Goal: Task Accomplishment & Management: Complete application form

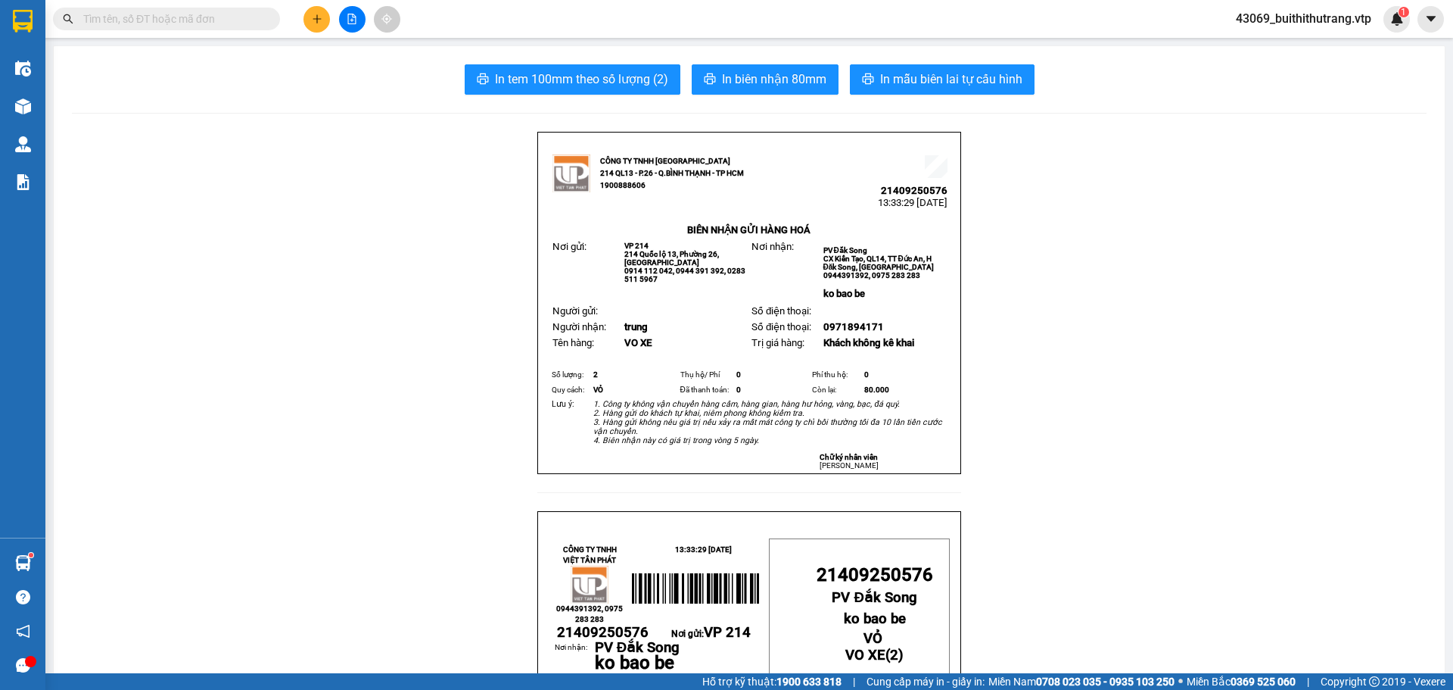
click at [316, 17] on icon "plus" at bounding box center [317, 19] width 11 height 11
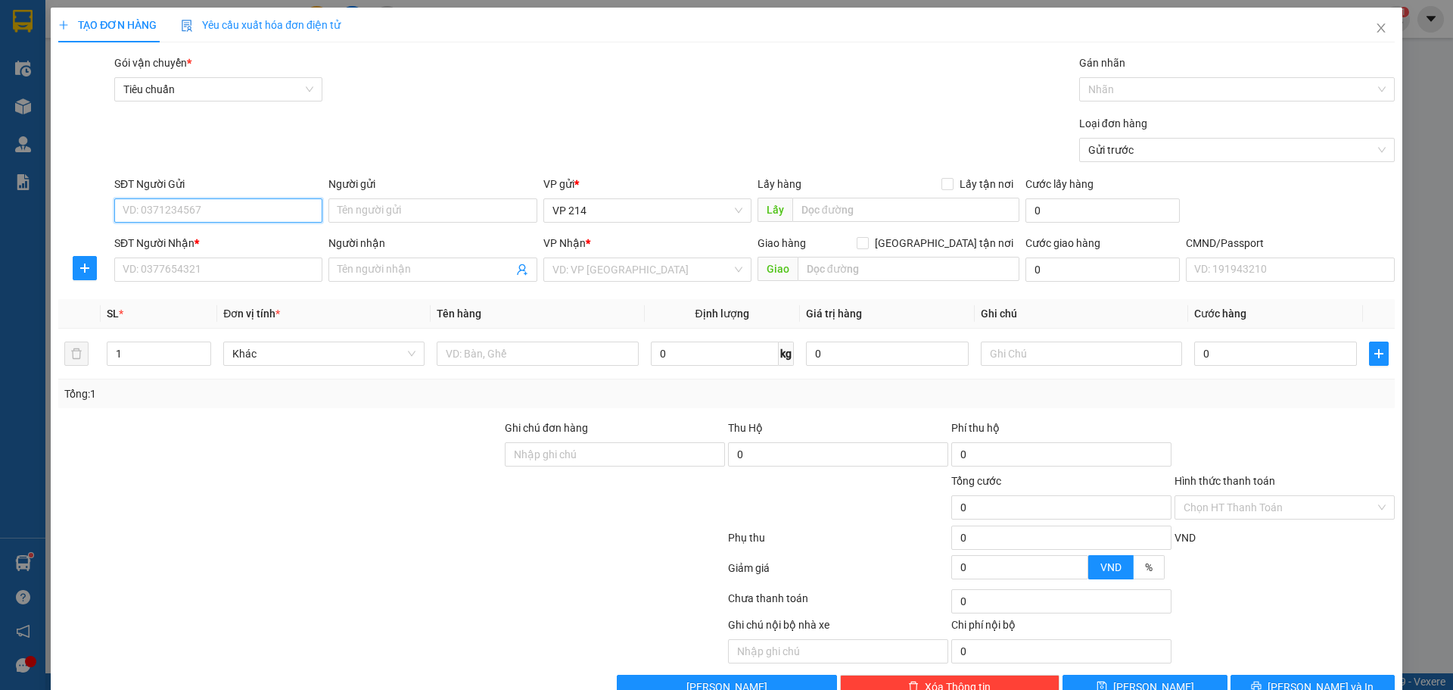
click at [234, 210] on input "SĐT Người Gửi" at bounding box center [218, 210] width 208 height 24
type input "0363901069"
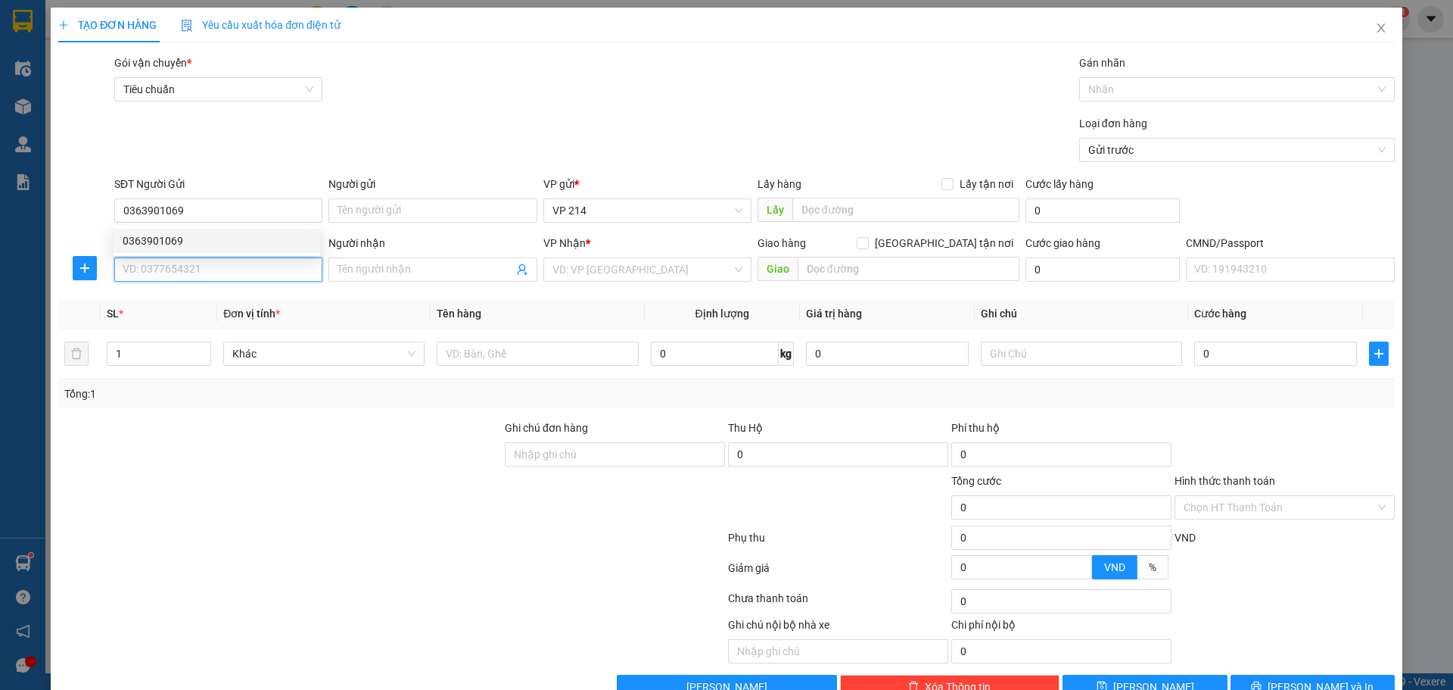
click at [225, 266] on input "SĐT Người Nhận *" at bounding box center [218, 269] width 208 height 24
type input "0342073901"
click at [398, 263] on input "LINH/ok" at bounding box center [425, 269] width 175 height 17
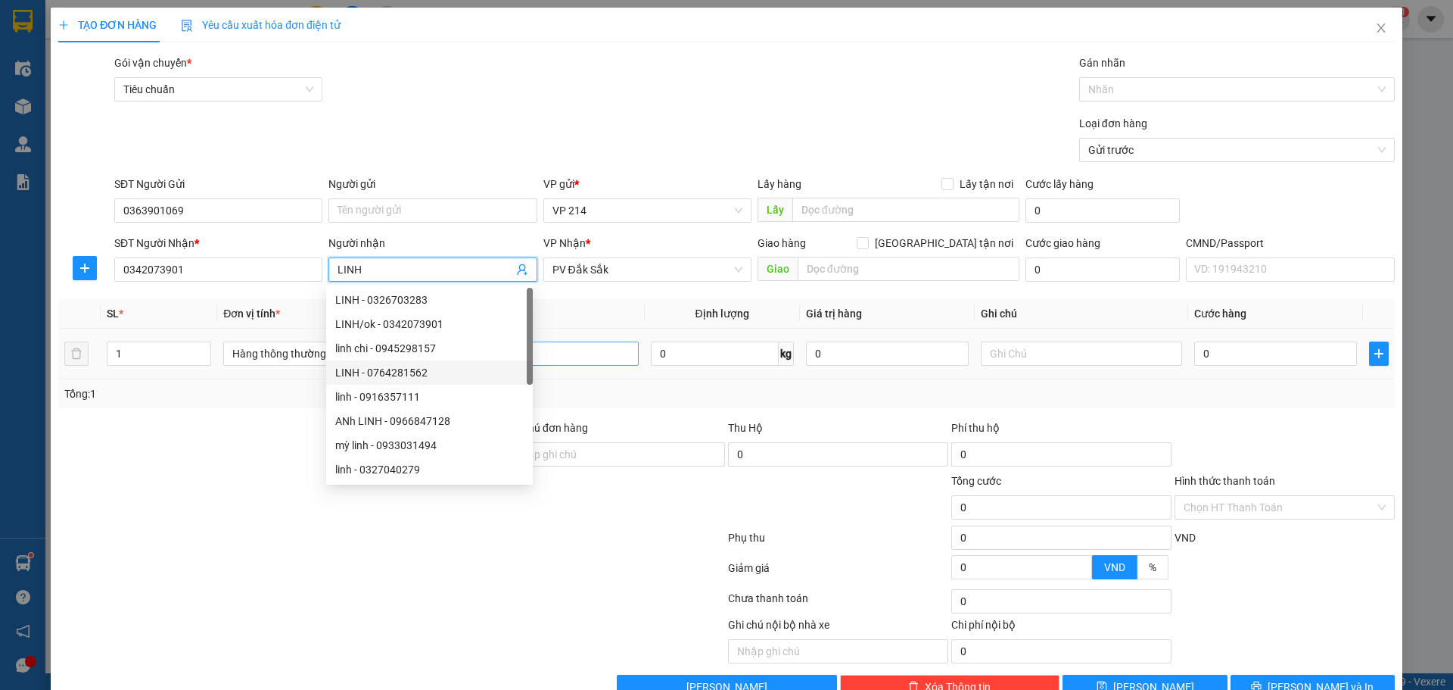
type input "LINH"
click at [581, 357] on input "text" at bounding box center [537, 353] width 201 height 24
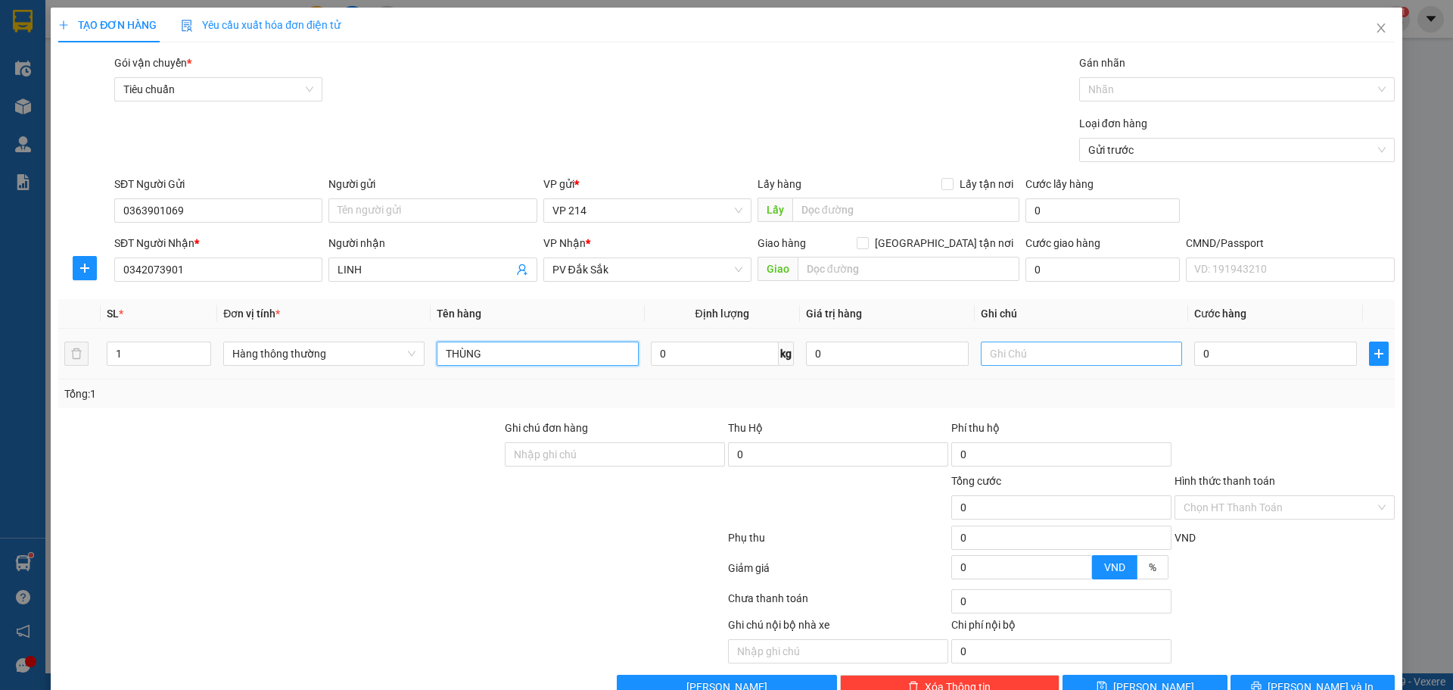
type input "THÙNG"
click at [1067, 365] on input "text" at bounding box center [1081, 353] width 201 height 24
type input "4"
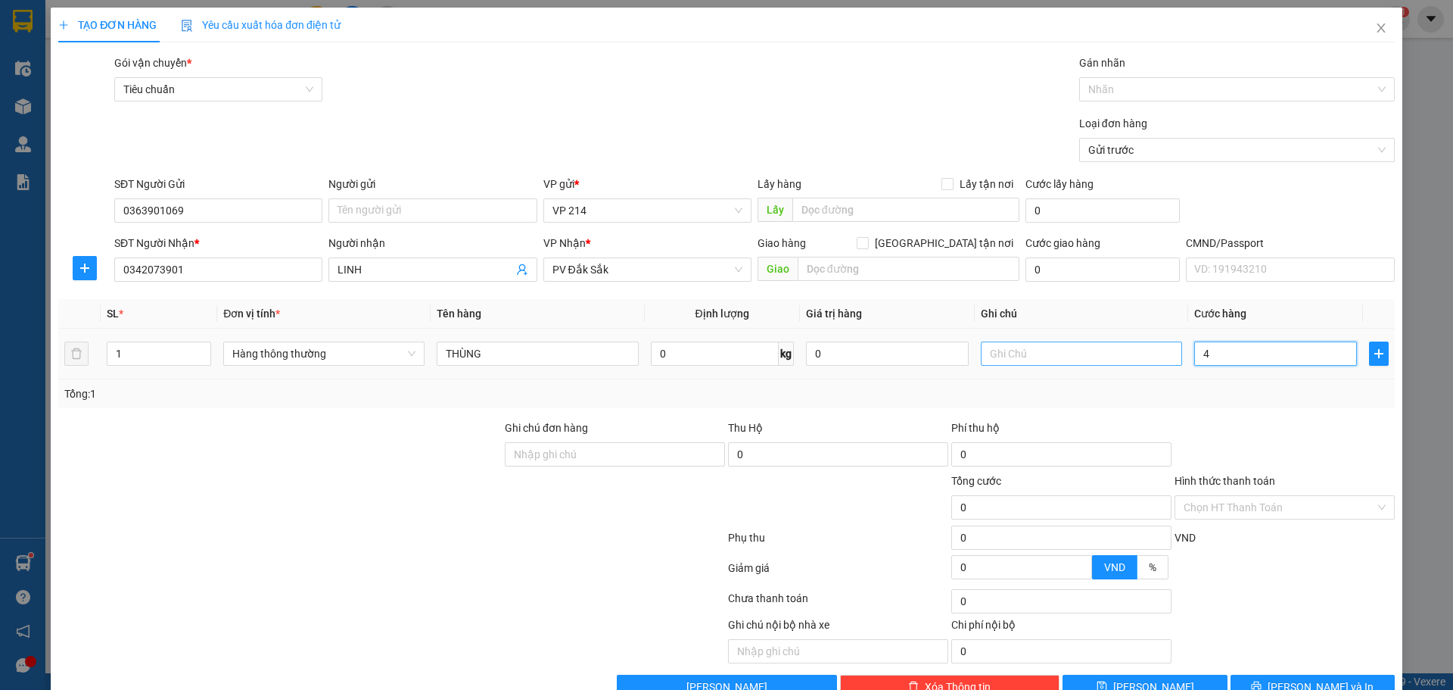
type input "4"
type input "40"
type input "400"
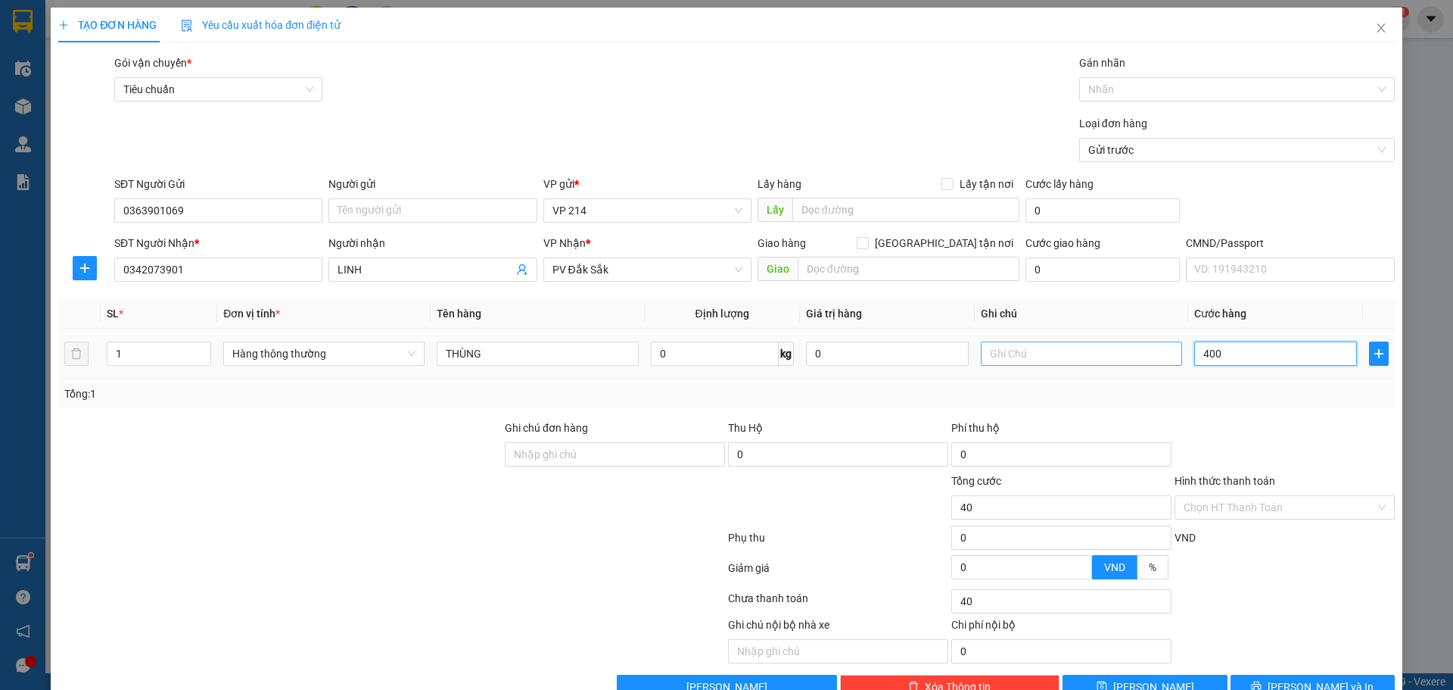
type input "400"
type input "4.000"
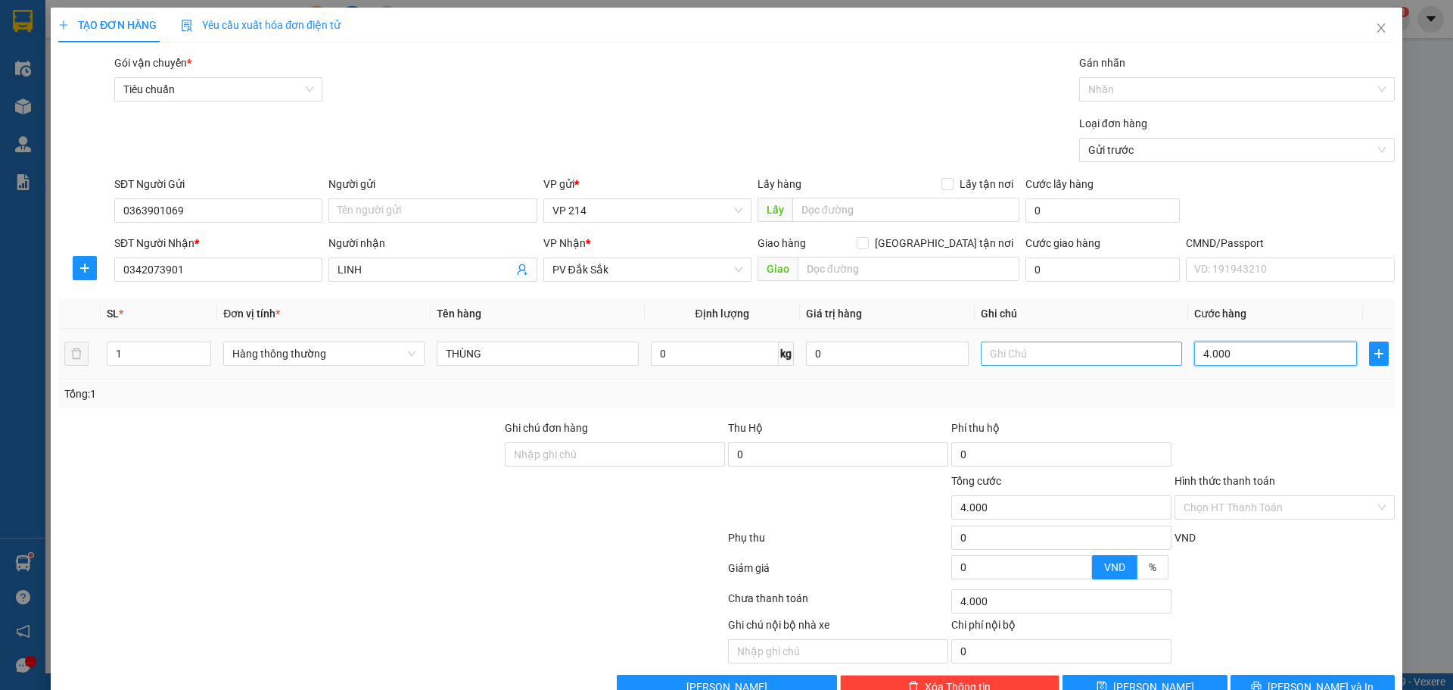
type input "40.000"
click at [1052, 357] on input "text" at bounding box center [1081, 353] width 201 height 24
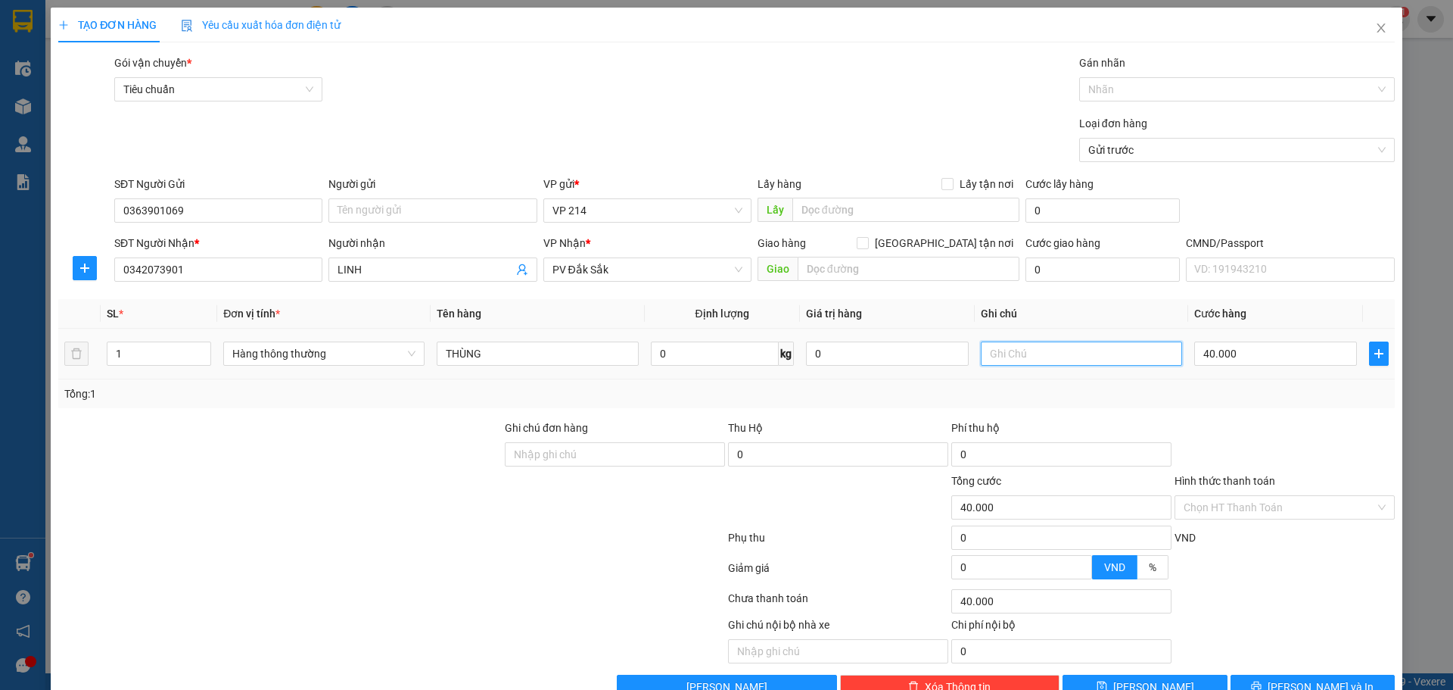
click at [1006, 348] on input "text" at bounding box center [1081, 353] width 201 height 24
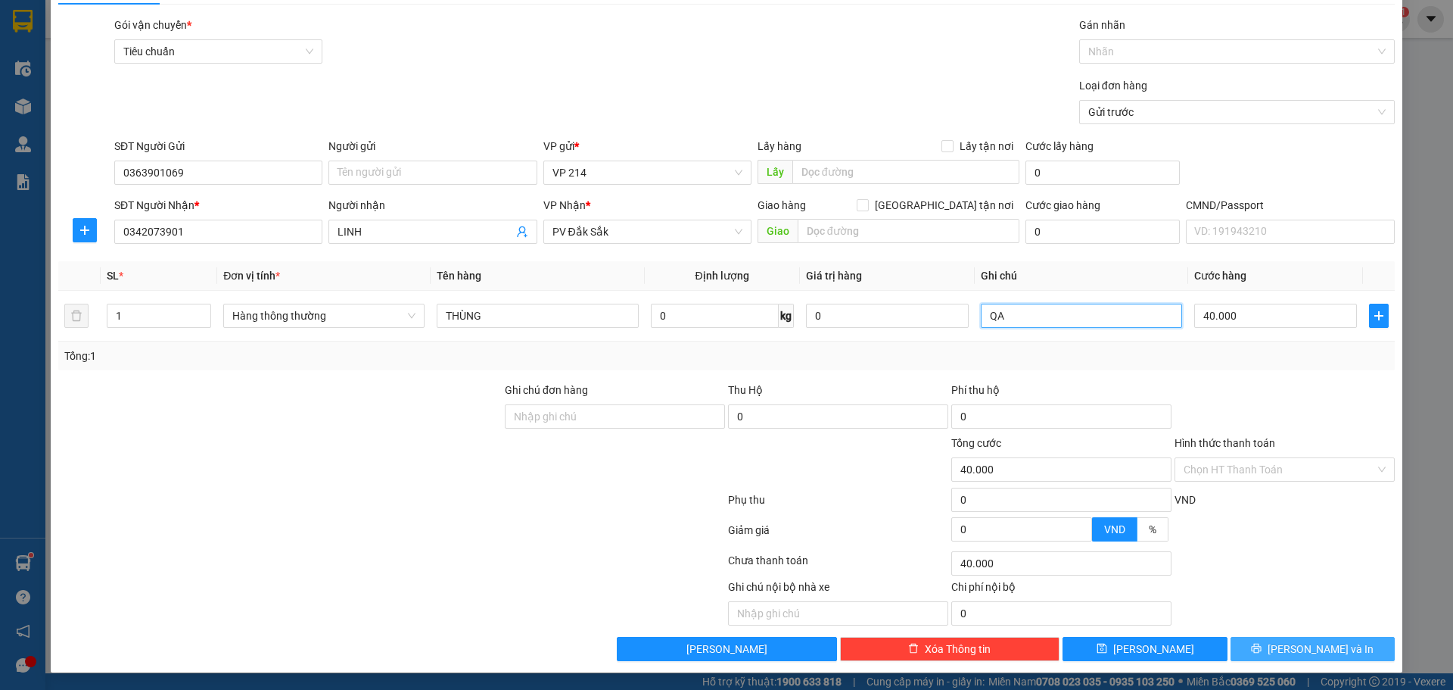
scroll to position [39, 0]
type input "QA"
click at [1262, 650] on icon "printer" at bounding box center [1256, 647] width 11 height 11
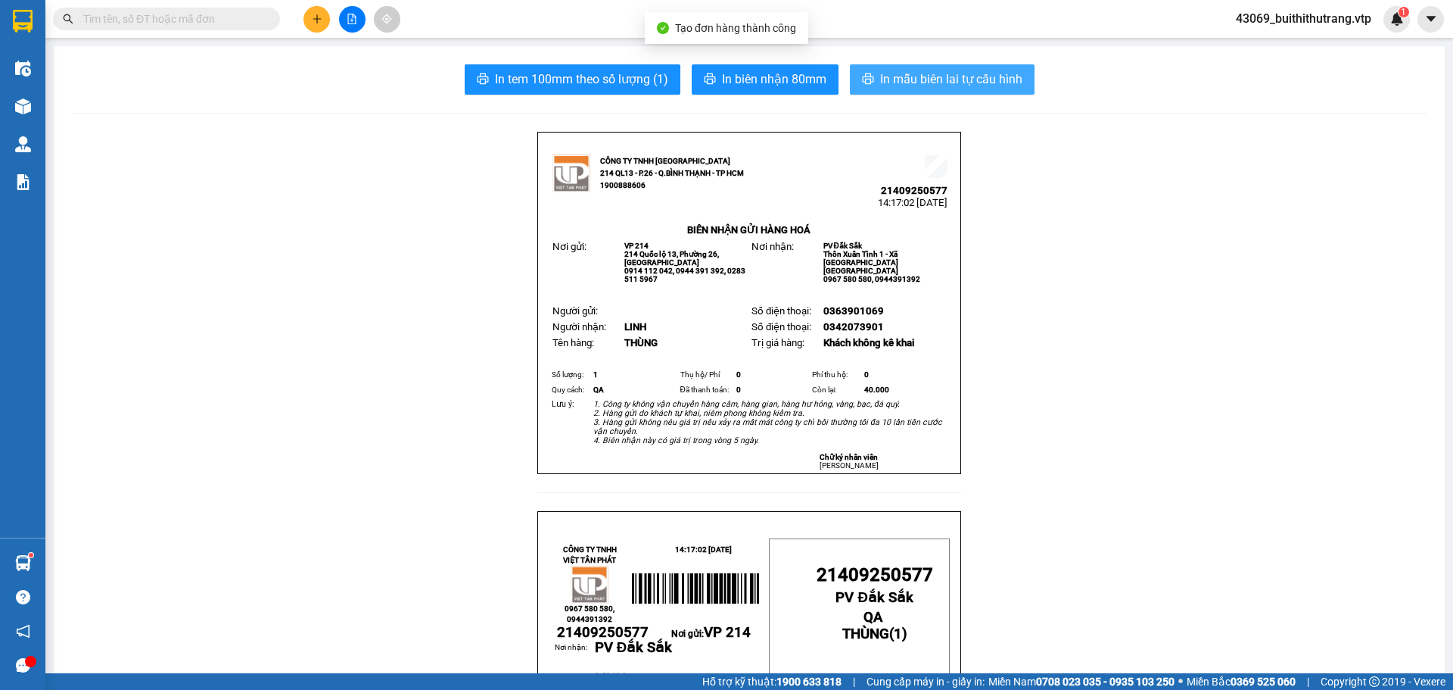
click at [960, 75] on span "In mẫu biên lai tự cấu hình" at bounding box center [951, 79] width 142 height 19
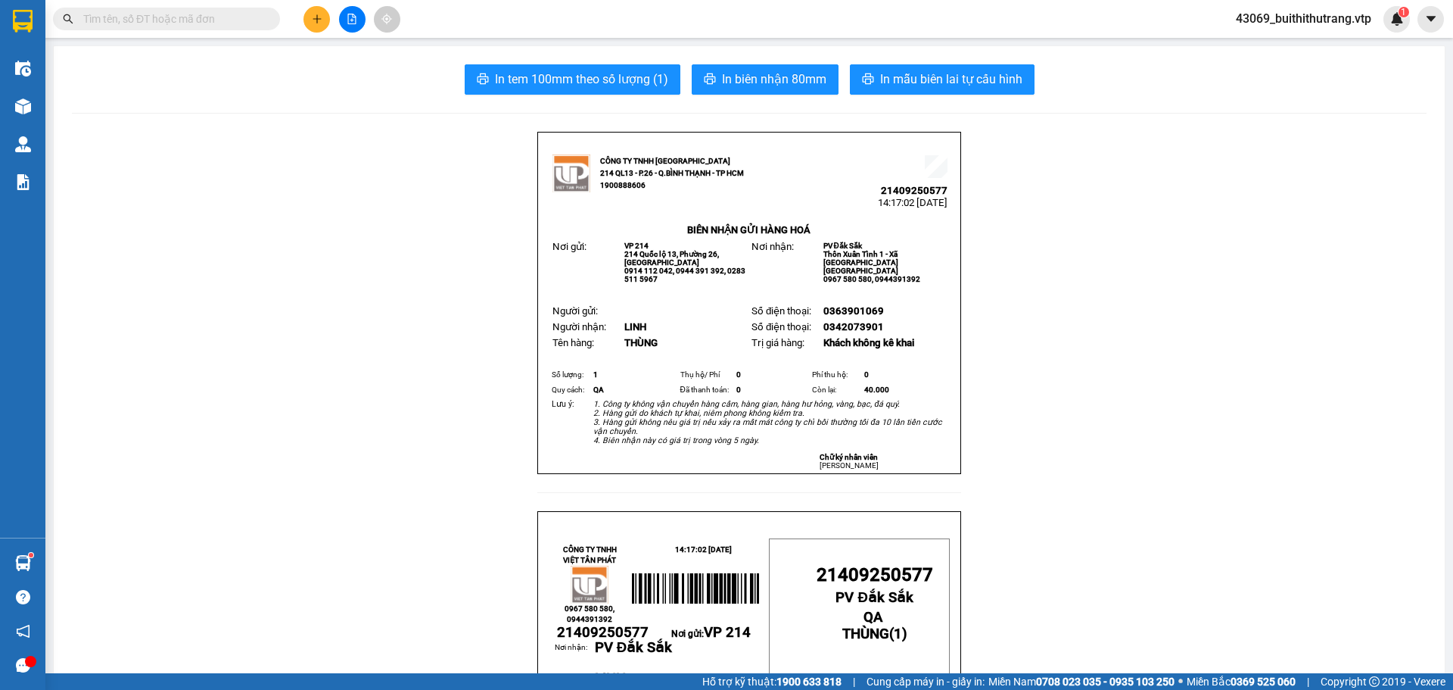
click at [320, 17] on icon "plus" at bounding box center [317, 19] width 11 height 11
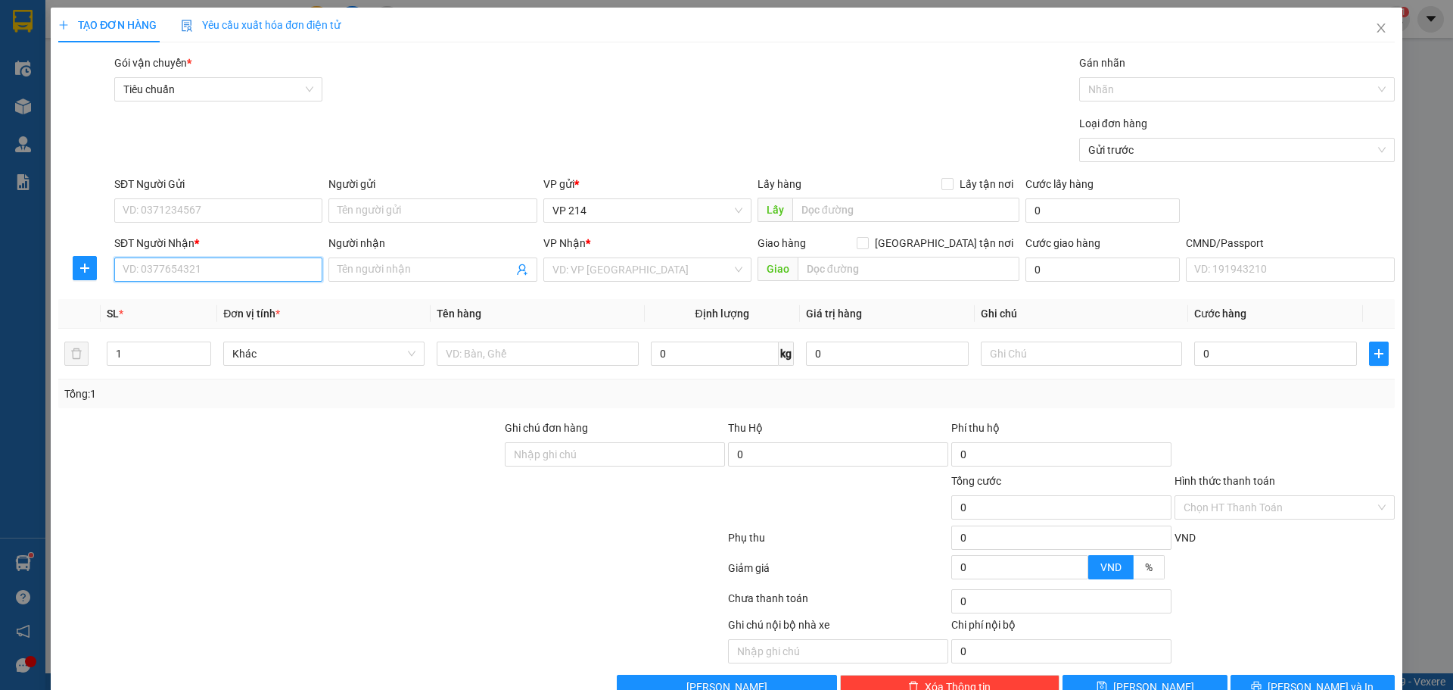
click at [258, 268] on input "SĐT Người Nhận *" at bounding box center [218, 269] width 208 height 24
type input "0914142828"
click at [195, 296] on div "0914142828 - khôi" at bounding box center [217, 299] width 189 height 17
type input "khôi"
type input "ko kiểm tra bên trong"
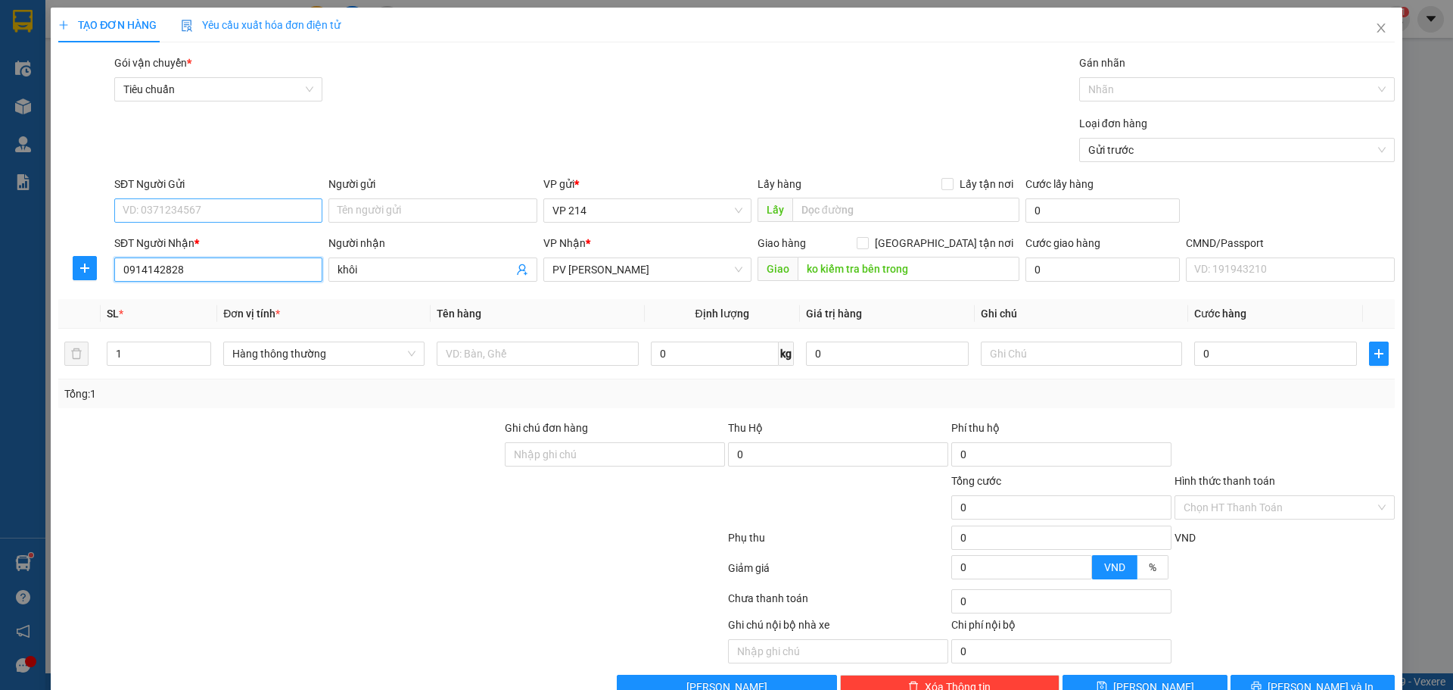
type input "0914142828"
click at [211, 207] on input "SĐT Người Gửi" at bounding box center [218, 210] width 208 height 24
type input "0934768711"
click at [572, 346] on input "text" at bounding box center [537, 353] width 201 height 24
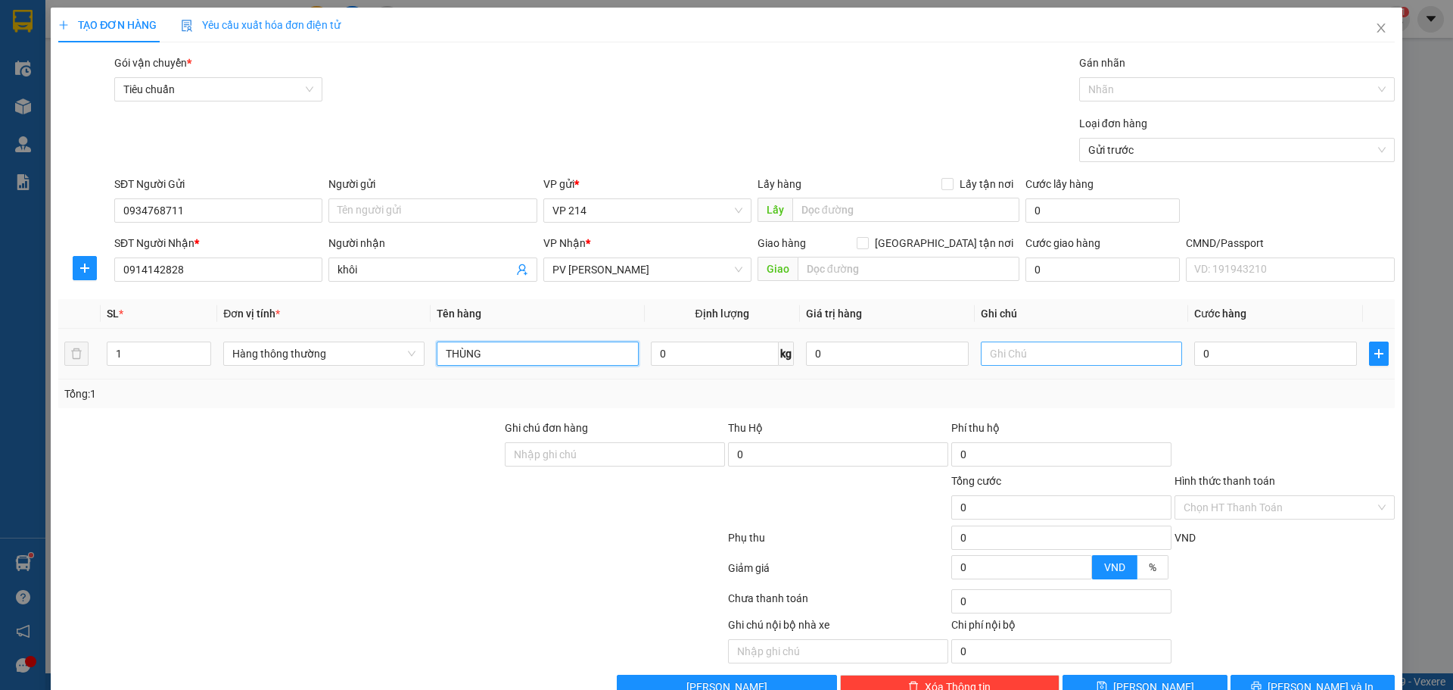
type input "THÙNG"
click at [1110, 355] on input "text" at bounding box center [1081, 353] width 201 height 24
type input "CAMERA - HƯ KO ĐỀN"
click at [1229, 342] on input "0" at bounding box center [1276, 353] width 163 height 24
type input "4"
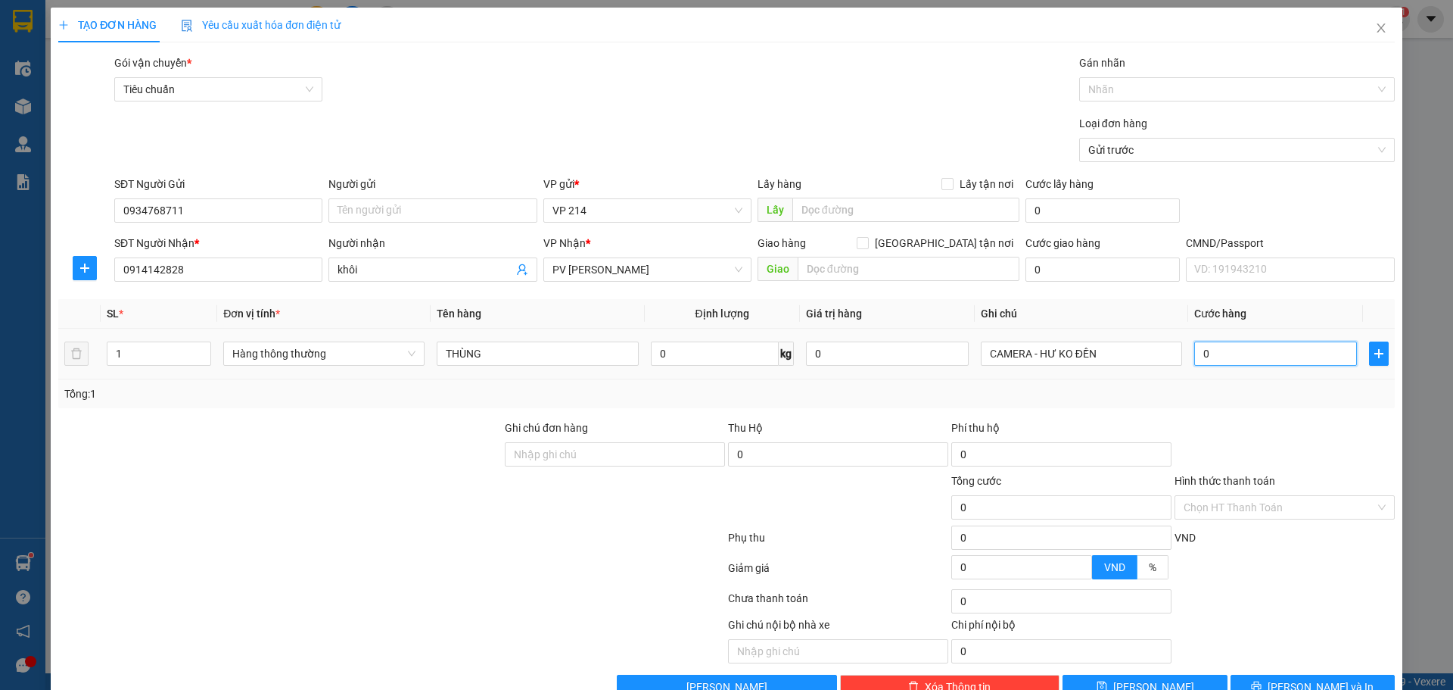
type input "4"
type input "40"
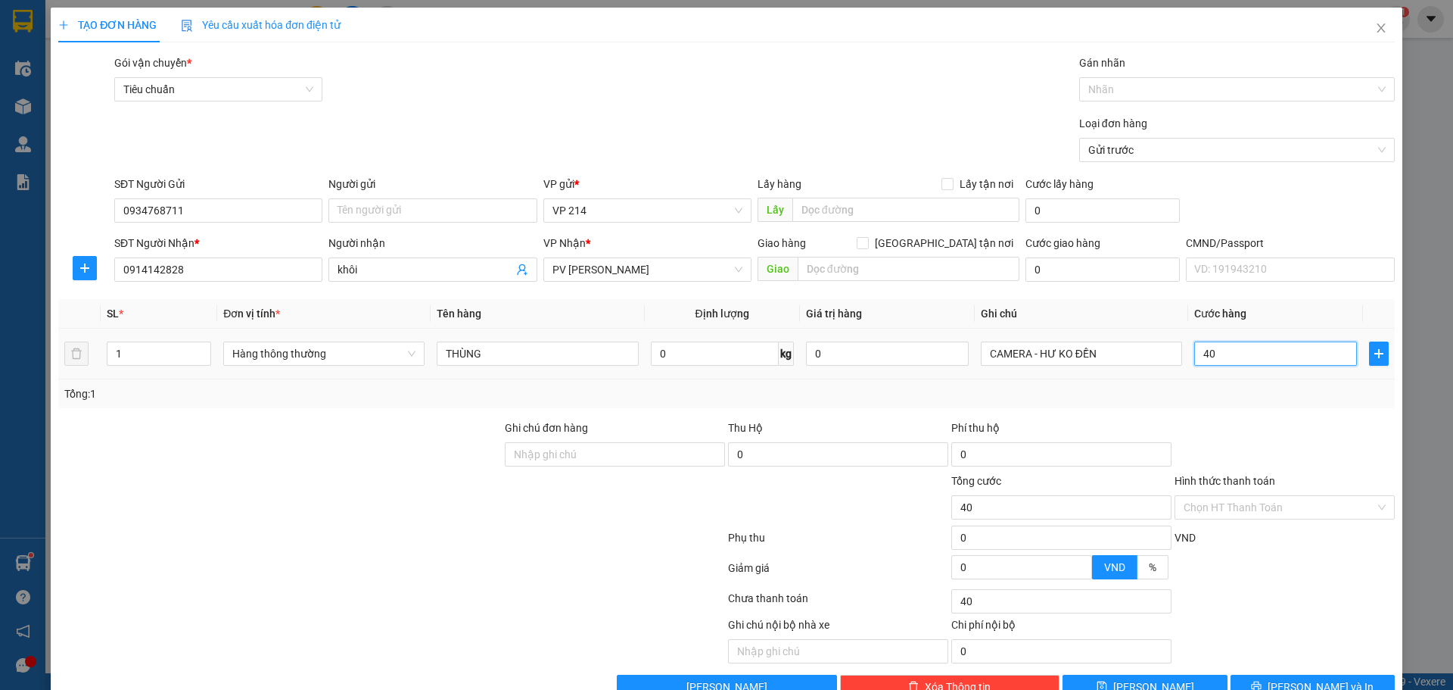
type input "400"
type input "4.000"
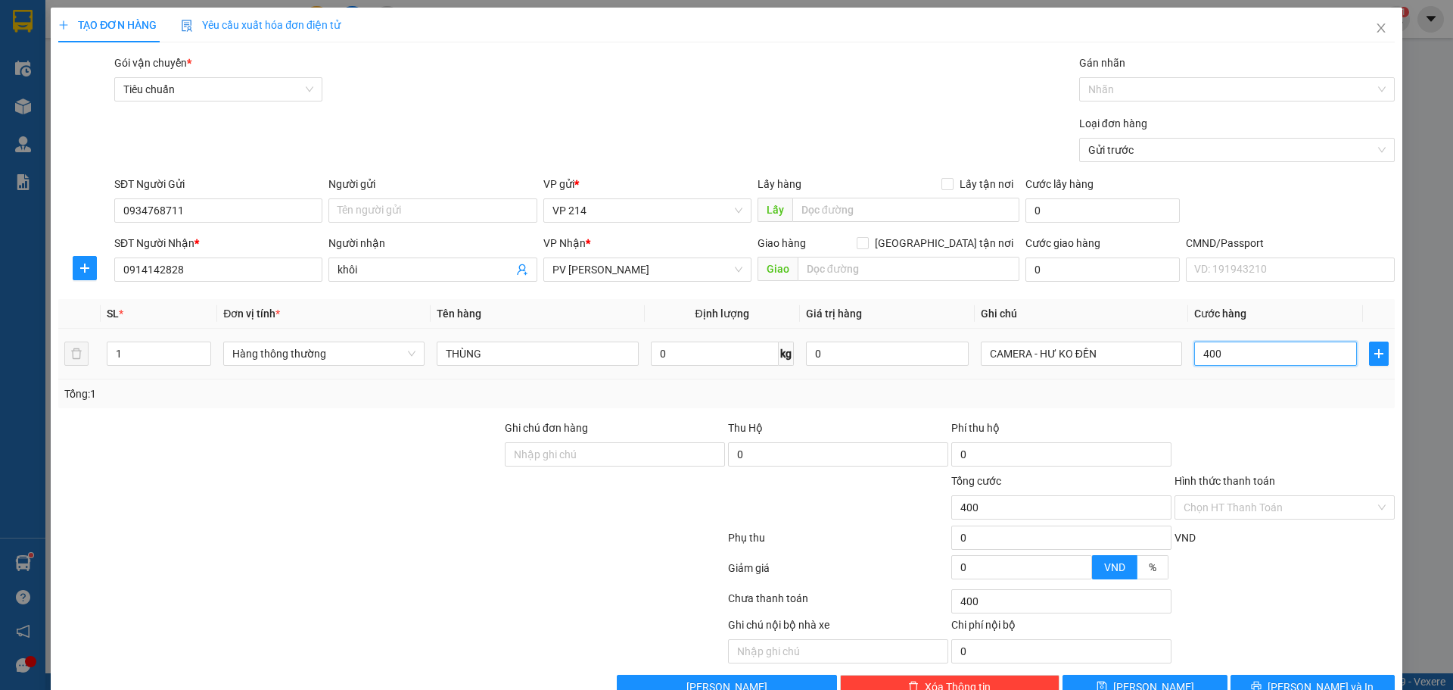
type input "4.000"
type input "40.000"
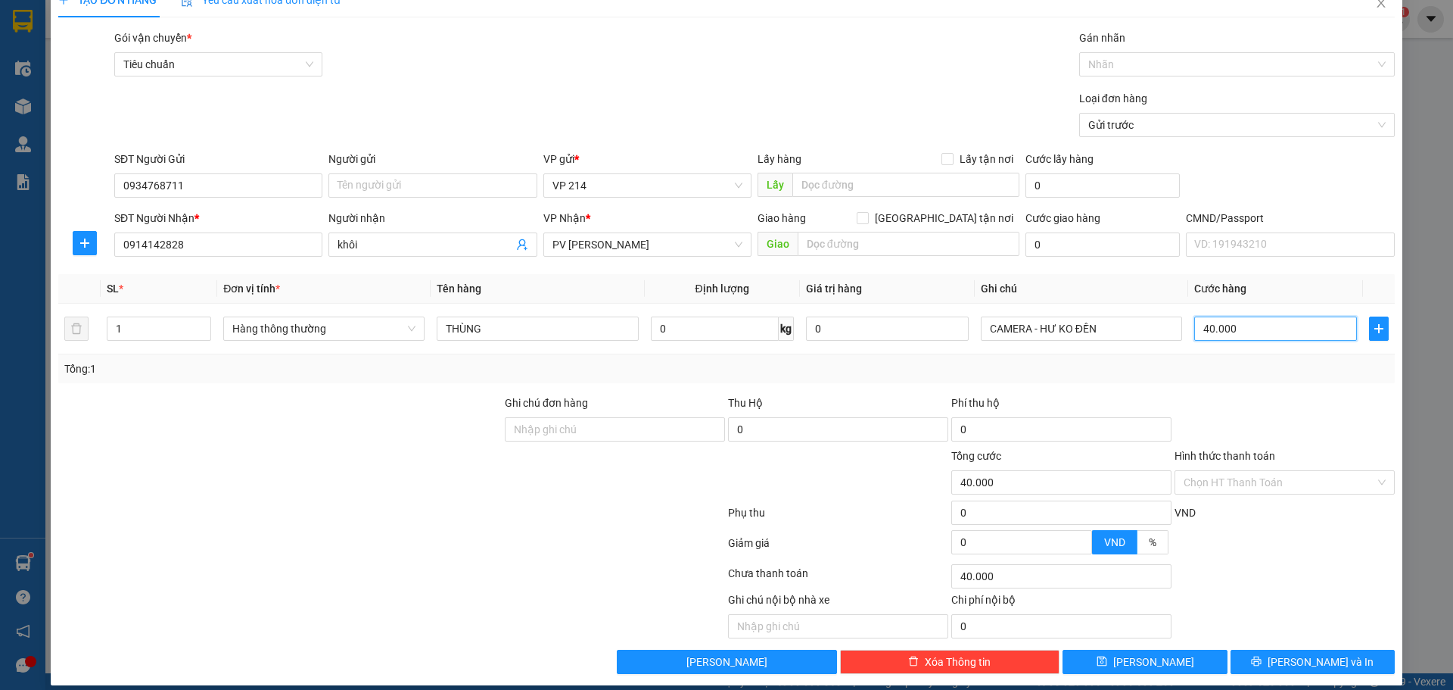
scroll to position [39, 0]
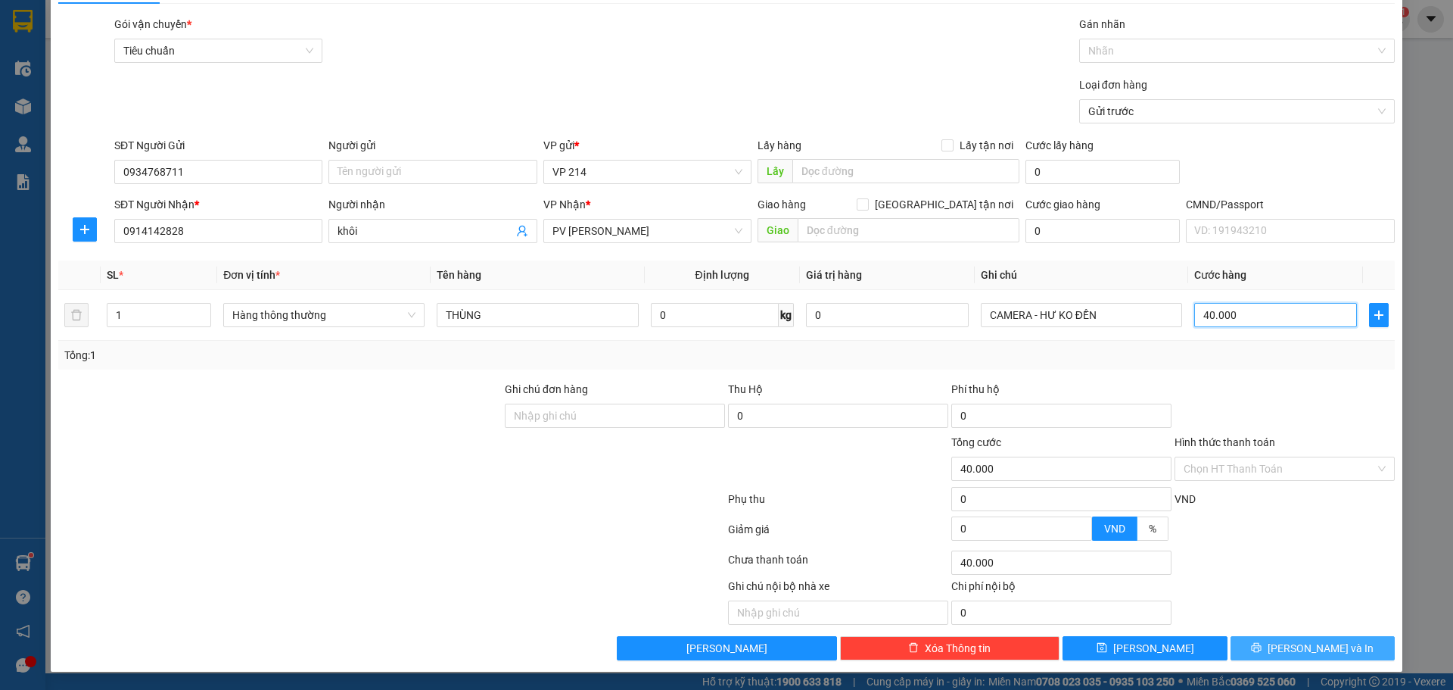
type input "40.000"
click at [1254, 647] on button "[PERSON_NAME] và In" at bounding box center [1313, 648] width 164 height 24
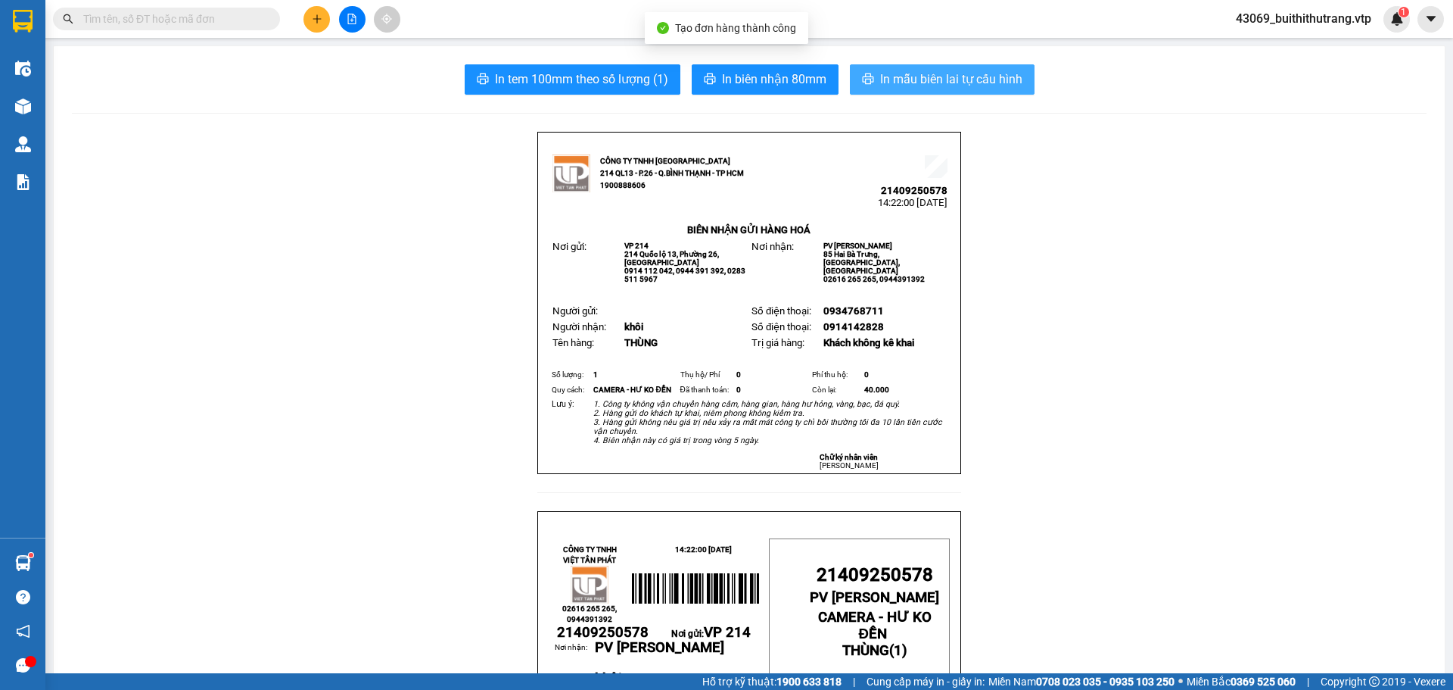
click at [949, 81] on span "In mẫu biên lai tự cấu hình" at bounding box center [951, 79] width 142 height 19
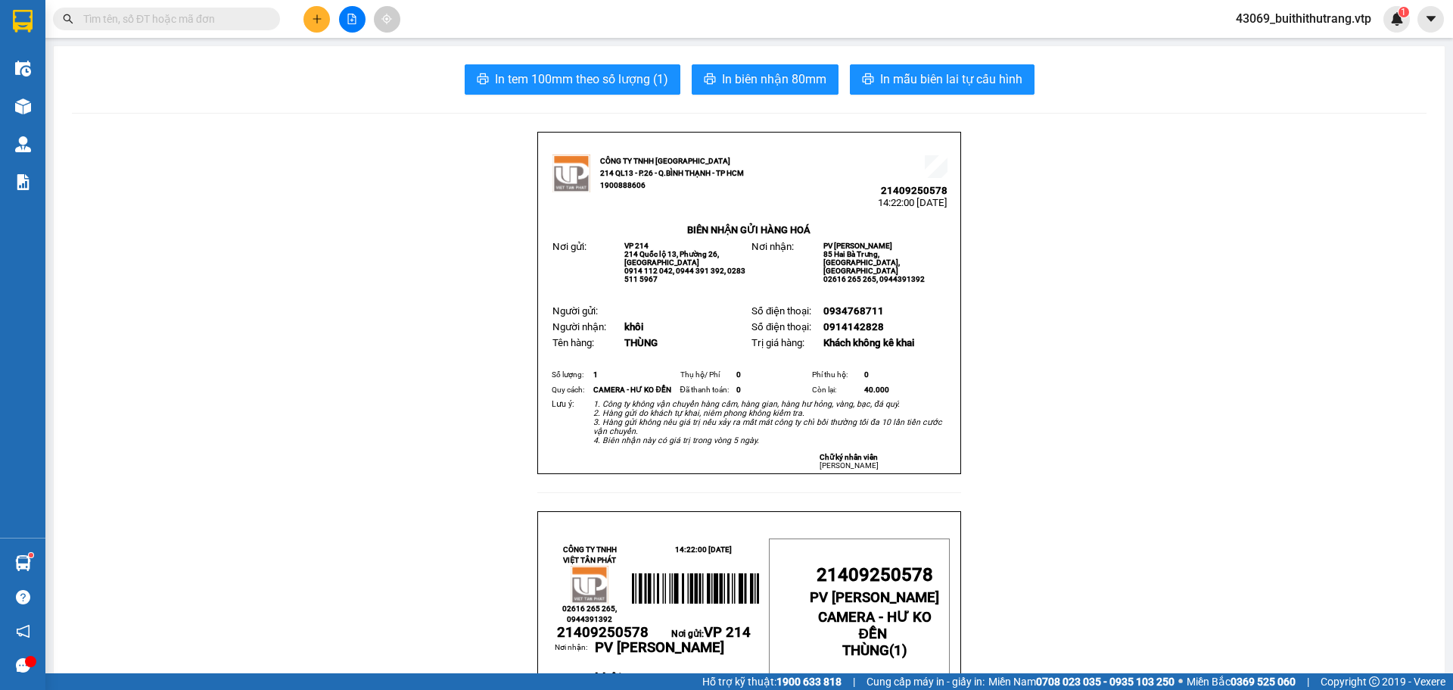
click at [318, 21] on icon "plus" at bounding box center [317, 19] width 11 height 11
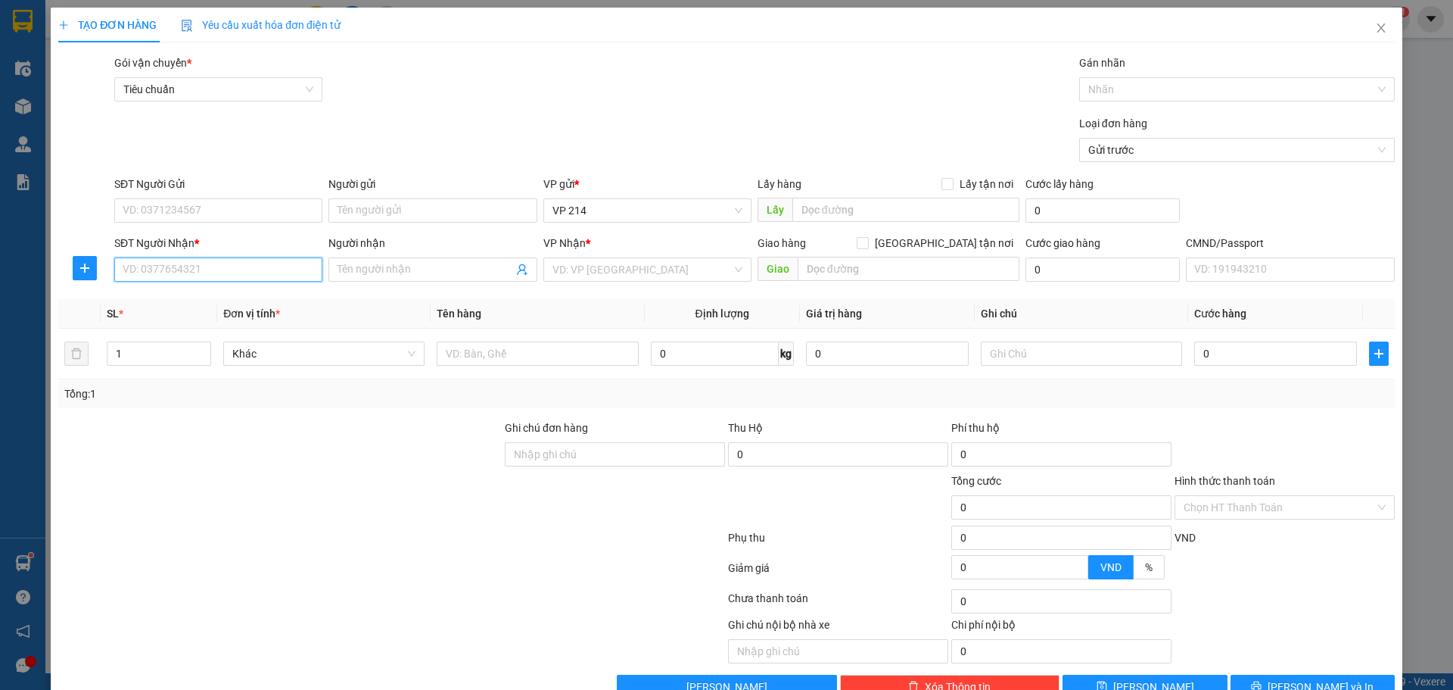
click at [248, 271] on input "SĐT Người Nhận *" at bounding box center [218, 269] width 208 height 24
type input "0976675675"
click at [201, 303] on div "0976675675 - sáng" at bounding box center [217, 299] width 189 height 17
type input "sáng"
type input "0976675675"
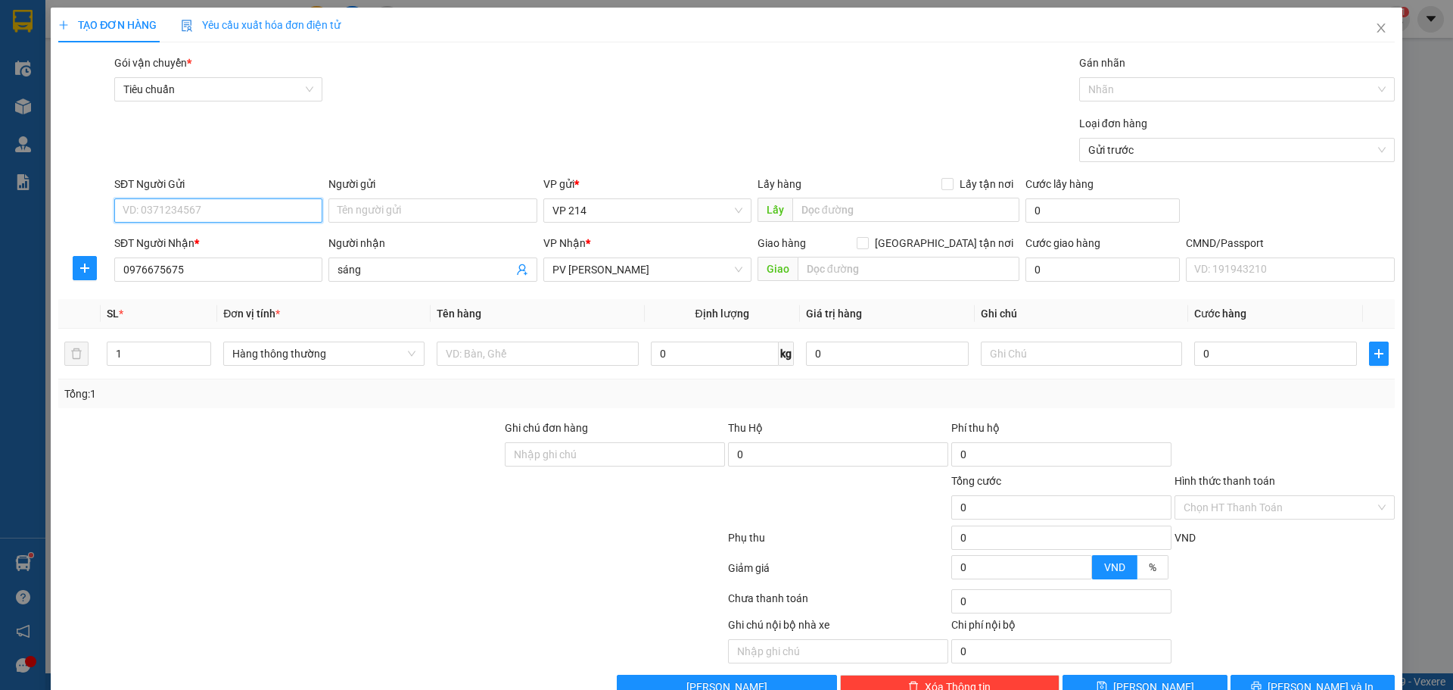
click at [210, 204] on input "SĐT Người Gửi" at bounding box center [218, 210] width 208 height 24
type input "0976647007"
click at [556, 354] on input "text" at bounding box center [537, 353] width 201 height 24
type input "MÁY"
type input "MÁY XAY"
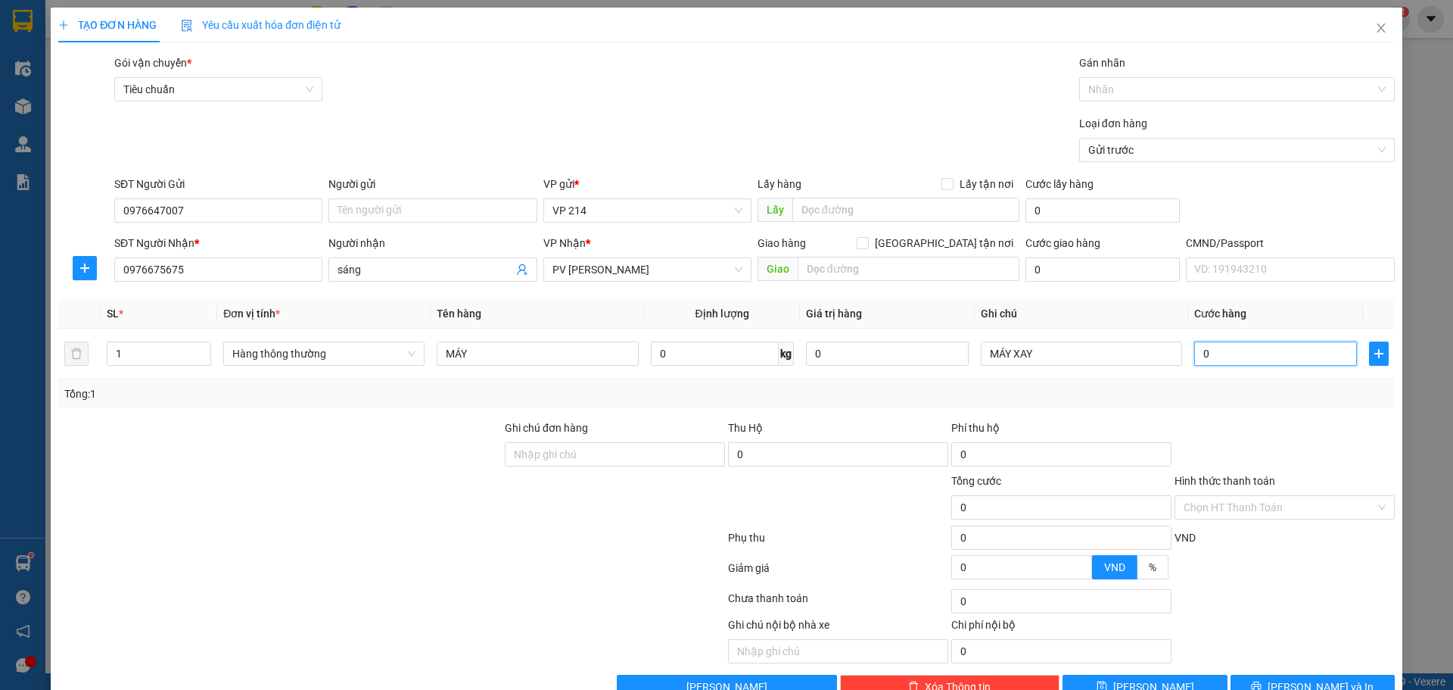
type input "2"
type input "25"
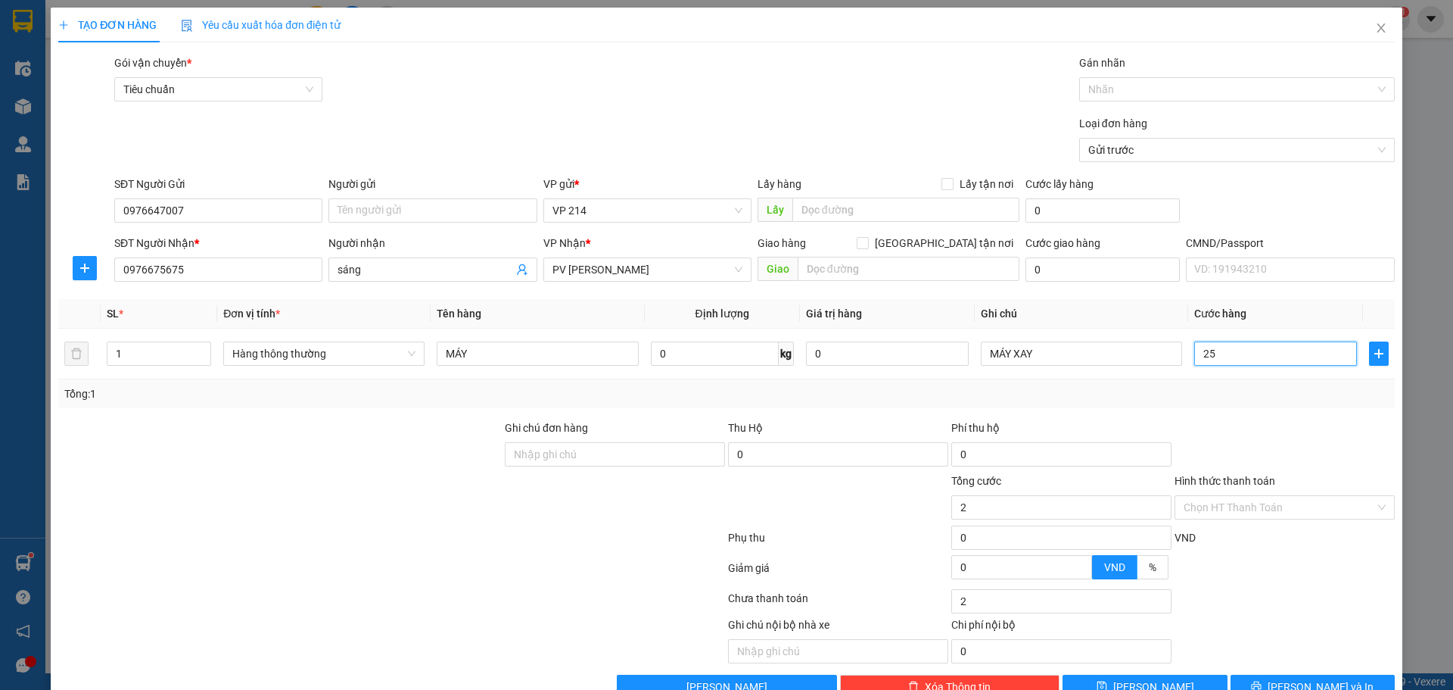
type input "25"
type input "250"
type input "2.500"
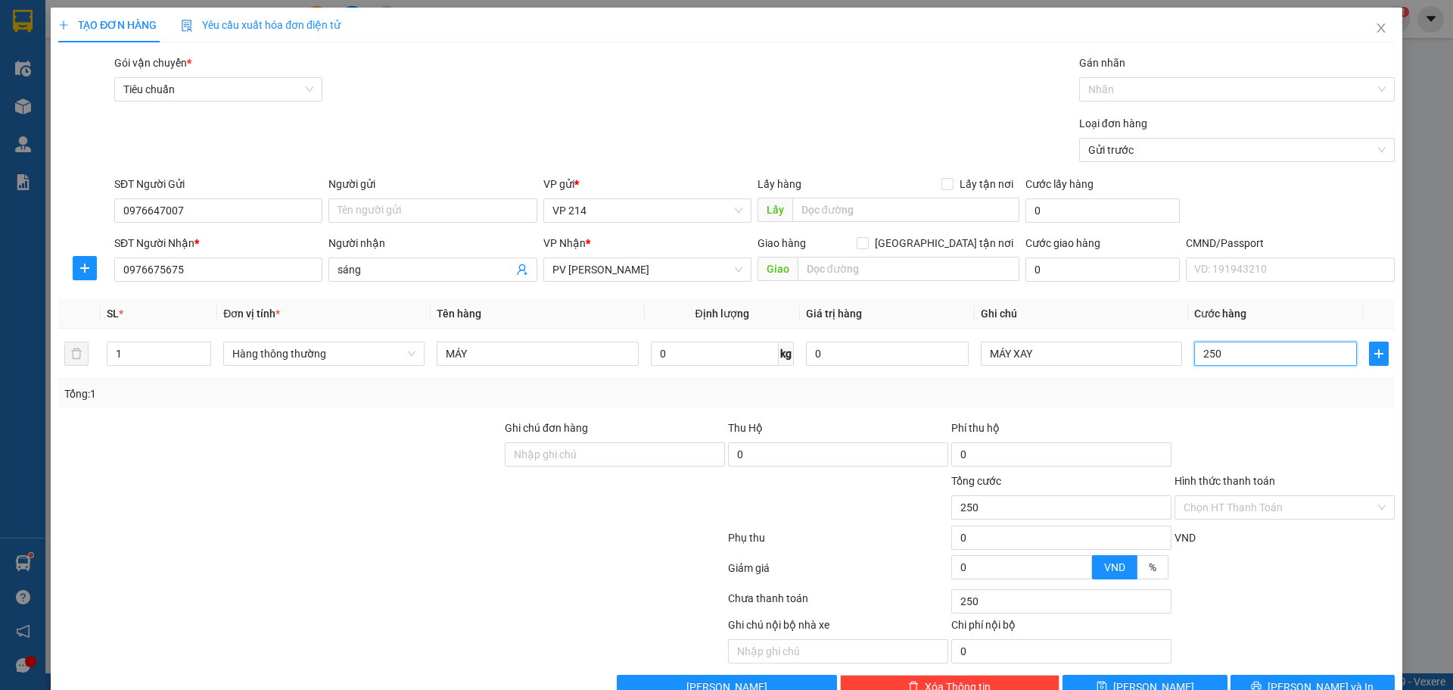
type input "2.500"
type input "25.000"
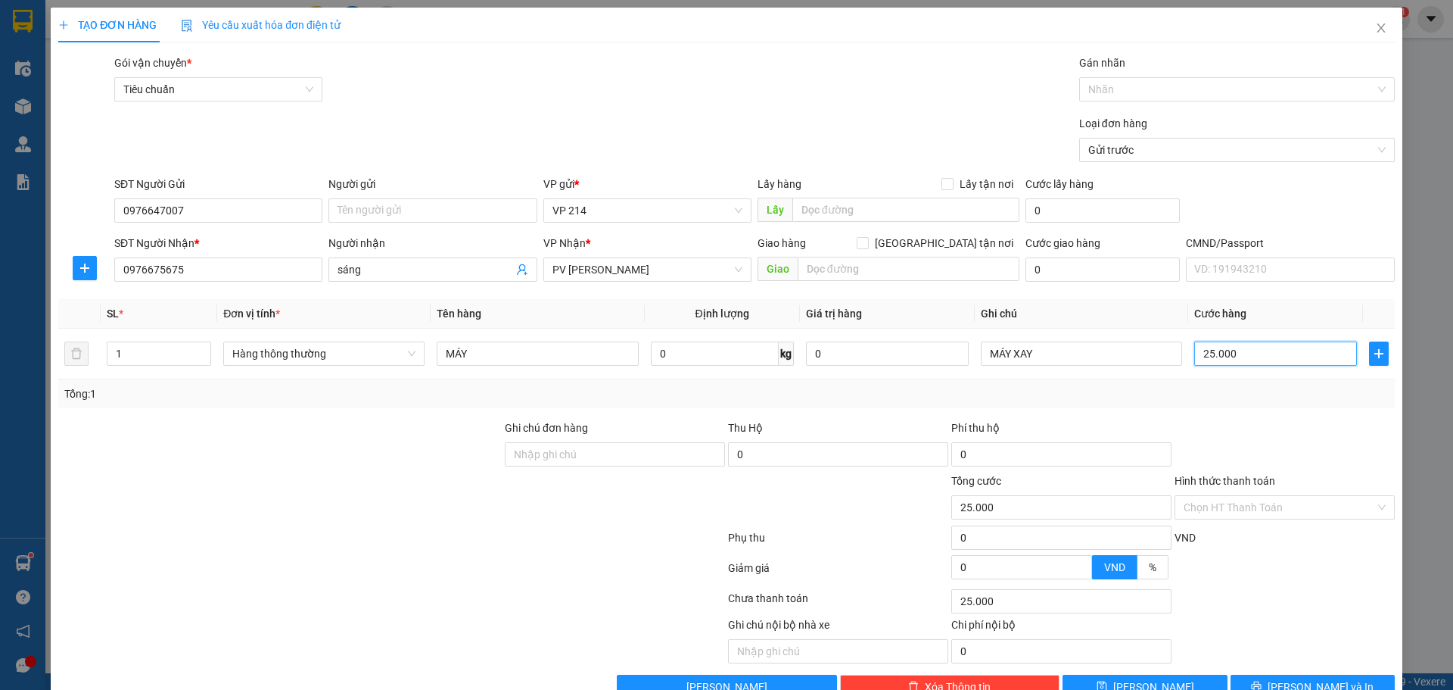
type input "250.000"
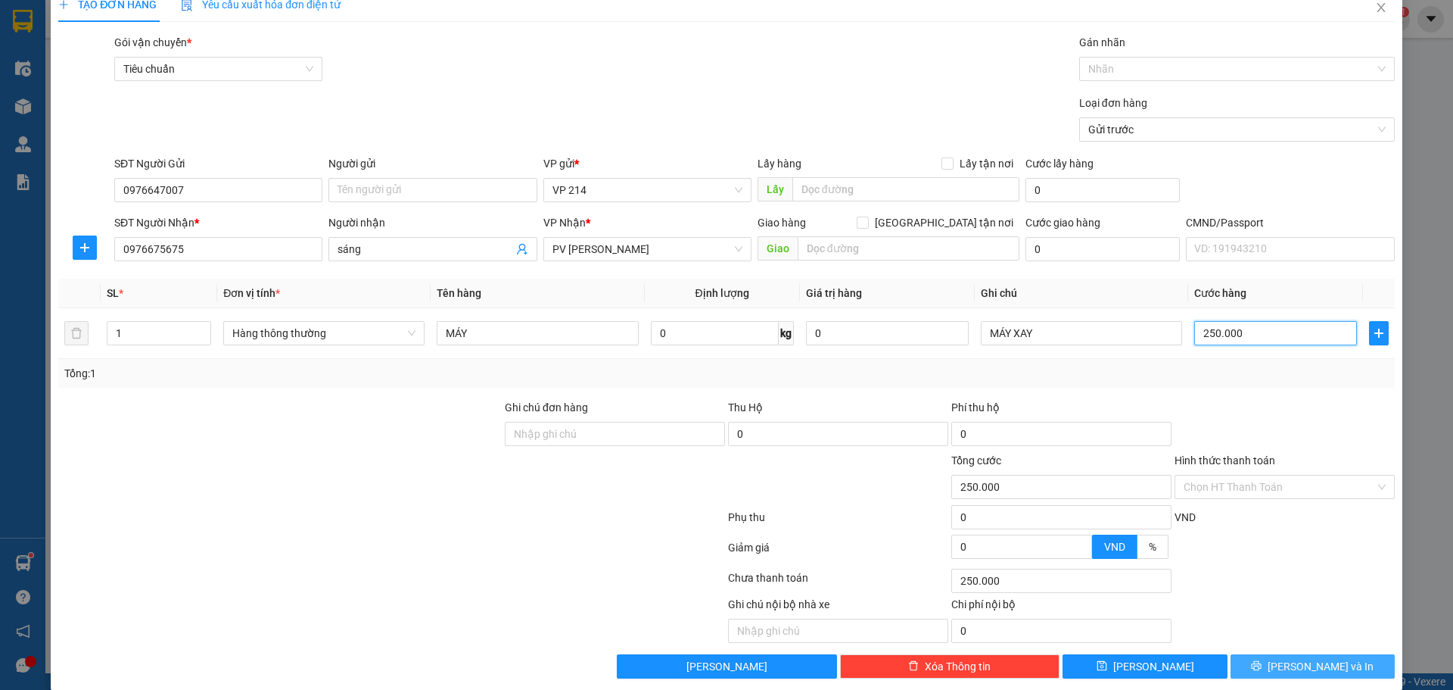
scroll to position [39, 0]
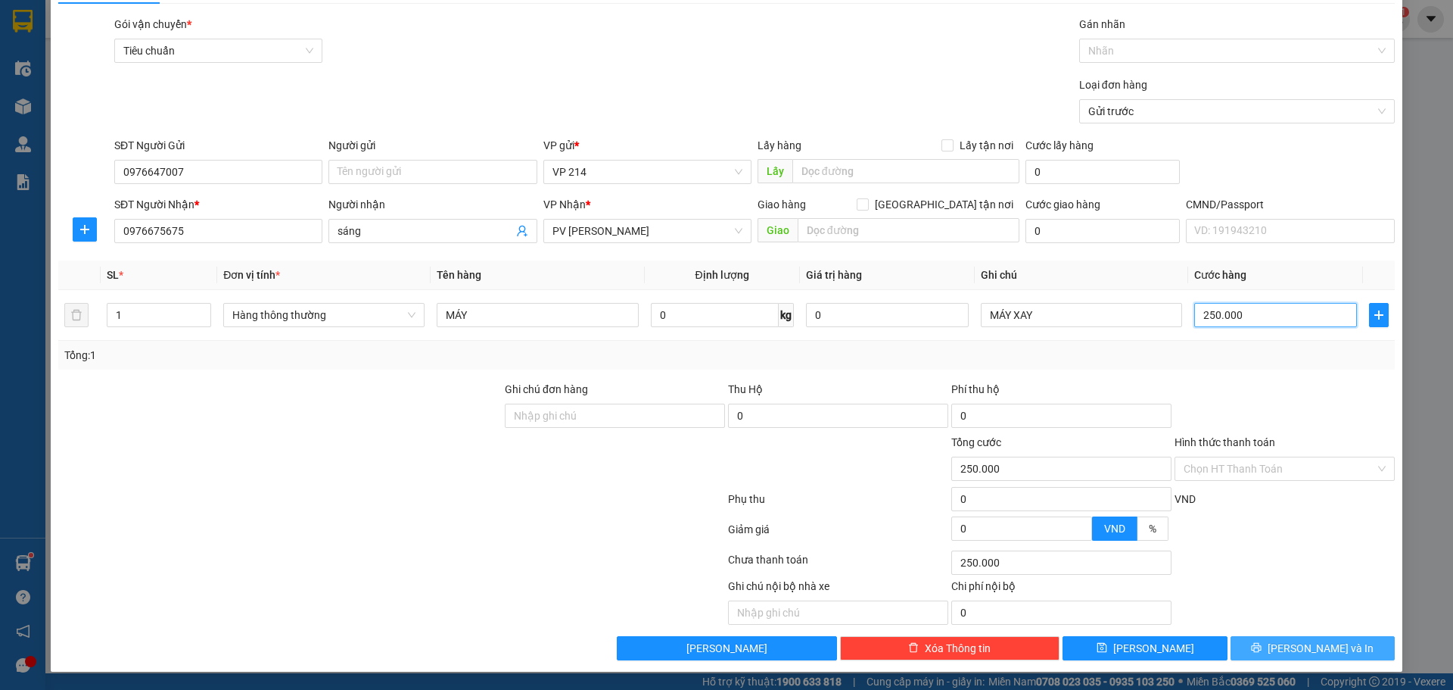
type input "250.000"
click at [1258, 645] on button "[PERSON_NAME] và In" at bounding box center [1313, 648] width 164 height 24
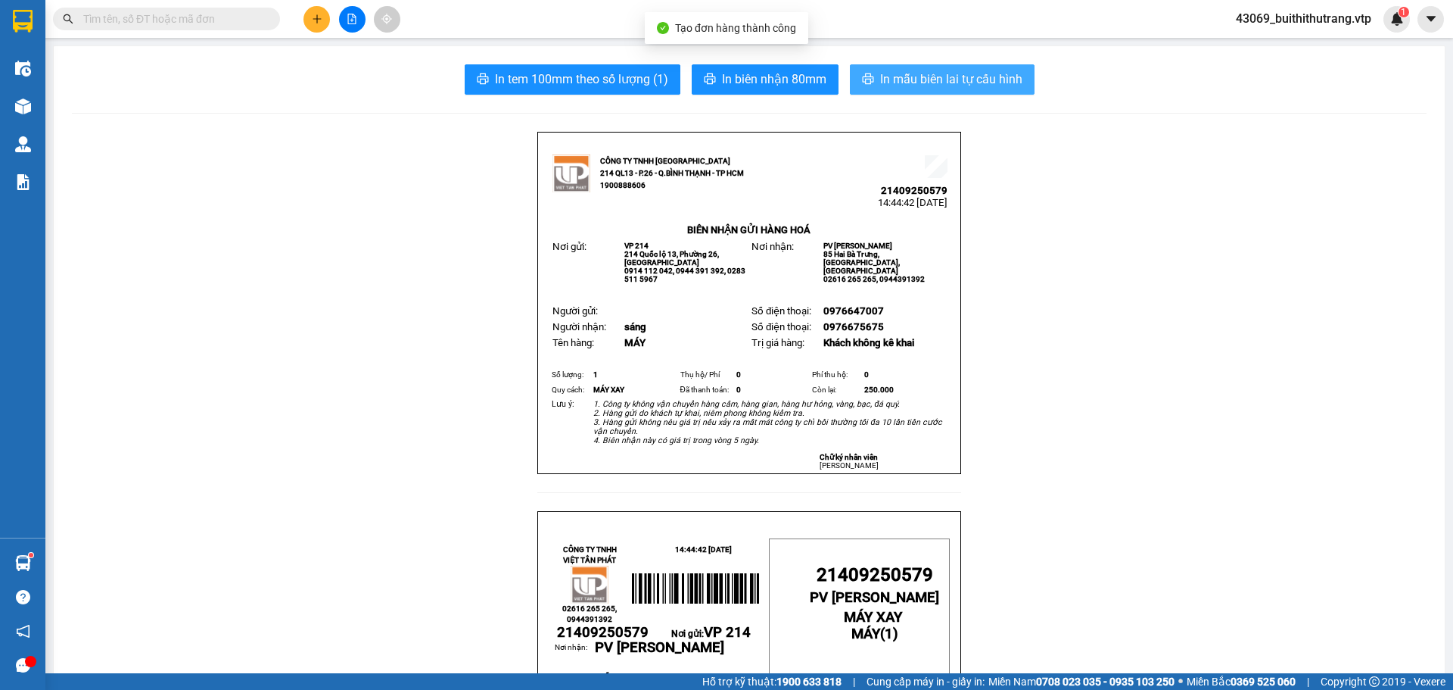
click at [968, 71] on span "In mẫu biên lai tự cấu hình" at bounding box center [951, 79] width 142 height 19
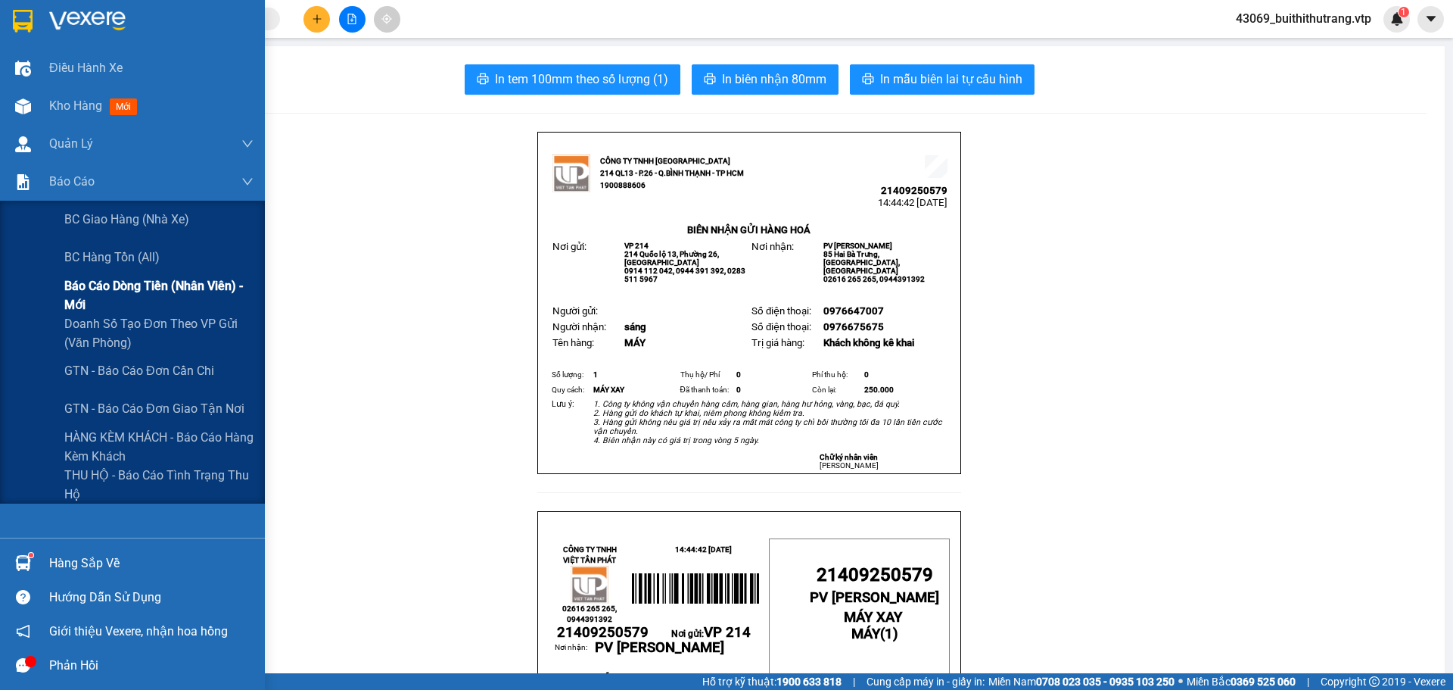
click at [123, 288] on span "Báo cáo dòng tiền (nhân viên) - mới" at bounding box center [158, 295] width 189 height 38
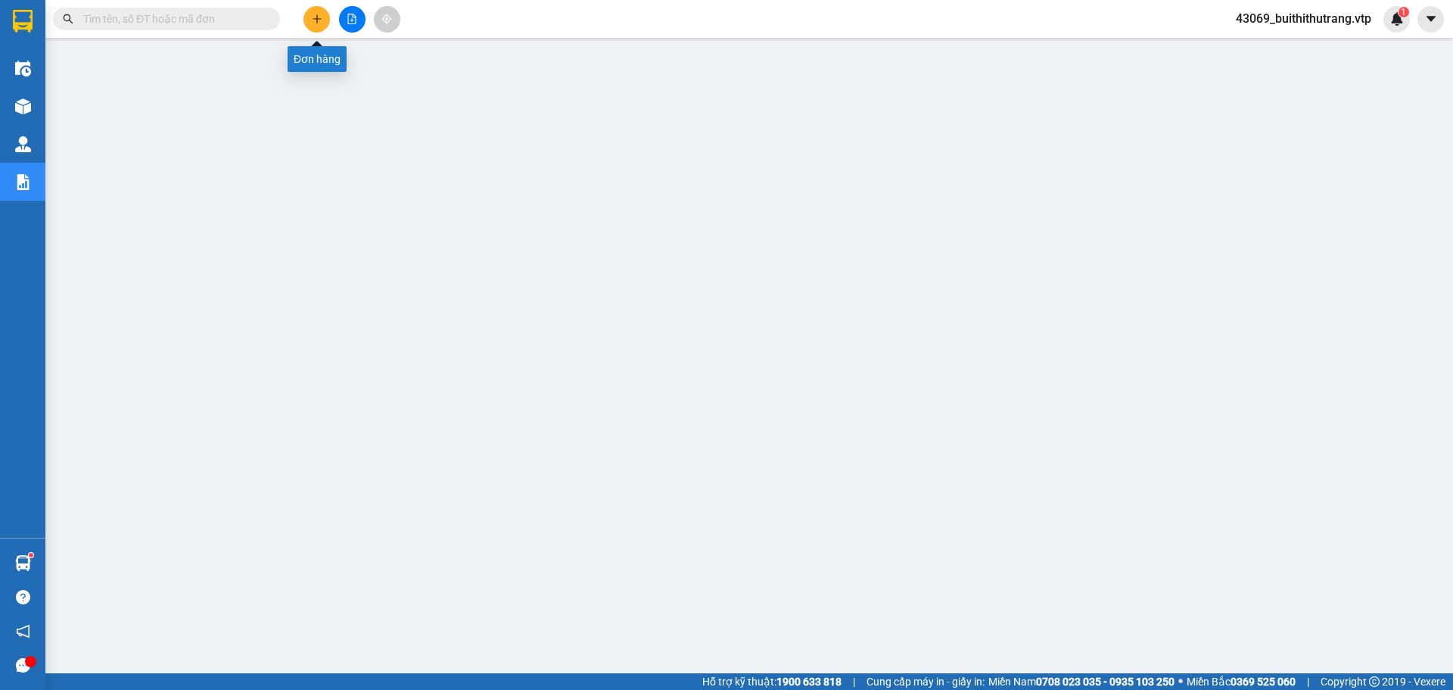
click at [315, 18] on icon "plus" at bounding box center [317, 19] width 11 height 11
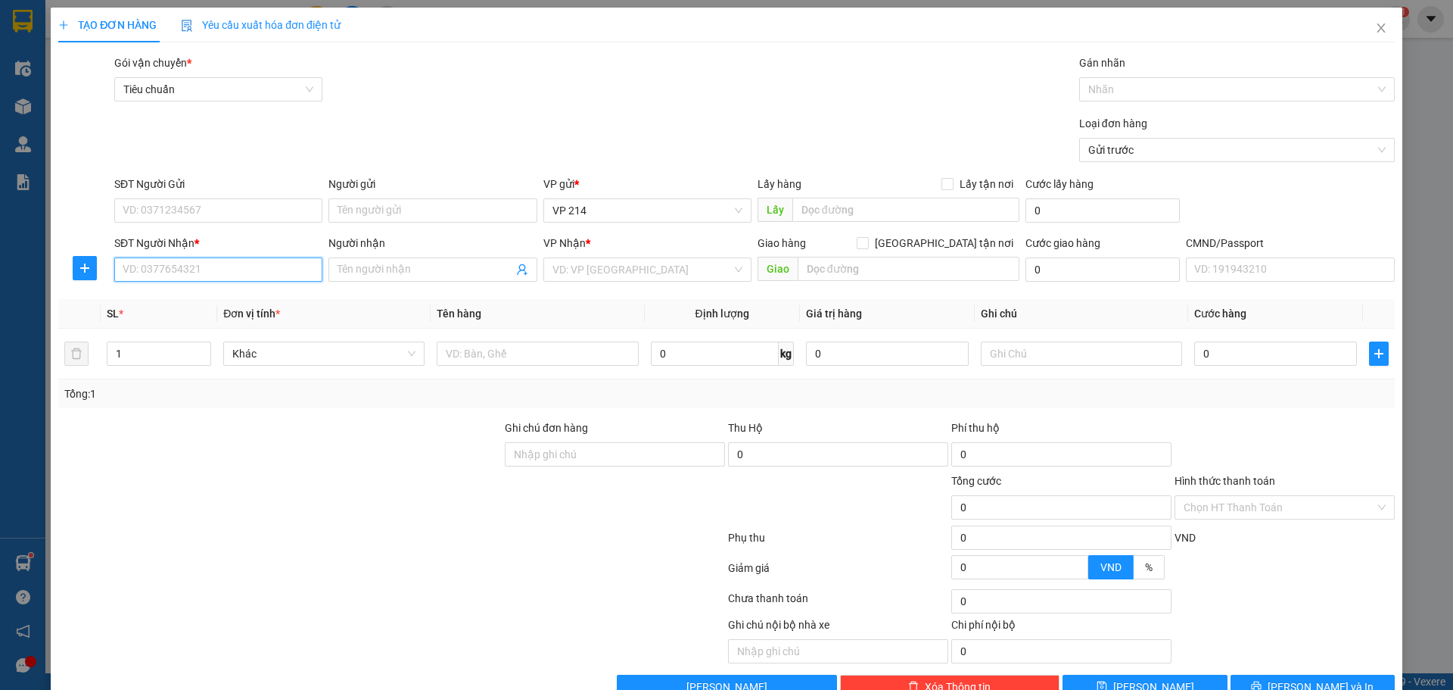
click at [208, 267] on input "SĐT Người Nhận *" at bounding box center [218, 269] width 208 height 24
type input "0338757649"
click at [169, 298] on div "0338757649 - phương" at bounding box center [217, 299] width 189 height 17
type input "phương"
type input "0338757649"
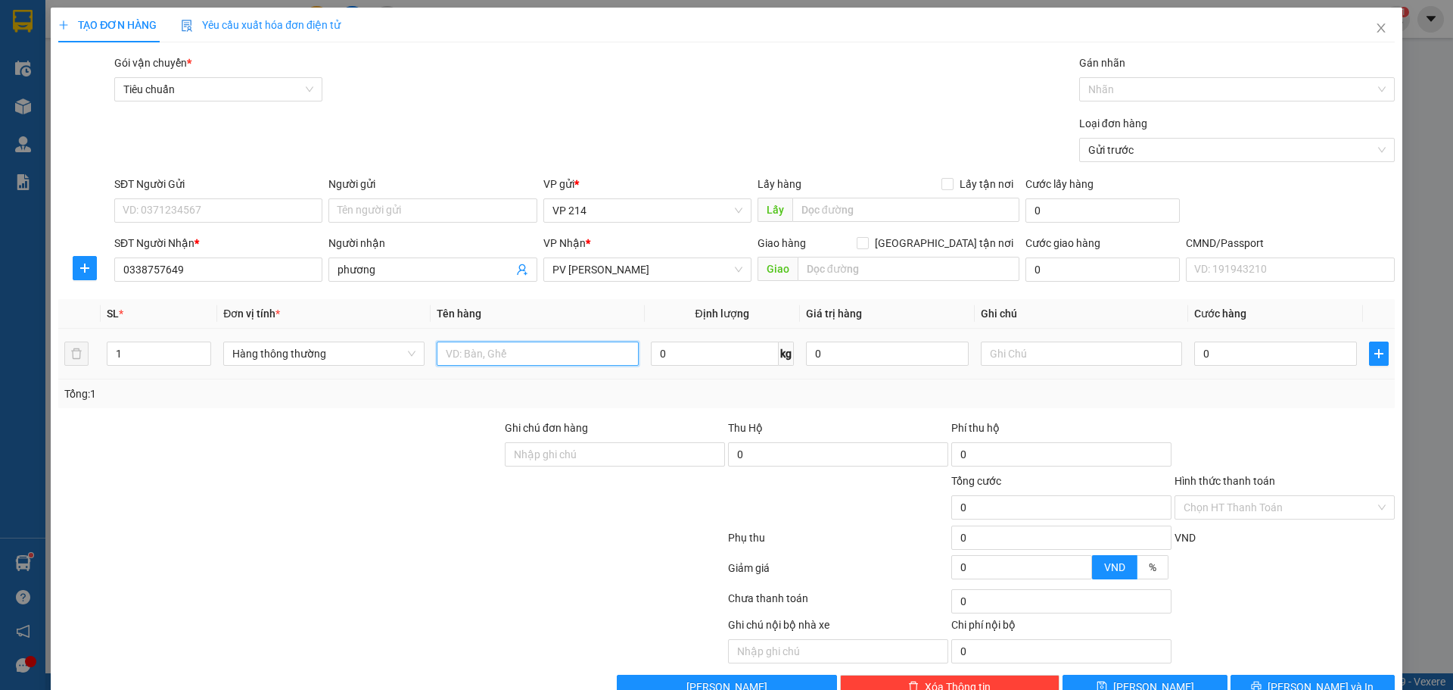
click at [527, 349] on input "text" at bounding box center [537, 353] width 201 height 24
type input "THÙNG XỐP"
click at [1270, 363] on input "0" at bounding box center [1276, 353] width 163 height 24
type input "8"
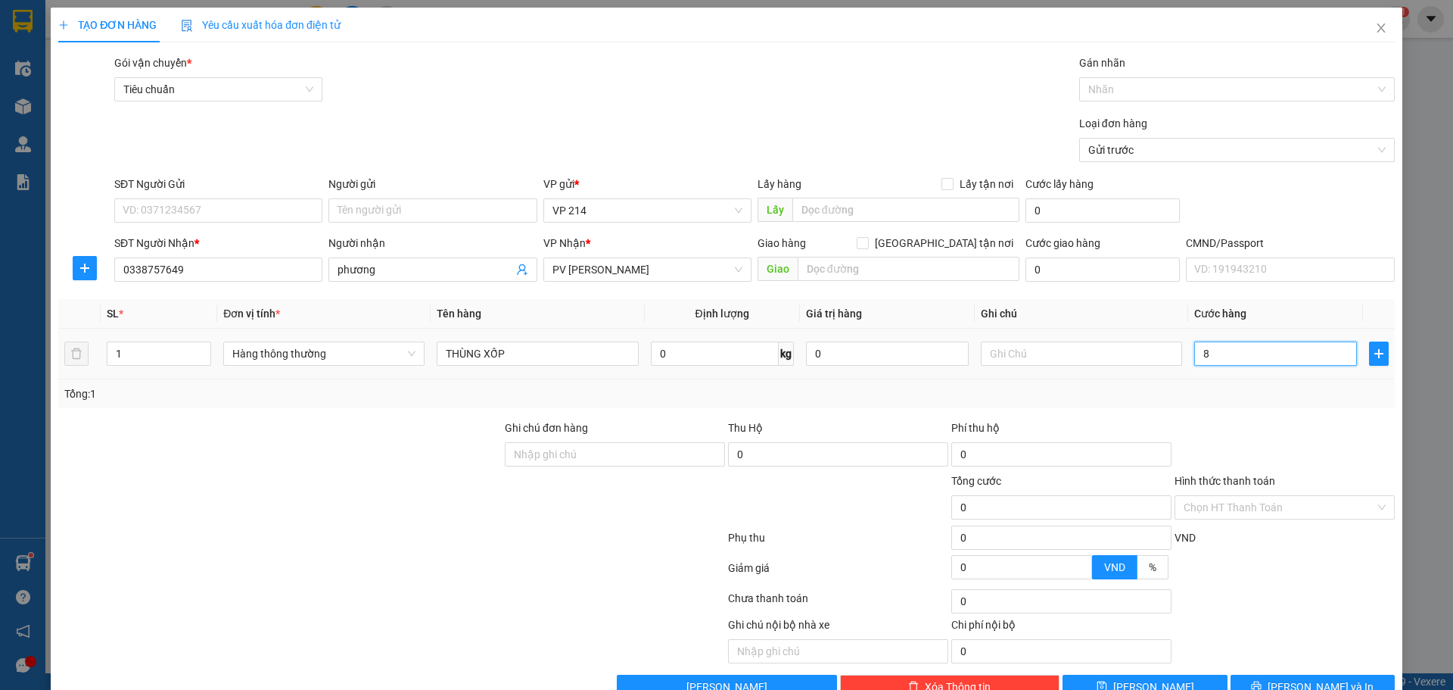
type input "8"
type input "80"
type input "800"
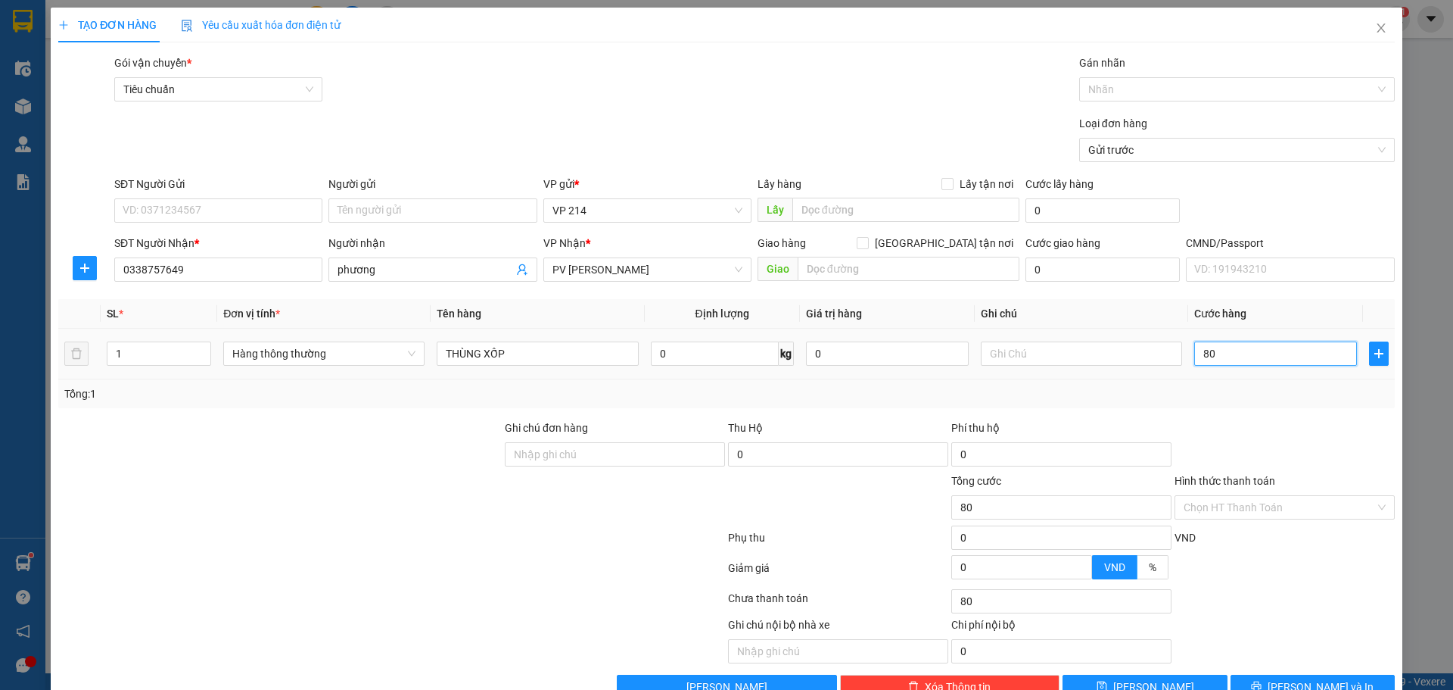
type input "800"
type input "8.000"
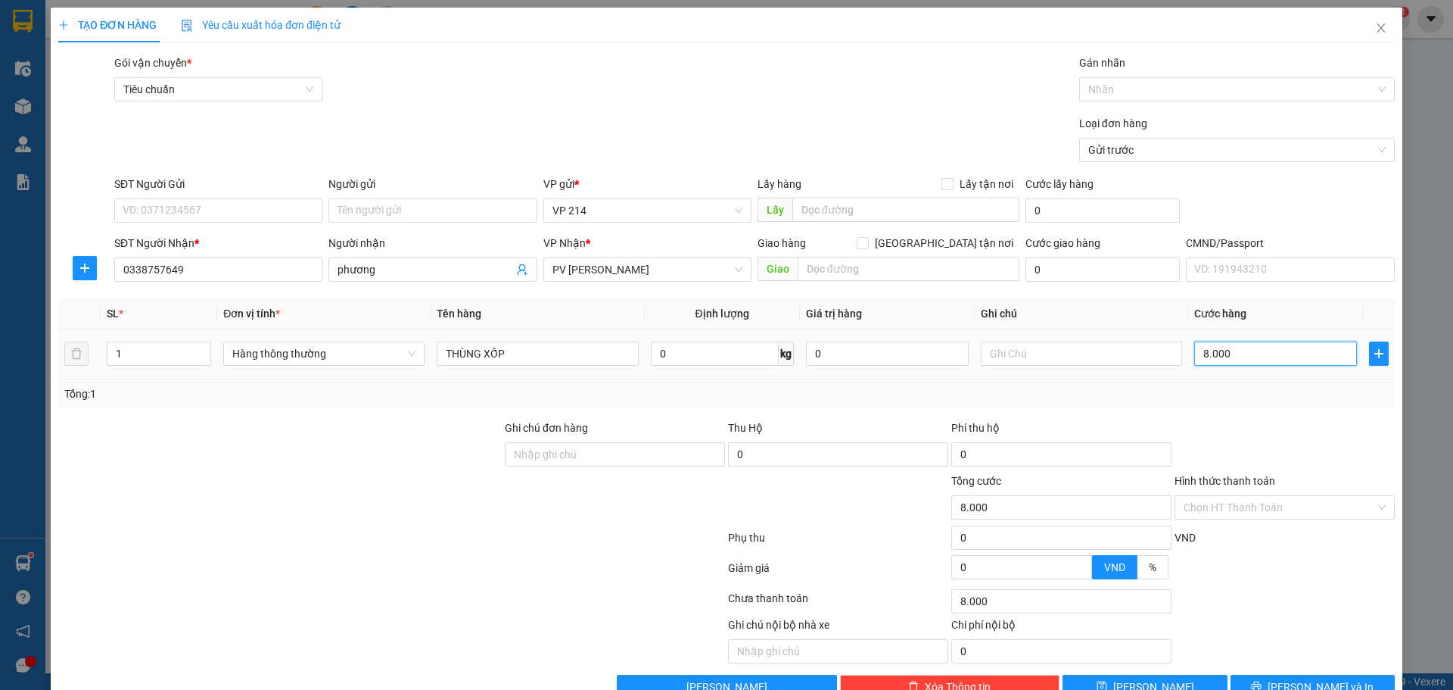
type input "80.000"
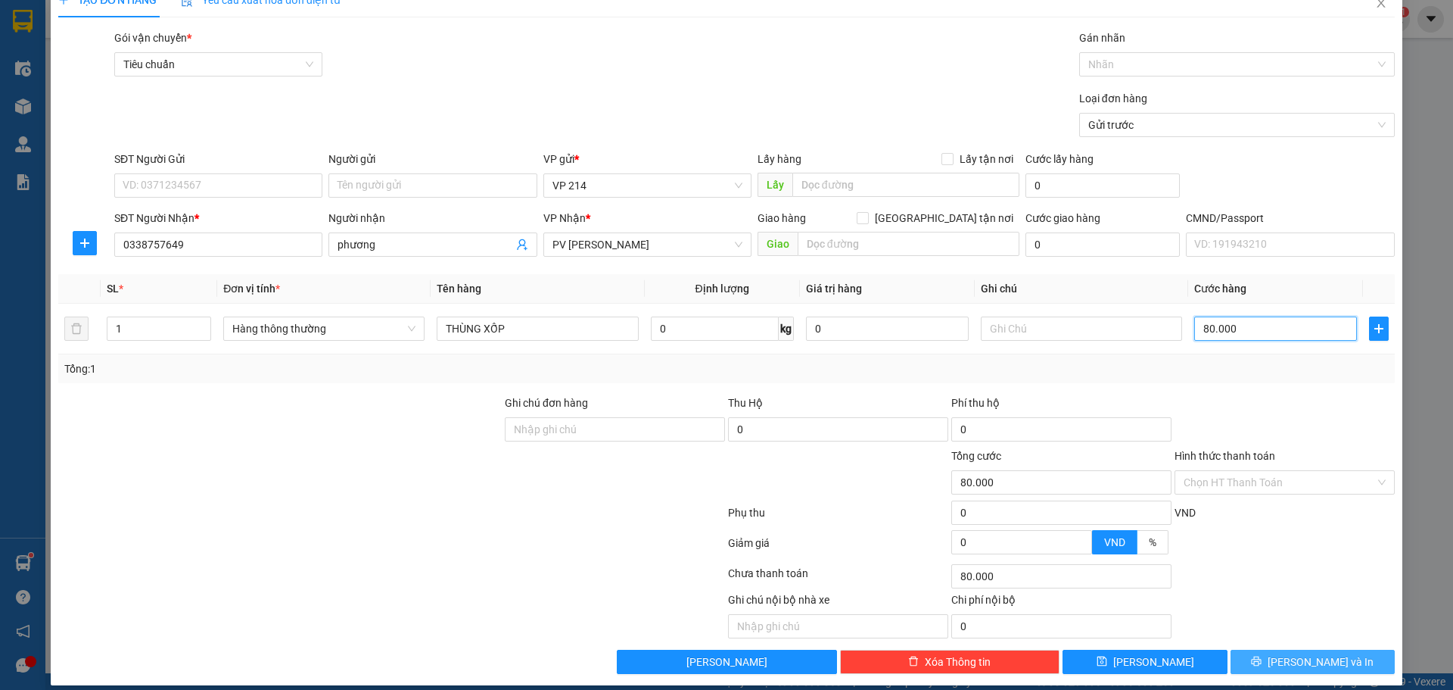
scroll to position [39, 0]
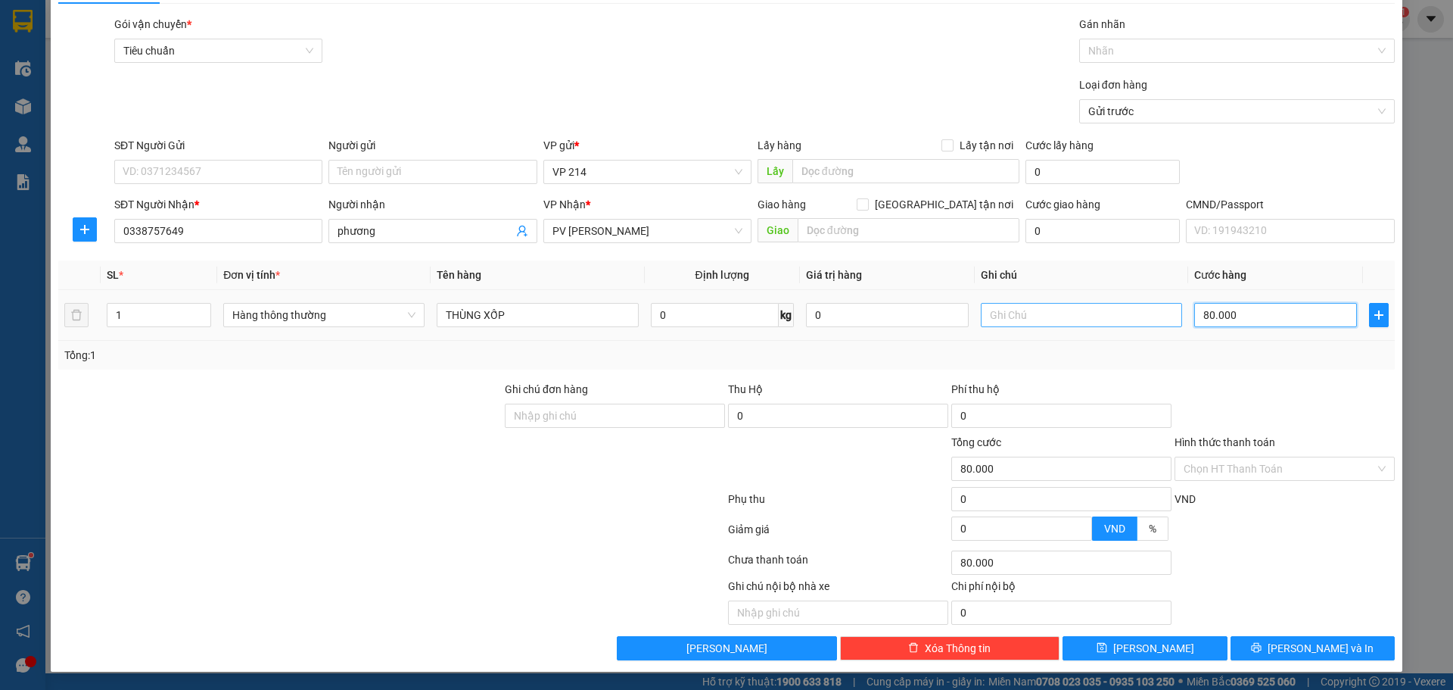
type input "80.000"
click at [1063, 316] on input "text" at bounding box center [1081, 315] width 201 height 24
type input "D"
type input "ĐỒ ĂN"
click at [1262, 647] on icon "printer" at bounding box center [1257, 648] width 10 height 10
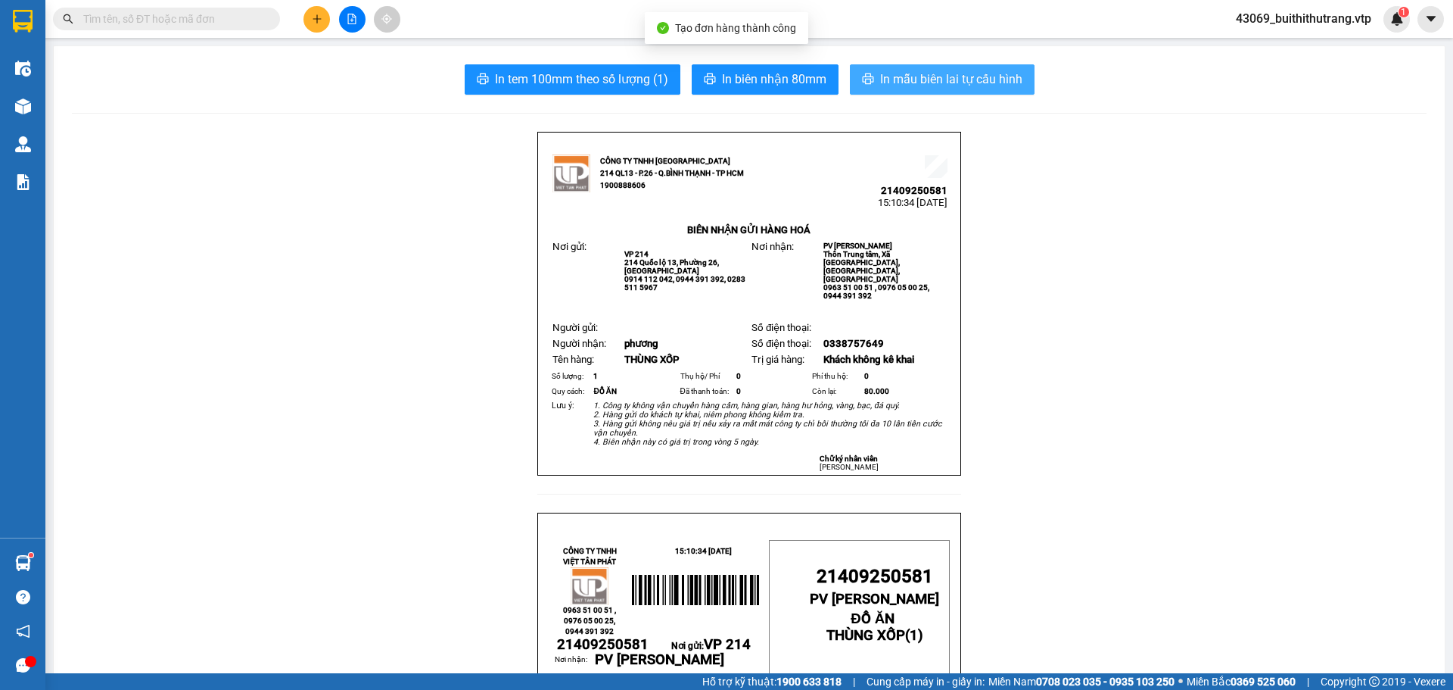
click at [965, 84] on span "In mẫu biên lai tự cấu hình" at bounding box center [951, 79] width 142 height 19
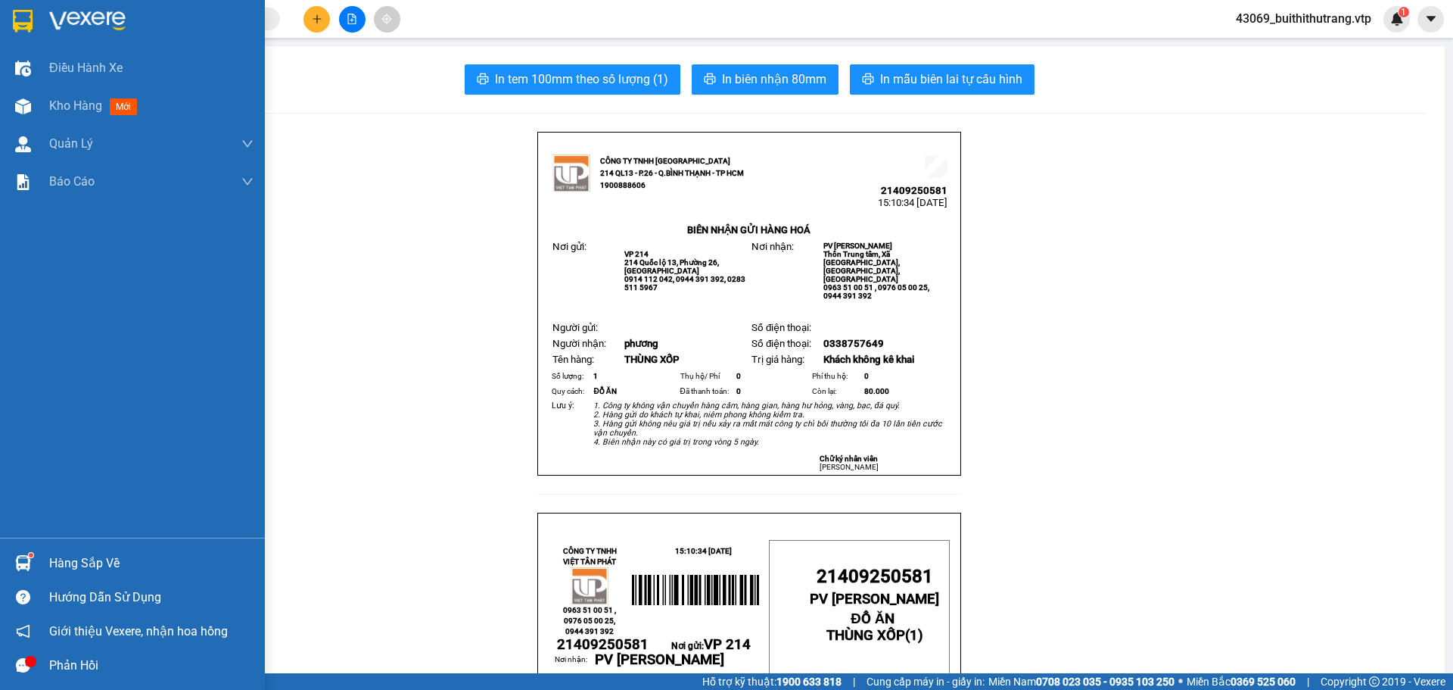
click at [99, 21] on img at bounding box center [87, 21] width 76 height 23
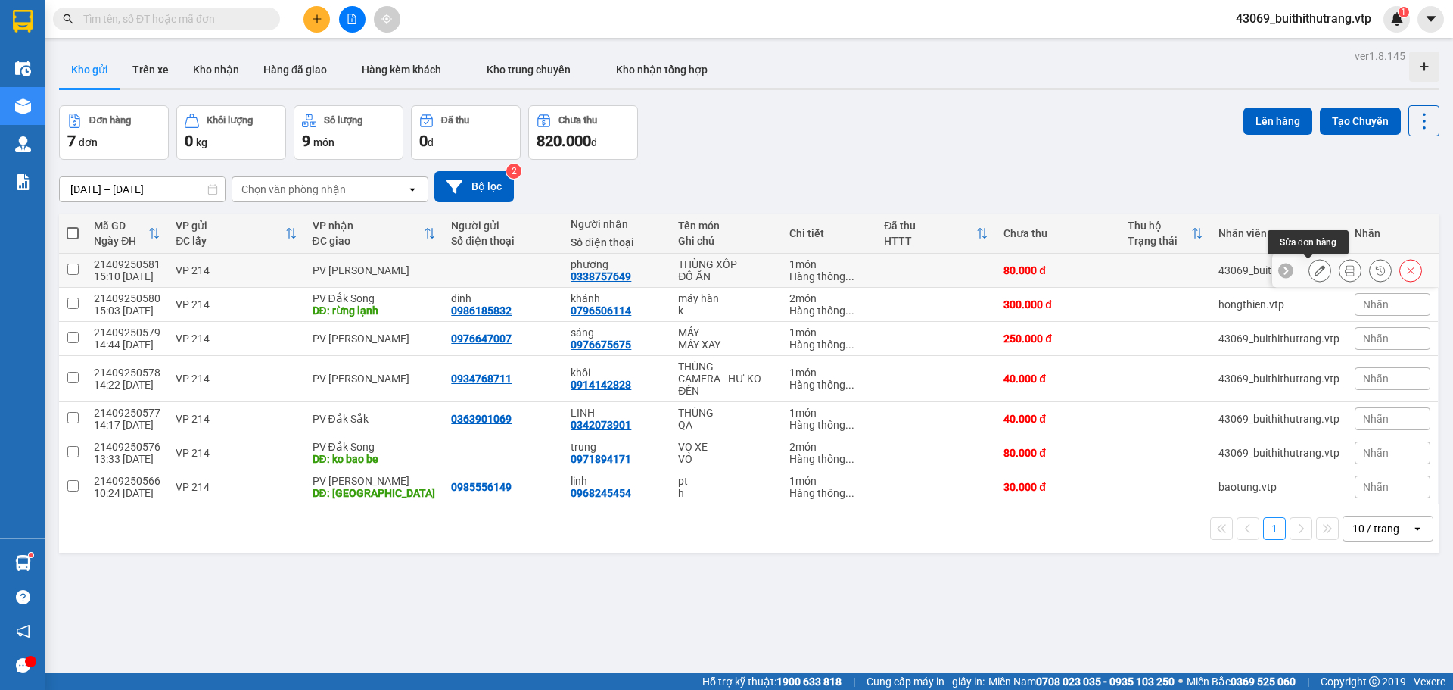
click at [1315, 271] on icon at bounding box center [1320, 270] width 11 height 11
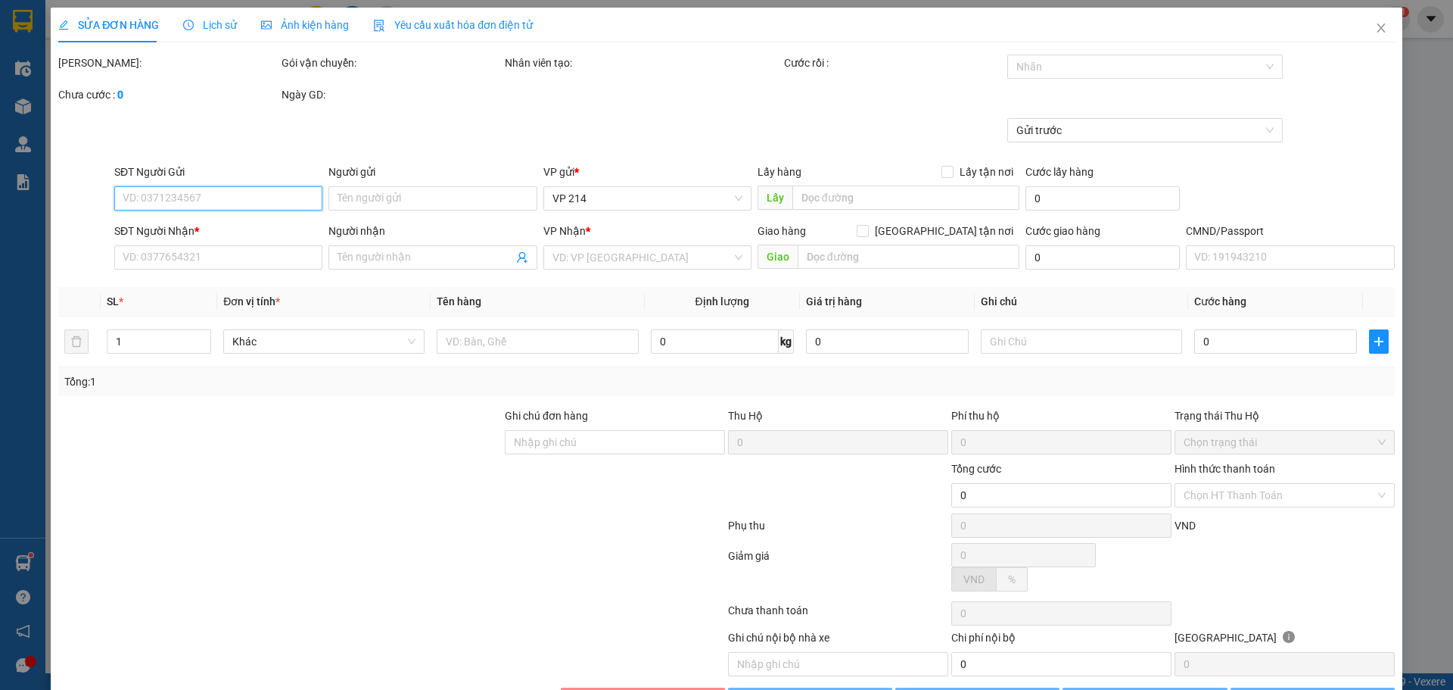
type input "0338757649"
type input "phương"
type input "80.000"
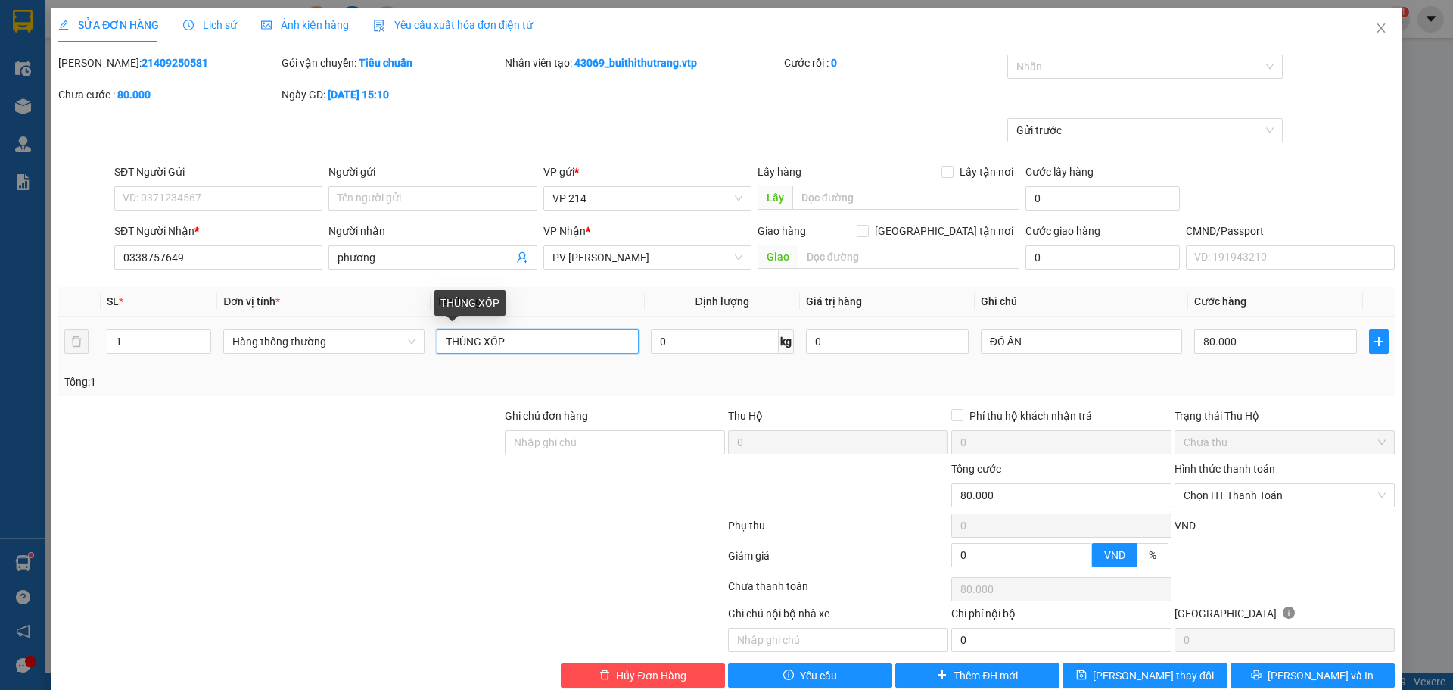
click at [540, 344] on input "THÙNG XỐP" at bounding box center [537, 341] width 201 height 24
click at [1210, 497] on span "Chọn HT Thanh Toán" at bounding box center [1285, 495] width 202 height 23
type input "THÙNG XỐP QUẤN CATTON"
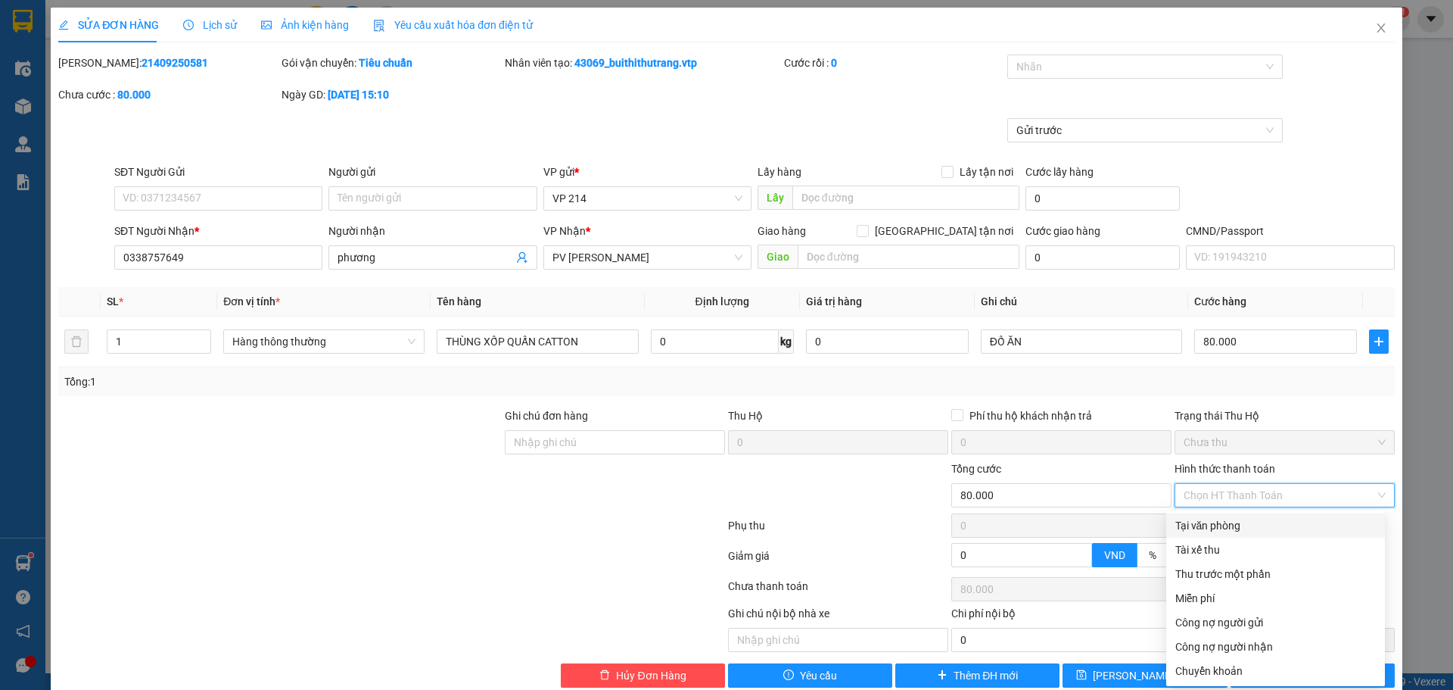
click at [1242, 523] on div "Tại văn phòng" at bounding box center [1276, 525] width 201 height 17
type input "0"
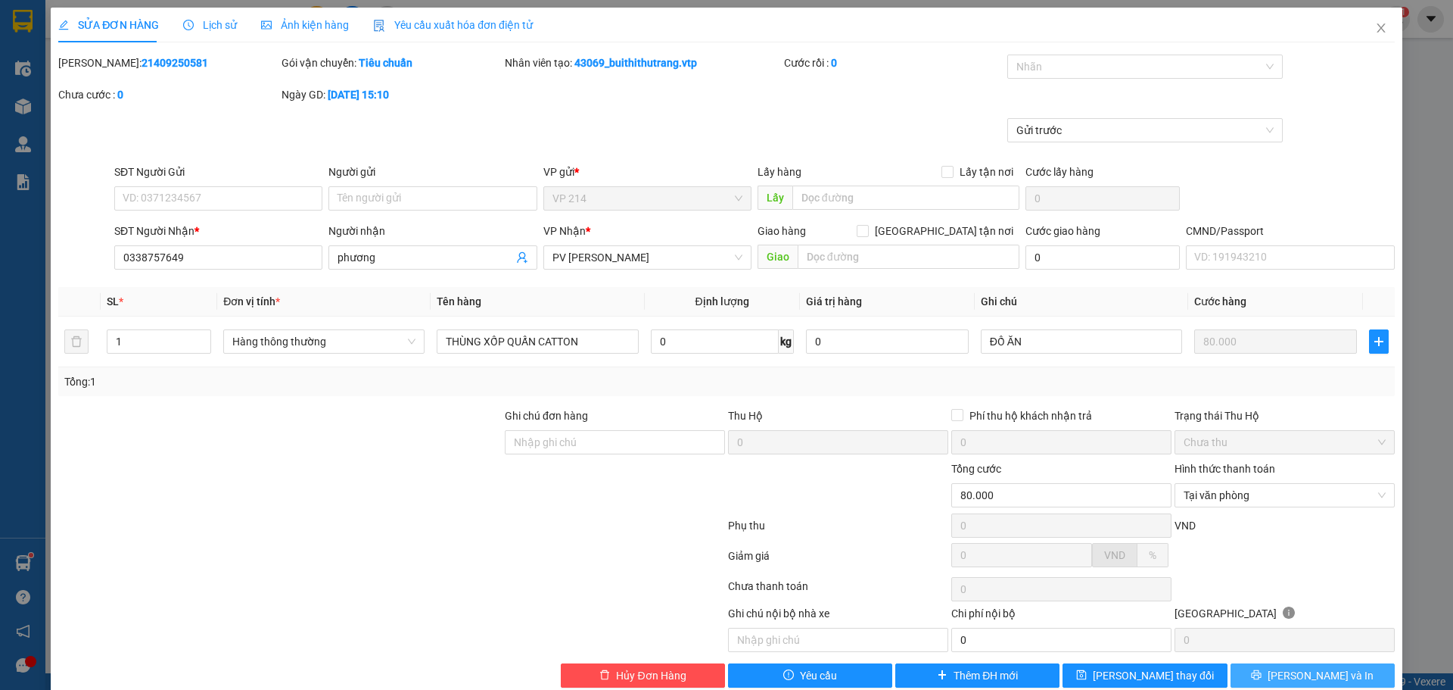
click at [1295, 678] on span "[PERSON_NAME] và In" at bounding box center [1321, 675] width 106 height 17
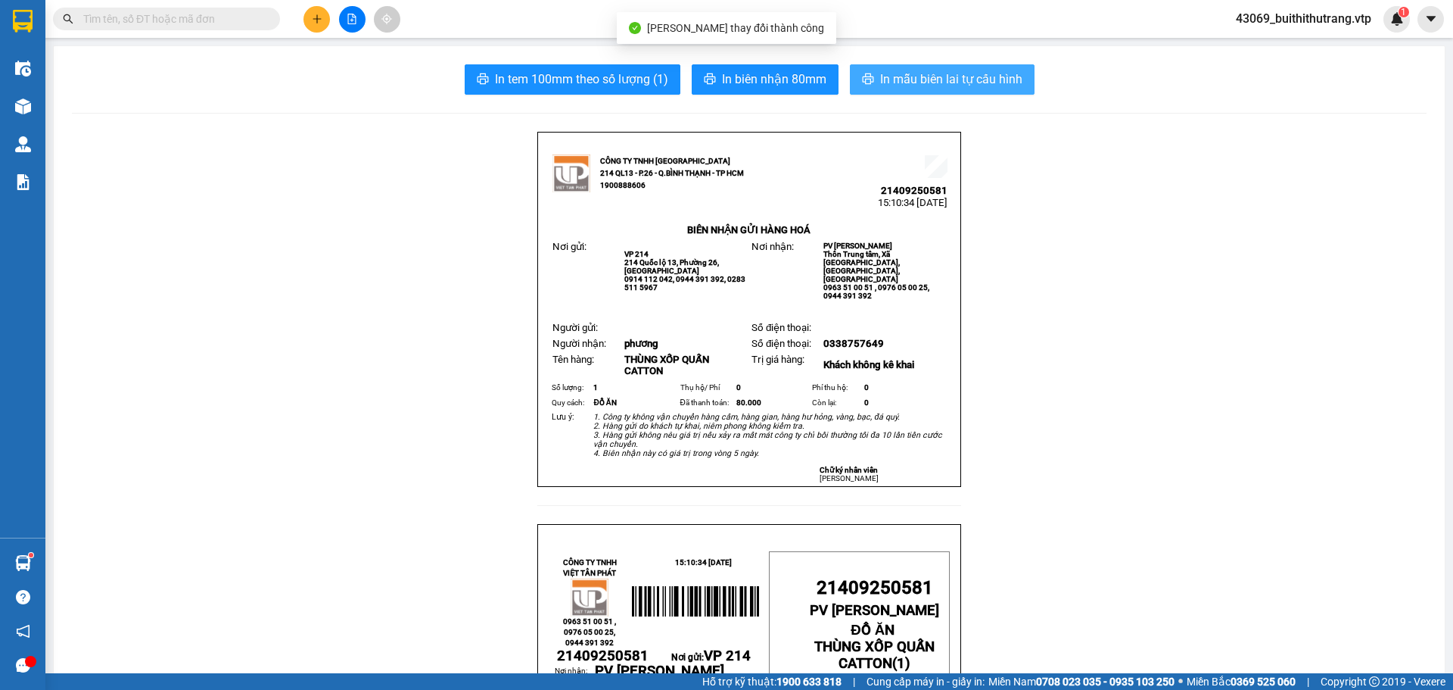
click at [983, 70] on span "In mẫu biên lai tự cấu hình" at bounding box center [951, 79] width 142 height 19
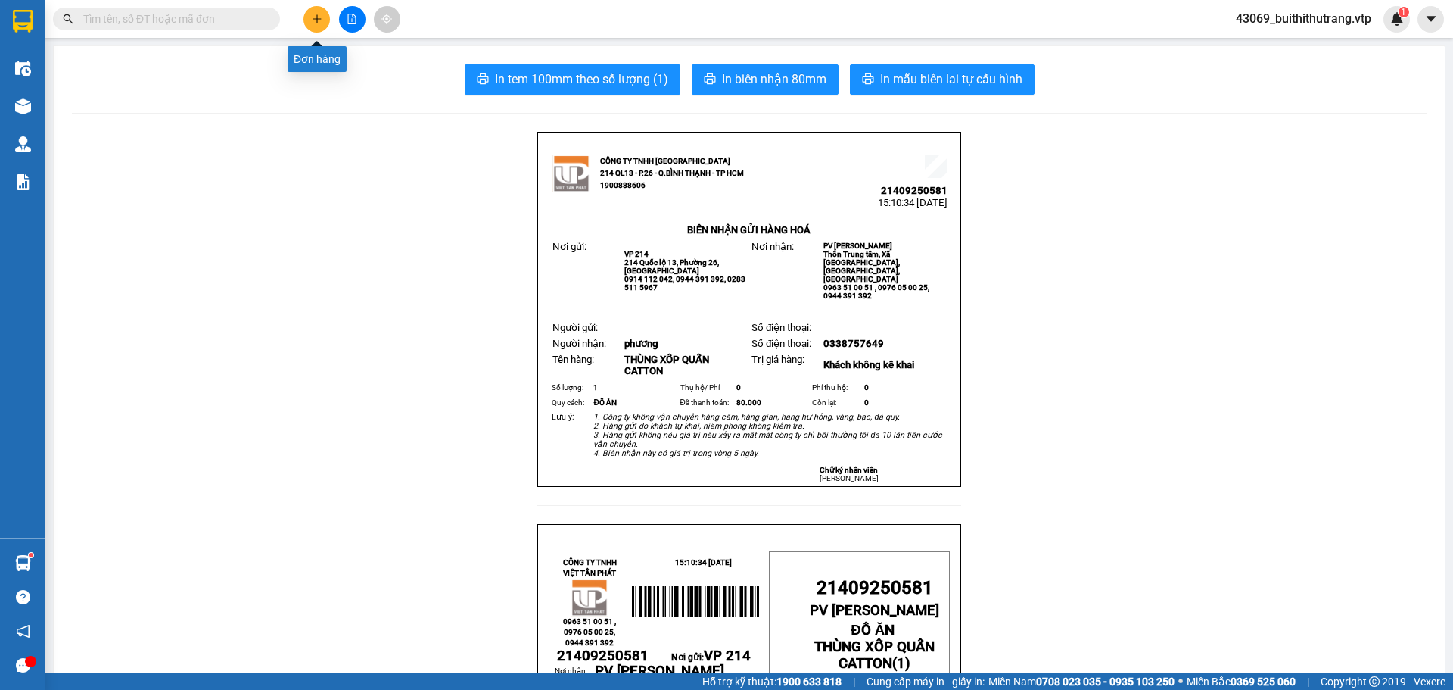
click at [310, 20] on button at bounding box center [317, 19] width 26 height 26
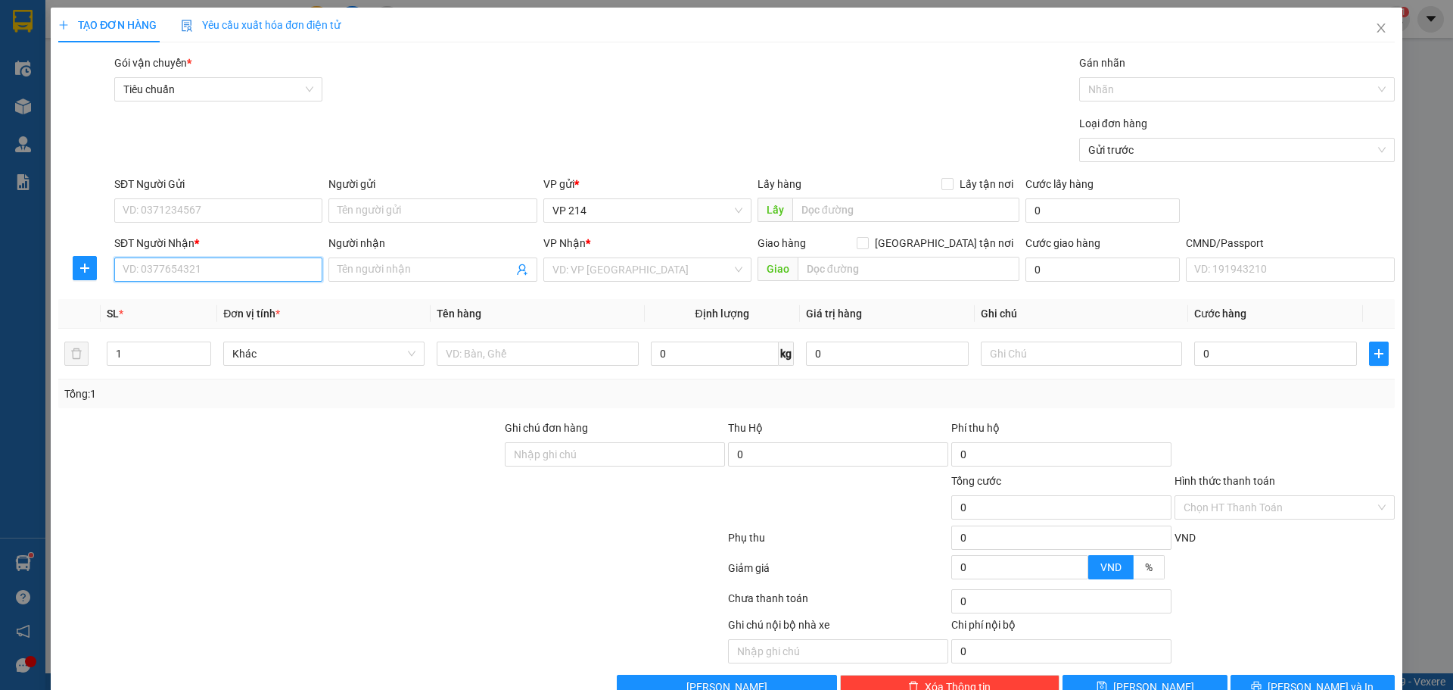
click at [189, 270] on input "SĐT Người Nhận *" at bounding box center [218, 269] width 208 height 24
type input "0363474339"
click at [369, 273] on input "Người nhận" at bounding box center [425, 269] width 175 height 17
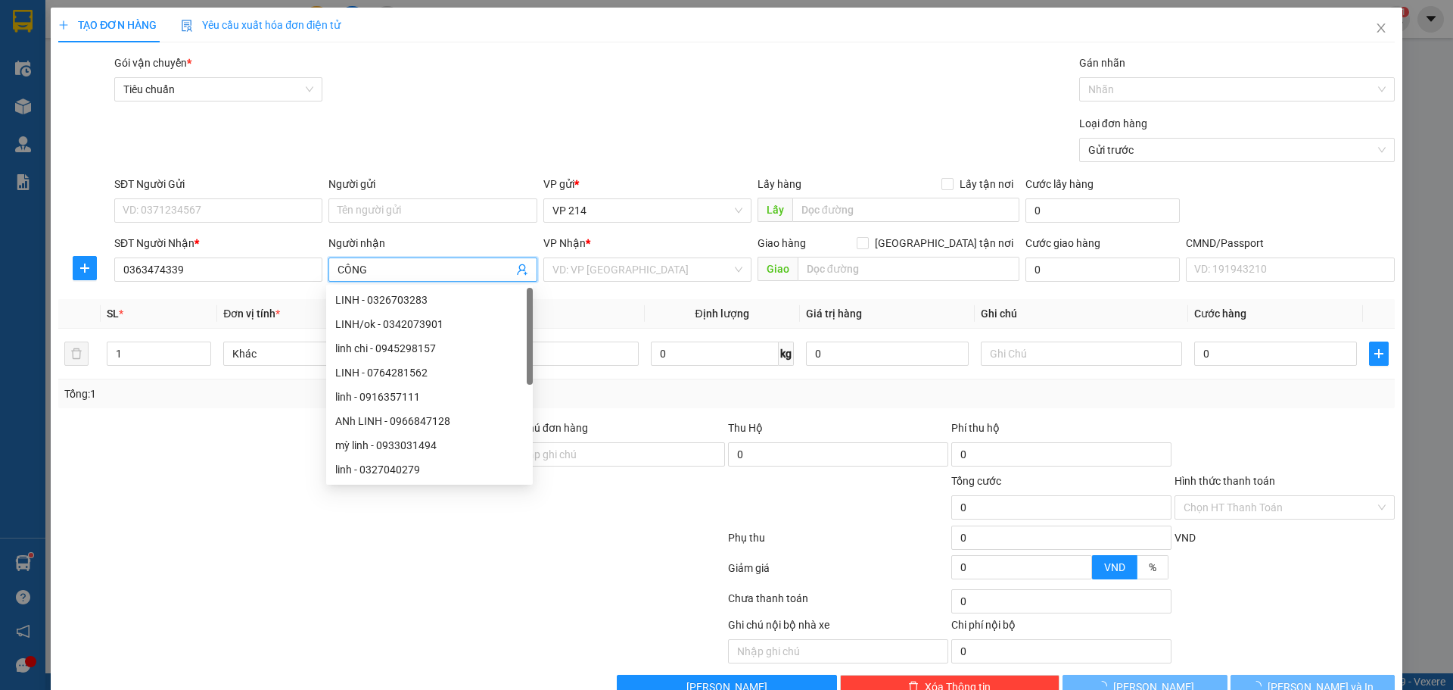
type input "CÔNG"
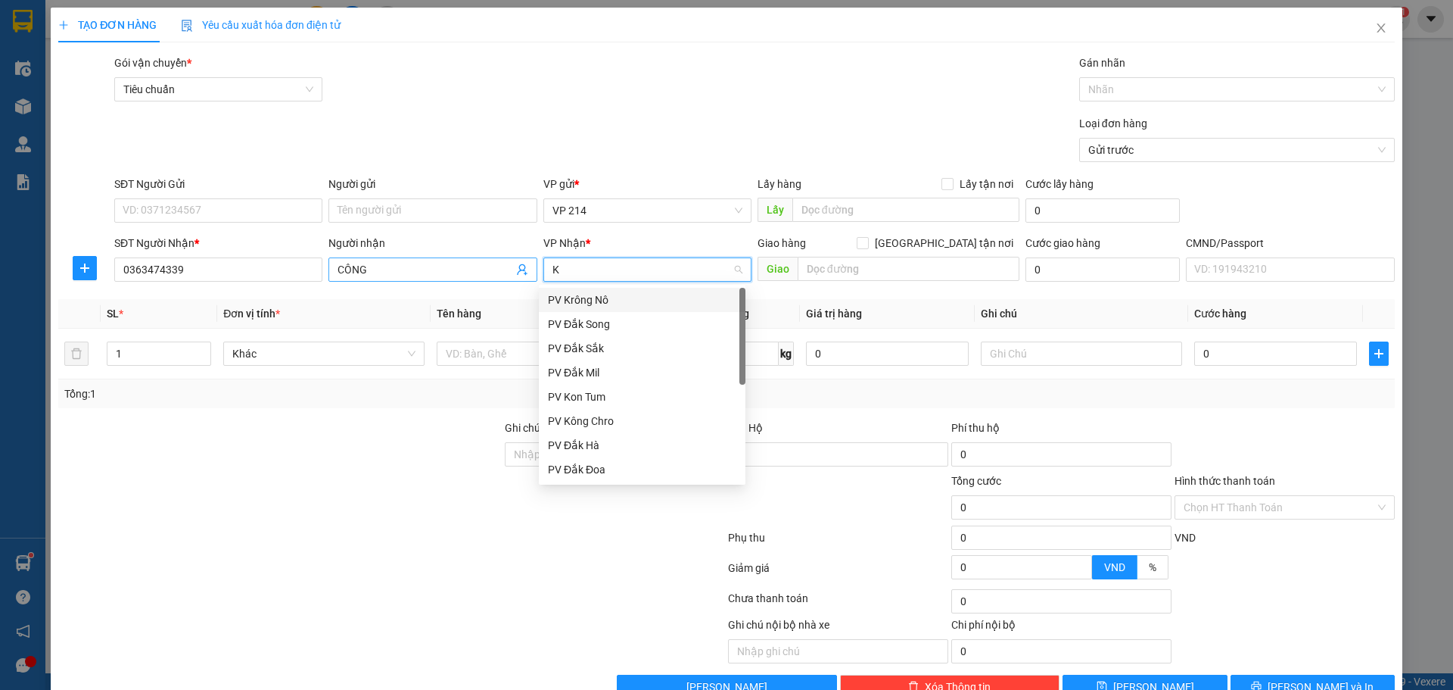
type input "KN"
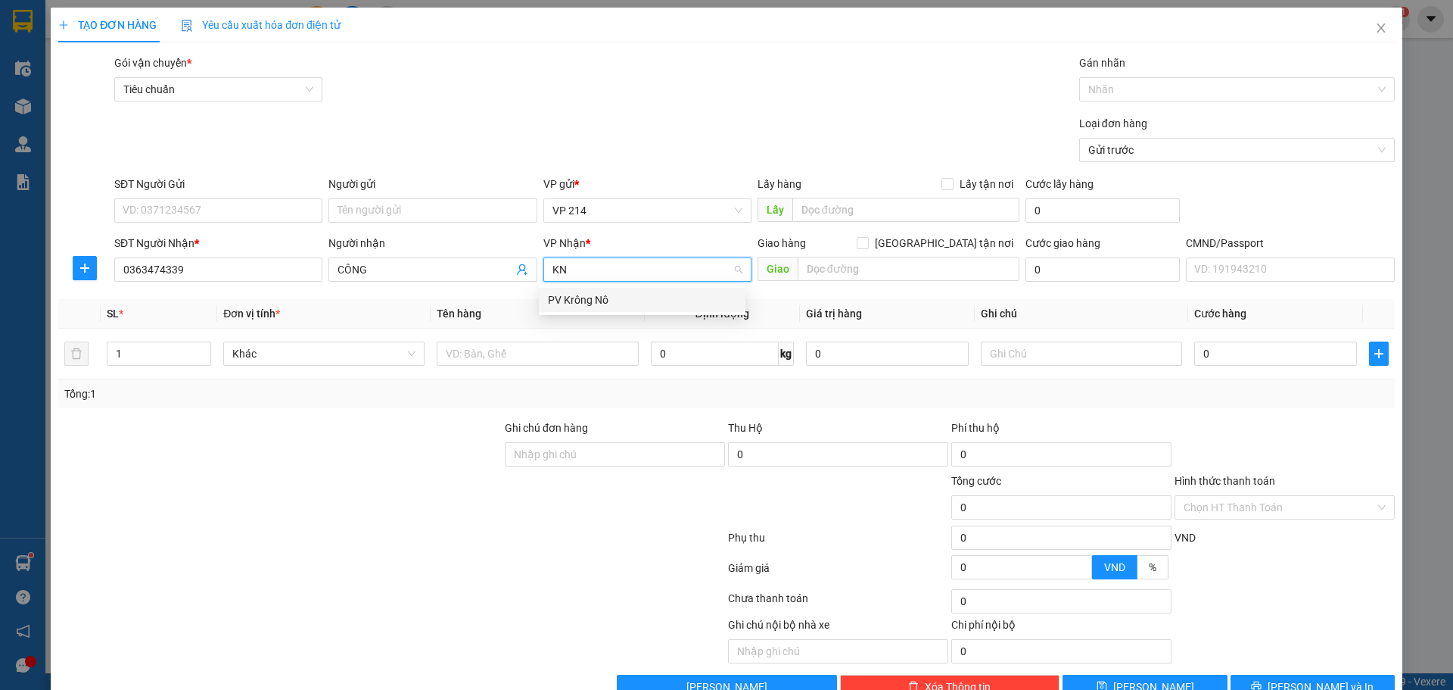
click at [588, 298] on div "PV Krông Nô" at bounding box center [642, 299] width 189 height 17
click at [569, 352] on input "text" at bounding box center [537, 353] width 201 height 24
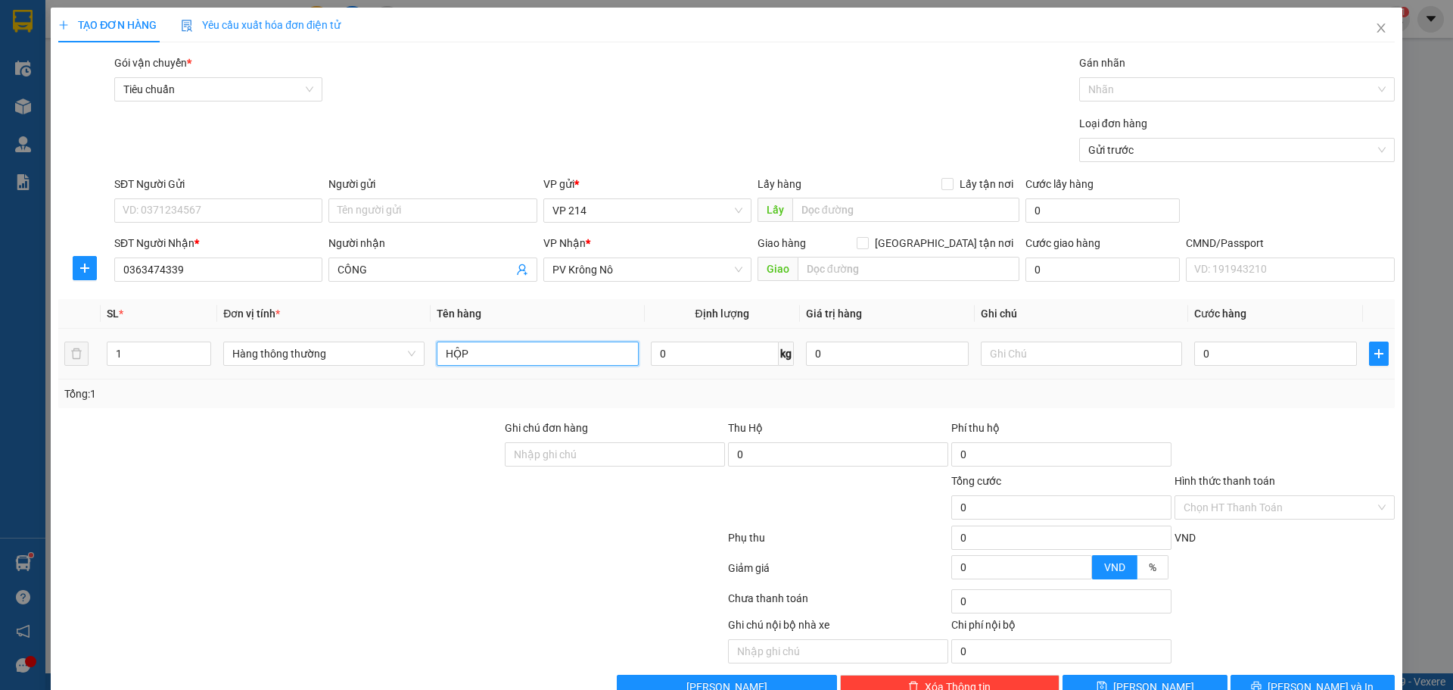
type input "HỘP"
type input "PK"
type input "3"
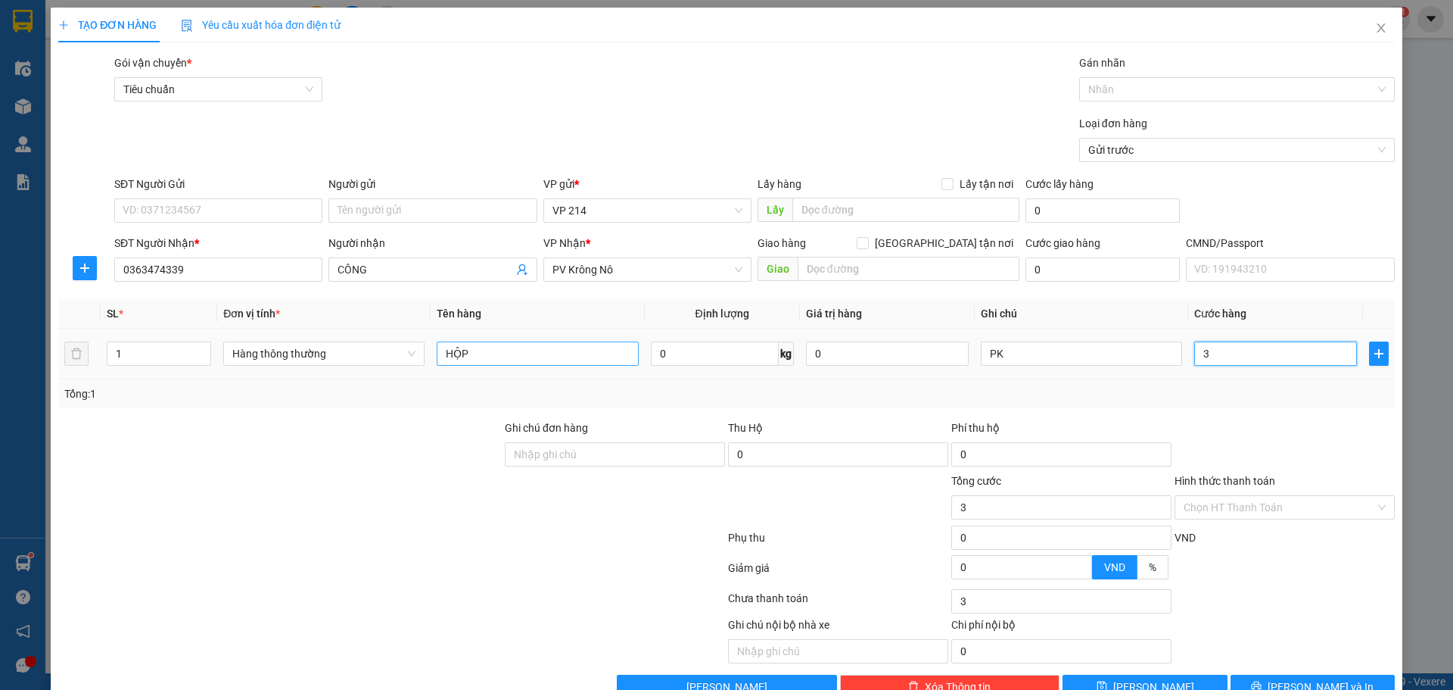
type input "30"
type input "300"
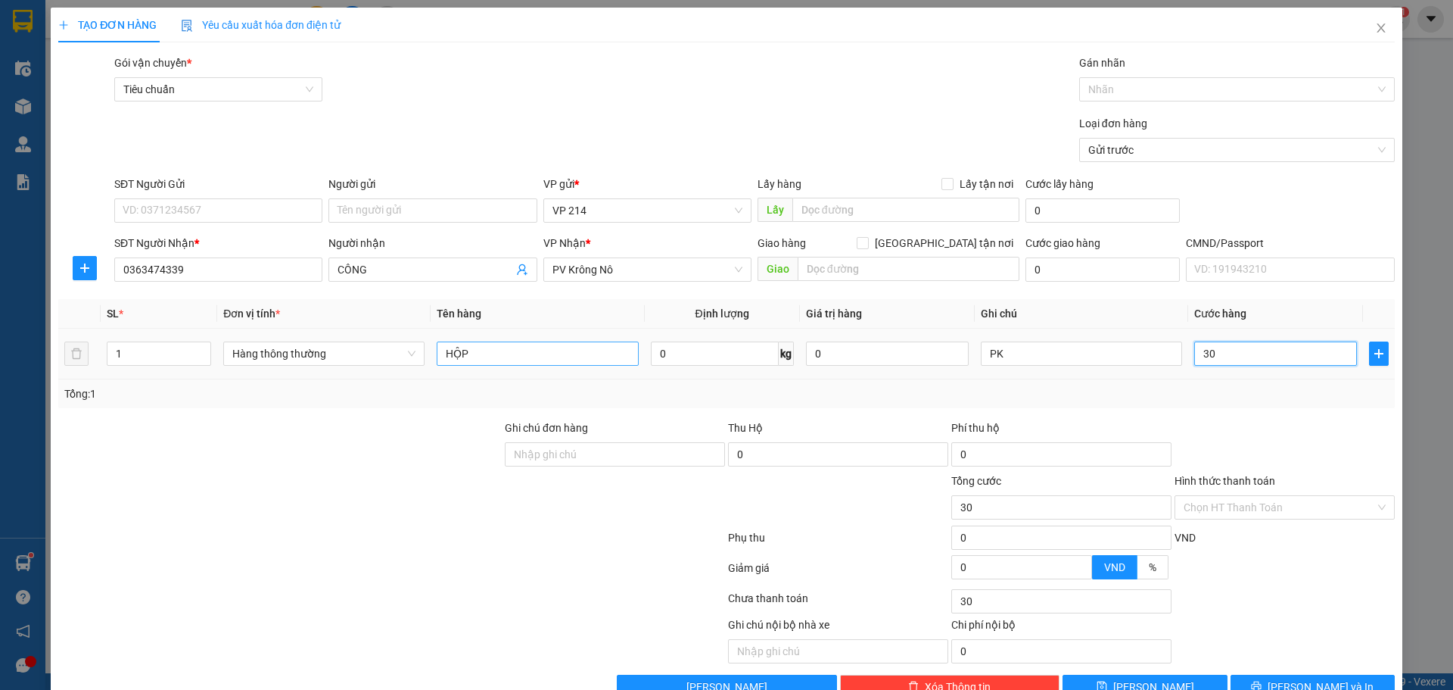
type input "300"
type input "3.000"
type input "30.000"
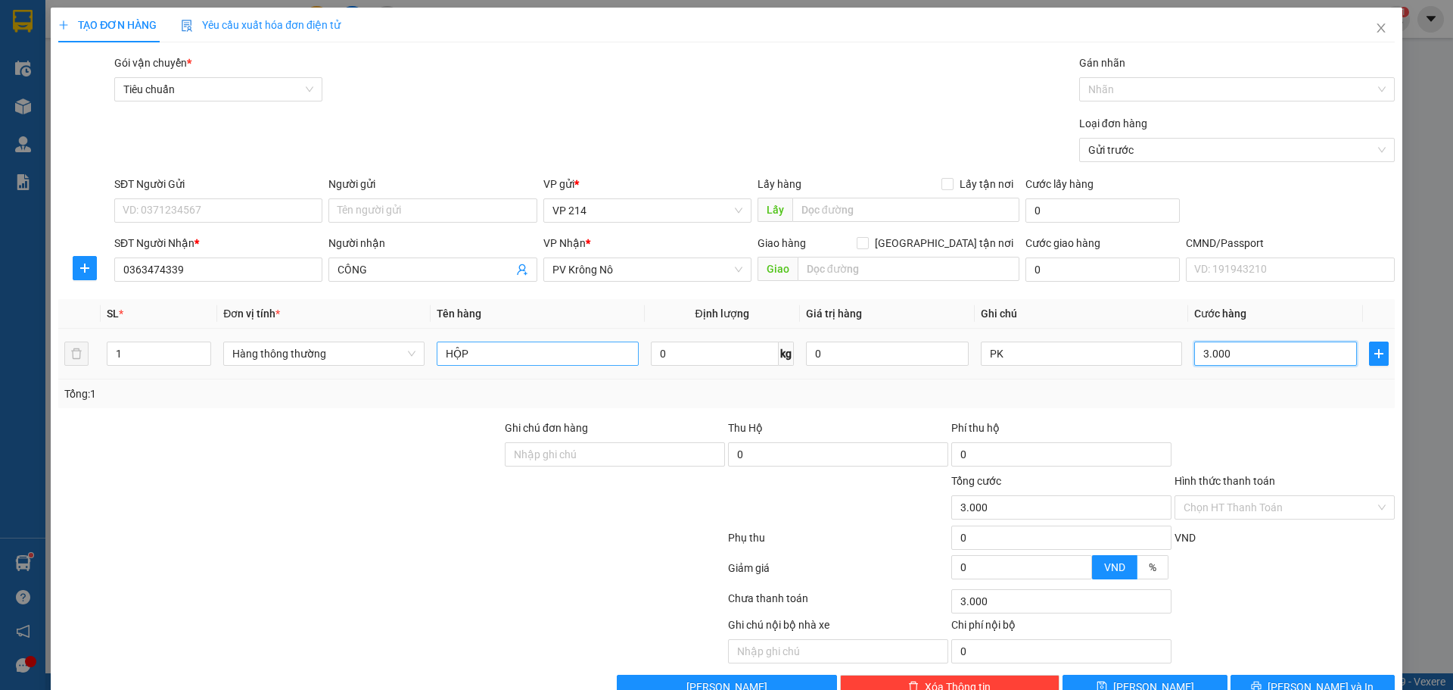
type input "30.000"
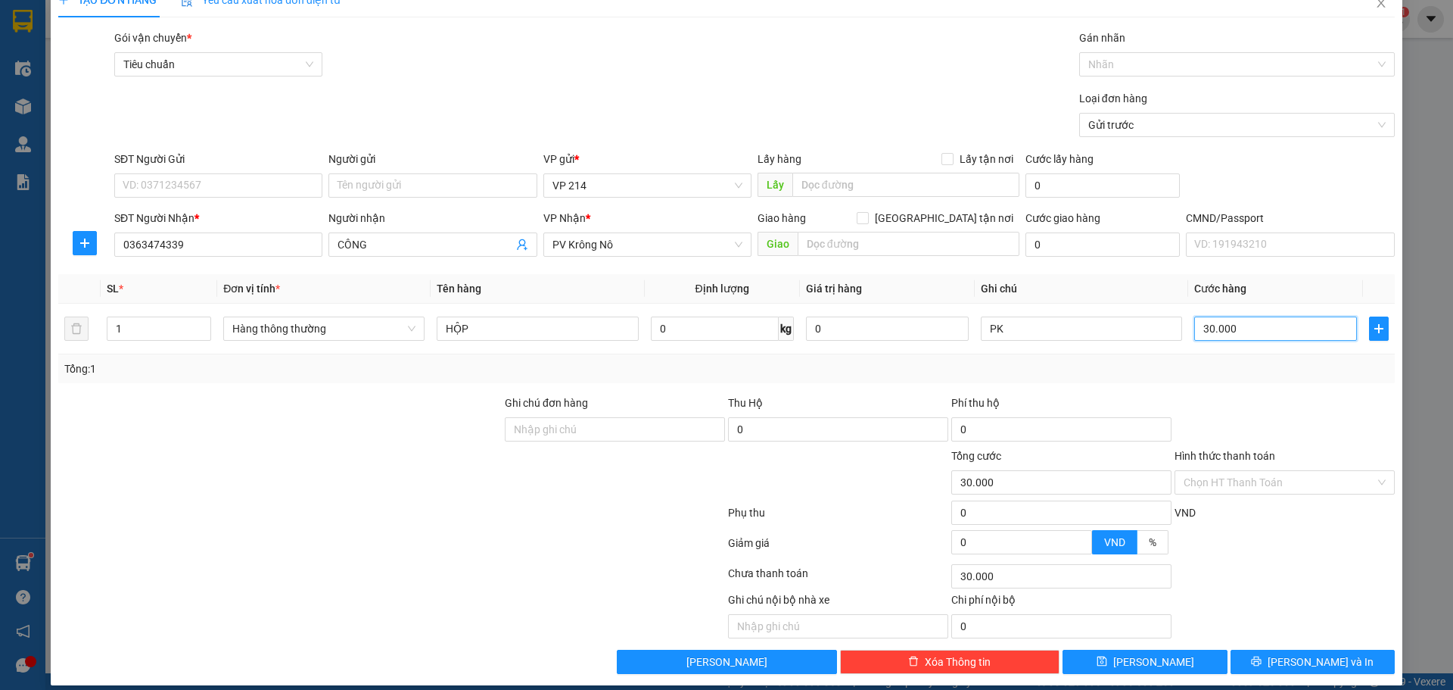
scroll to position [39, 0]
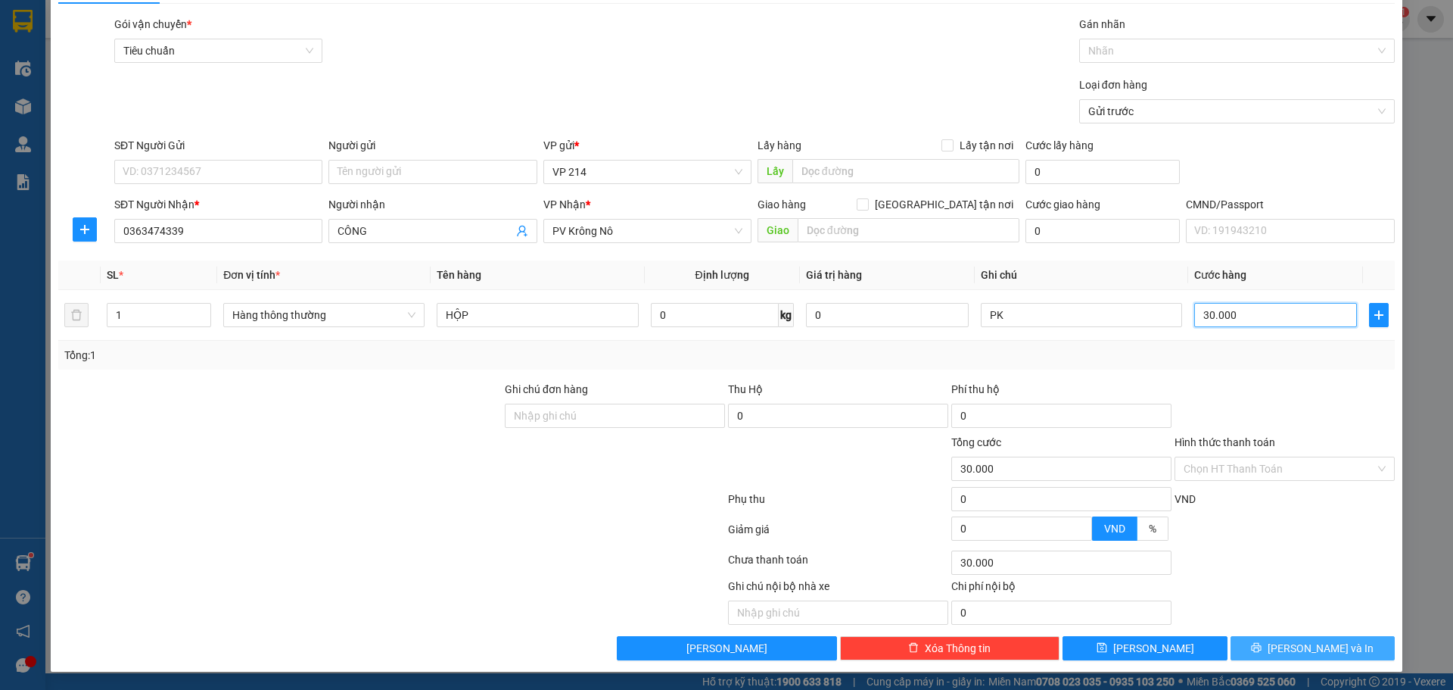
type input "30.000"
click at [1262, 644] on icon "printer" at bounding box center [1257, 648] width 10 height 10
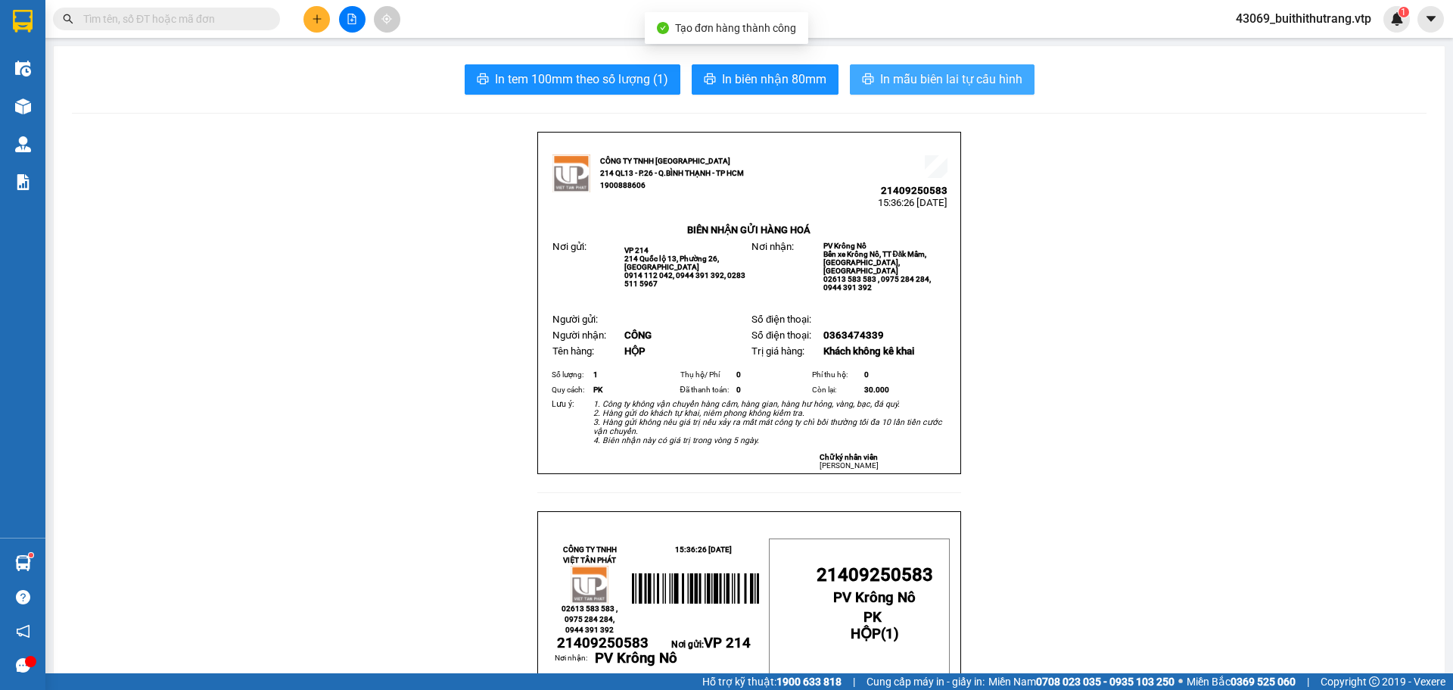
click at [936, 82] on span "In mẫu biên lai tự cấu hình" at bounding box center [951, 79] width 142 height 19
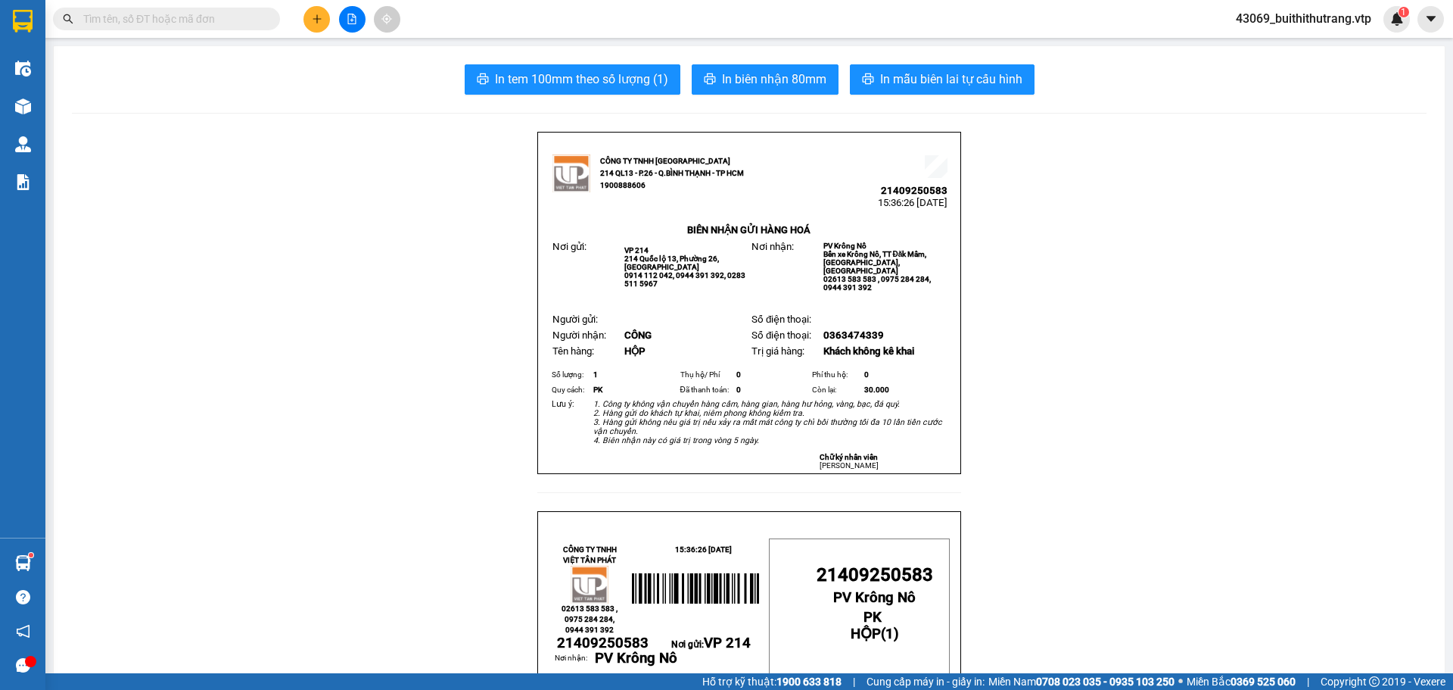
click at [320, 11] on button at bounding box center [317, 19] width 26 height 26
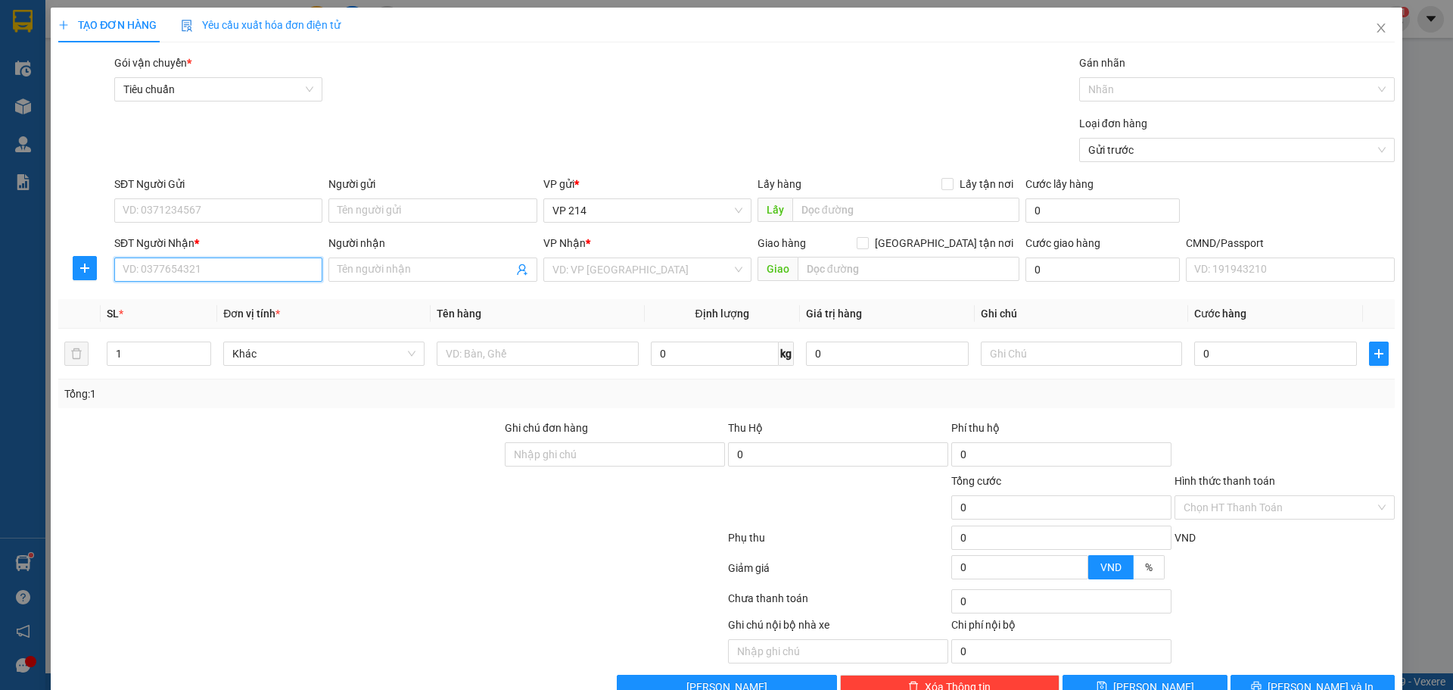
click at [146, 267] on input "SĐT Người Nhận *" at bounding box center [218, 269] width 208 height 24
type input "0886134368"
click at [186, 302] on div "0886134368 - thiện" at bounding box center [217, 299] width 189 height 17
type input "thiện"
type input "0886134368"
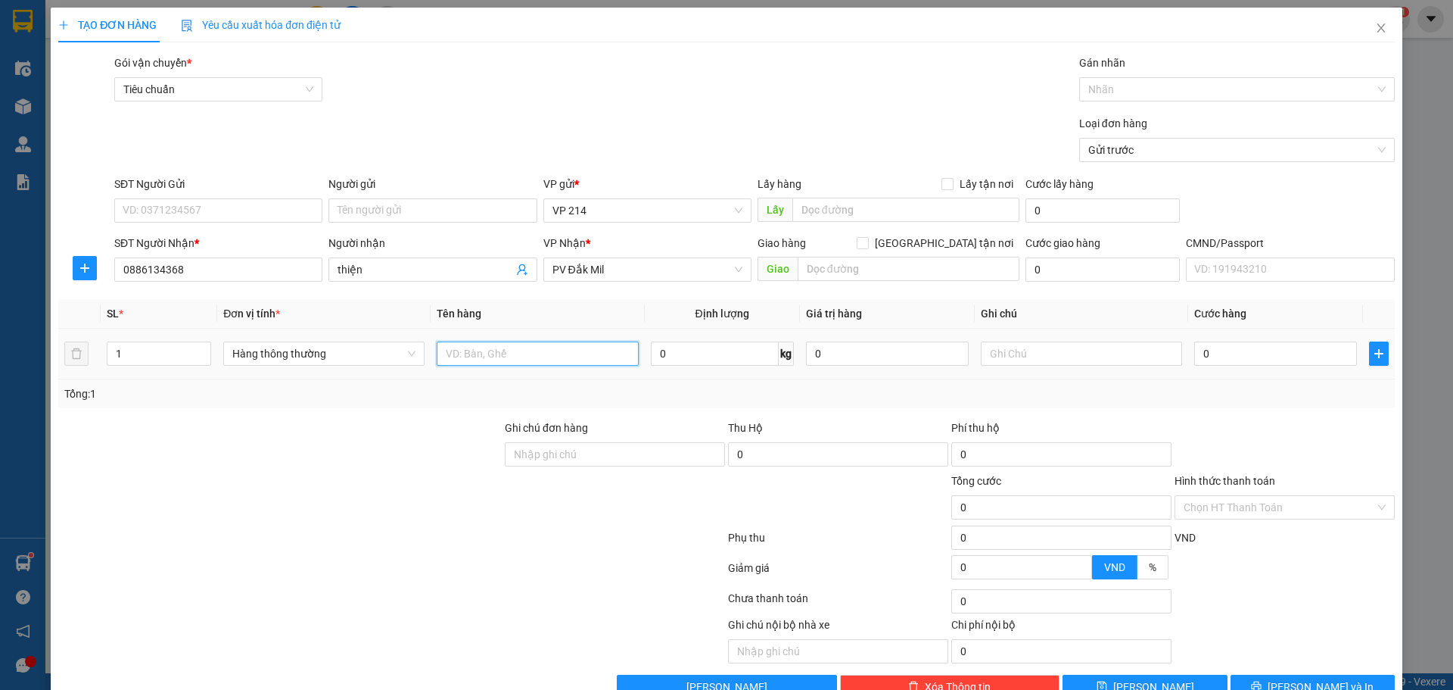
click at [480, 346] on input "text" at bounding box center [537, 353] width 201 height 24
type input "THÙNG XỐP"
click at [1064, 359] on input "text" at bounding box center [1081, 353] width 201 height 24
type input "D"
click at [1064, 358] on input "Đ LẬP" at bounding box center [1081, 353] width 201 height 24
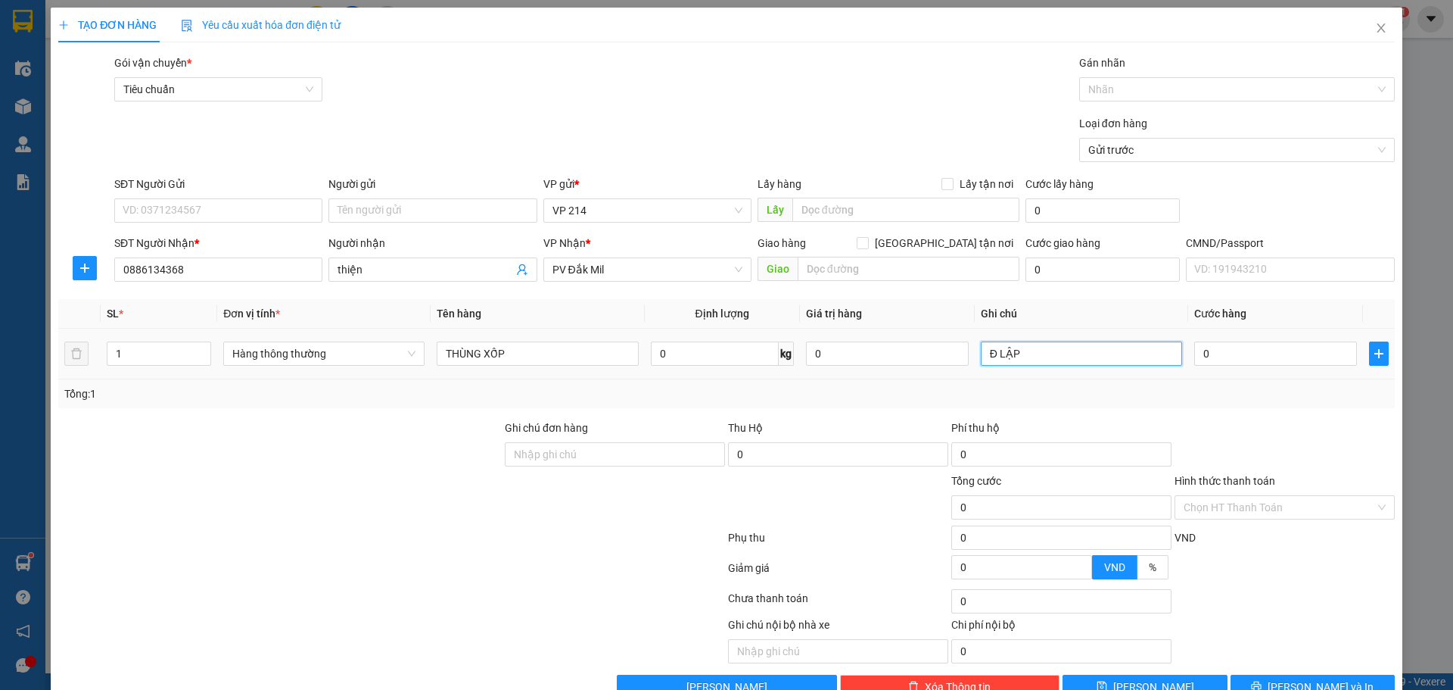
drag, startPoint x: 1026, startPoint y: 358, endPoint x: 936, endPoint y: 368, distance: 89.9
click at [936, 368] on tr "1 Hàng thông thường THÙNG XỐP 0 kg 0 Đ LẬP 0" at bounding box center [726, 354] width 1337 height 51
type input "D"
type input "ĐÔNG LẠNH"
type input "7"
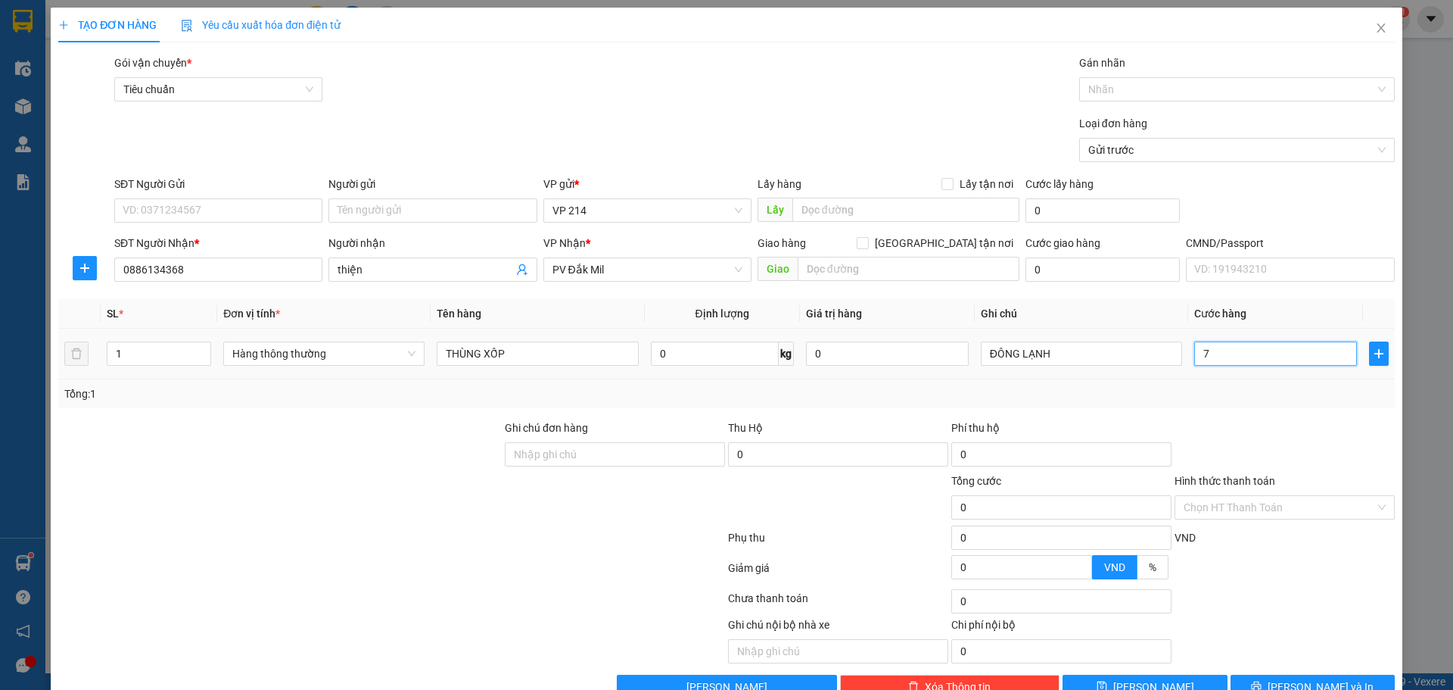
type input "7"
type input "70"
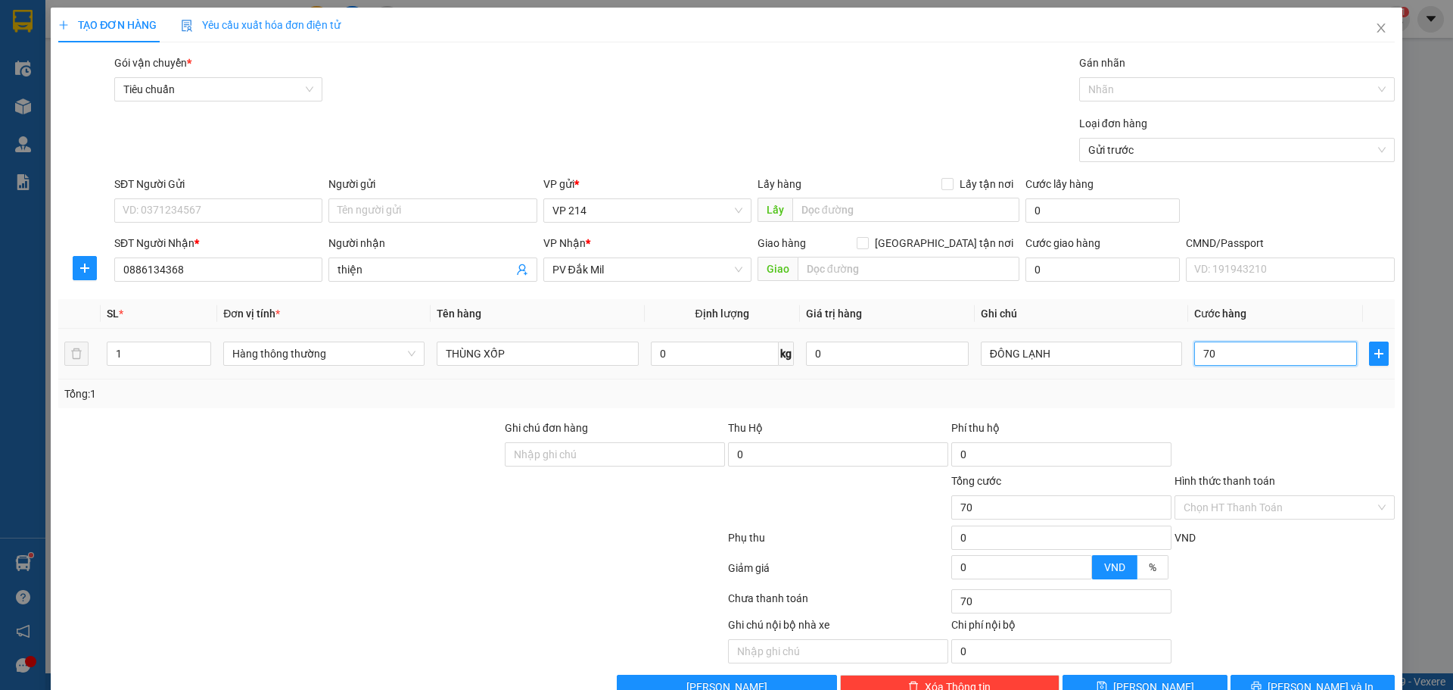
type input "700"
type input "7.000"
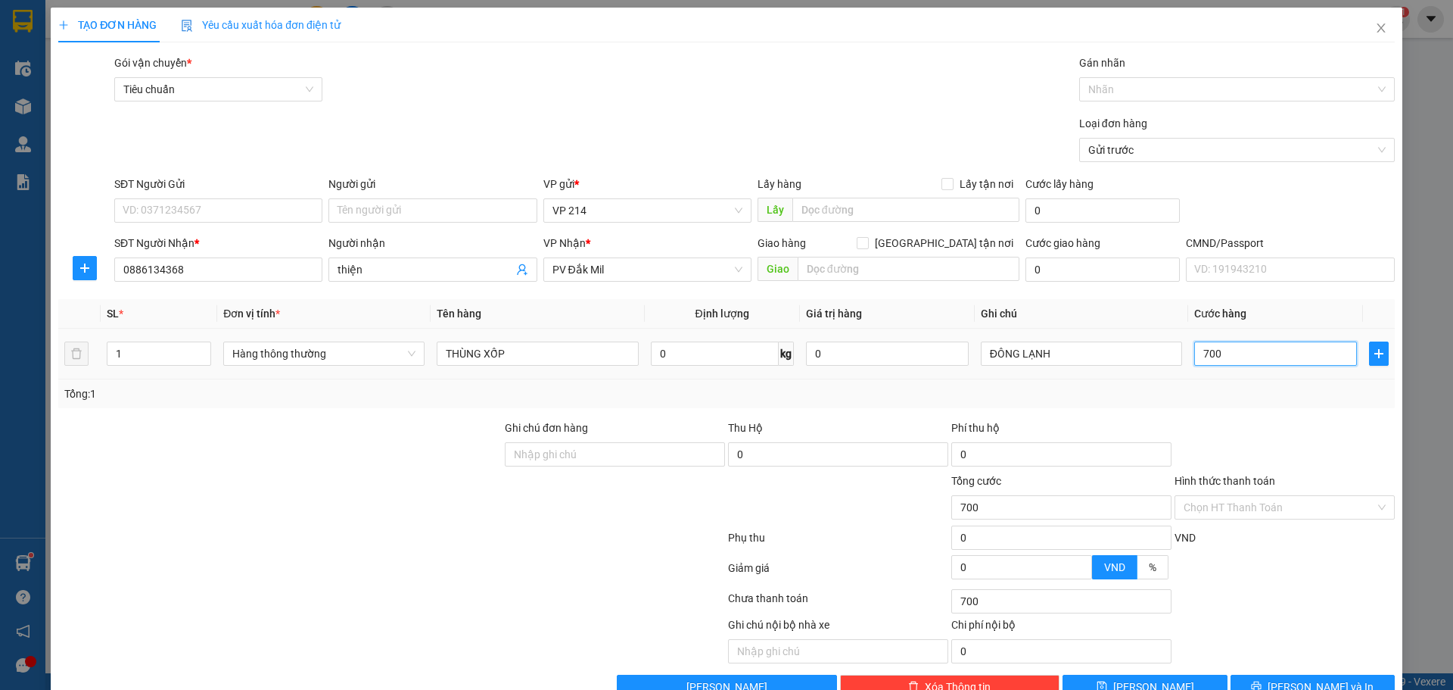
type input "7.000"
type input "70.000"
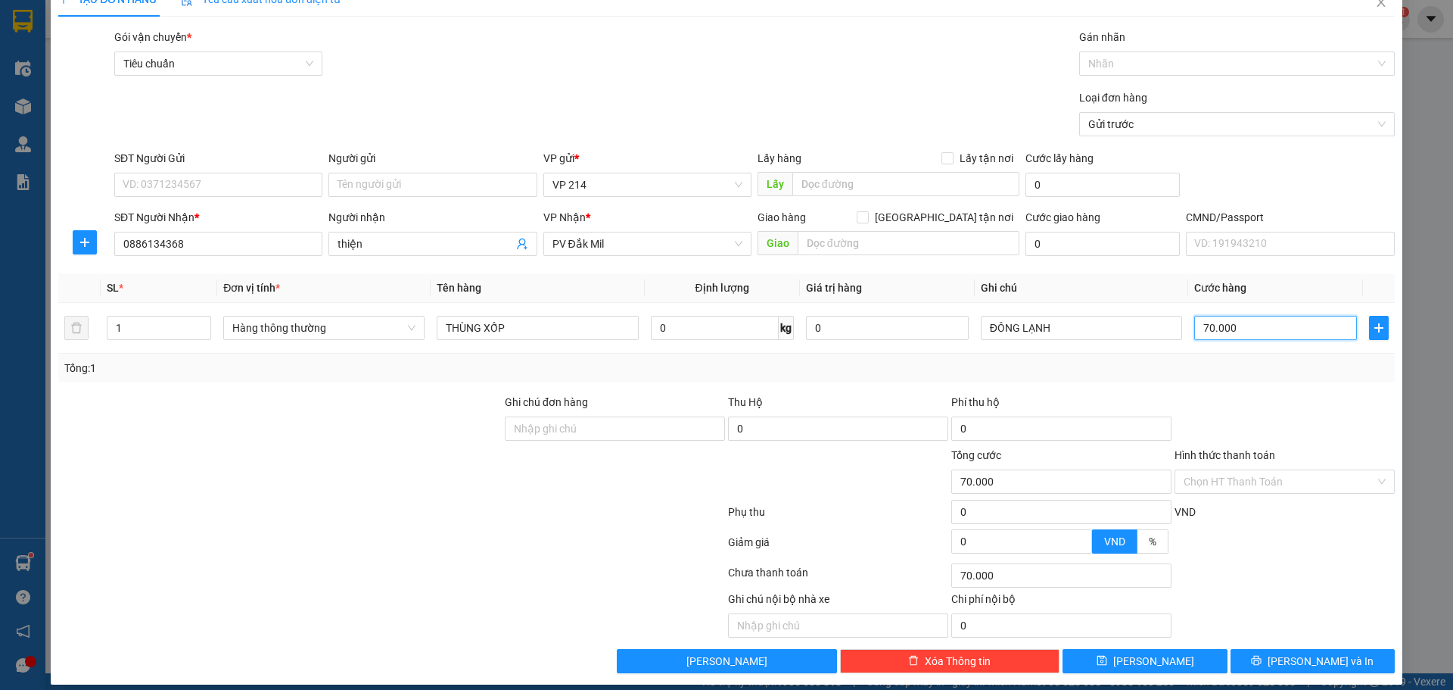
scroll to position [39, 0]
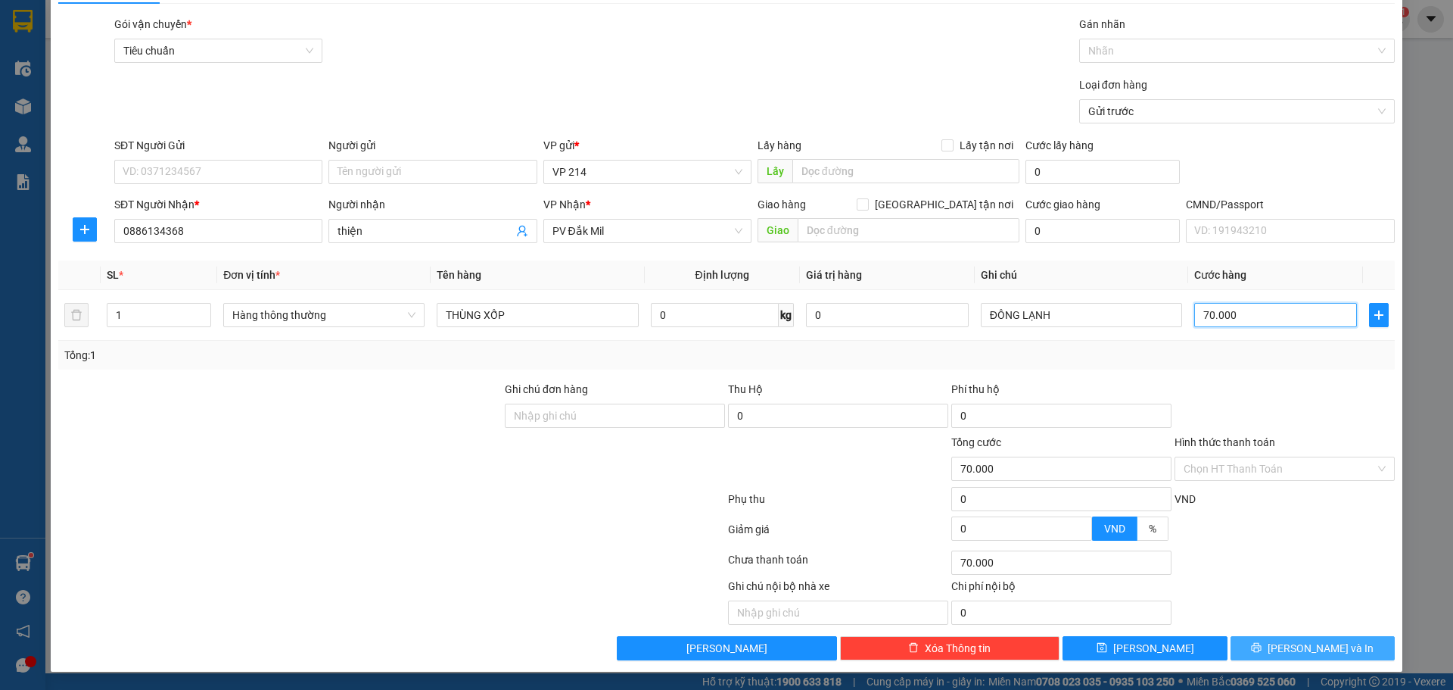
type input "70.000"
click at [1262, 653] on icon "printer" at bounding box center [1256, 647] width 11 height 11
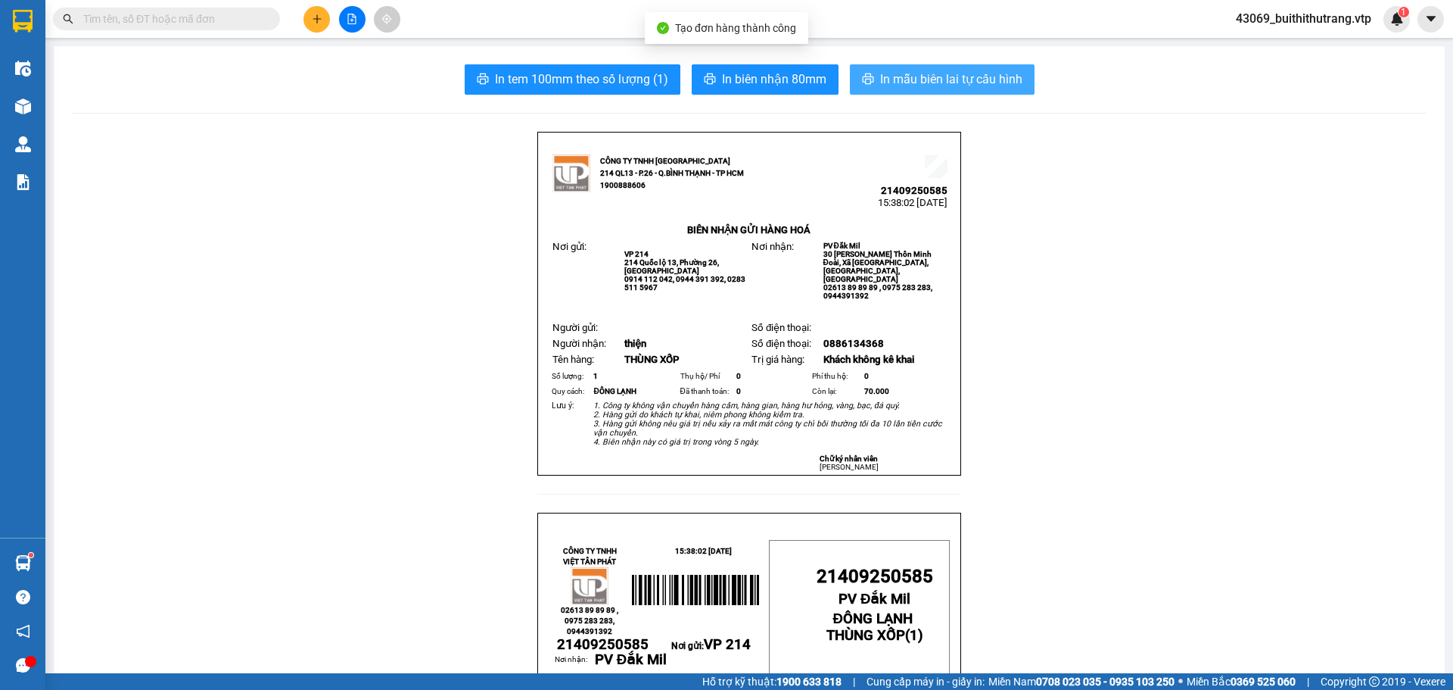
click at [962, 85] on span "In mẫu biên lai tự cấu hình" at bounding box center [951, 79] width 142 height 19
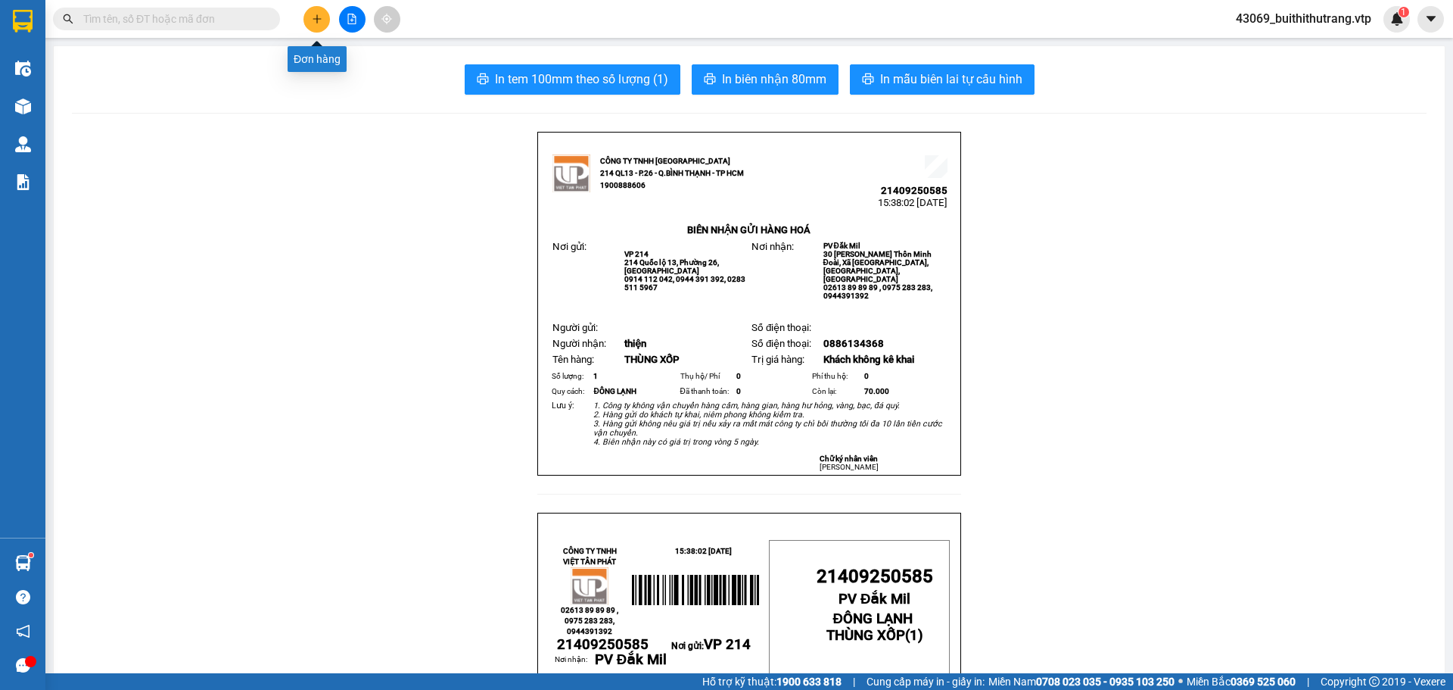
click at [322, 19] on button at bounding box center [317, 19] width 26 height 26
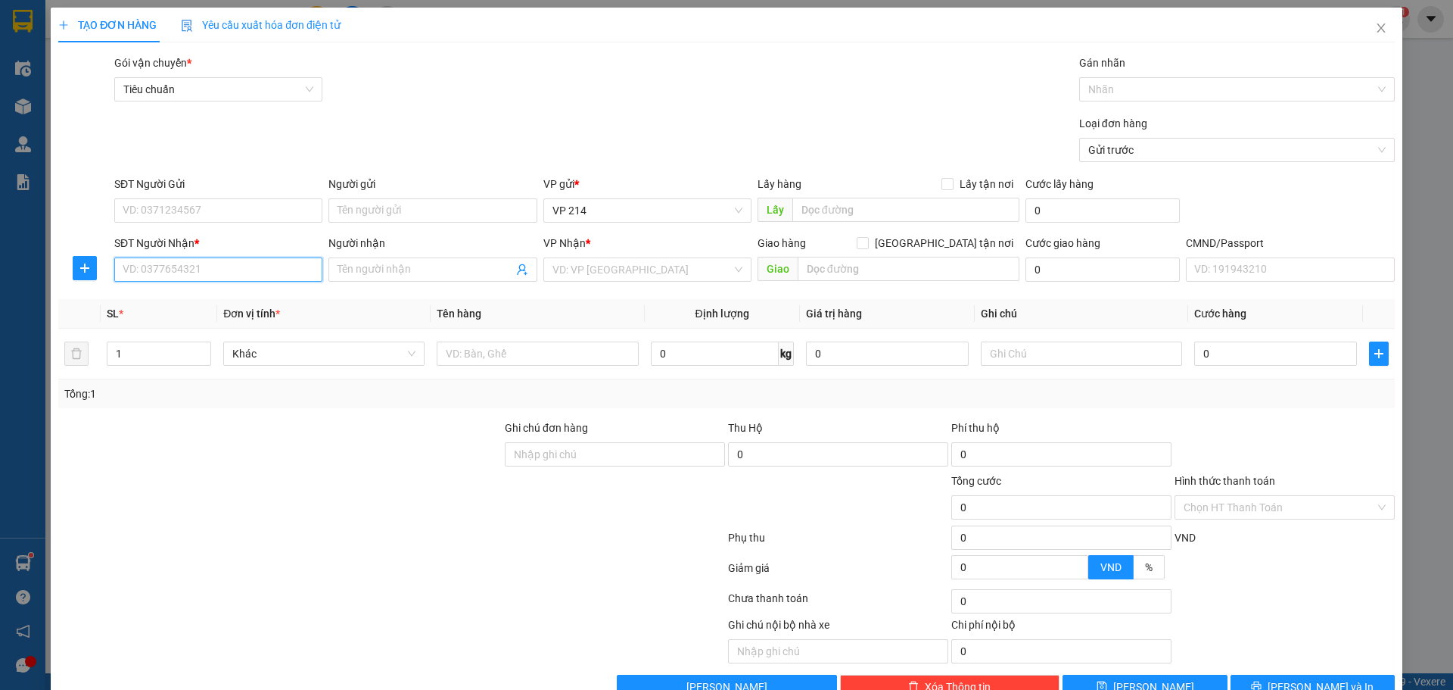
click at [229, 270] on input "SĐT Người Nhận *" at bounding box center [218, 269] width 208 height 24
type input "0942822627"
click at [365, 266] on input "Người nhận" at bounding box center [425, 269] width 175 height 17
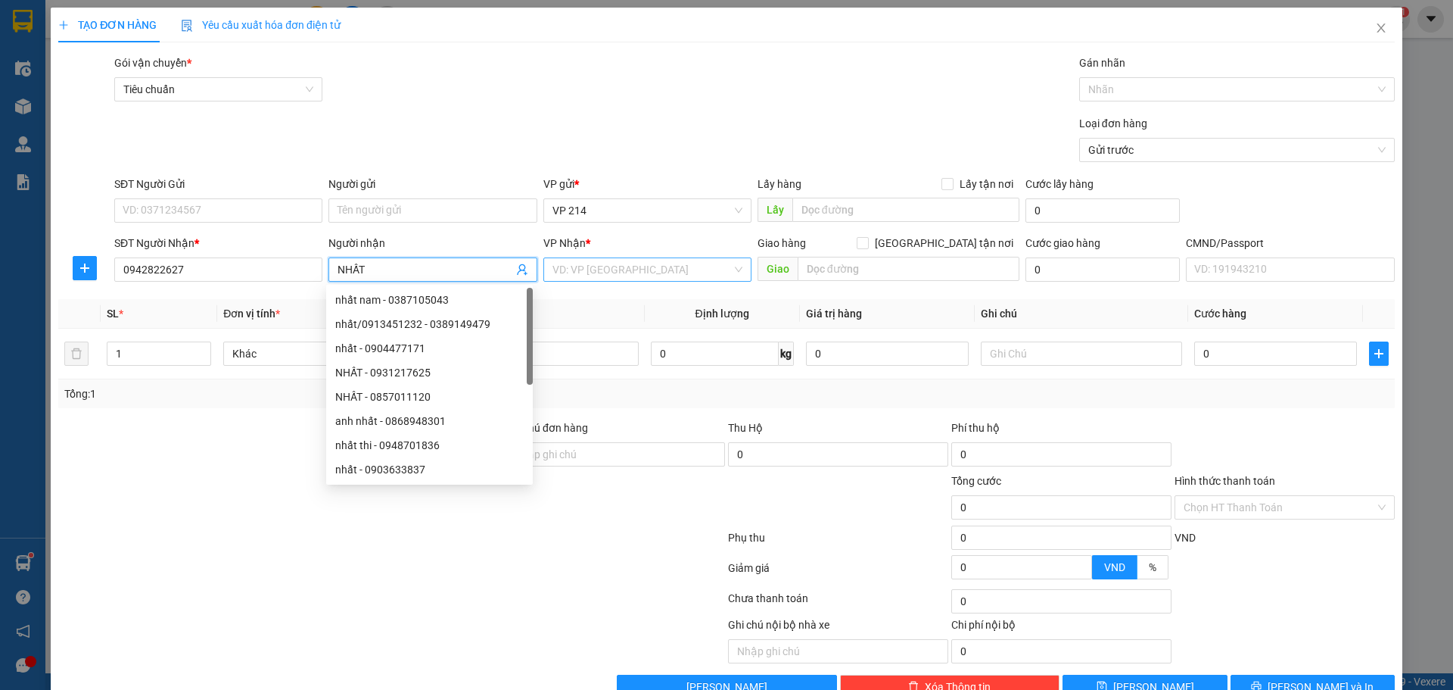
type input "NHẤT"
click at [659, 271] on input "search" at bounding box center [642, 269] width 179 height 23
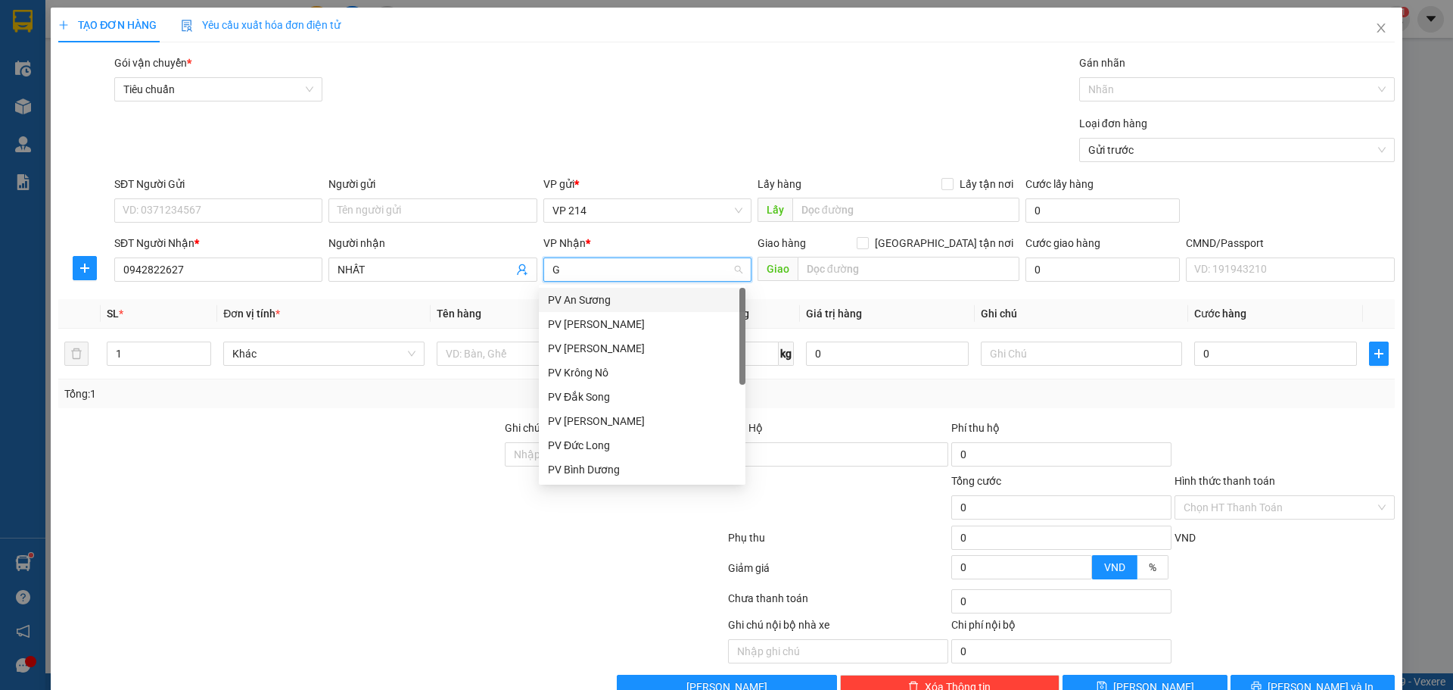
type input "GN"
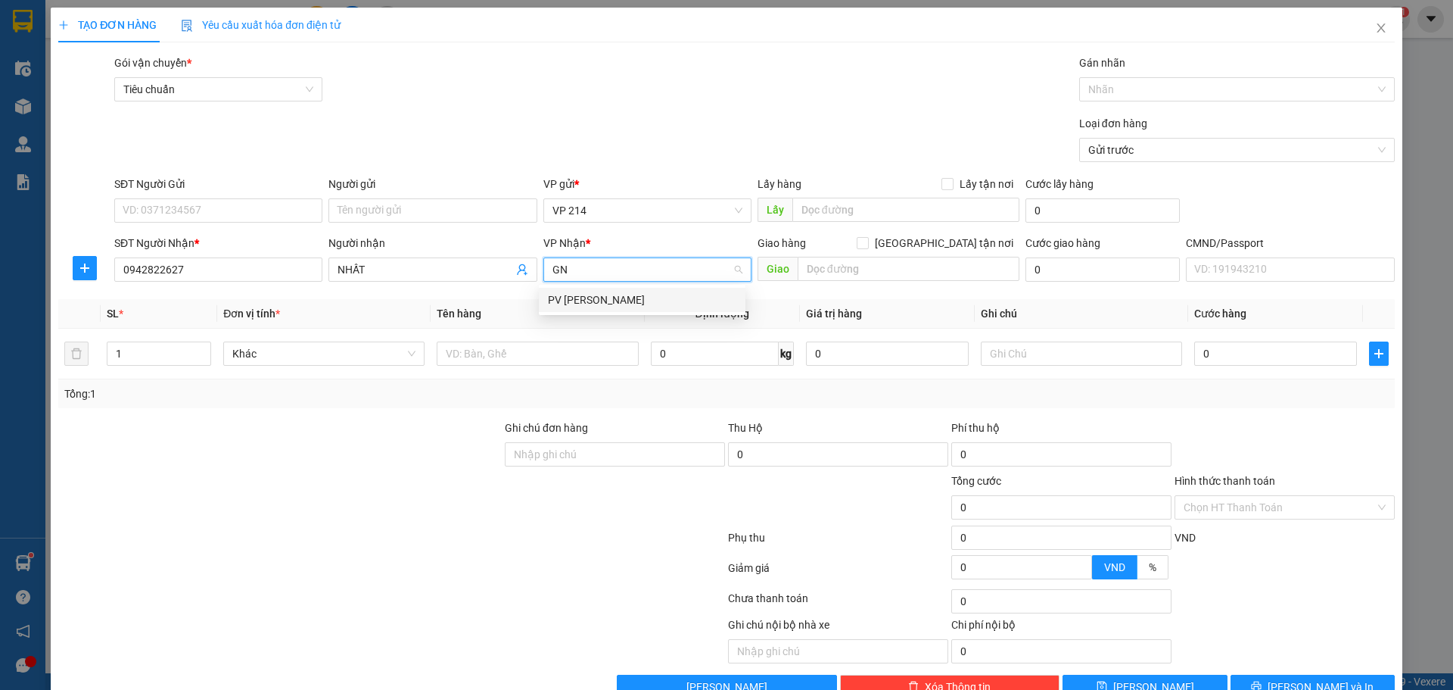
click at [594, 301] on div "PV [PERSON_NAME]" at bounding box center [642, 299] width 189 height 17
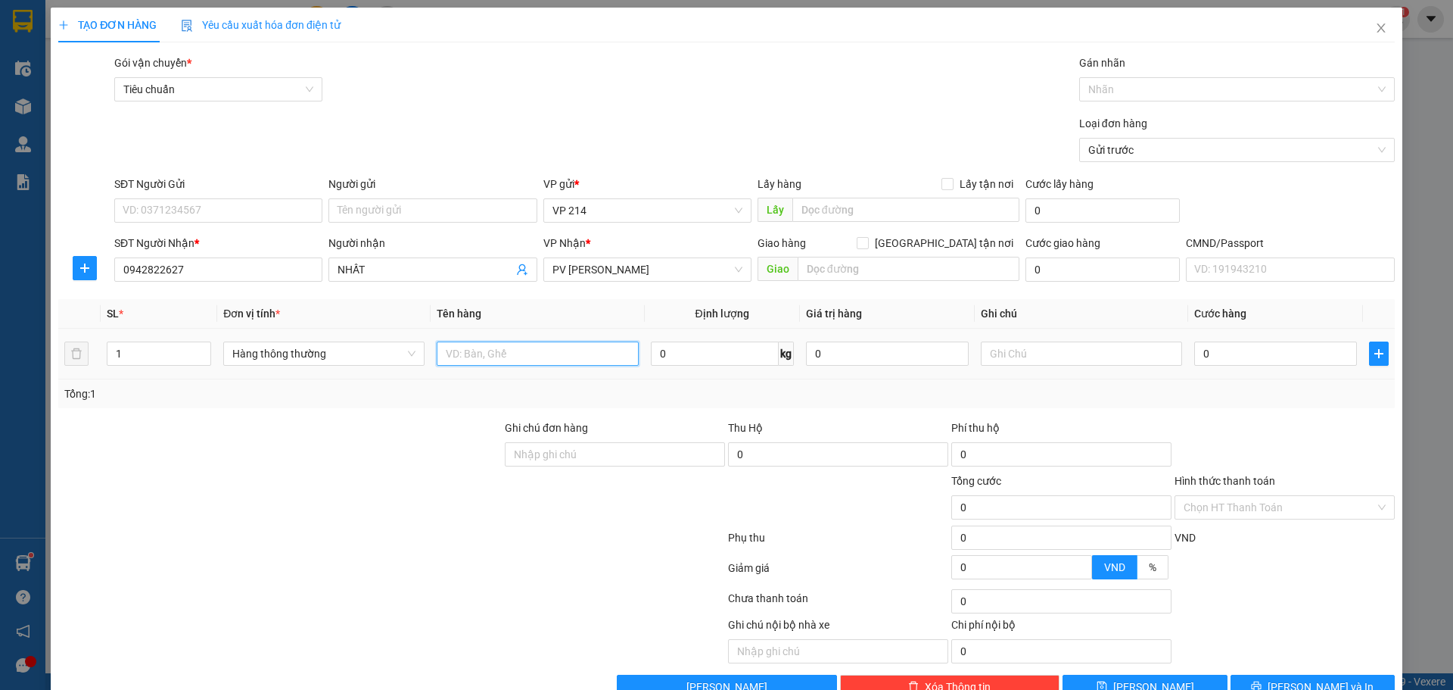
click at [539, 356] on input "text" at bounding box center [537, 353] width 201 height 24
type input "THÙNG"
click at [1029, 347] on input "text" at bounding box center [1081, 353] width 201 height 24
type input "BA LÔ"
click at [1195, 360] on input "0" at bounding box center [1276, 353] width 163 height 24
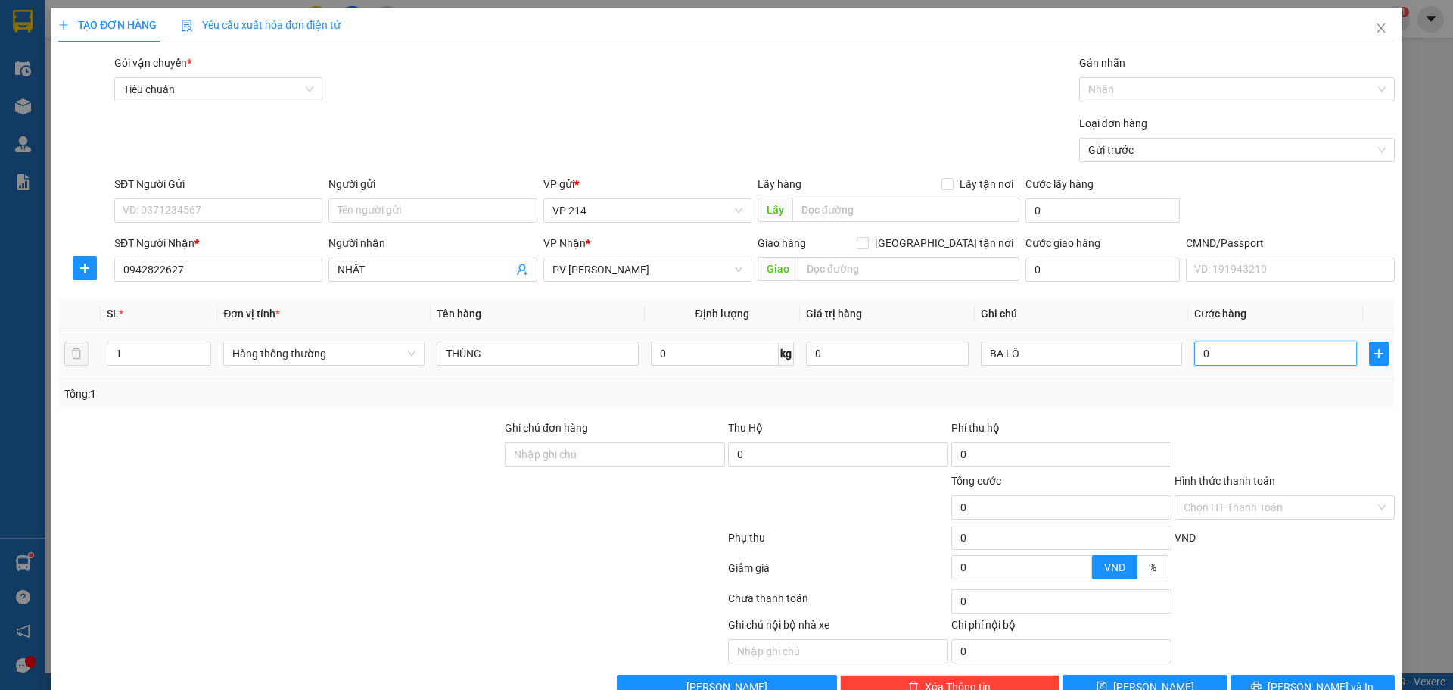
type input "5"
type input "50"
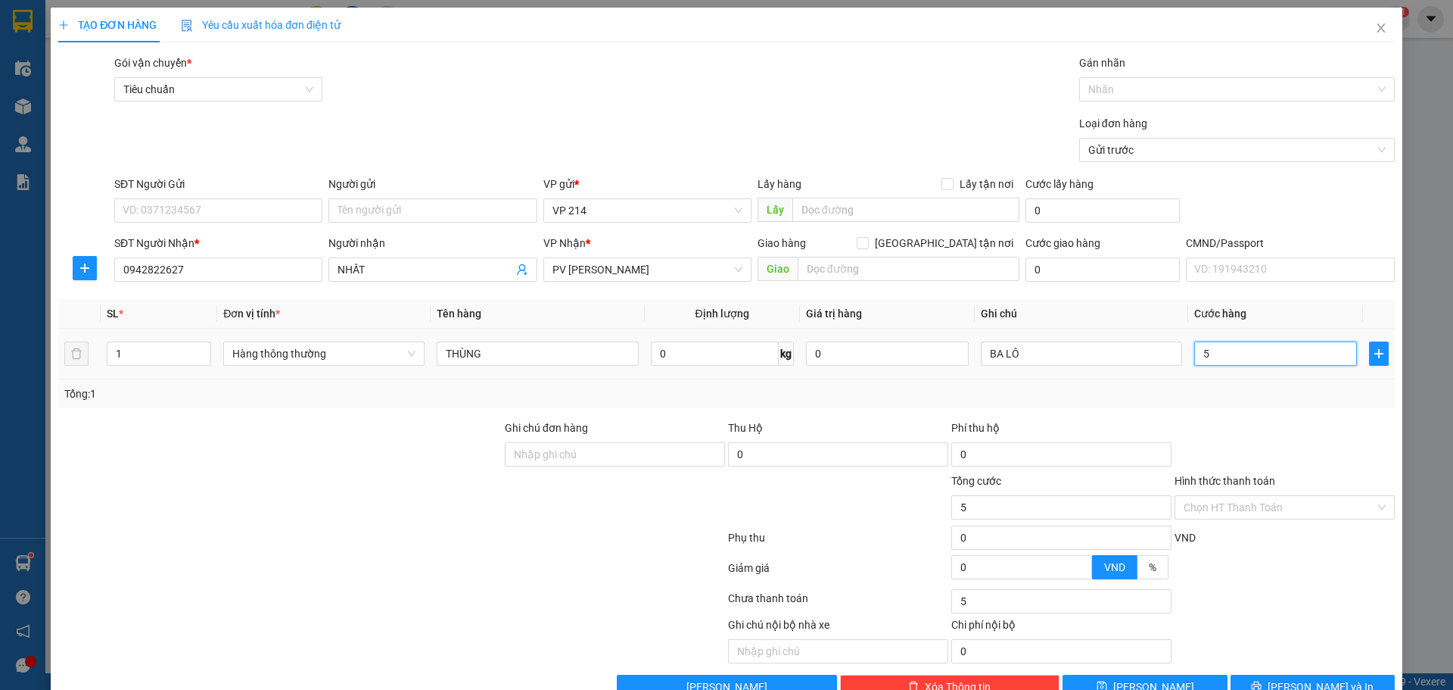
type input "50"
type input "500"
type input "5.000"
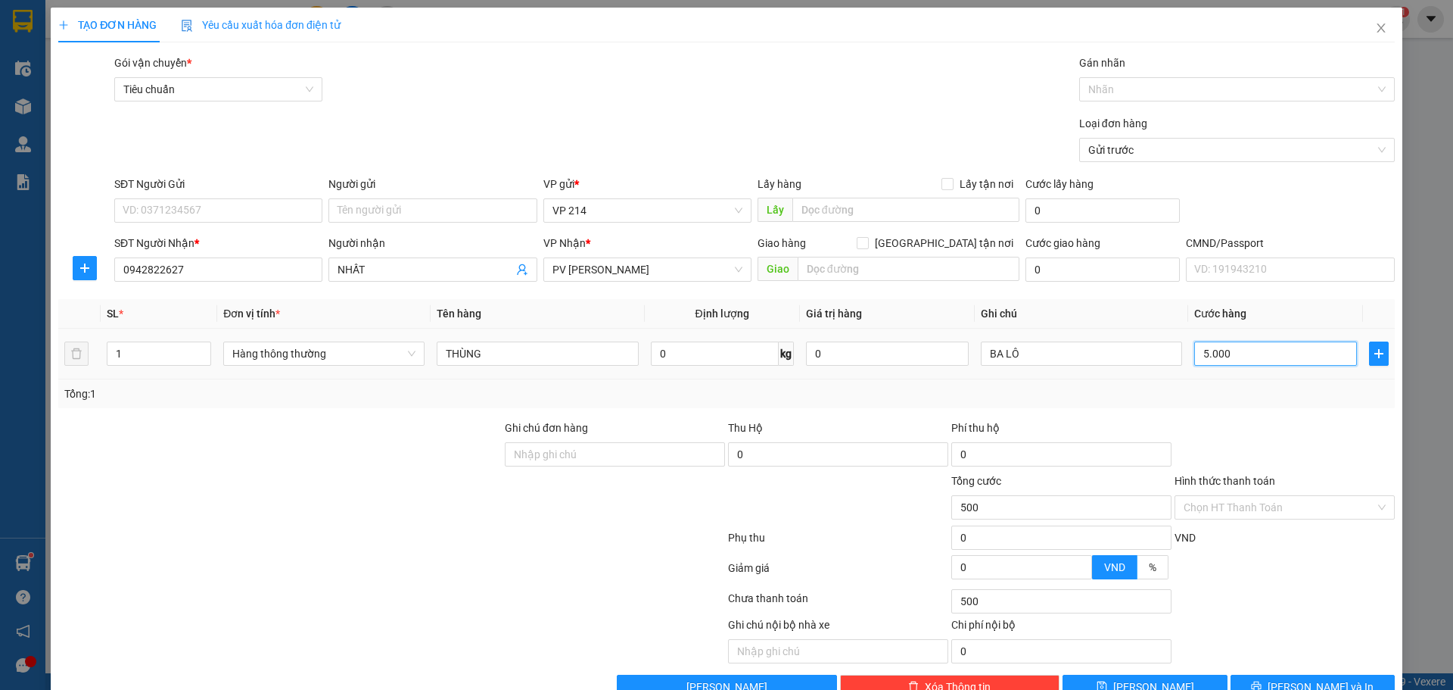
type input "5.000"
type input "50.000"
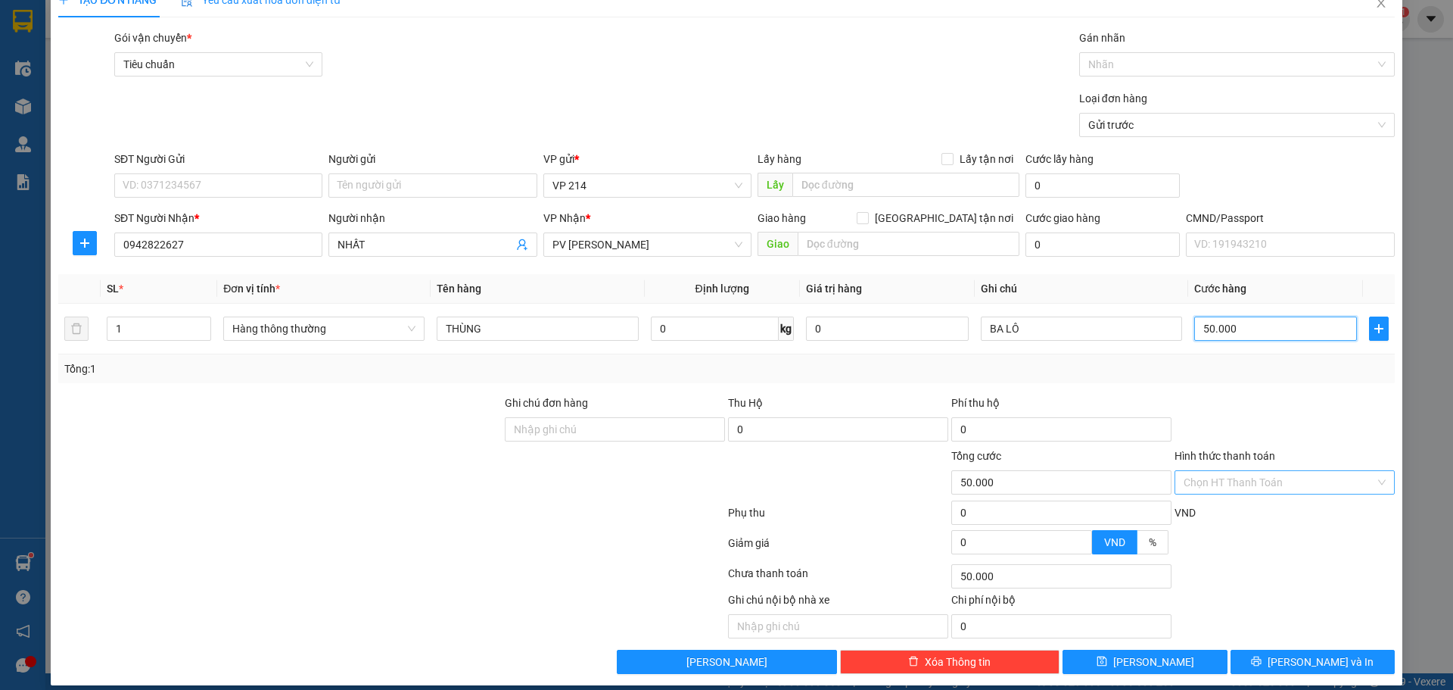
scroll to position [39, 0]
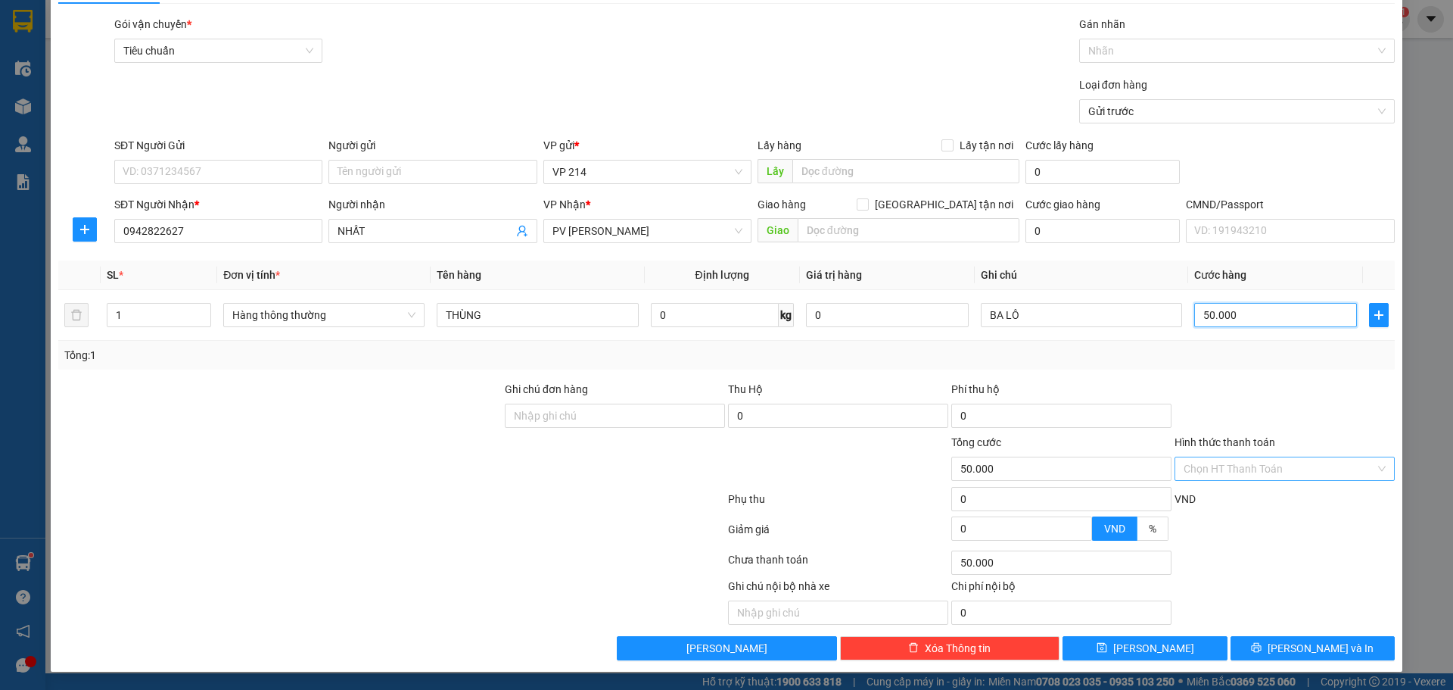
type input "50.000"
click at [1215, 469] on input "Hình thức thanh toán" at bounding box center [1280, 468] width 192 height 23
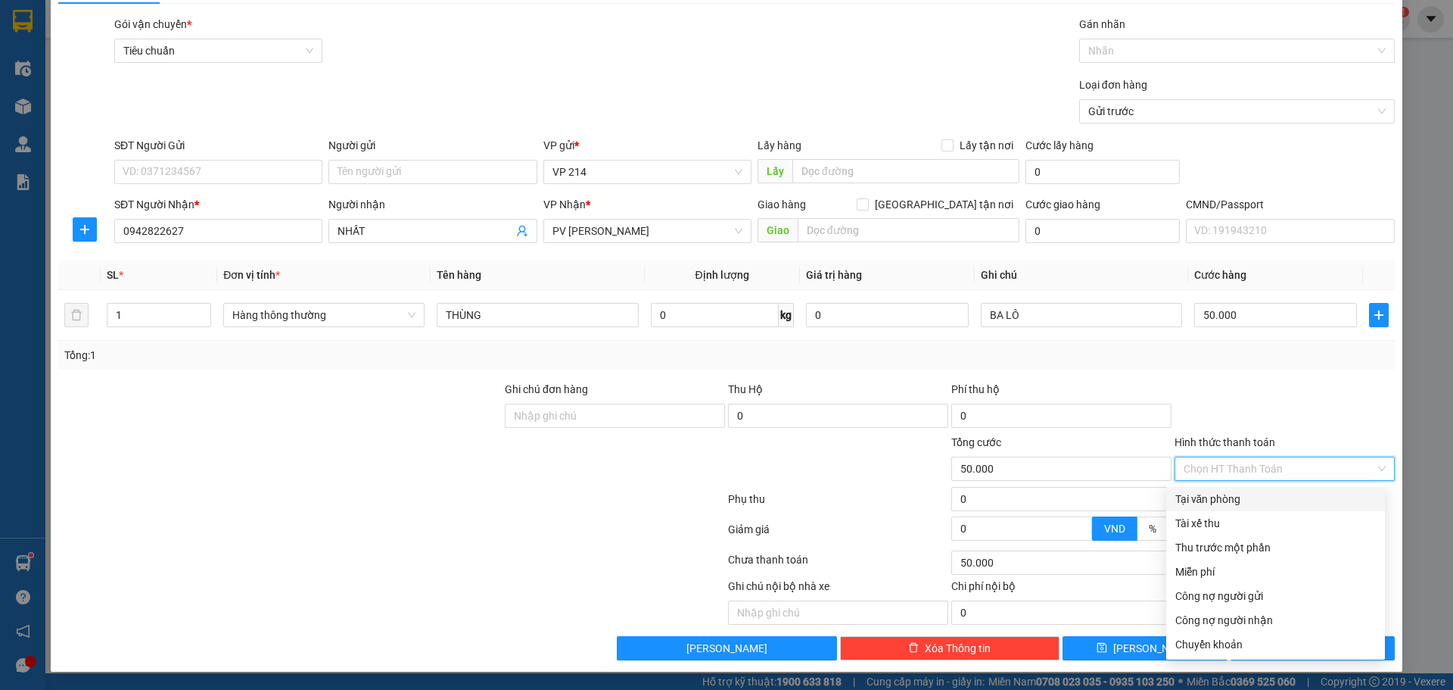
click at [1222, 503] on div "Tại văn phòng" at bounding box center [1276, 499] width 201 height 17
type input "0"
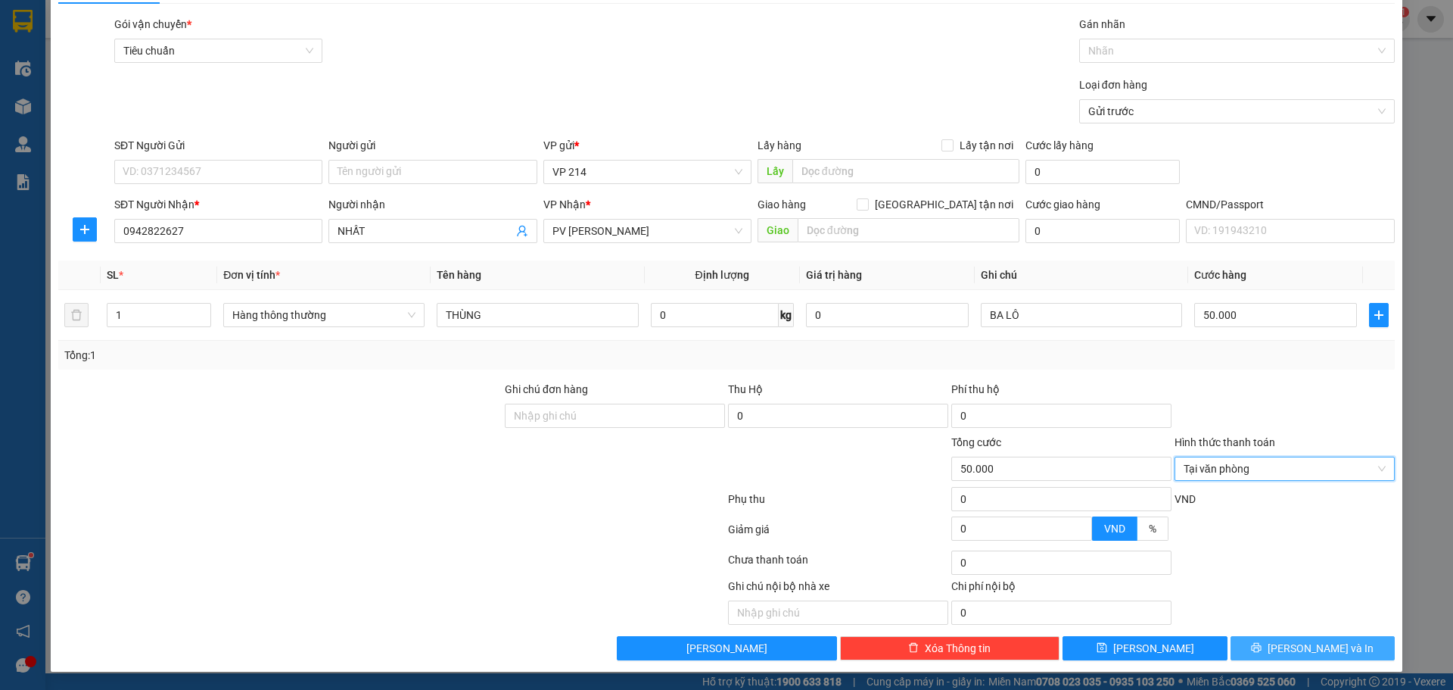
click at [1297, 647] on span "[PERSON_NAME] và In" at bounding box center [1321, 648] width 106 height 17
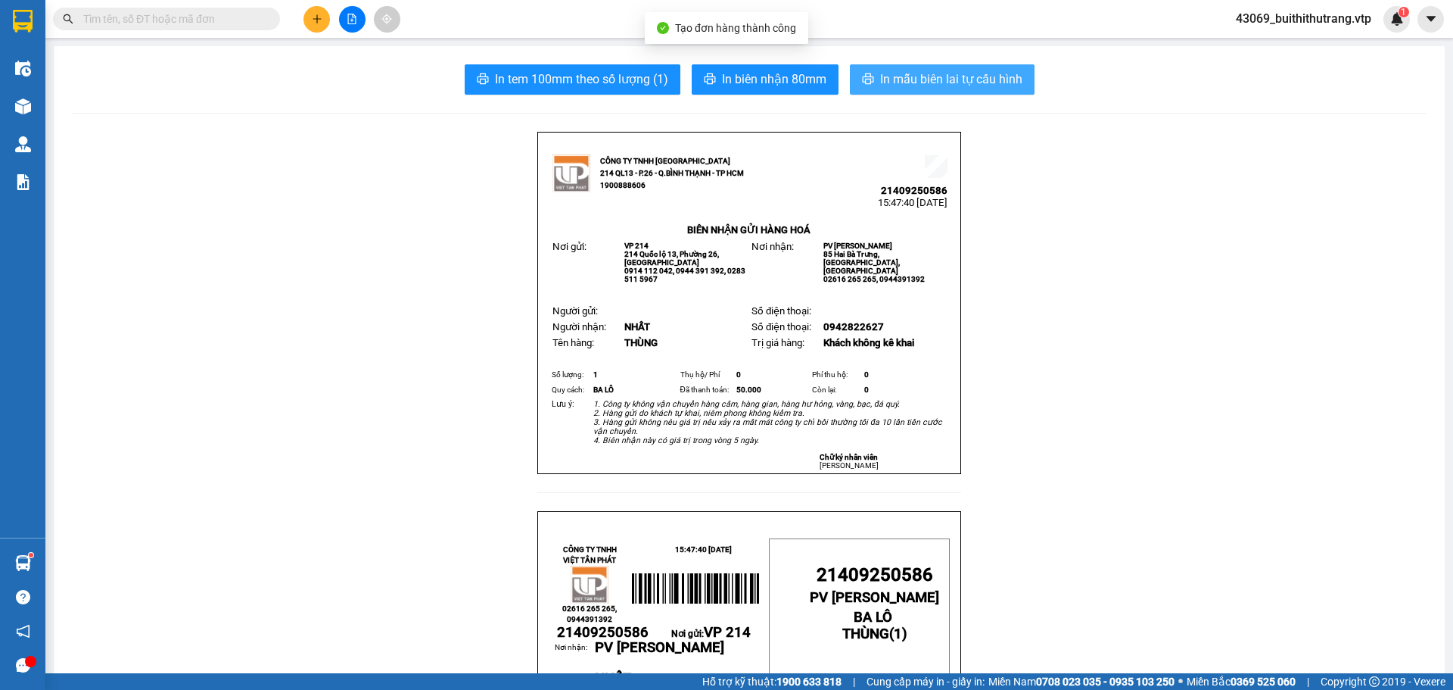
click at [892, 73] on span "In mẫu biên lai tự cấu hình" at bounding box center [951, 79] width 142 height 19
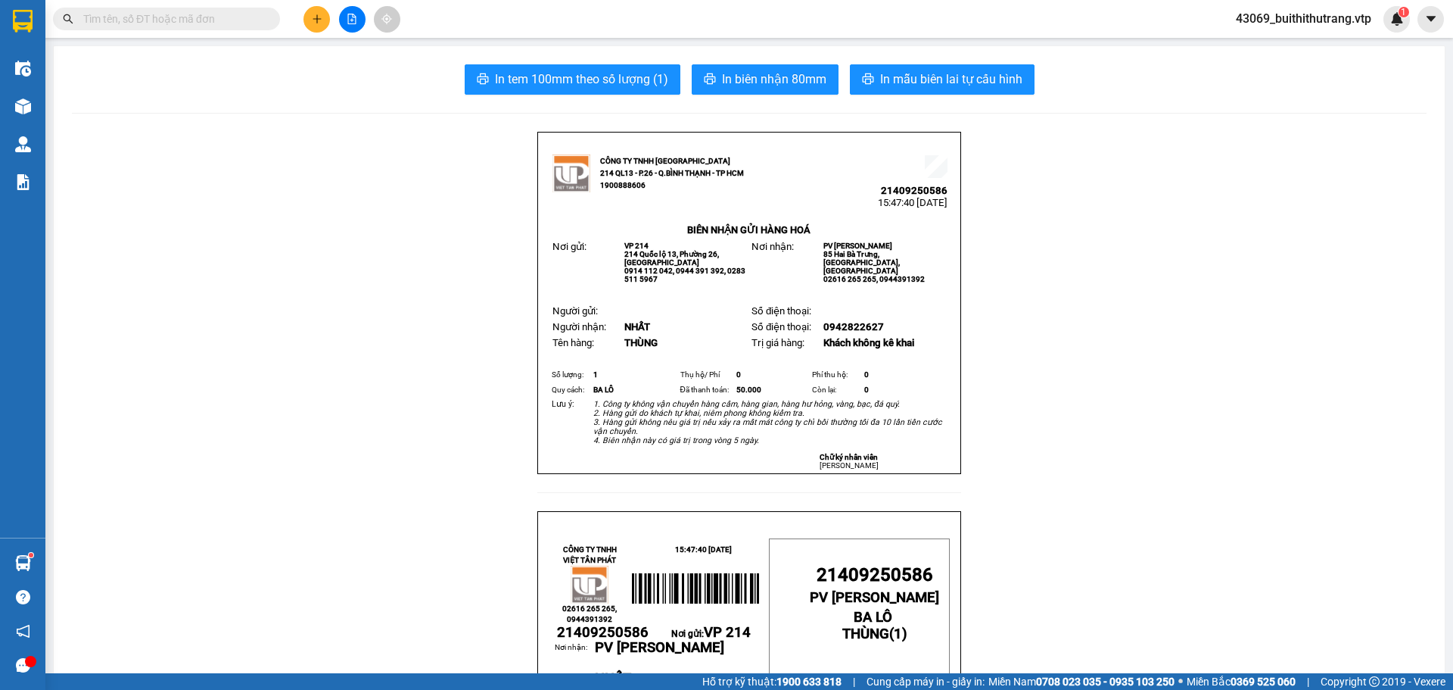
click at [319, 21] on icon "plus" at bounding box center [317, 19] width 11 height 11
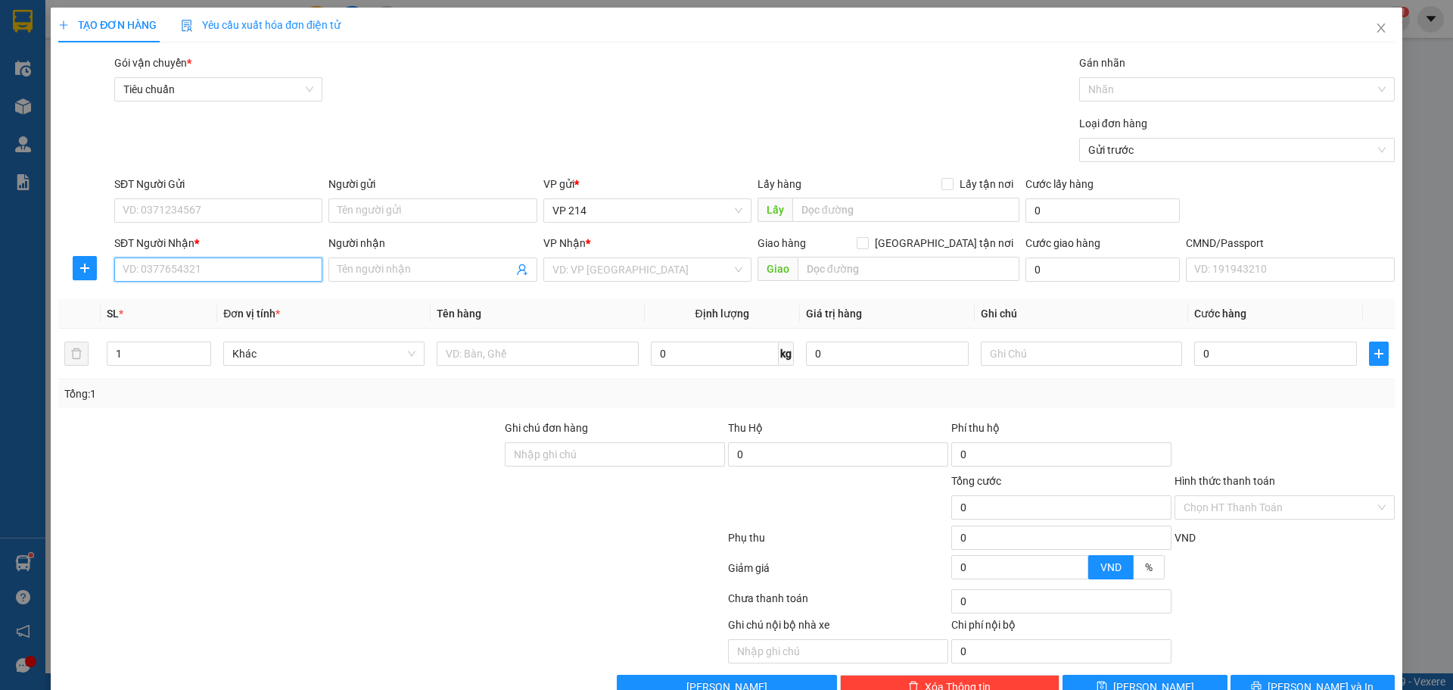
click at [236, 262] on input "SĐT Người Nhận *" at bounding box center [218, 269] width 208 height 24
type input "0378838248"
type input "S"
type input "DUYÊN"
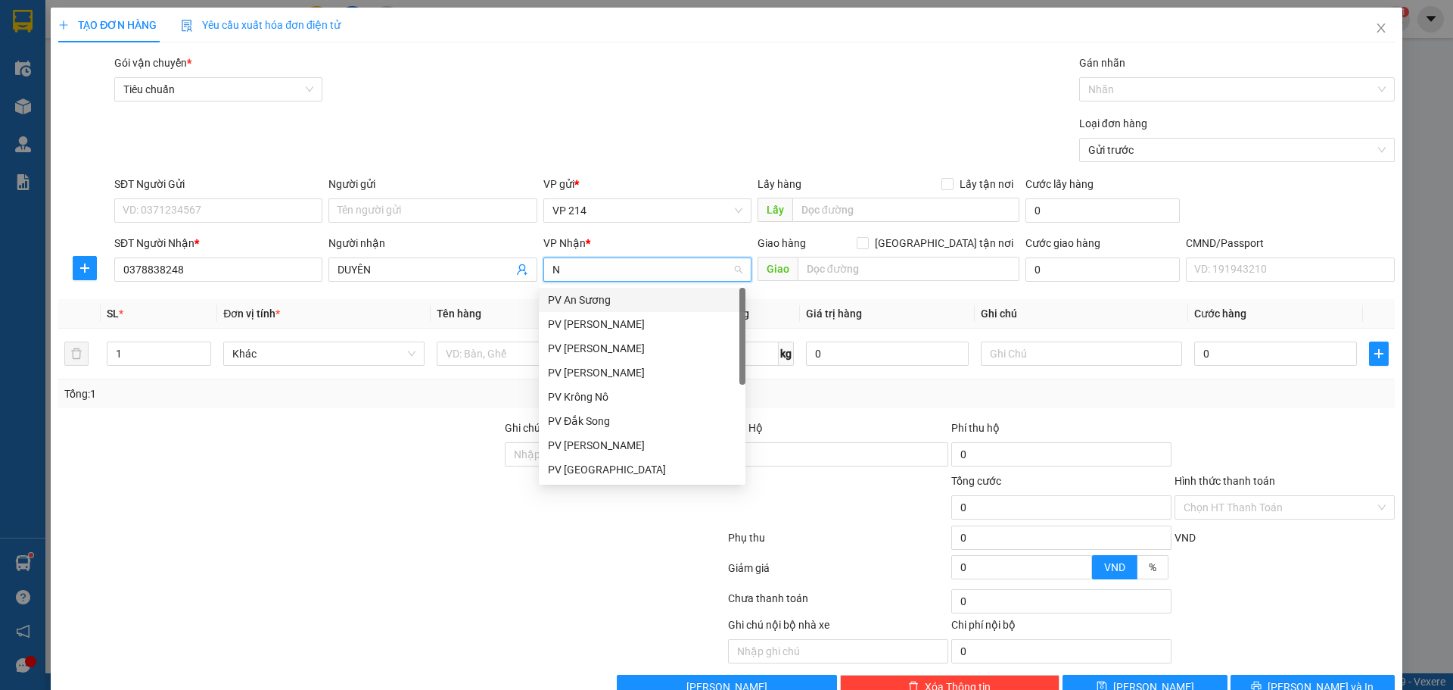
type input "ND"
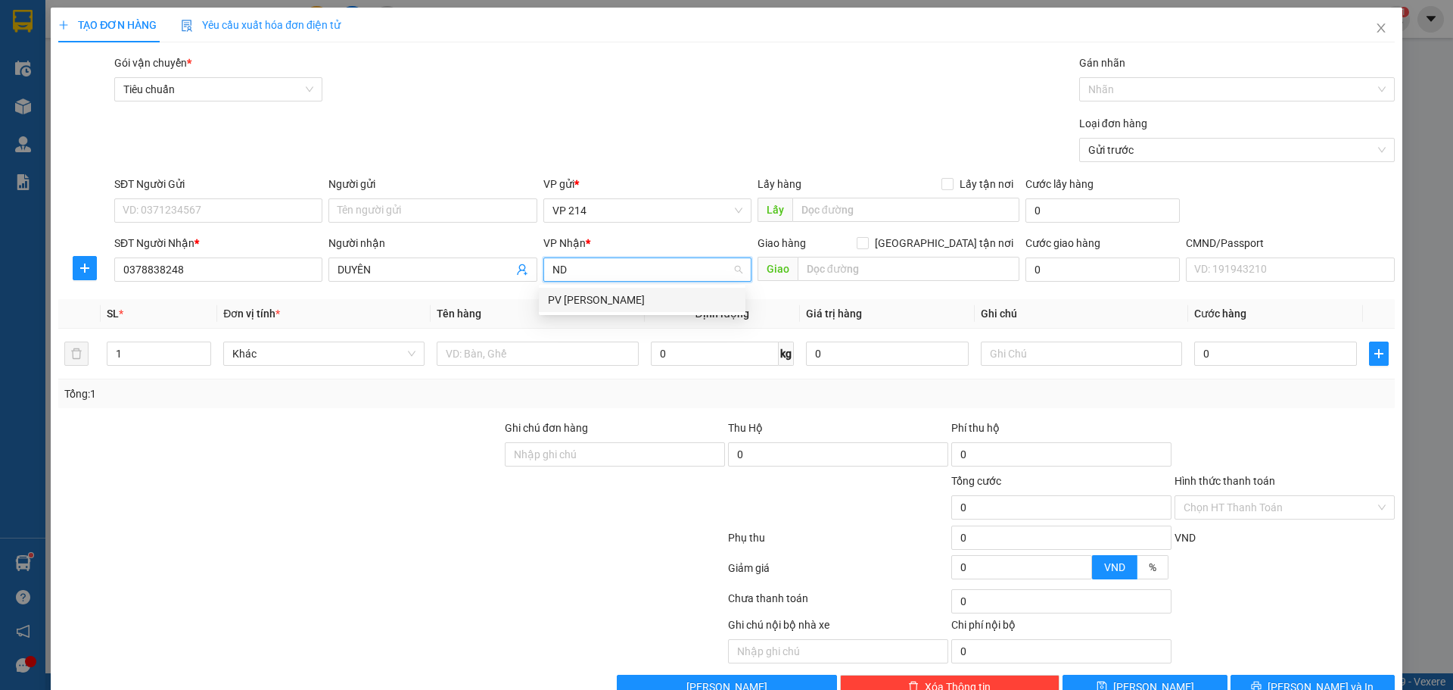
click at [577, 301] on div "PV [PERSON_NAME]" at bounding box center [642, 299] width 189 height 17
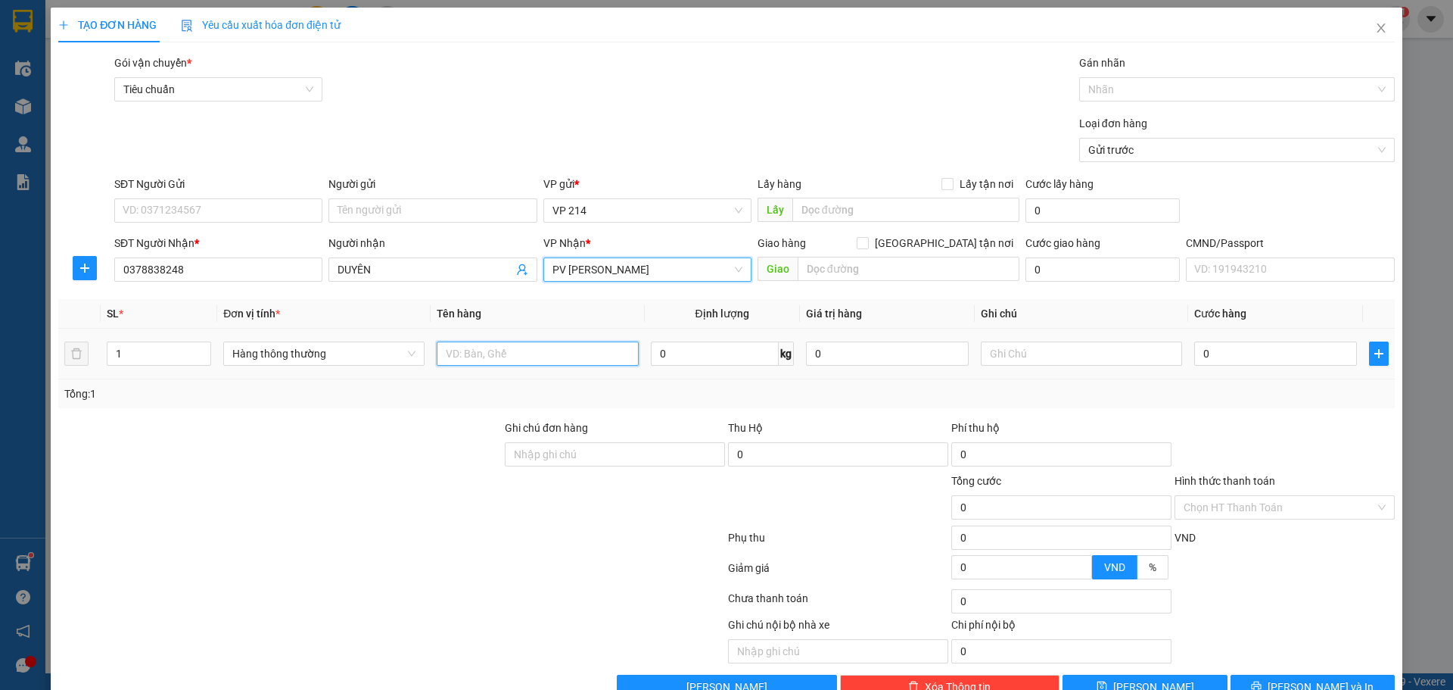
click at [537, 351] on input "text" at bounding box center [537, 353] width 201 height 24
type input "THÙNG XỐP"
type input "D"
type input "ĐÔNG LẠNH"
type input "4"
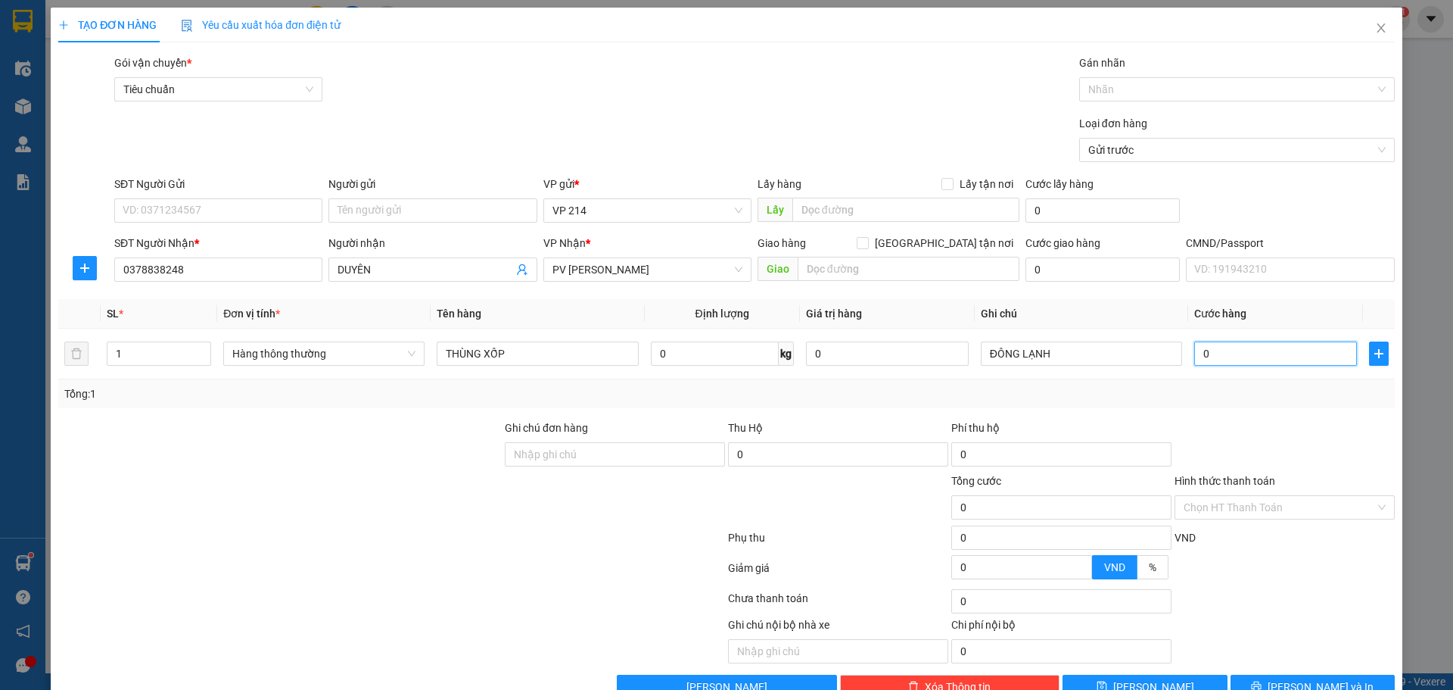
type input "4"
type input "40"
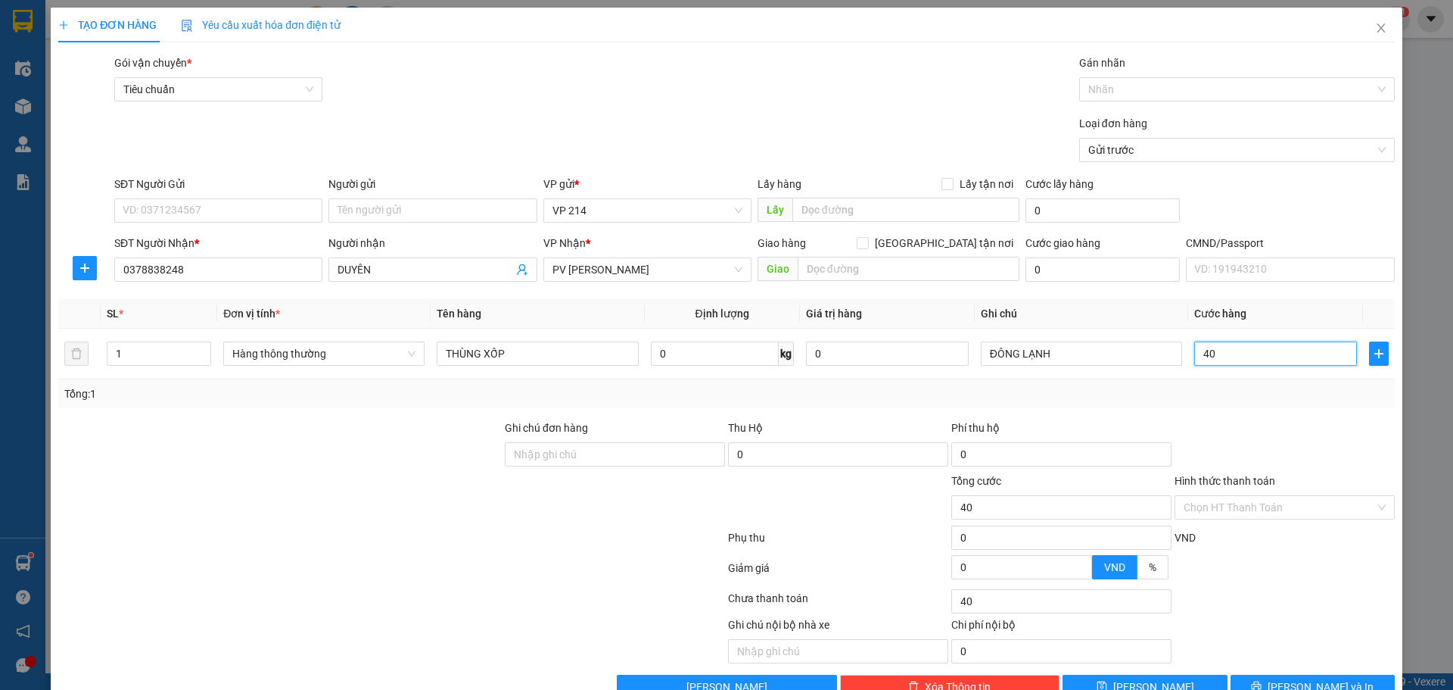
type input "400"
type input "4.000"
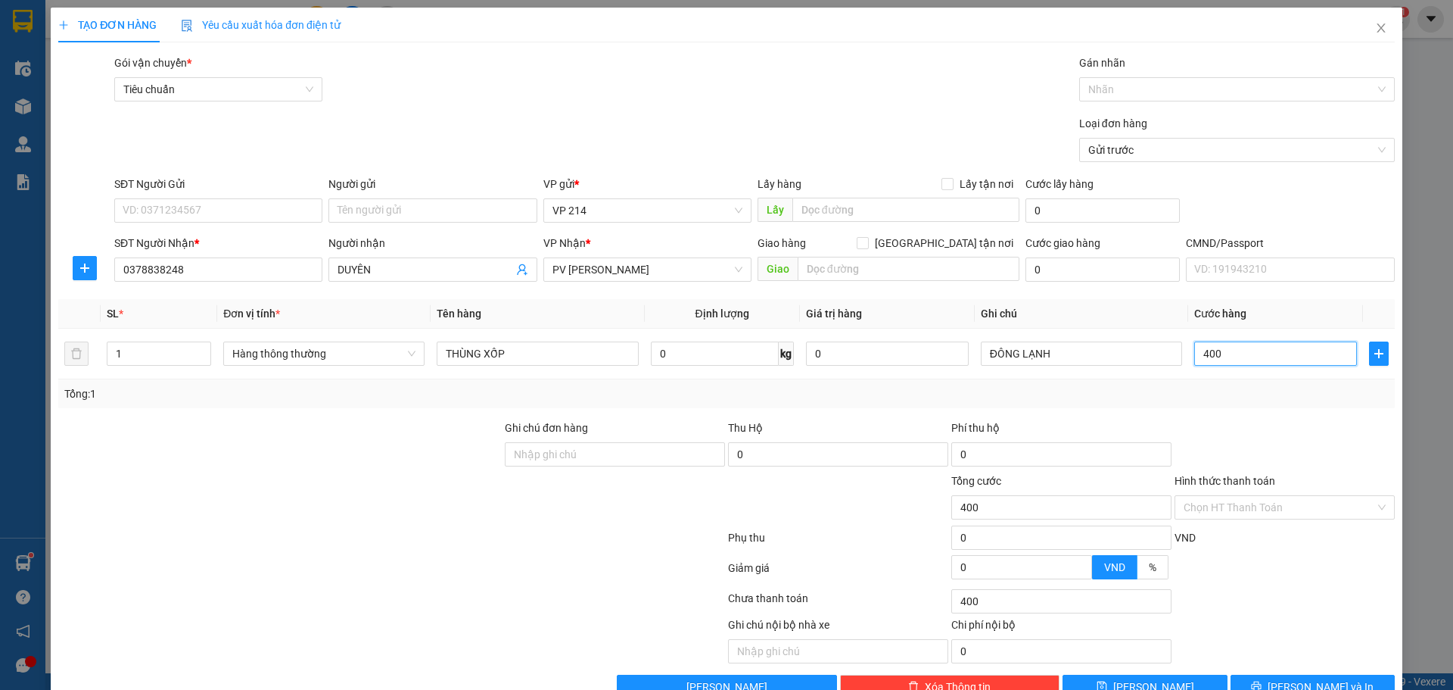
type input "4.000"
type input "40.000"
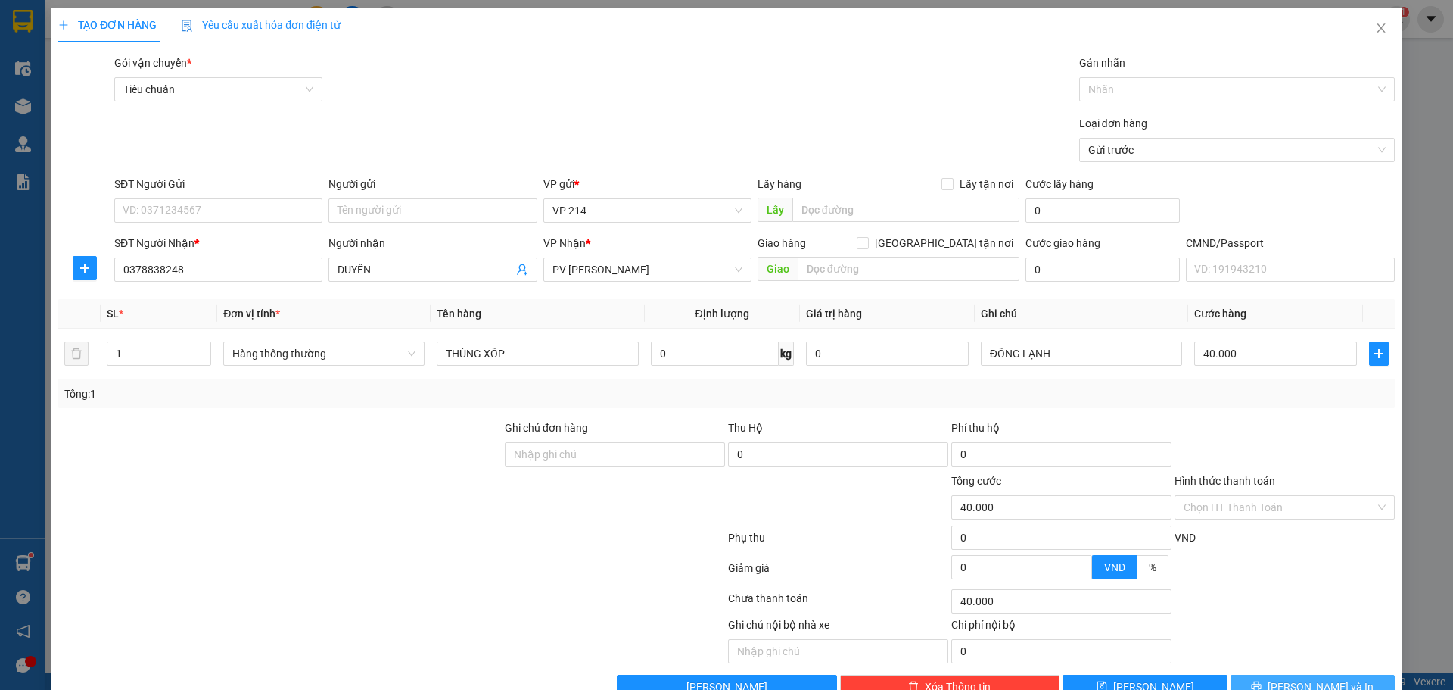
click at [1307, 680] on span "[PERSON_NAME] và In" at bounding box center [1321, 686] width 106 height 17
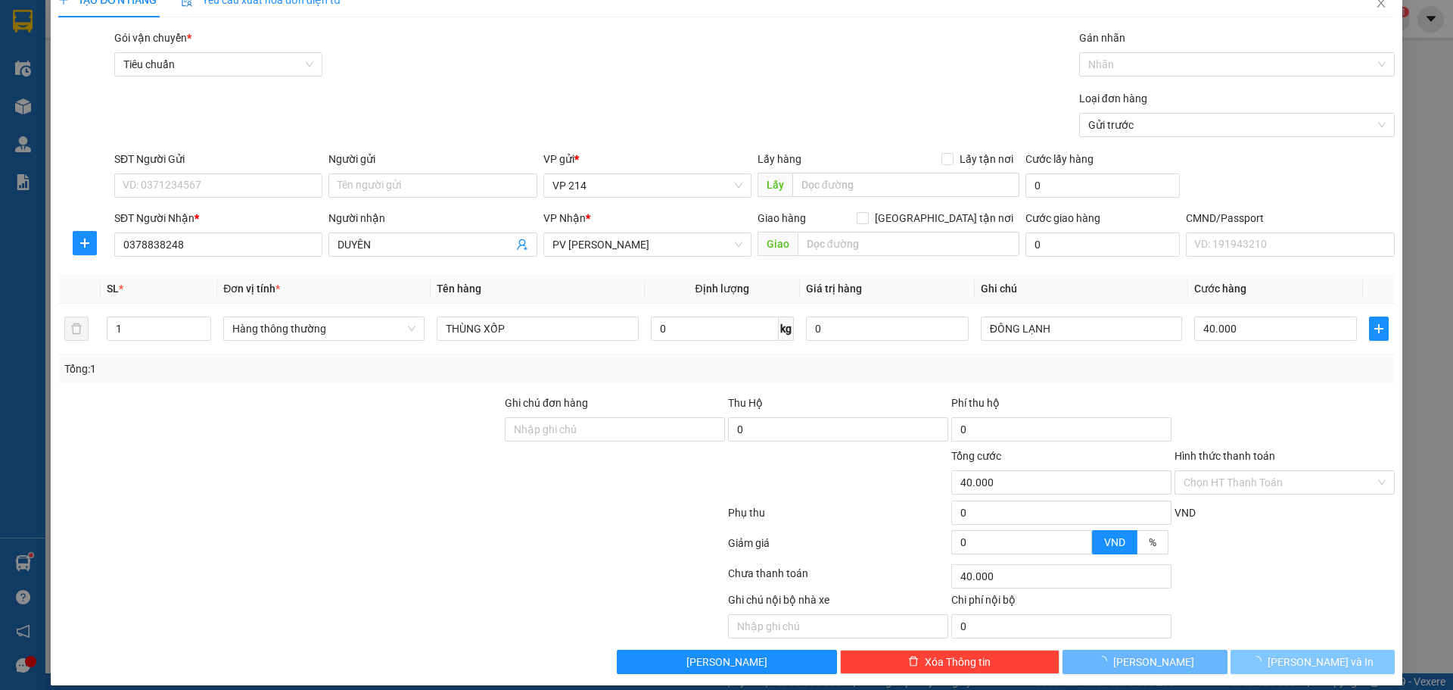
scroll to position [39, 0]
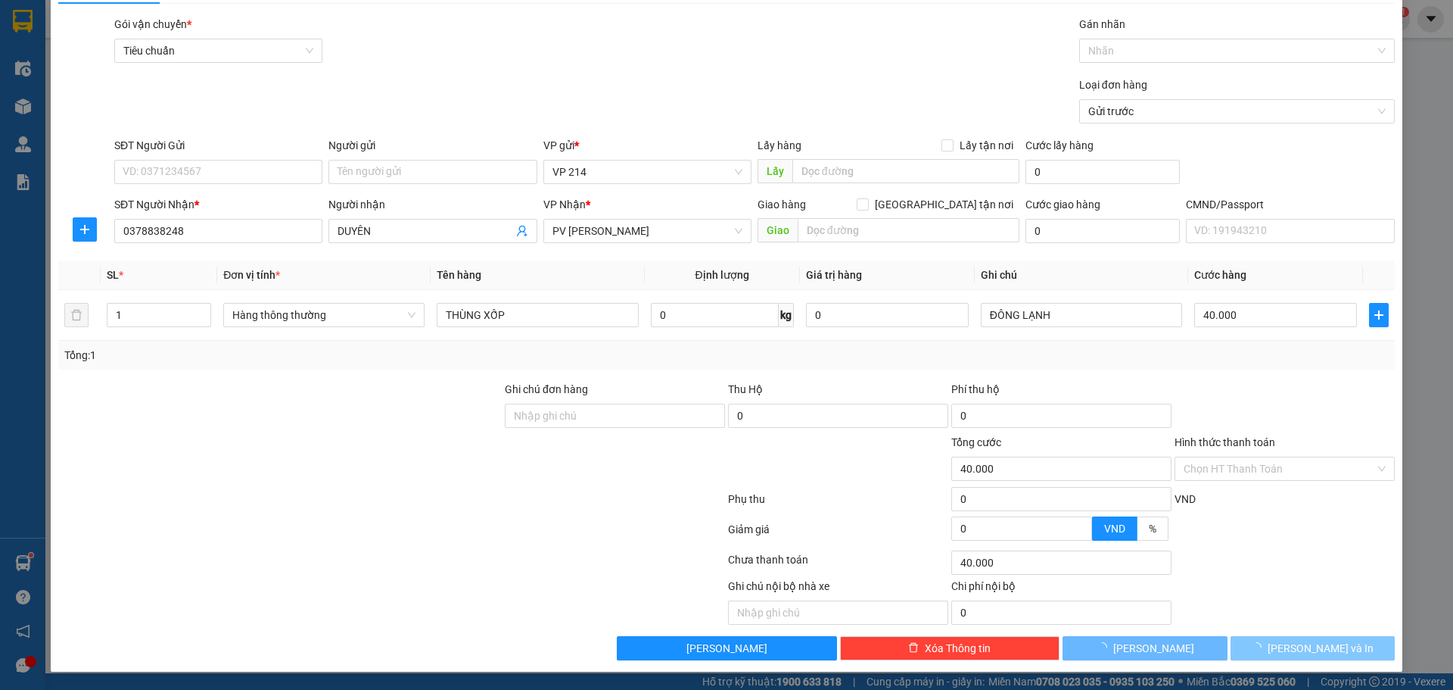
click at [1251, 649] on button "[PERSON_NAME] và In" at bounding box center [1313, 648] width 164 height 24
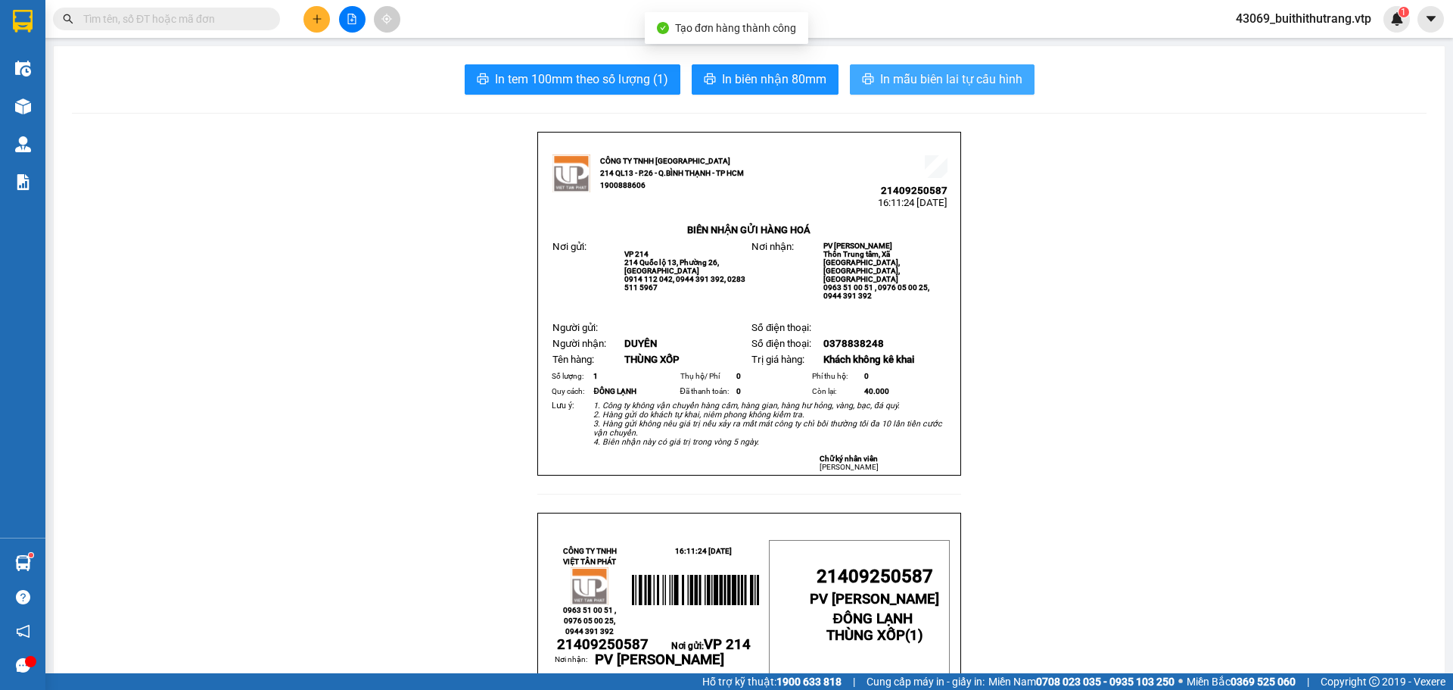
click at [952, 76] on span "In mẫu biên lai tự cấu hình" at bounding box center [951, 79] width 142 height 19
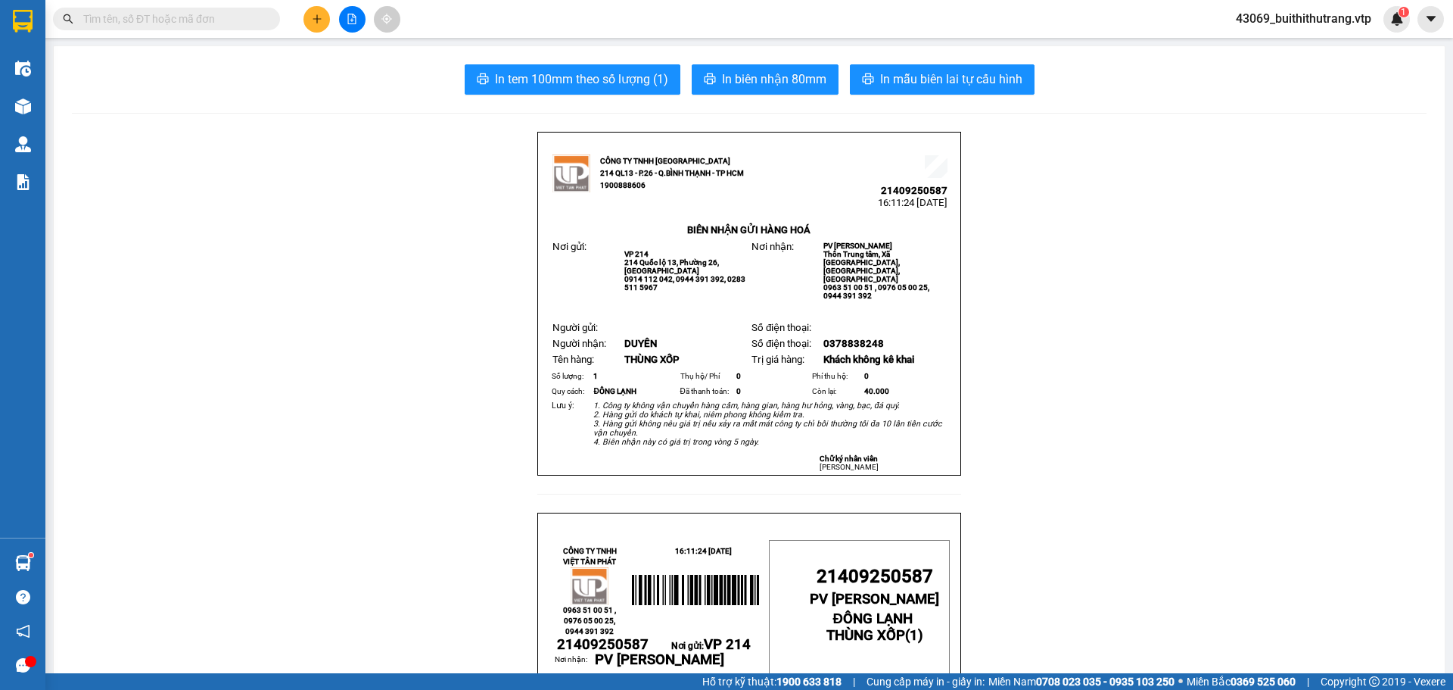
click at [313, 12] on button at bounding box center [317, 19] width 26 height 26
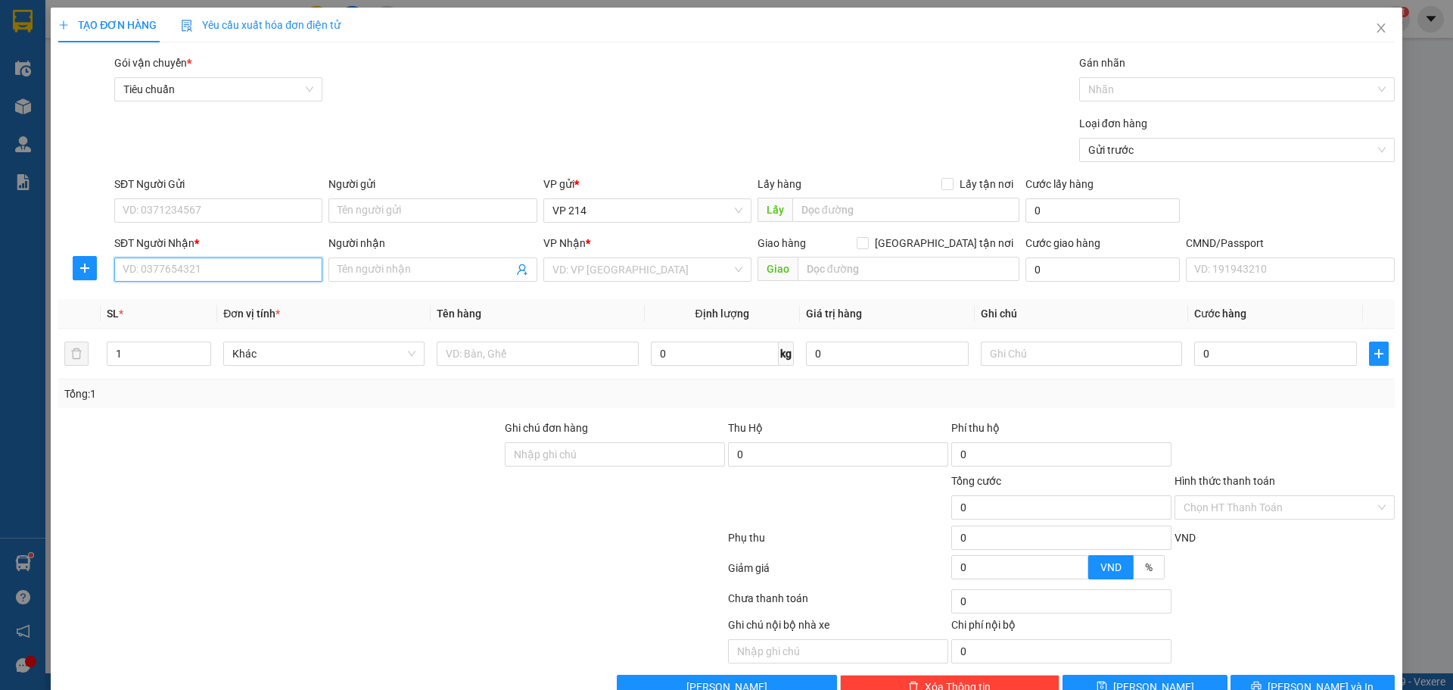
click at [230, 276] on input "SĐT Người Nhận *" at bounding box center [218, 269] width 208 height 24
type input "0983788158"
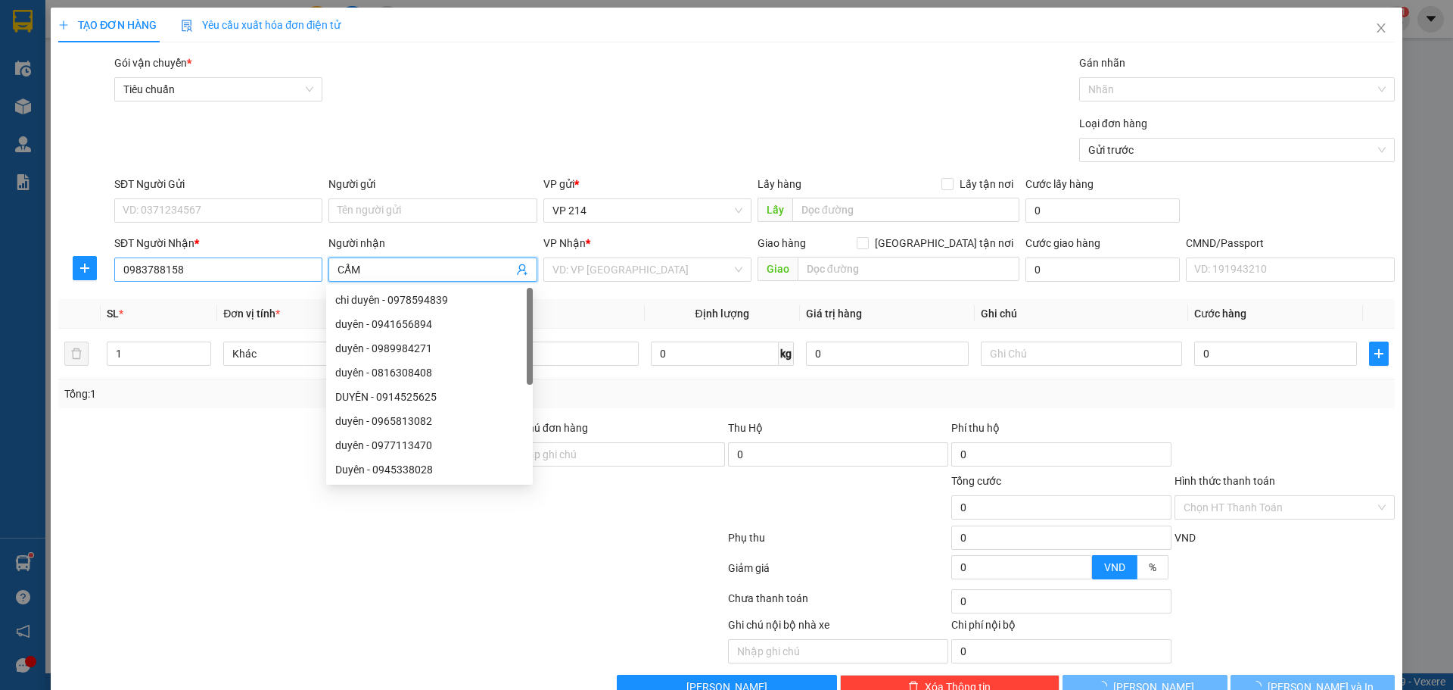
type input "CẨM"
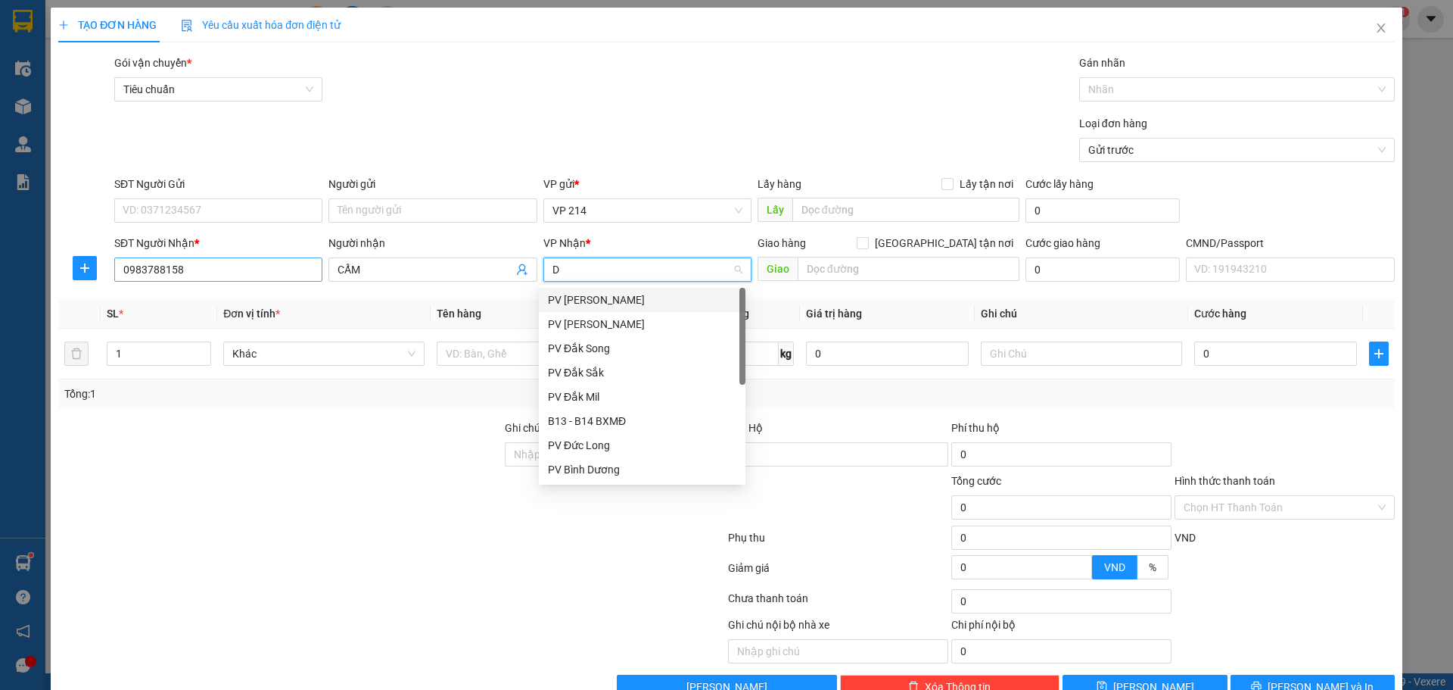
type input "DM"
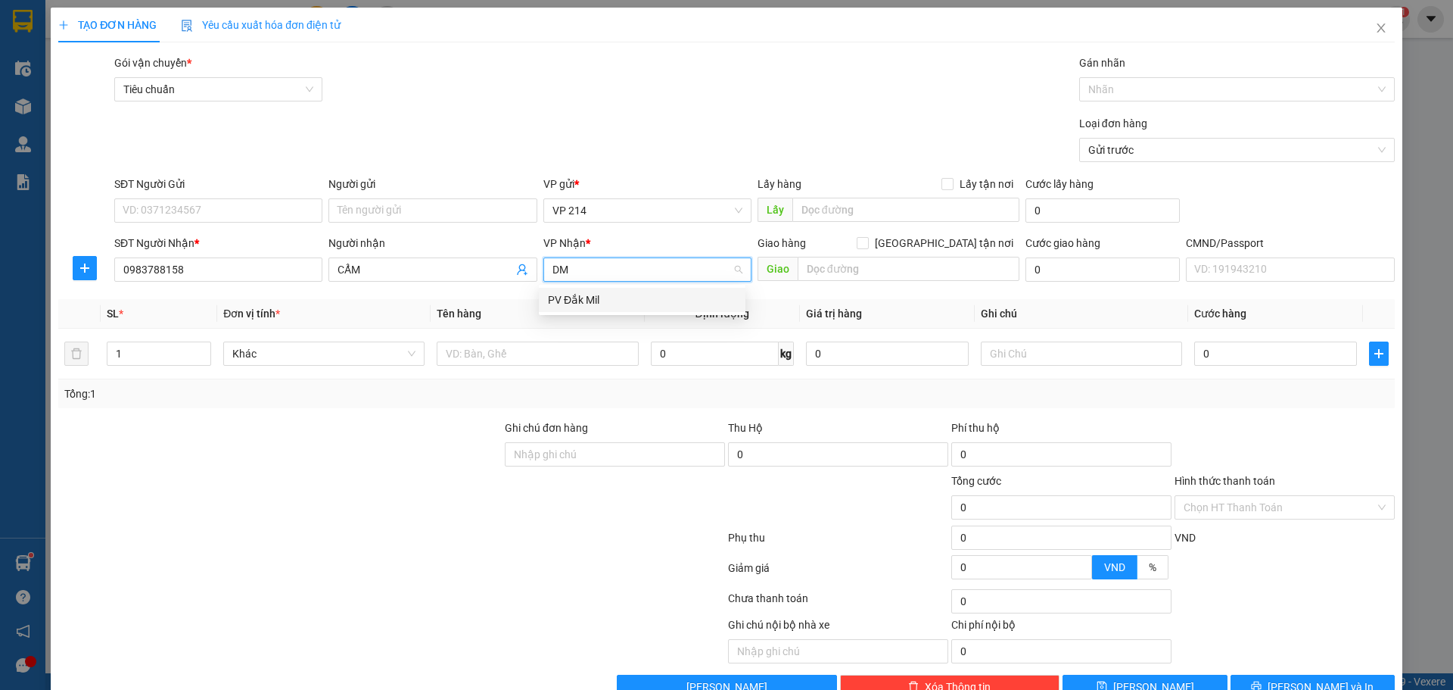
click at [604, 297] on div "PV Đắk Mil" at bounding box center [642, 299] width 189 height 17
click at [569, 355] on input "text" at bounding box center [537, 353] width 201 height 24
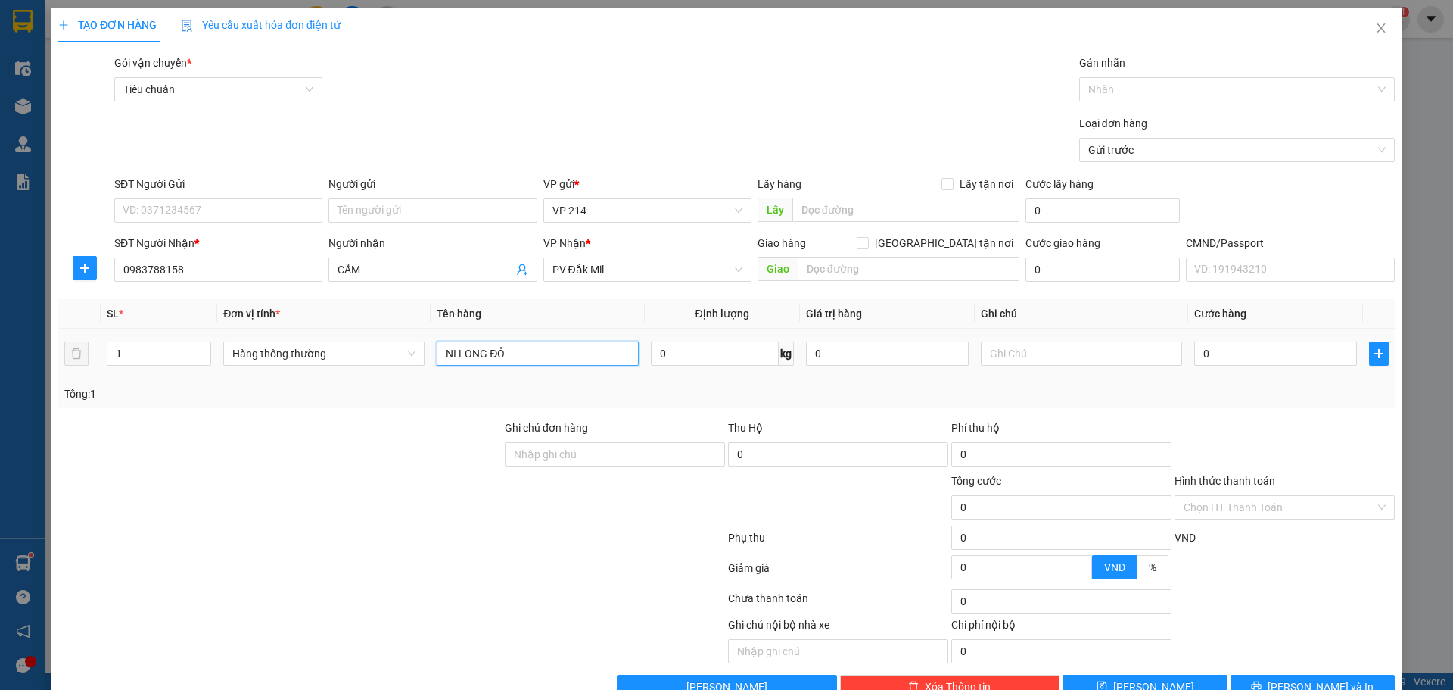
type input "NI LONG ĐỎ"
type input "3"
click at [1262, 681] on icon "printer" at bounding box center [1257, 686] width 10 height 10
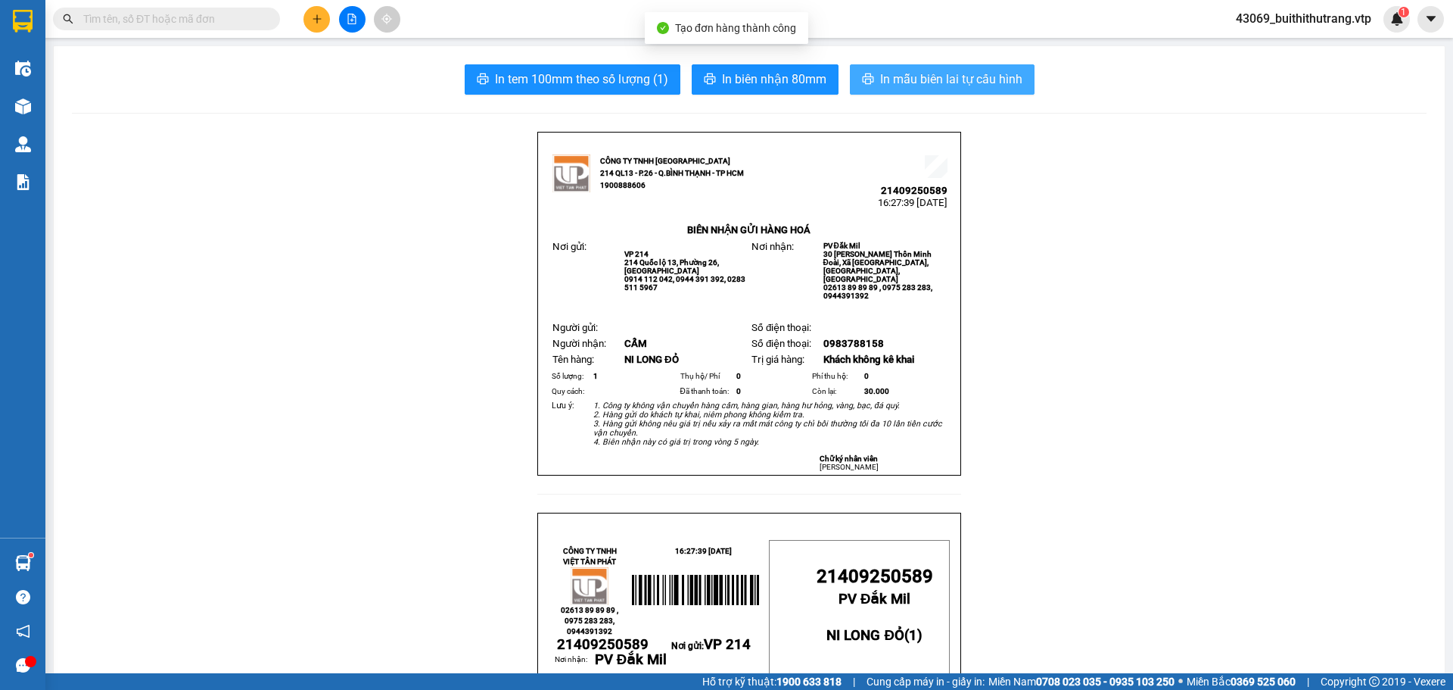
click at [957, 83] on span "In mẫu biên lai tự cấu hình" at bounding box center [951, 79] width 142 height 19
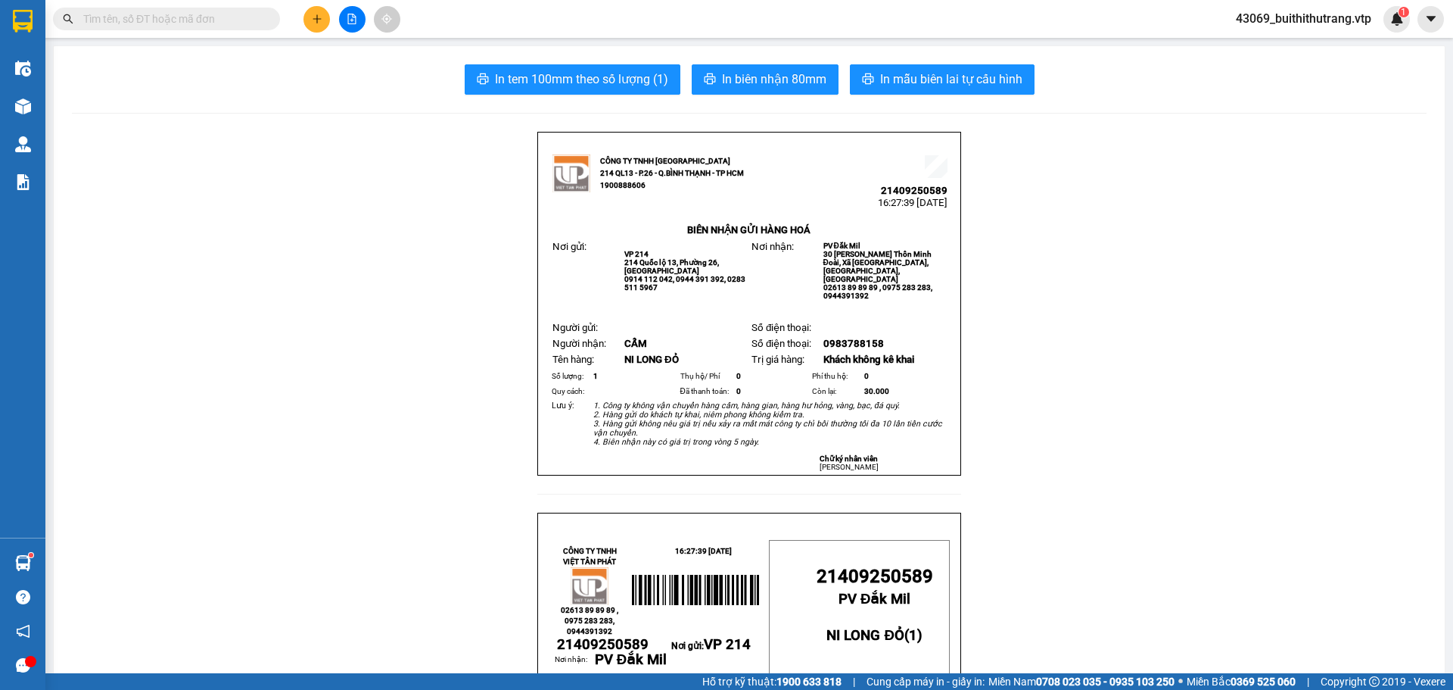
click at [310, 25] on button at bounding box center [317, 19] width 26 height 26
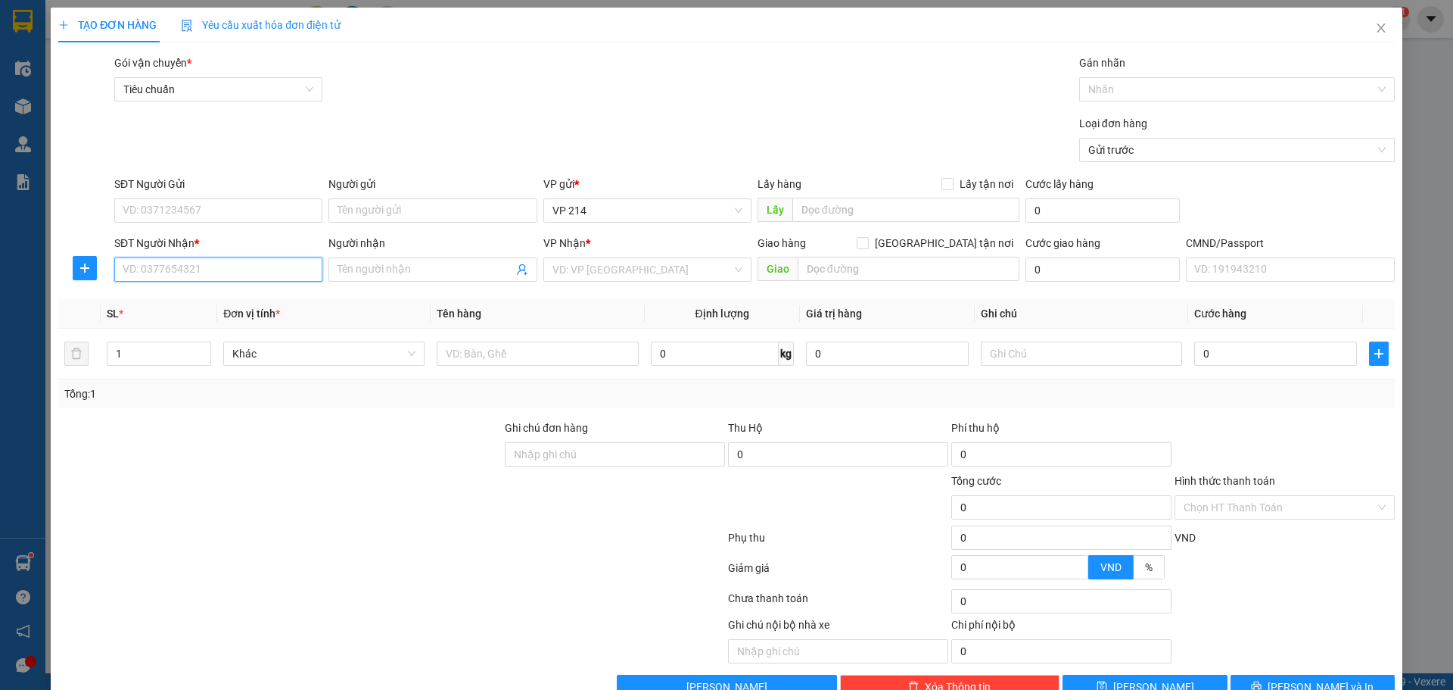
click at [176, 263] on input "SĐT Người Nhận *" at bounding box center [218, 269] width 208 height 24
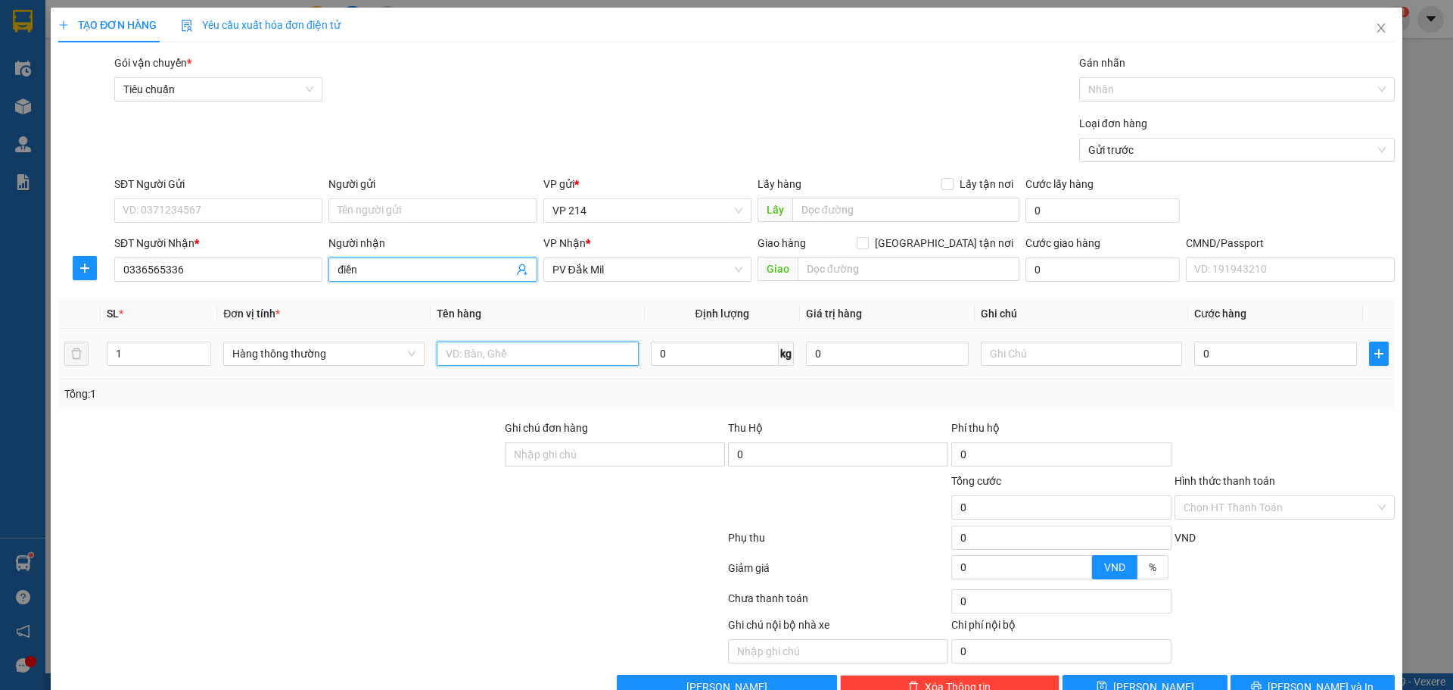
click at [528, 354] on input "text" at bounding box center [537, 353] width 201 height 24
click at [1106, 347] on input "text" at bounding box center [1081, 353] width 201 height 24
click at [1259, 675] on button "[PERSON_NAME] và In" at bounding box center [1313, 687] width 164 height 24
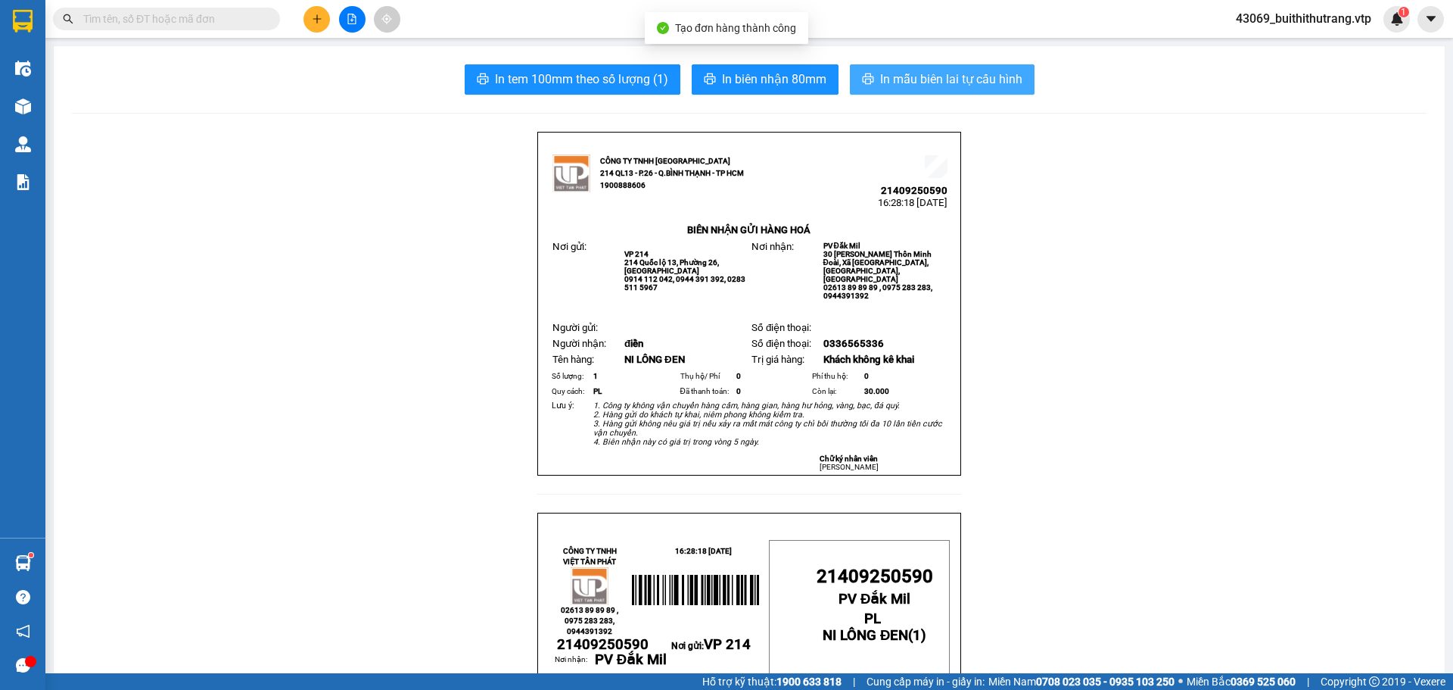
click at [896, 70] on span "In mẫu biên lai tự cấu hình" at bounding box center [951, 79] width 142 height 19
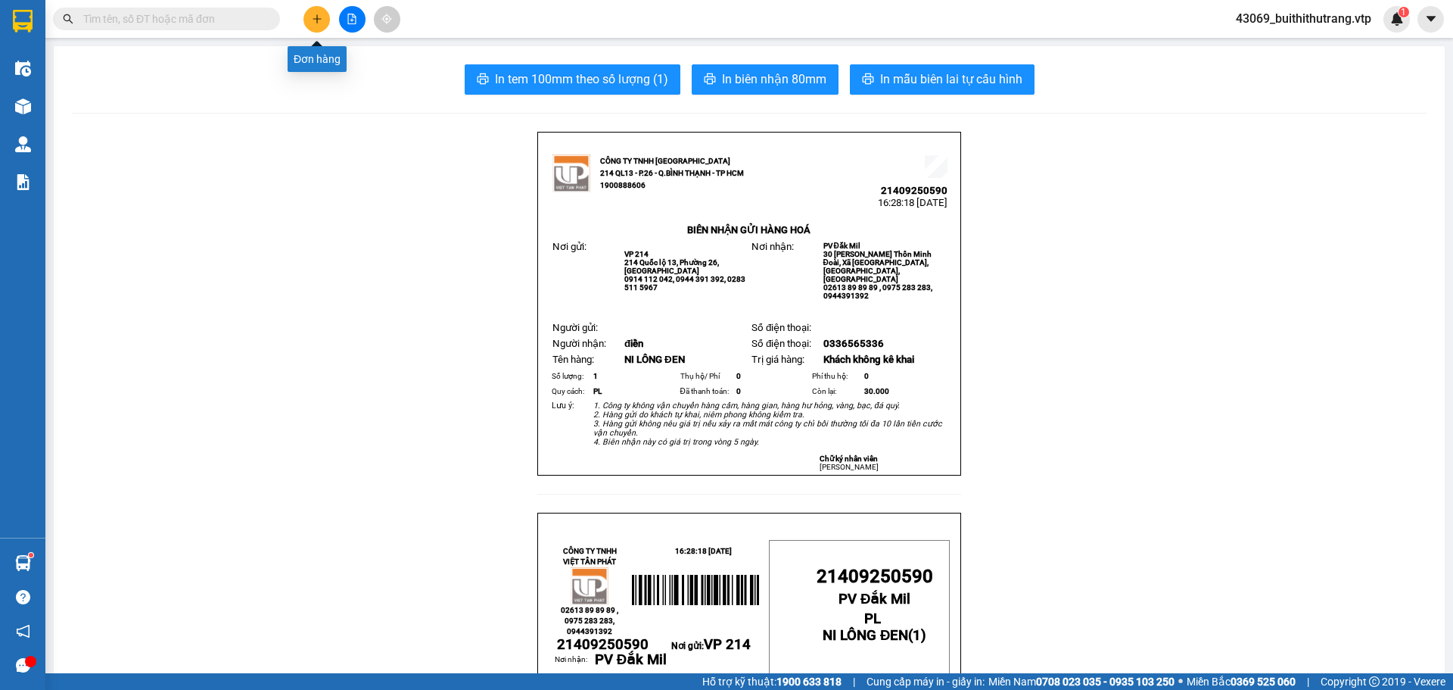
click at [327, 25] on button at bounding box center [317, 19] width 26 height 26
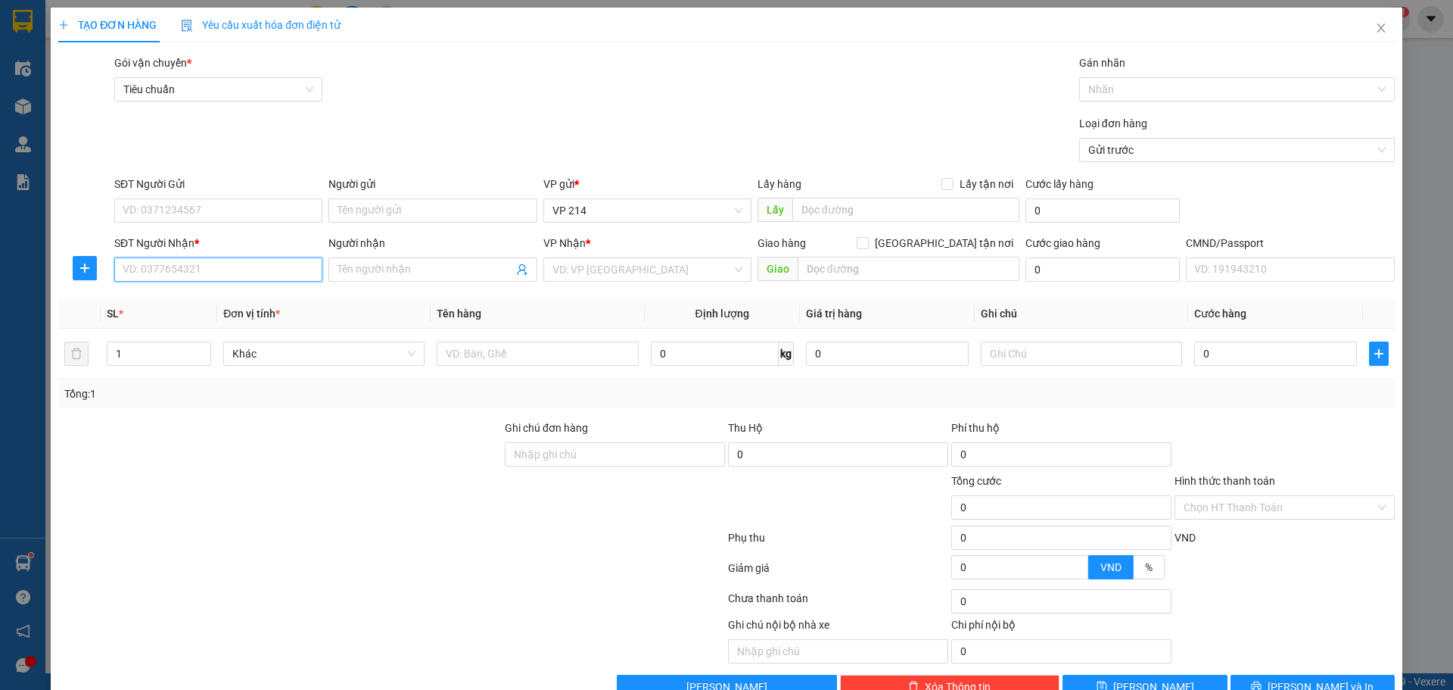
click at [253, 275] on input "SĐT Người Nhận *" at bounding box center [218, 269] width 208 height 24
click at [227, 301] on div "0905362929 - dung quất" at bounding box center [217, 299] width 189 height 17
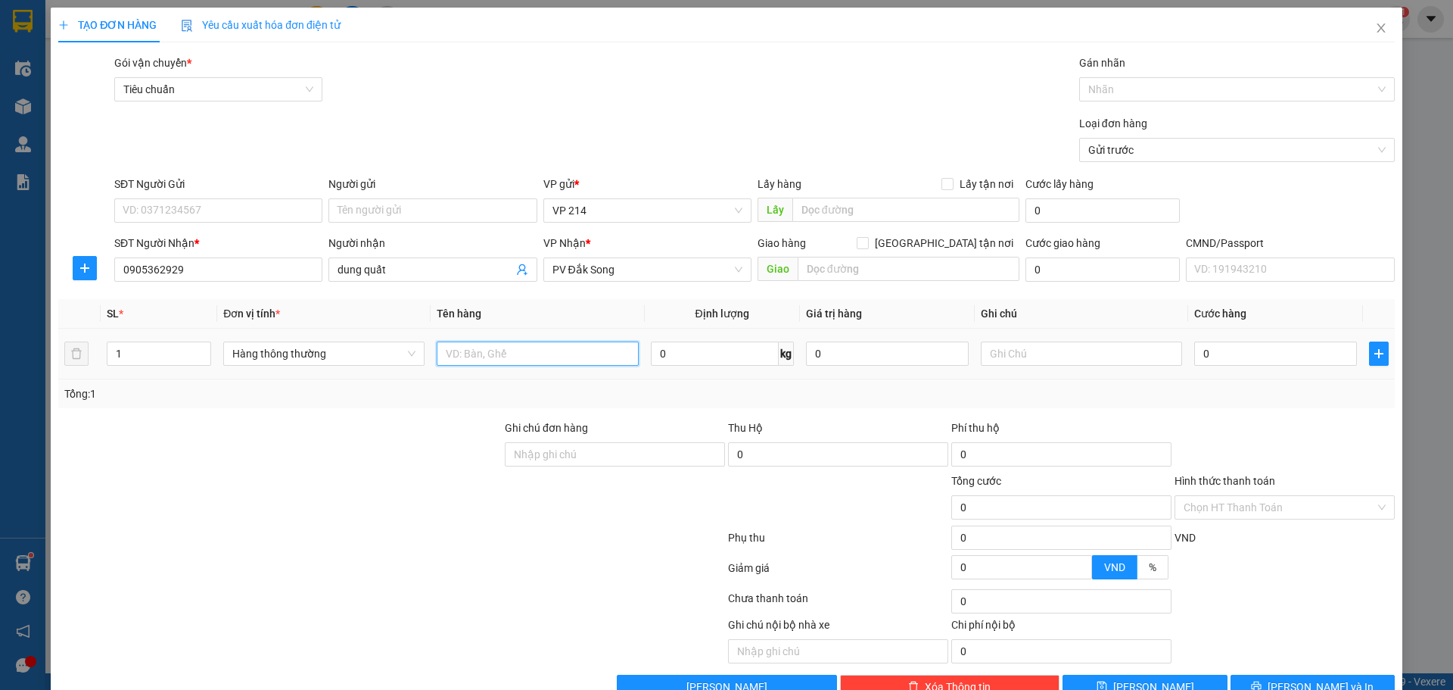
click at [536, 354] on input "text" at bounding box center [537, 353] width 201 height 24
click at [1256, 675] on button "[PERSON_NAME] và In" at bounding box center [1313, 687] width 164 height 24
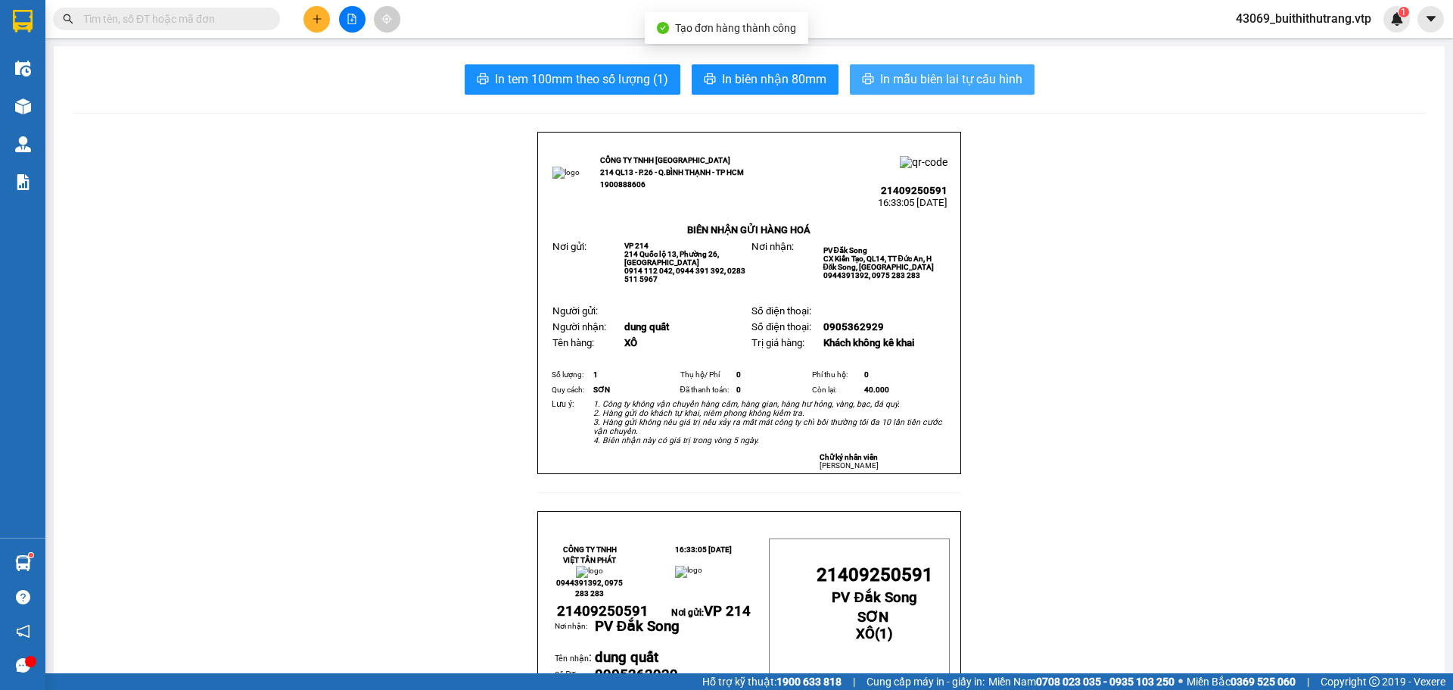
click at [919, 73] on span "In mẫu biên lai tự cấu hình" at bounding box center [951, 79] width 142 height 19
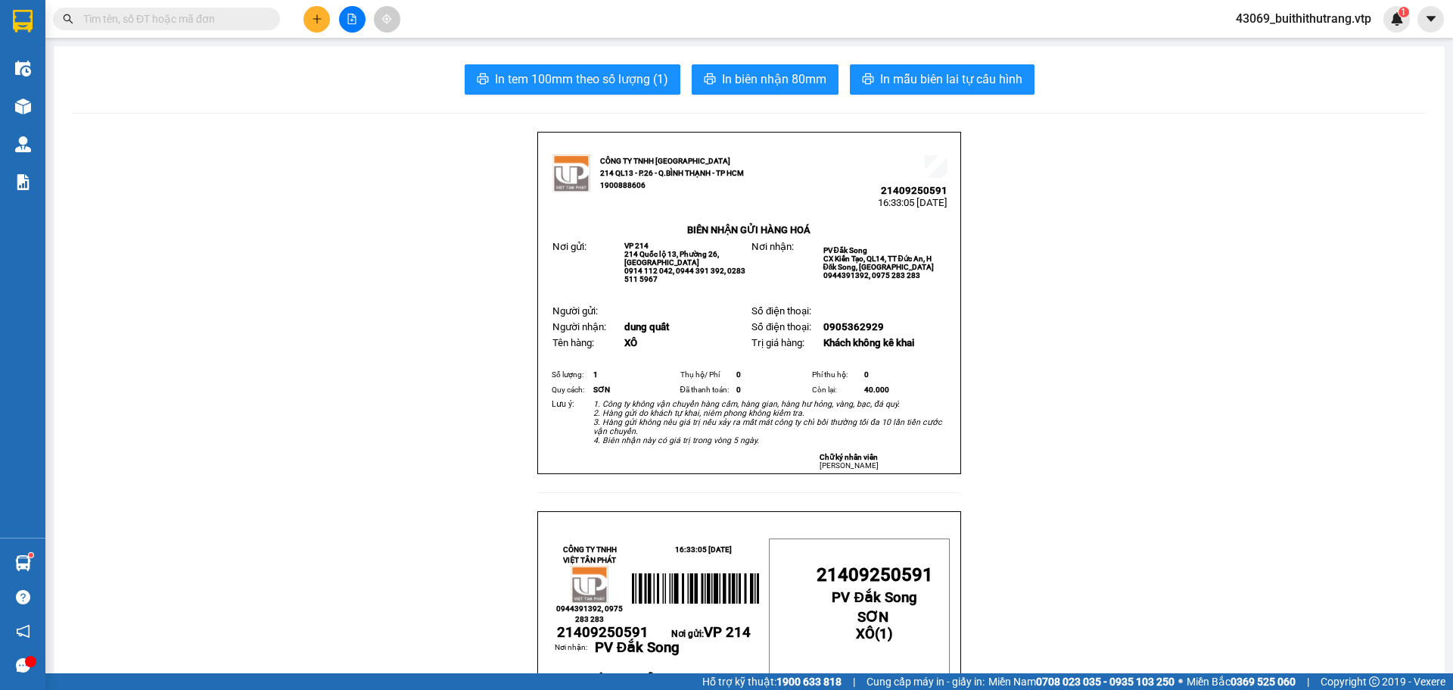
click at [309, 26] on button at bounding box center [317, 19] width 26 height 26
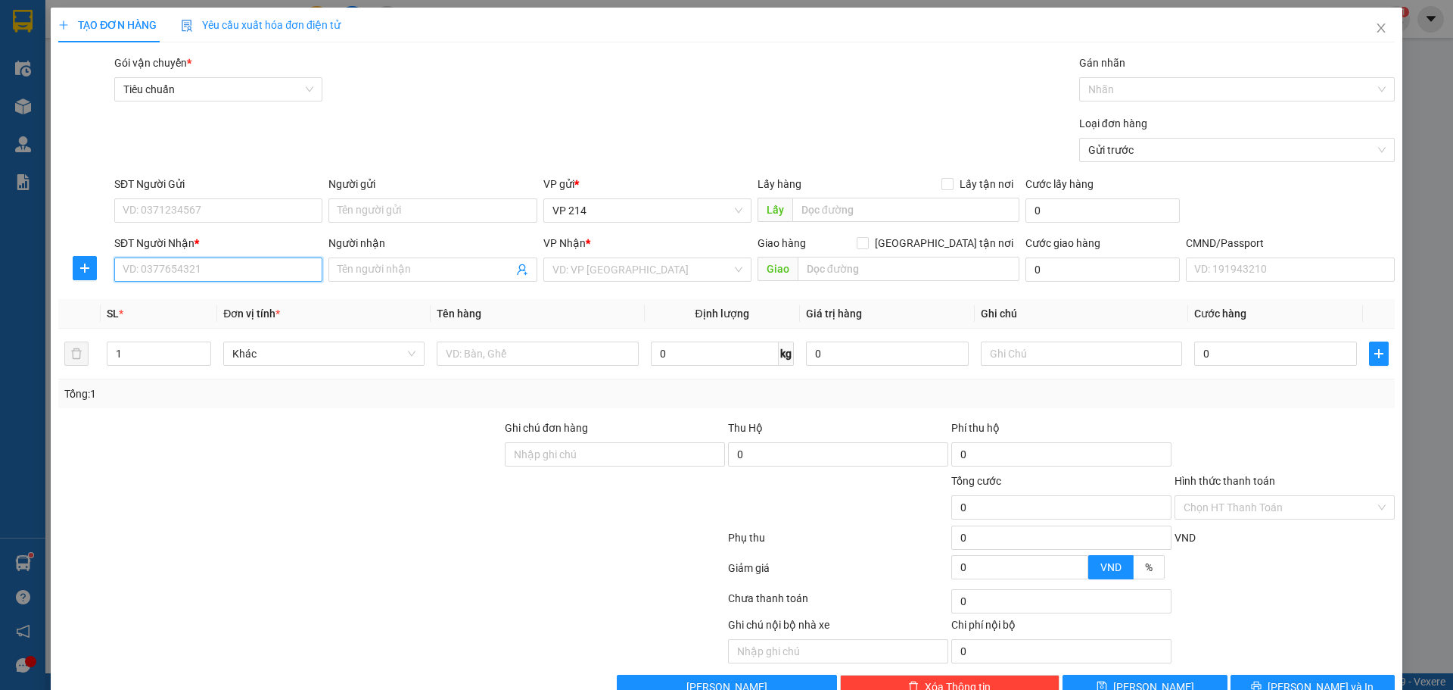
click at [198, 276] on input "SĐT Người Nhận *" at bounding box center [218, 269] width 208 height 24
click at [216, 304] on div "0971894171 - trung" at bounding box center [217, 299] width 189 height 17
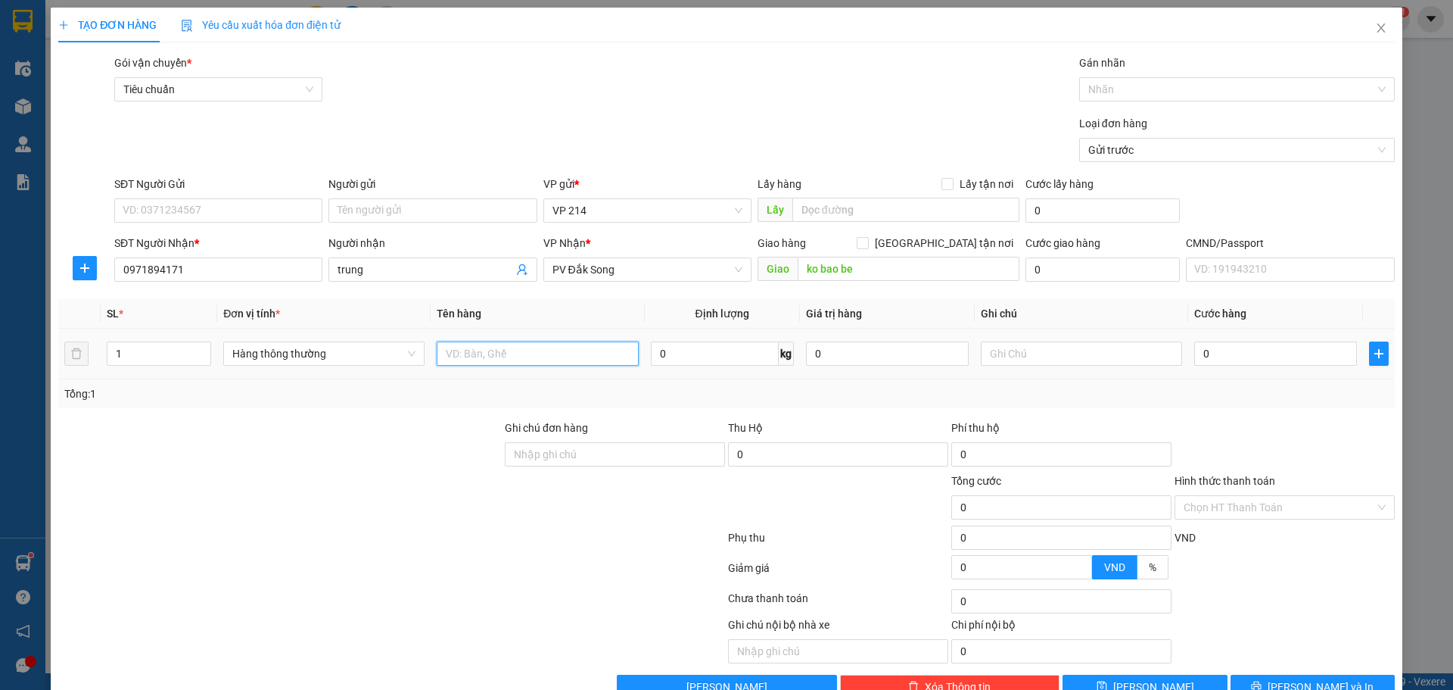
click at [534, 360] on input "text" at bounding box center [537, 353] width 201 height 24
click at [1332, 675] on button "[PERSON_NAME] và In" at bounding box center [1313, 687] width 164 height 24
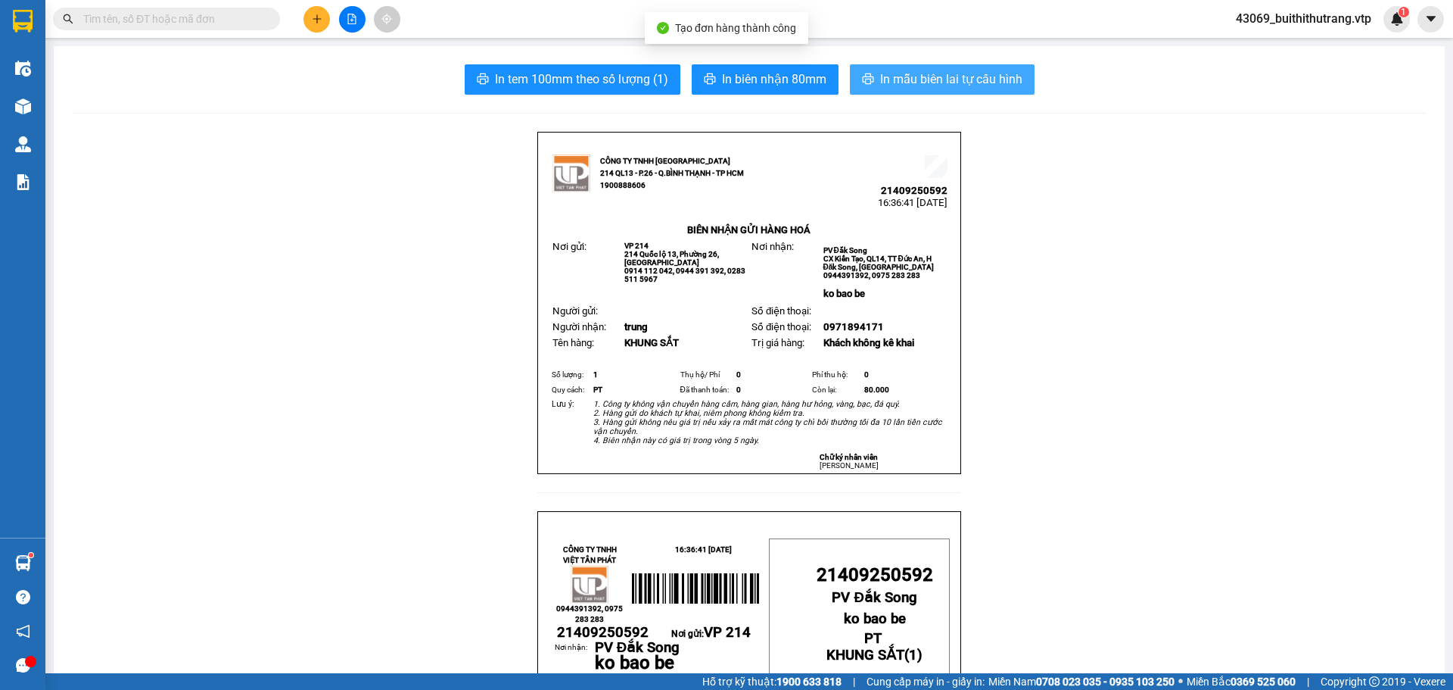
click at [905, 80] on span "In mẫu biên lai tự cấu hình" at bounding box center [951, 79] width 142 height 19
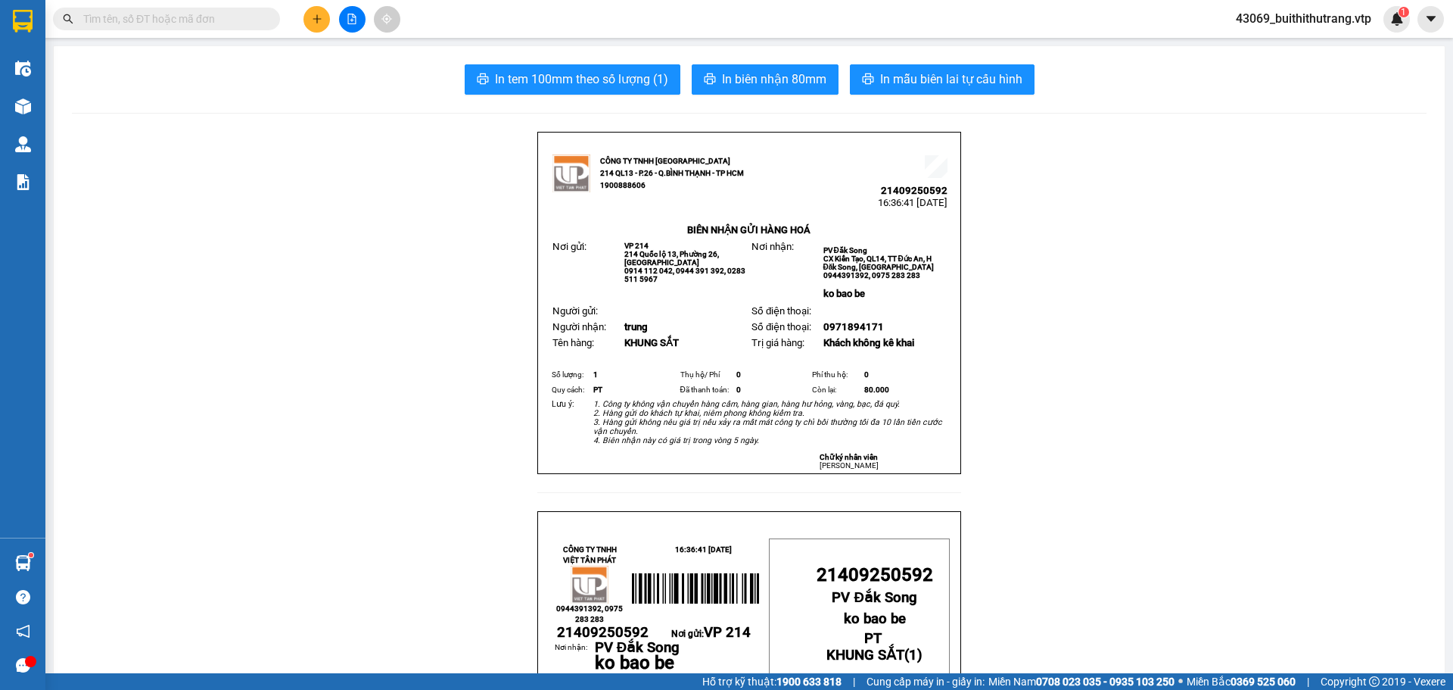
click at [313, 22] on icon "plus" at bounding box center [317, 19] width 11 height 11
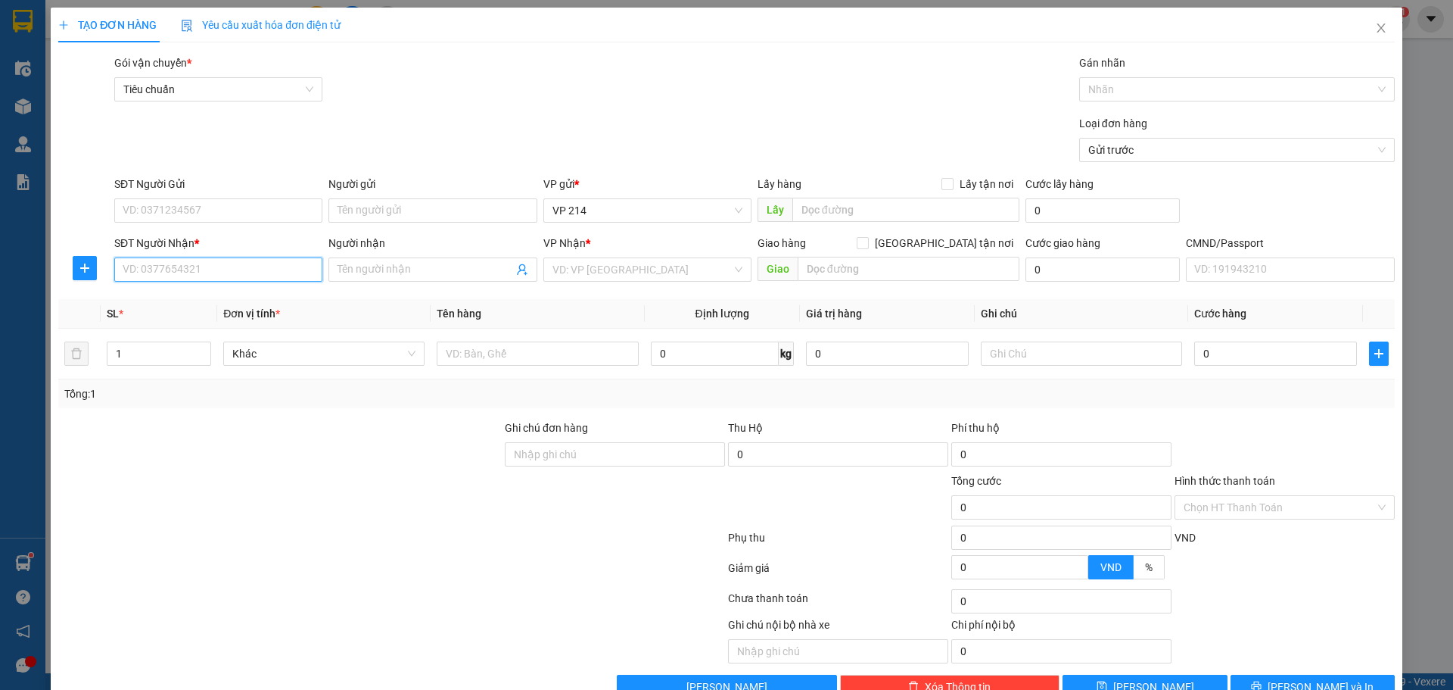
click at [219, 275] on input "SĐT Người Nhận *" at bounding box center [218, 269] width 208 height 24
click at [191, 304] on div "0982306350 - trầm" at bounding box center [217, 299] width 189 height 17
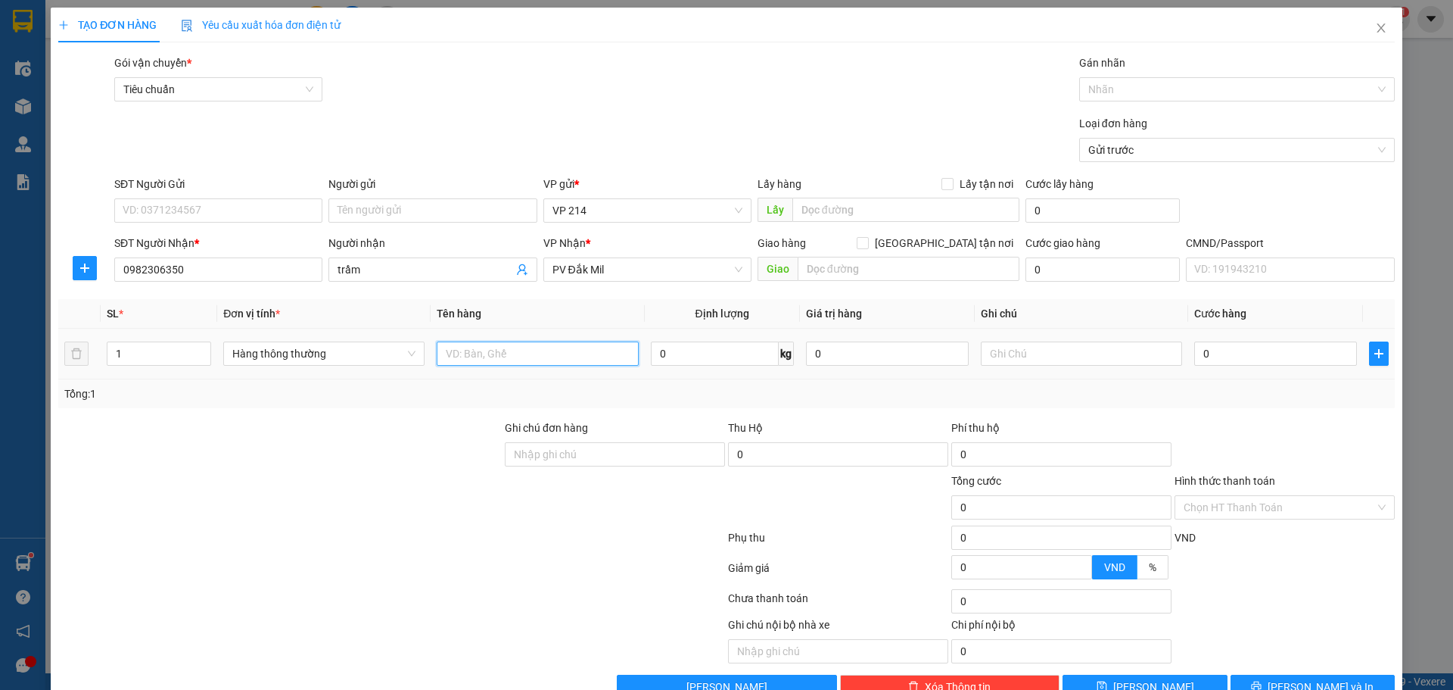
click at [529, 356] on input "text" at bounding box center [537, 353] width 201 height 24
click at [1219, 503] on input "Hình thức thanh toán" at bounding box center [1280, 507] width 192 height 23
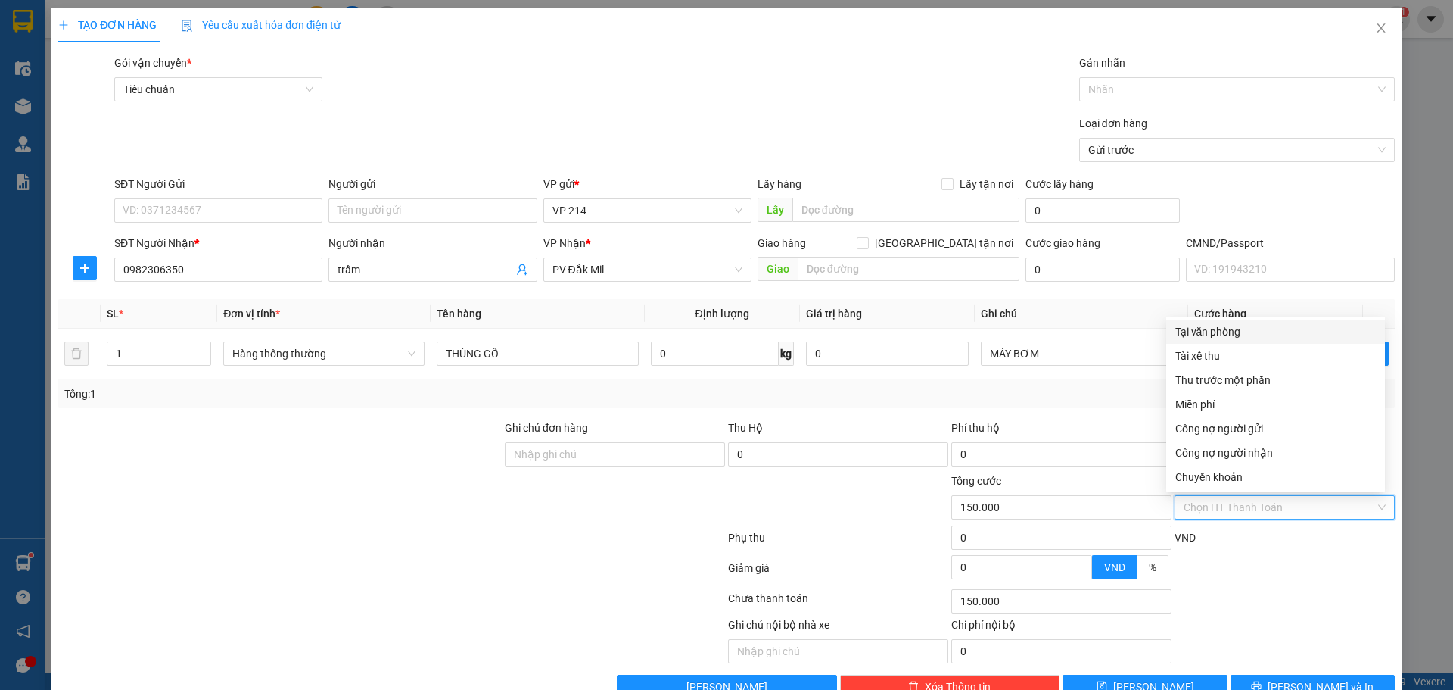
click at [1232, 322] on div "Tại văn phòng" at bounding box center [1276, 331] width 219 height 24
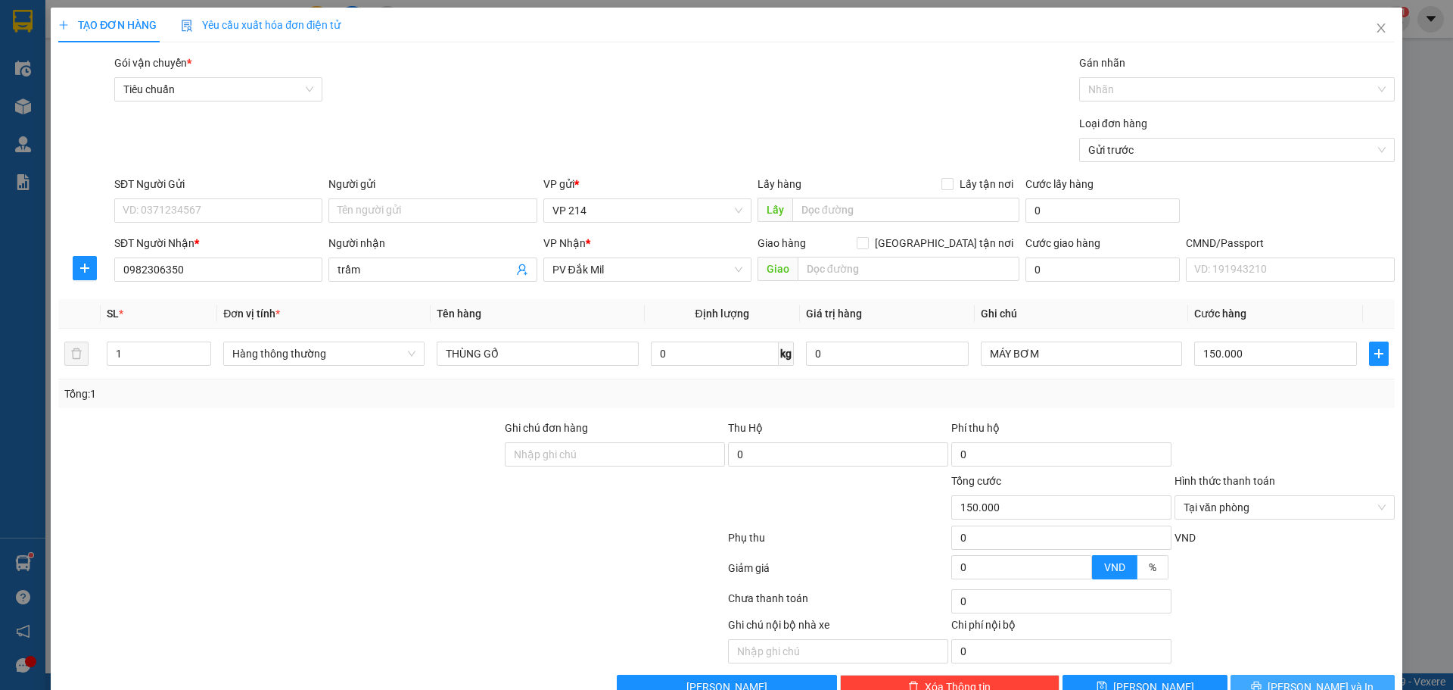
click at [1262, 681] on icon "printer" at bounding box center [1256, 686] width 11 height 11
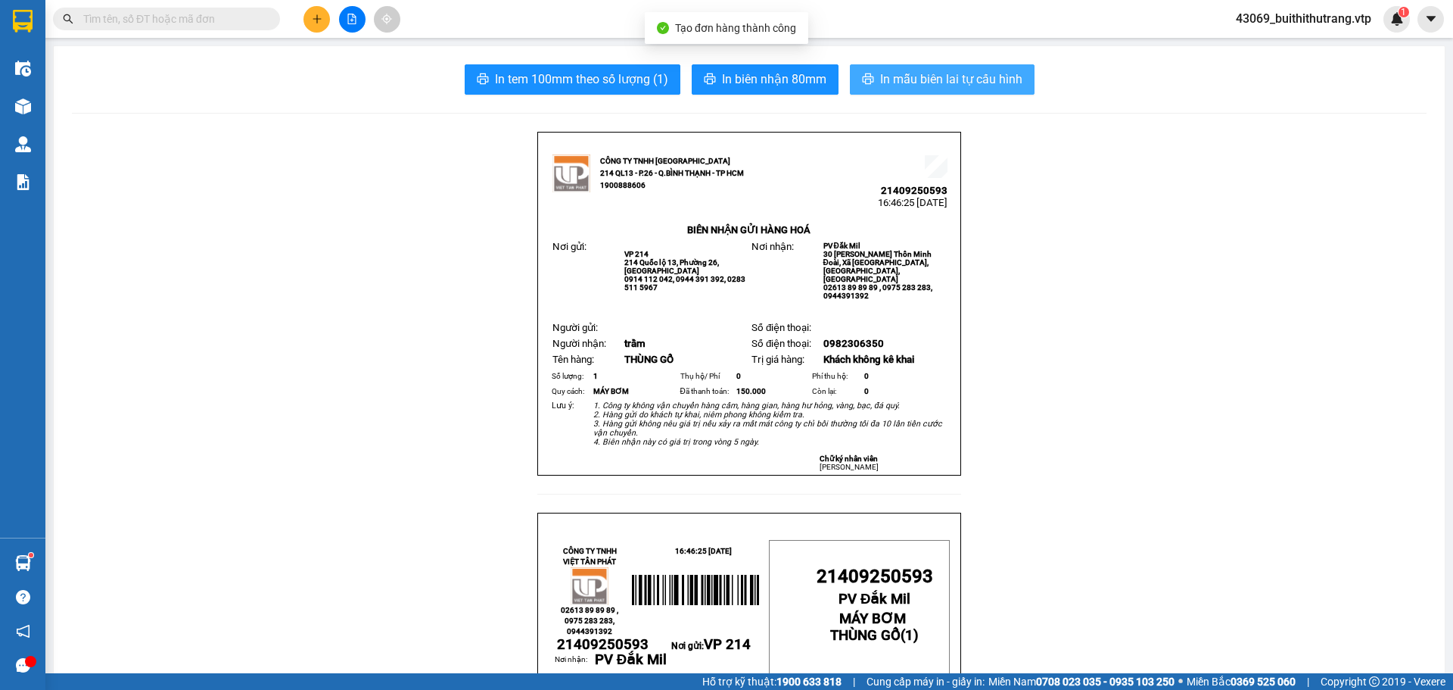
click at [911, 83] on span "In mẫu biên lai tự cấu hình" at bounding box center [951, 79] width 142 height 19
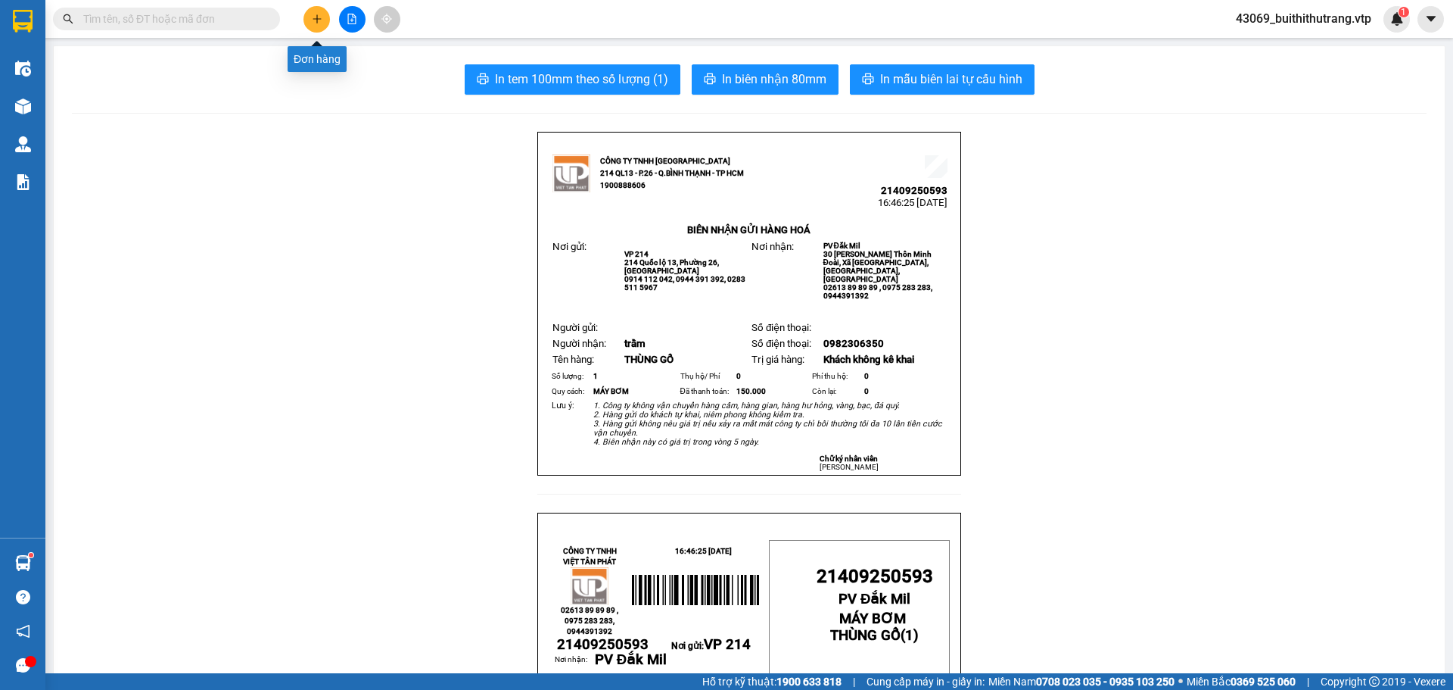
click at [313, 14] on icon "plus" at bounding box center [317, 19] width 11 height 11
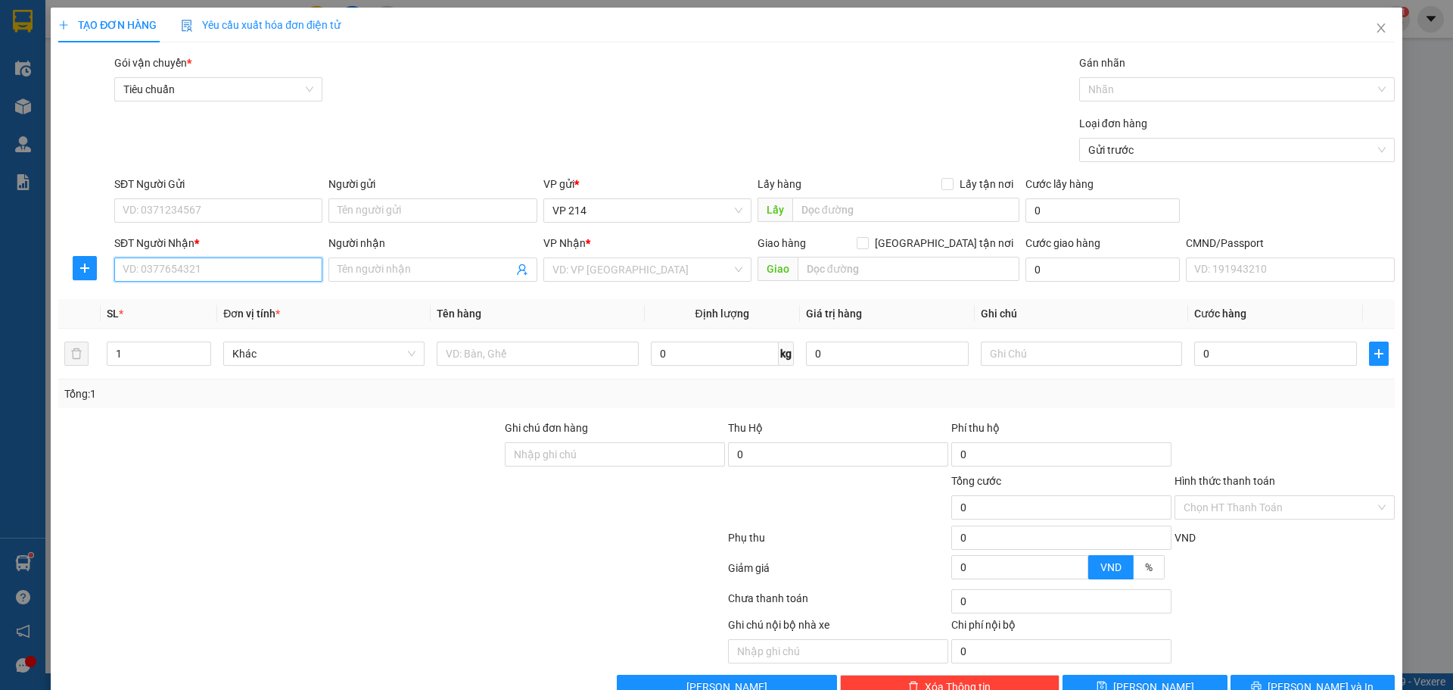
click at [245, 269] on input "SĐT Người Nhận *" at bounding box center [218, 269] width 208 height 24
click at [194, 303] on div "0983086092 - diệu" at bounding box center [217, 299] width 189 height 17
click at [475, 366] on div at bounding box center [537, 353] width 201 height 30
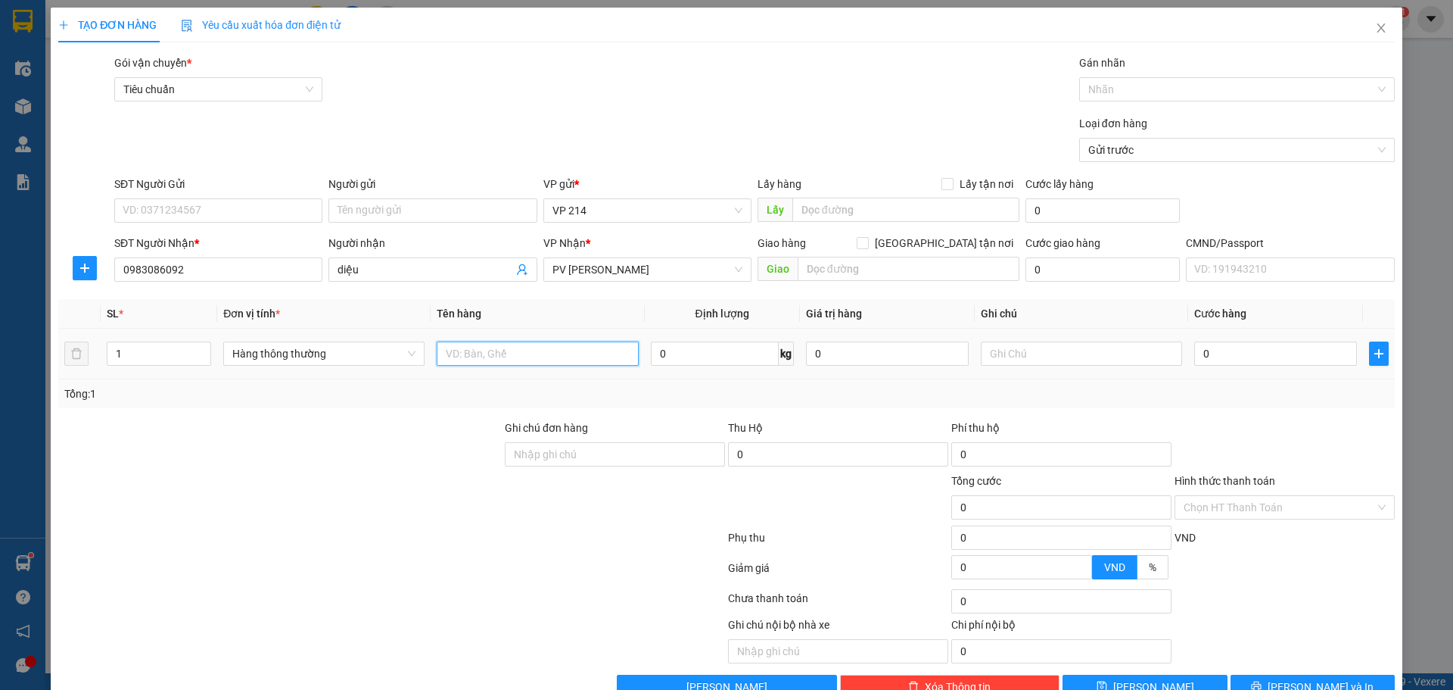
click at [484, 351] on input "text" at bounding box center [537, 353] width 201 height 24
drag, startPoint x: 1286, startPoint y: 642, endPoint x: 1267, endPoint y: 643, distance: 19.7
click at [1285, 675] on button "[PERSON_NAME] và In" at bounding box center [1313, 687] width 164 height 24
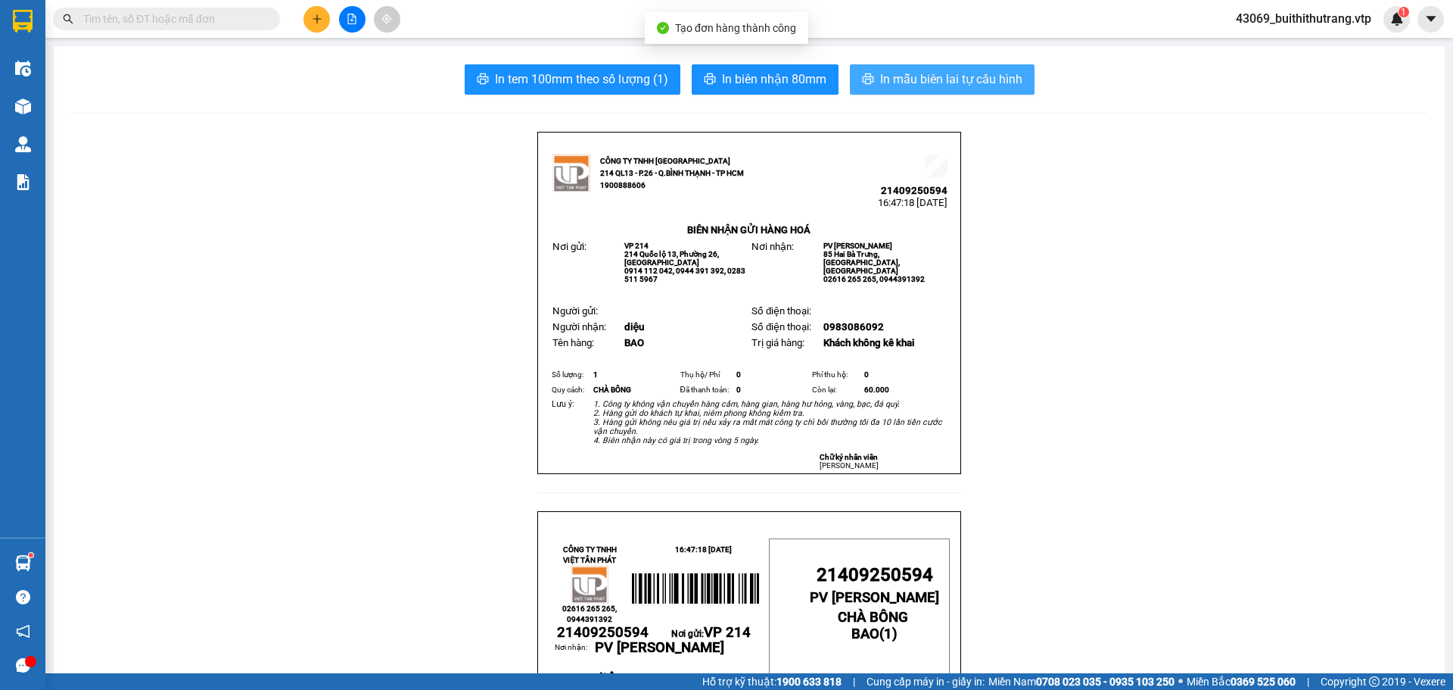
click at [967, 78] on span "In mẫu biên lai tự cấu hình" at bounding box center [951, 79] width 142 height 19
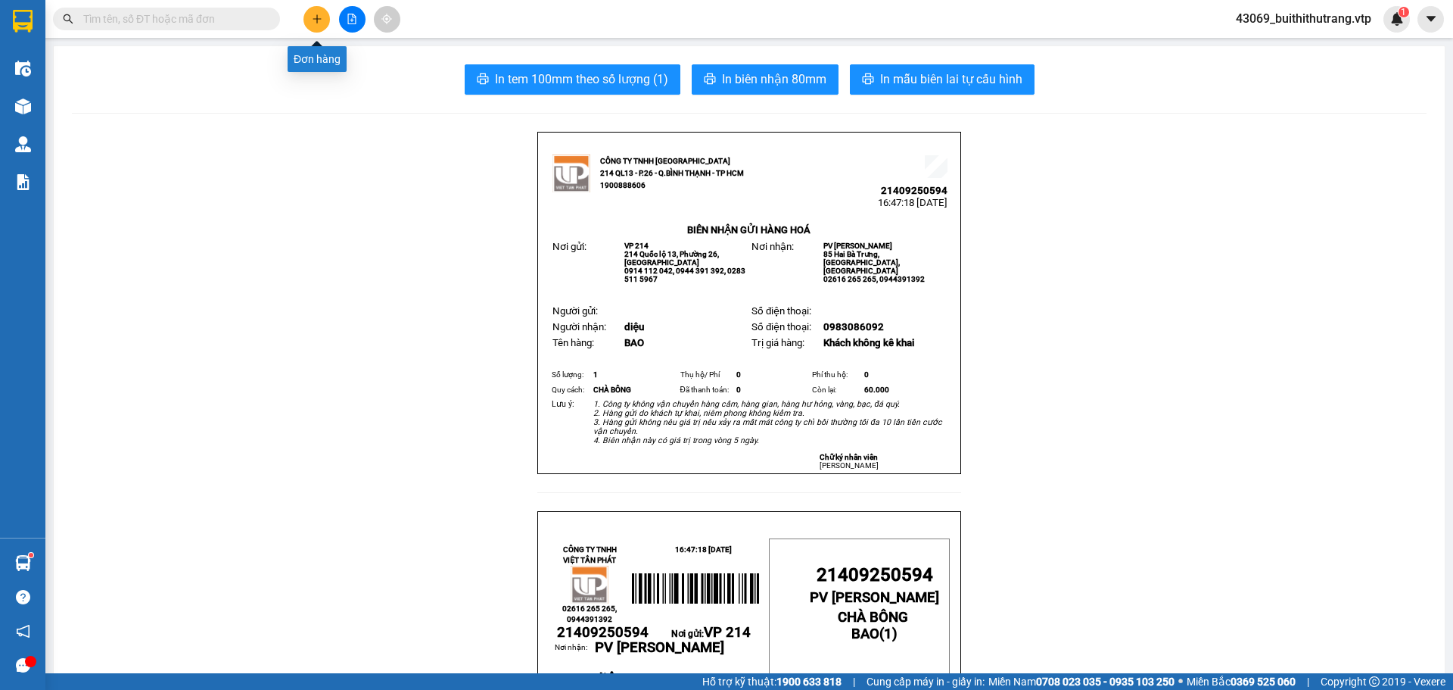
click at [319, 18] on icon "plus" at bounding box center [317, 19] width 11 height 11
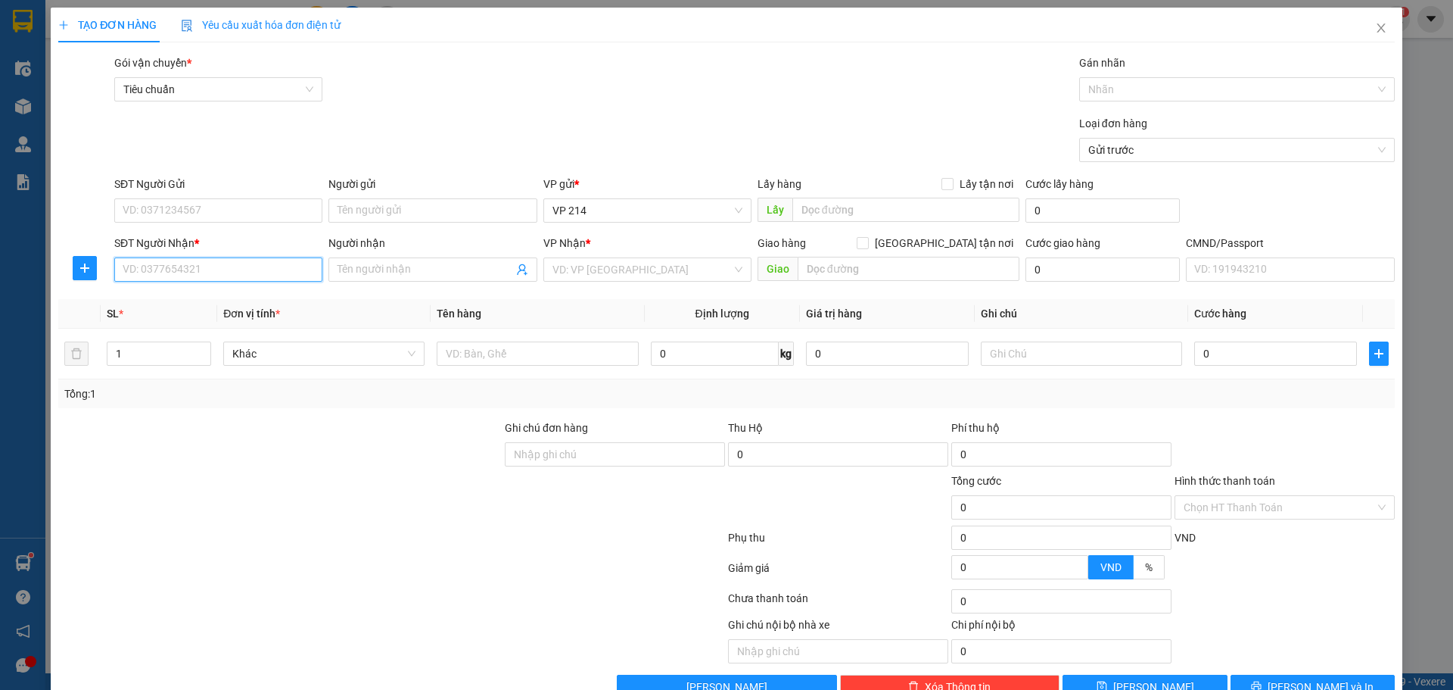
click at [224, 272] on input "SĐT Người Nhận *" at bounding box center [218, 269] width 208 height 24
click at [204, 297] on div "0976675675 - sáng" at bounding box center [217, 299] width 189 height 17
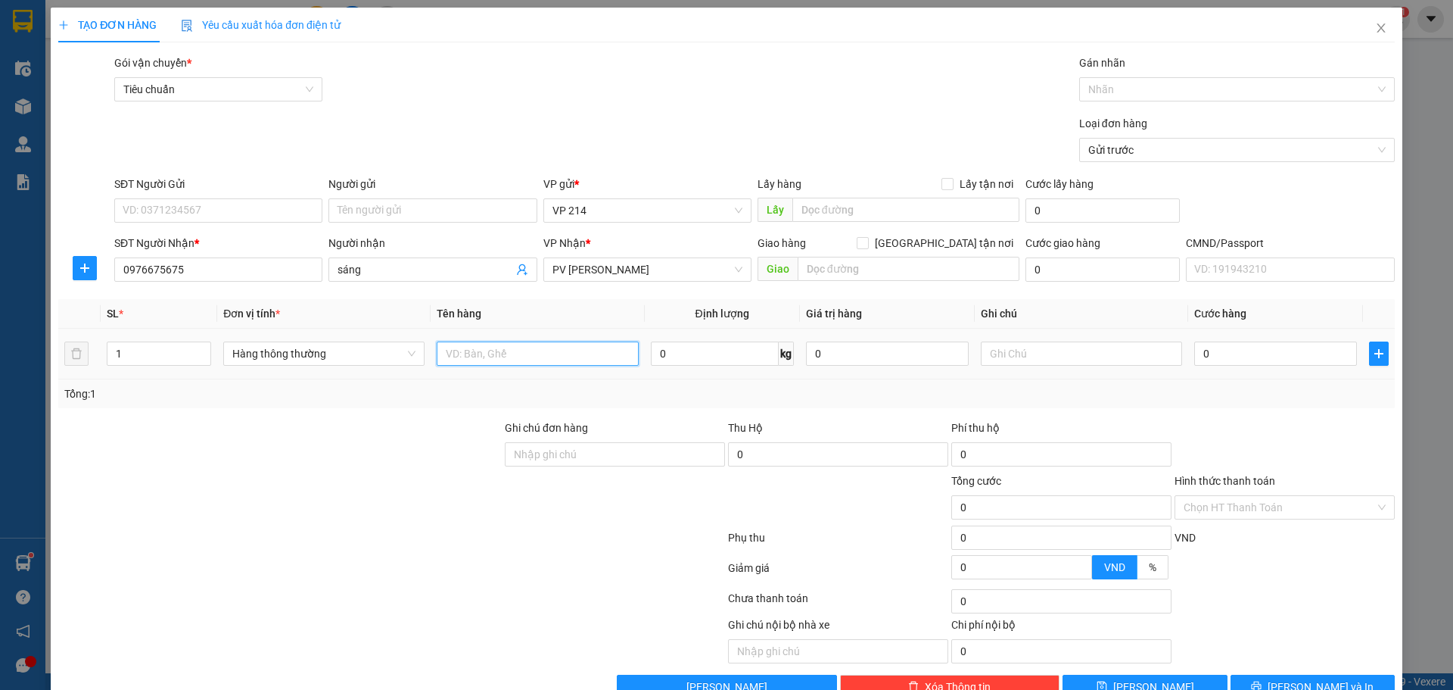
click at [528, 361] on input "text" at bounding box center [537, 353] width 201 height 24
click at [1235, 675] on button "[PERSON_NAME] và In" at bounding box center [1313, 687] width 164 height 24
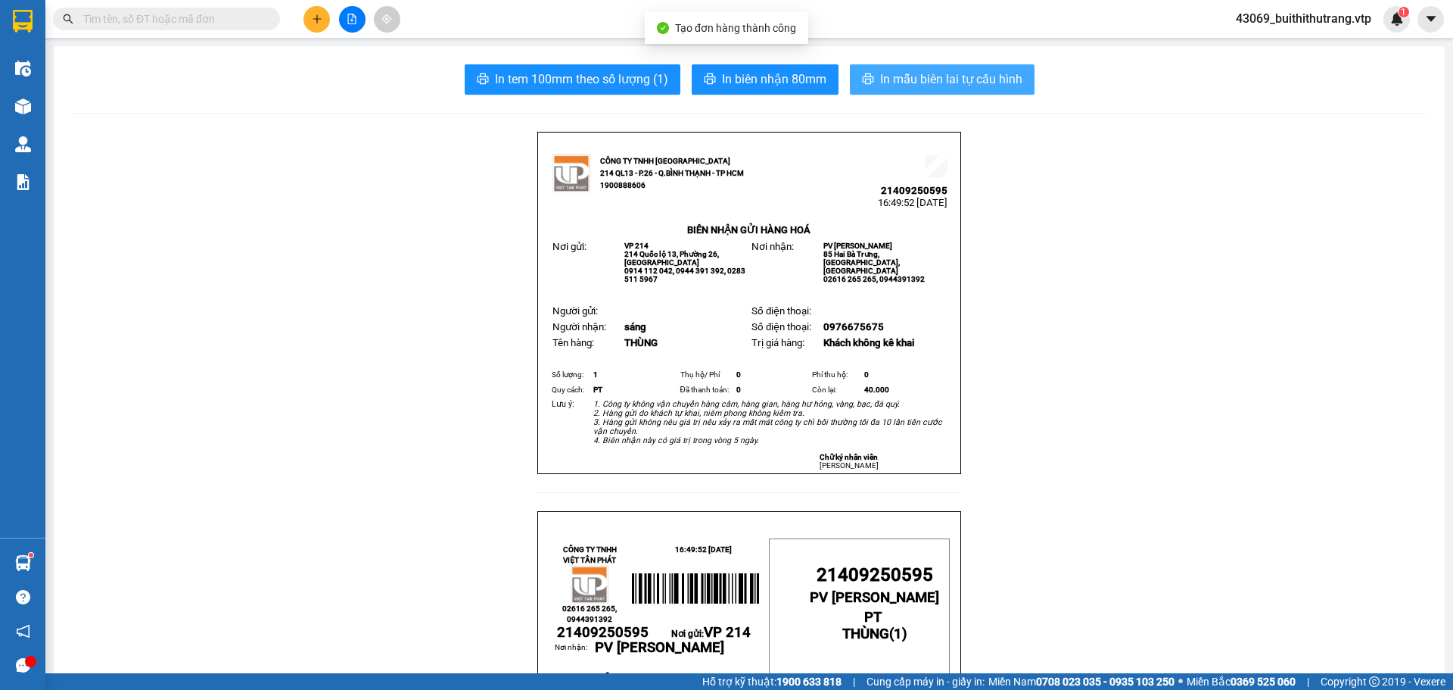
click at [939, 80] on span "In mẫu biên lai tự cấu hình" at bounding box center [951, 79] width 142 height 19
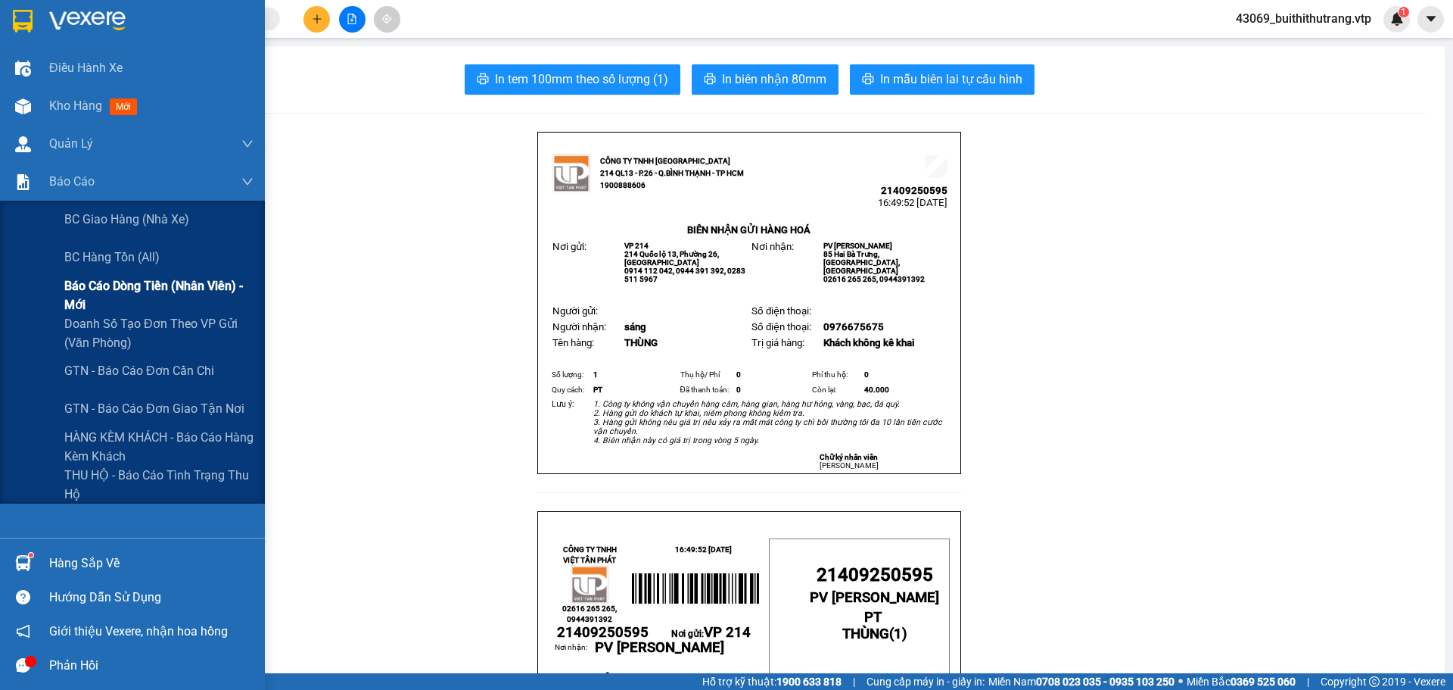
click at [70, 296] on span "Báo cáo dòng tiền (nhân viên) - mới" at bounding box center [158, 295] width 189 height 38
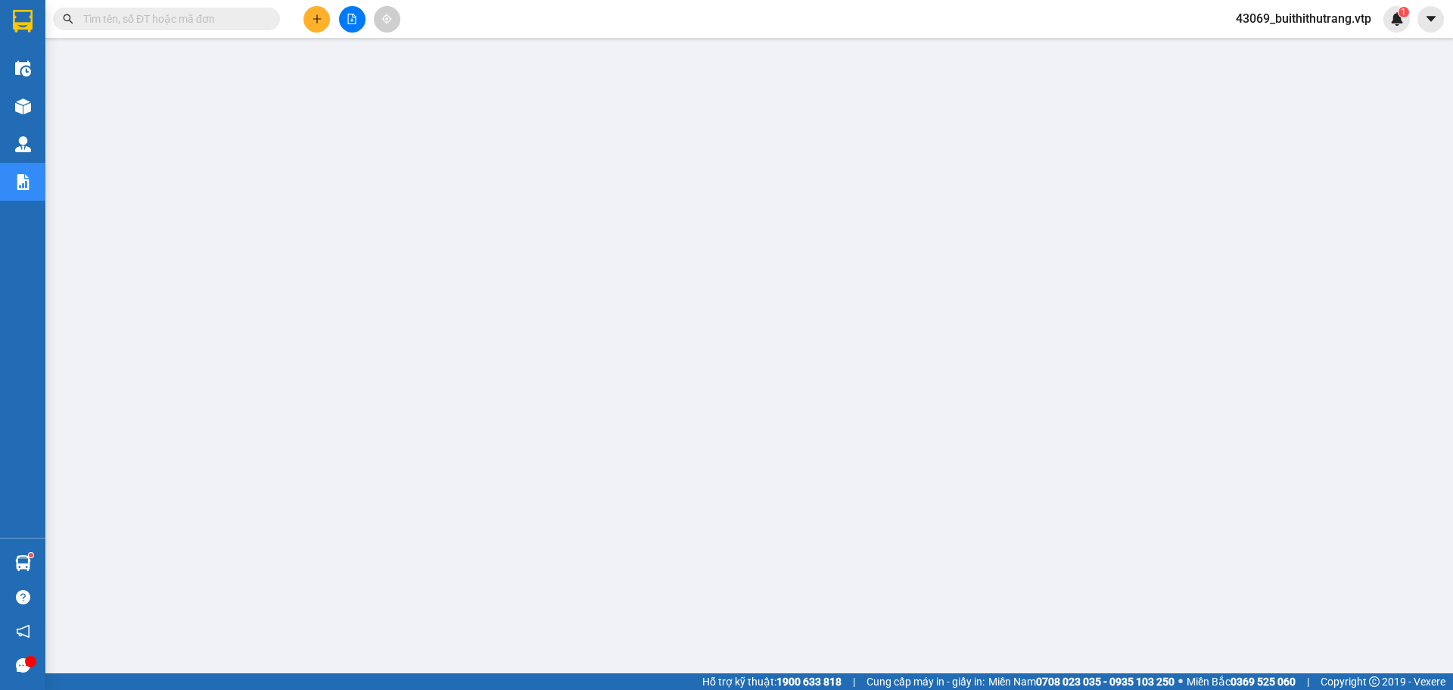
click at [322, 19] on icon "plus" at bounding box center [317, 19] width 11 height 11
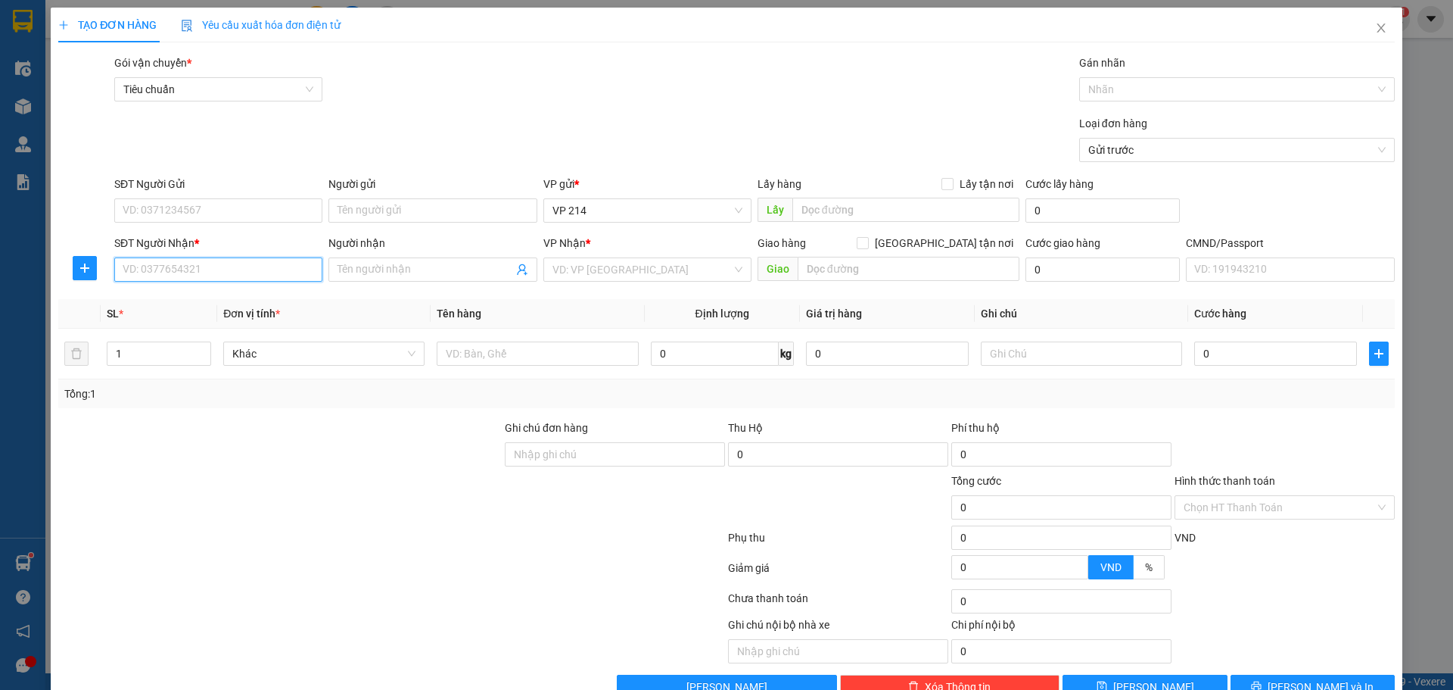
click at [223, 276] on input "SĐT Người Nhận *" at bounding box center [218, 269] width 208 height 24
click at [197, 298] on div "0336565336 - điền" at bounding box center [217, 299] width 189 height 17
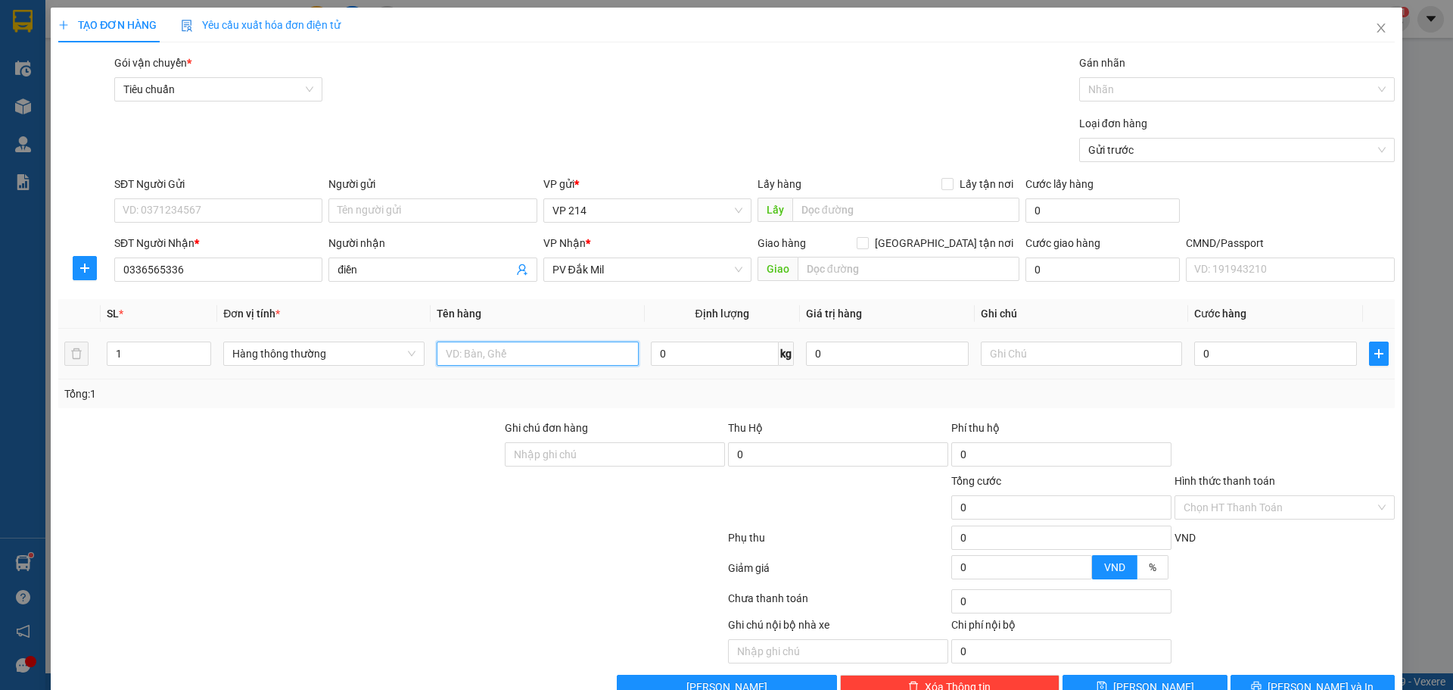
click at [528, 351] on input "text" at bounding box center [537, 353] width 201 height 24
drag, startPoint x: 125, startPoint y: 356, endPoint x: 79, endPoint y: 372, distance: 48.4
click at [79, 372] on tr "1 Hàng thông thường 0 kg 0 0" at bounding box center [726, 354] width 1337 height 51
click at [488, 354] on input "text" at bounding box center [537, 353] width 201 height 24
click at [1262, 681] on icon "printer" at bounding box center [1256, 686] width 11 height 11
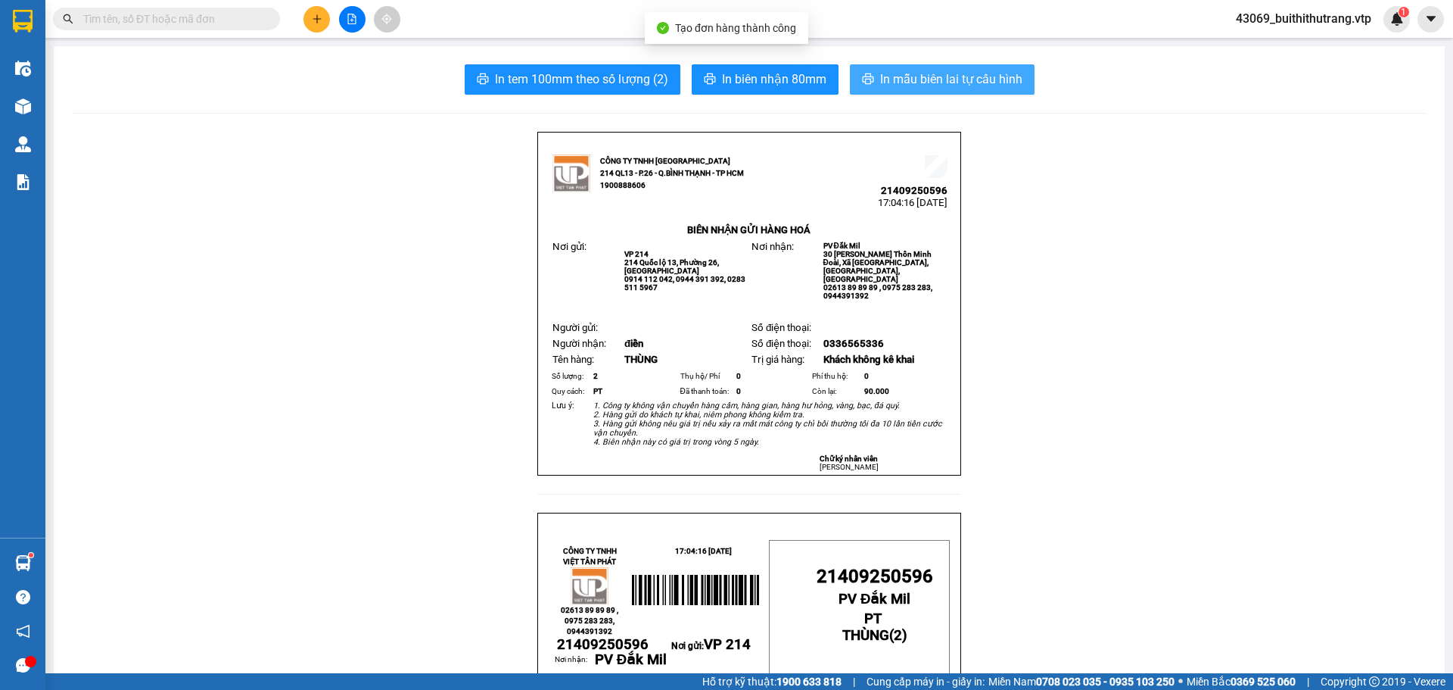
click at [914, 73] on span "In mẫu biên lai tự cấu hình" at bounding box center [951, 79] width 142 height 19
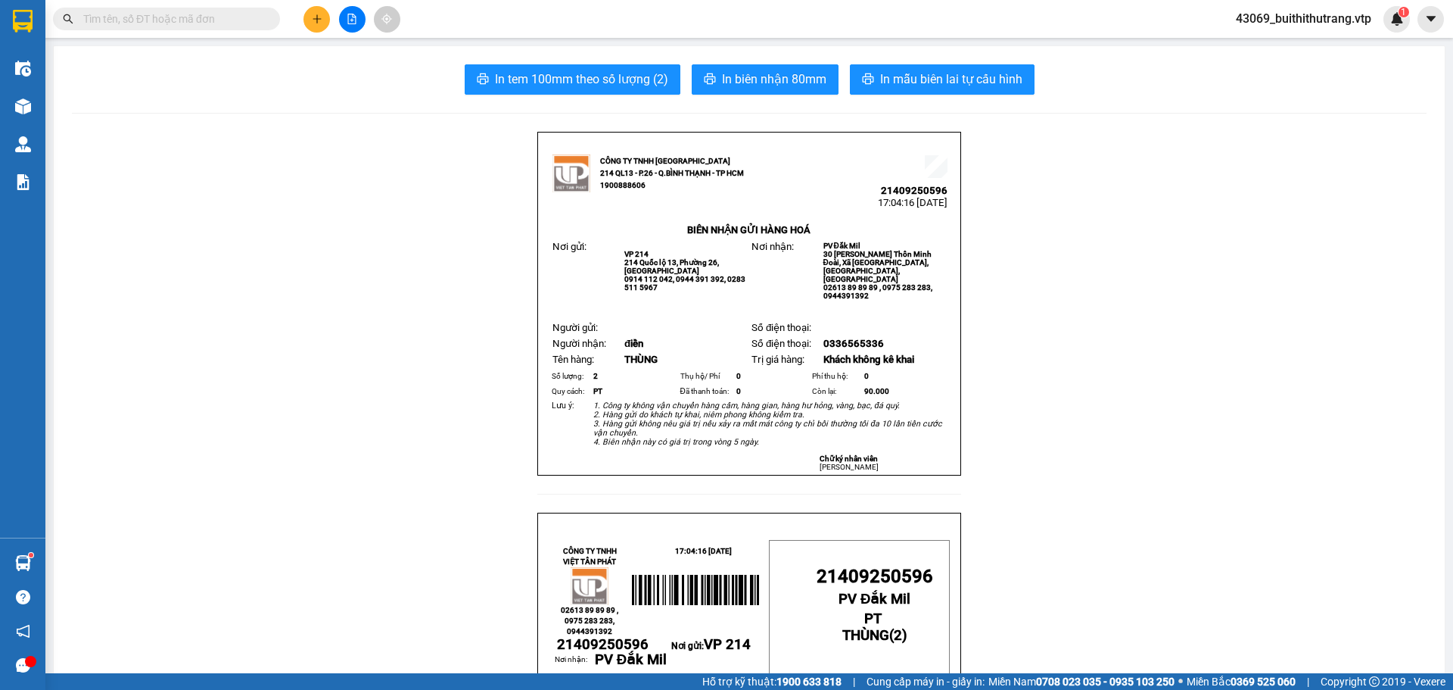
click at [322, 20] on button at bounding box center [317, 19] width 26 height 26
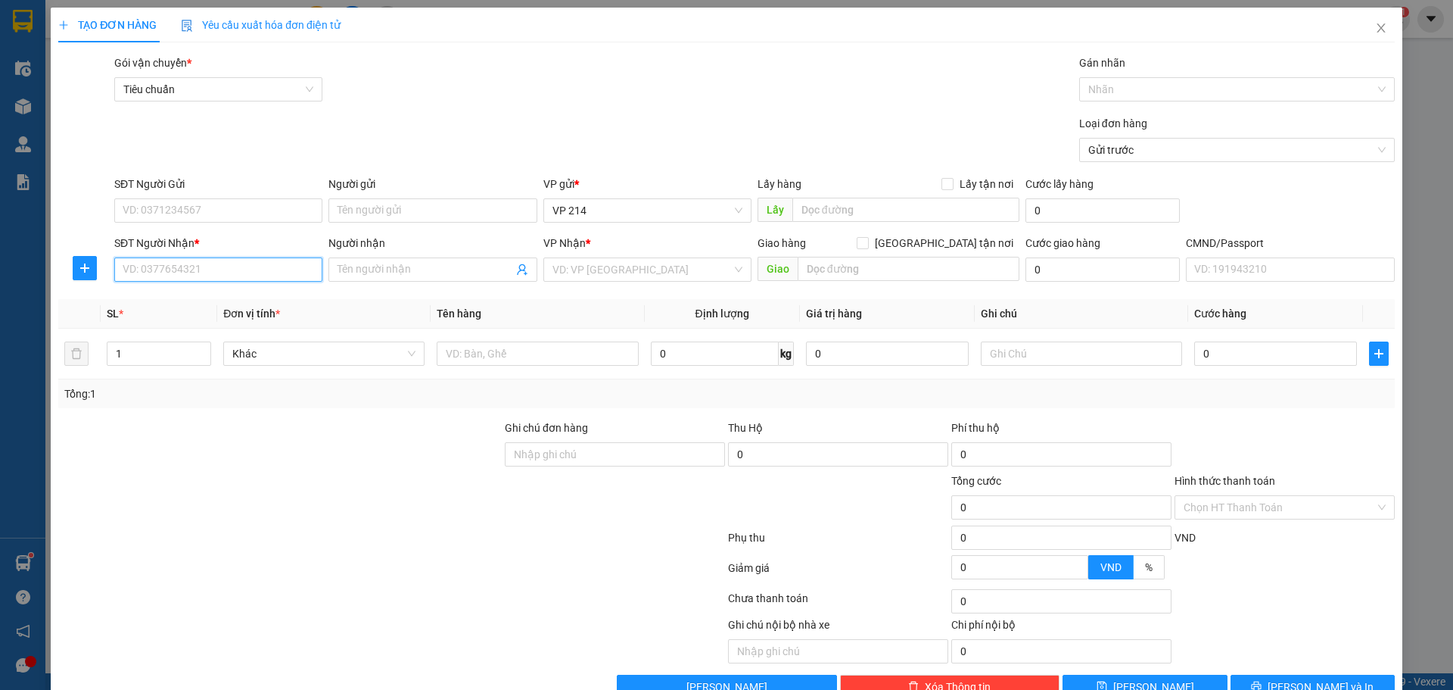
click at [244, 277] on input "SĐT Người Nhận *" at bounding box center [218, 269] width 208 height 24
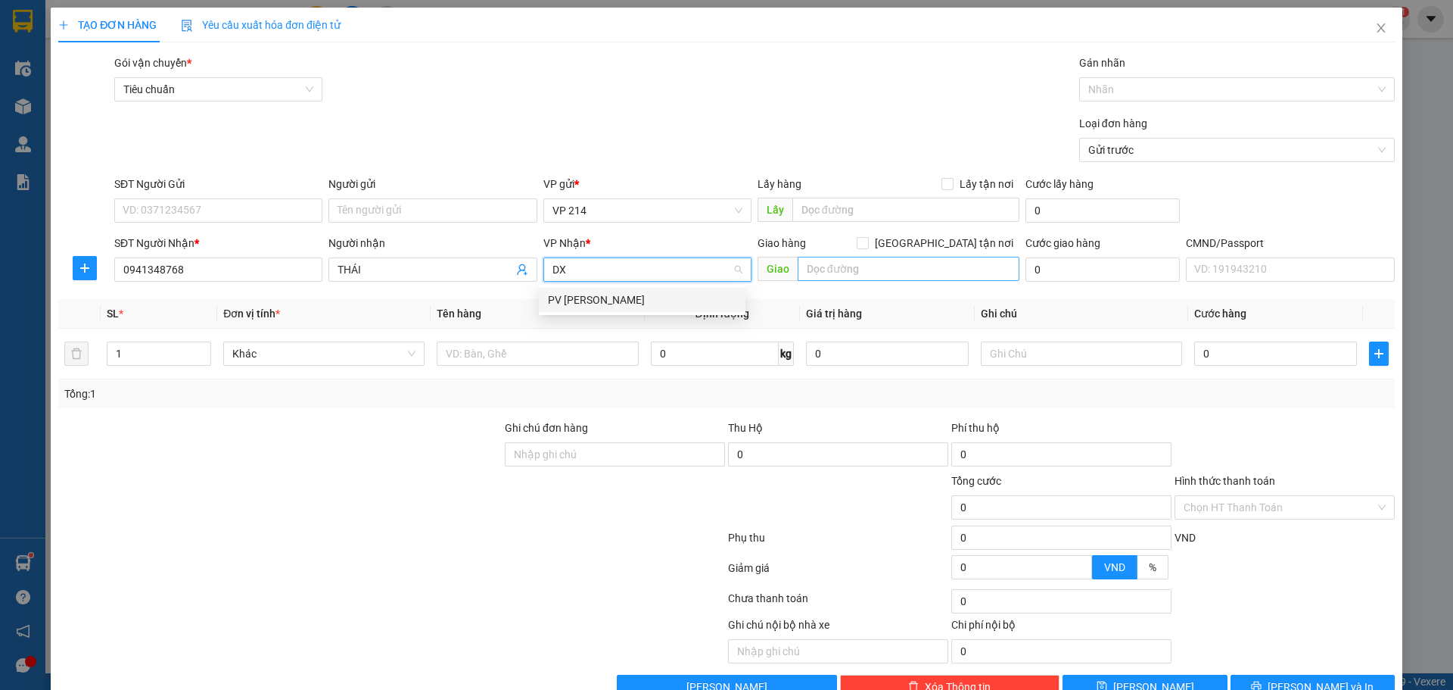
drag, startPoint x: 603, startPoint y: 306, endPoint x: 821, endPoint y: 276, distance: 219.4
click at [605, 305] on div "PV [PERSON_NAME]" at bounding box center [642, 299] width 189 height 17
click at [844, 277] on input "text" at bounding box center [909, 269] width 222 height 24
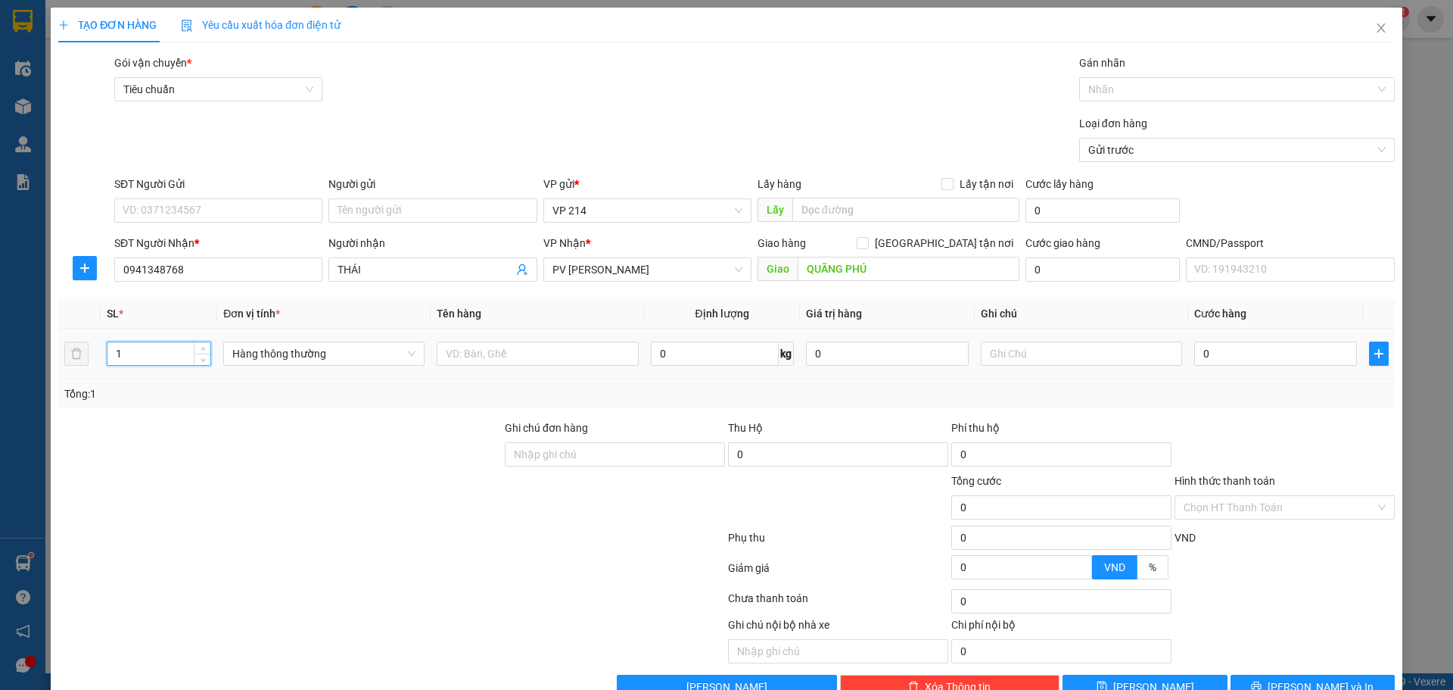
drag, startPoint x: 126, startPoint y: 360, endPoint x: 101, endPoint y: 362, distance: 25.1
click at [93, 357] on tr "1 Hàng thông thường 0 kg 0 0" at bounding box center [726, 354] width 1337 height 51
click at [531, 357] on input "text" at bounding box center [537, 353] width 201 height 24
click at [1191, 510] on input "Hình thức thanh toán" at bounding box center [1280, 507] width 192 height 23
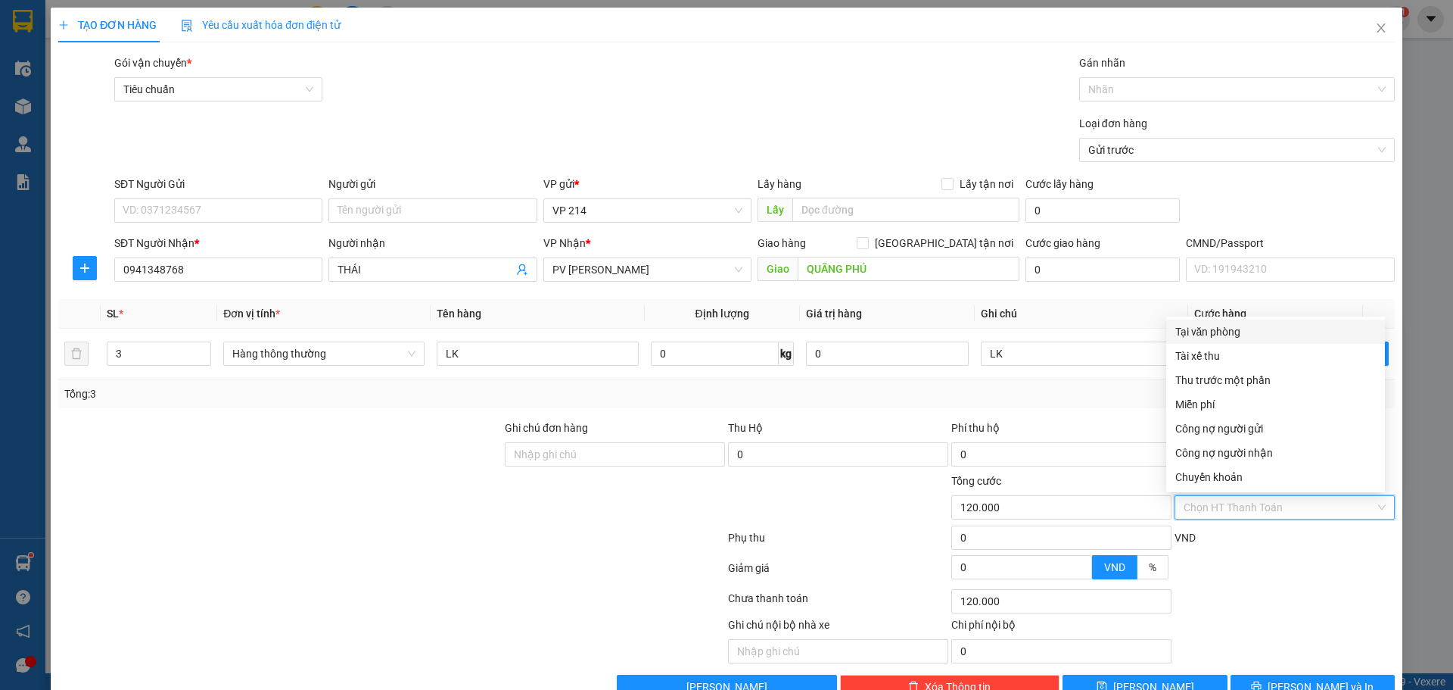
click at [1232, 332] on div "Tại văn phòng" at bounding box center [1276, 331] width 201 height 17
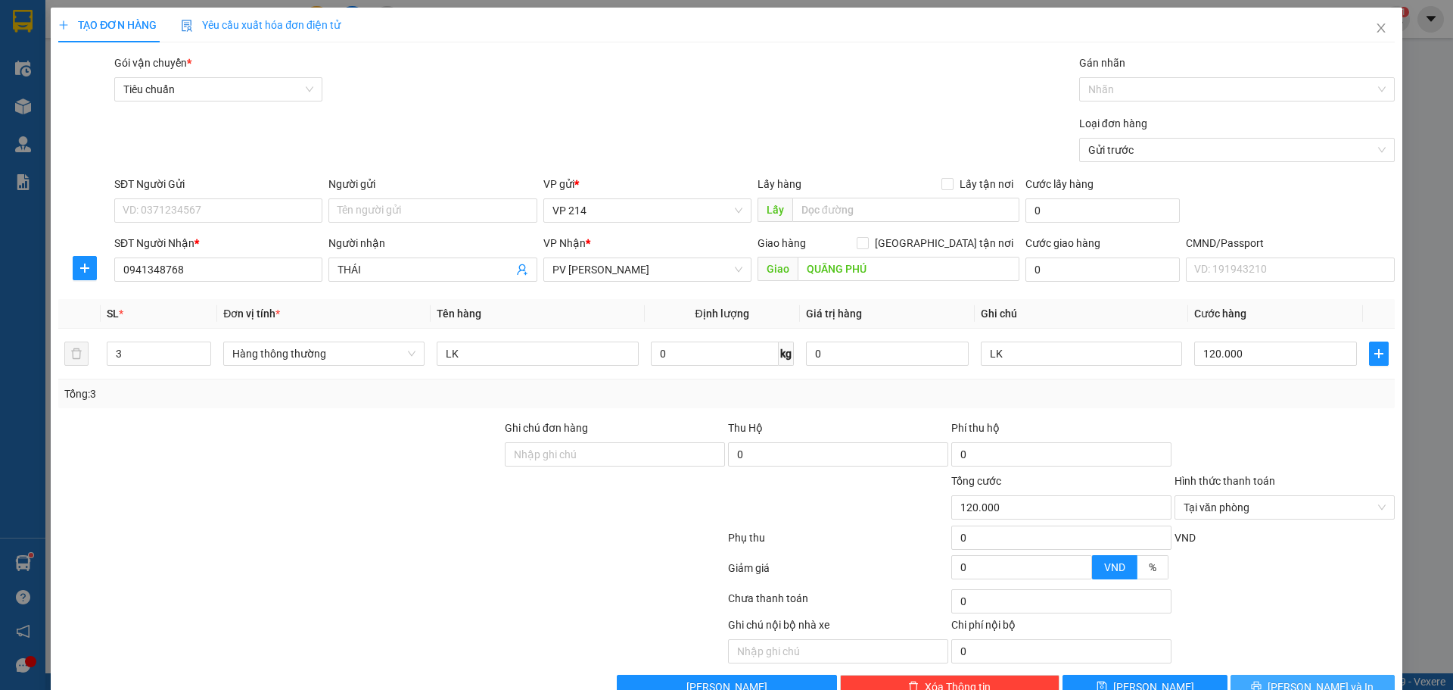
click at [1245, 678] on button "[PERSON_NAME] và In" at bounding box center [1313, 687] width 164 height 24
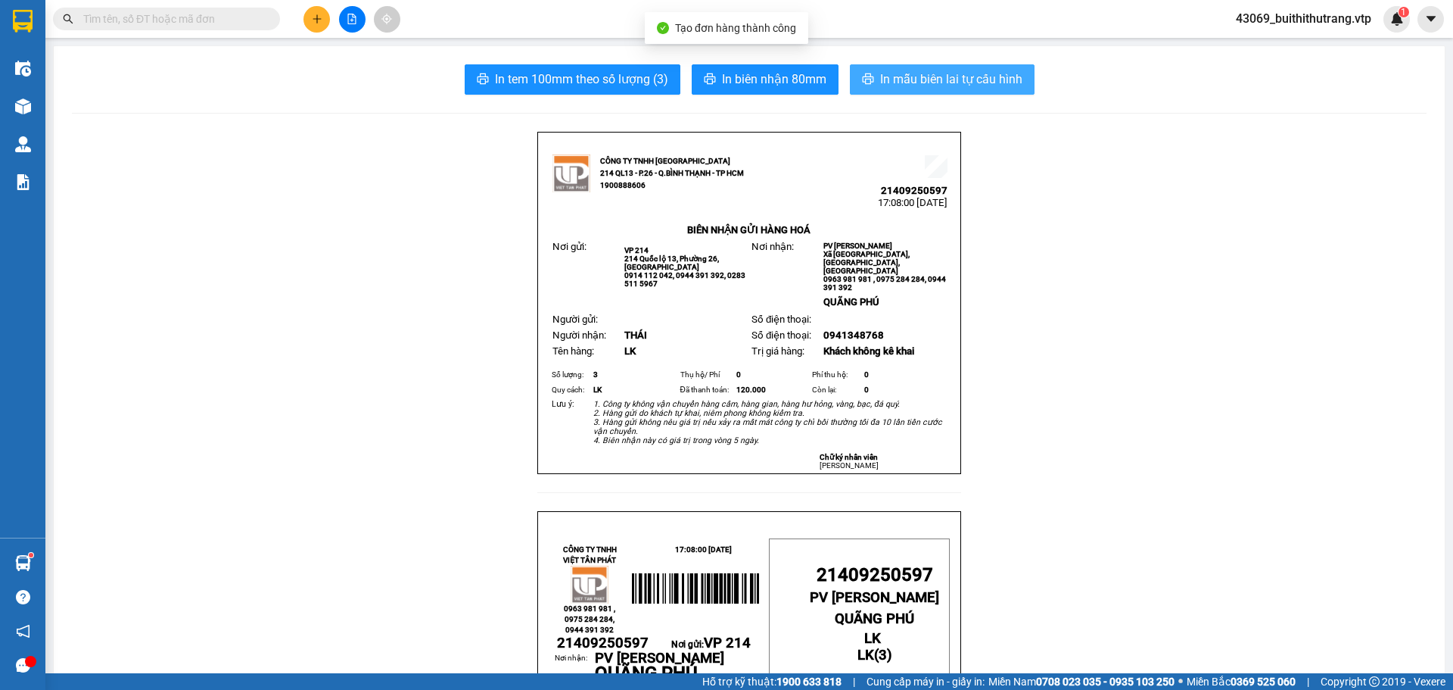
click at [934, 80] on span "In mẫu biên lai tự cấu hình" at bounding box center [951, 79] width 142 height 19
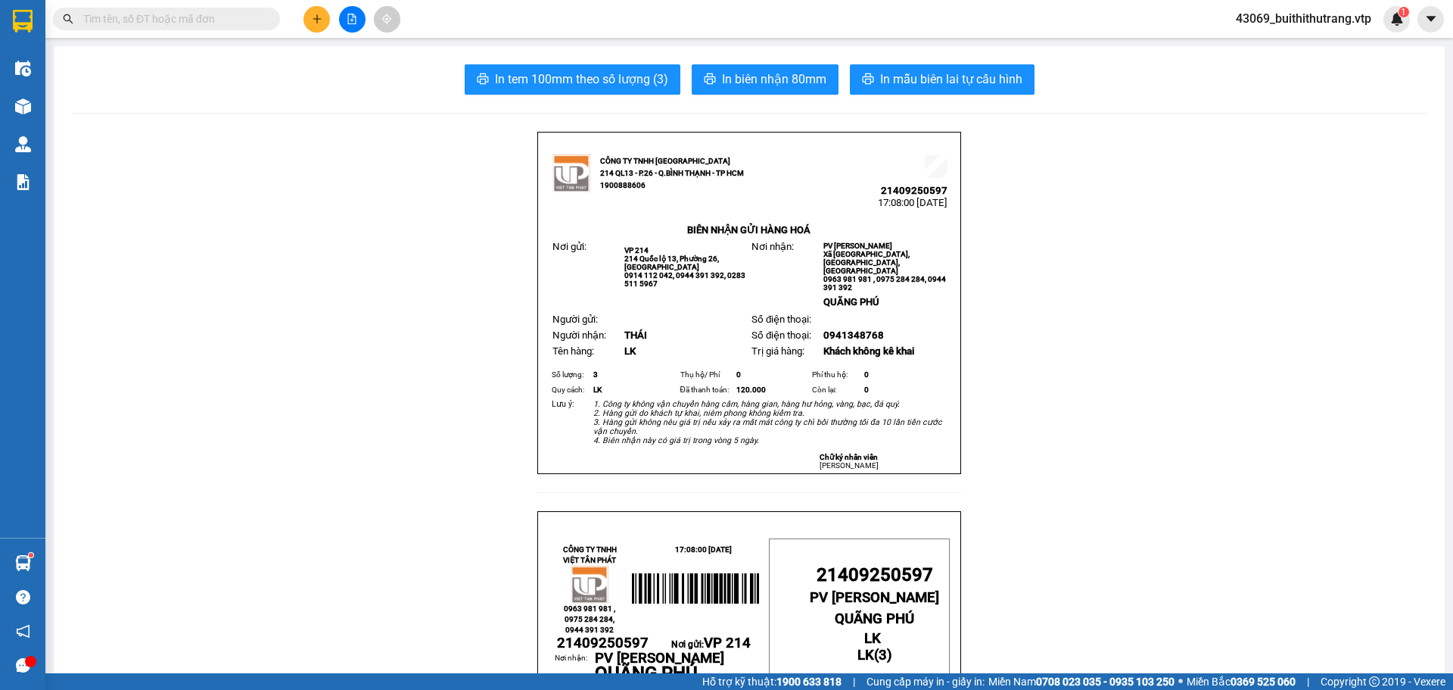
click at [971, 83] on span "In mẫu biên lai tự cấu hình" at bounding box center [951, 79] width 142 height 19
click at [320, 16] on icon "plus" at bounding box center [317, 19] width 11 height 11
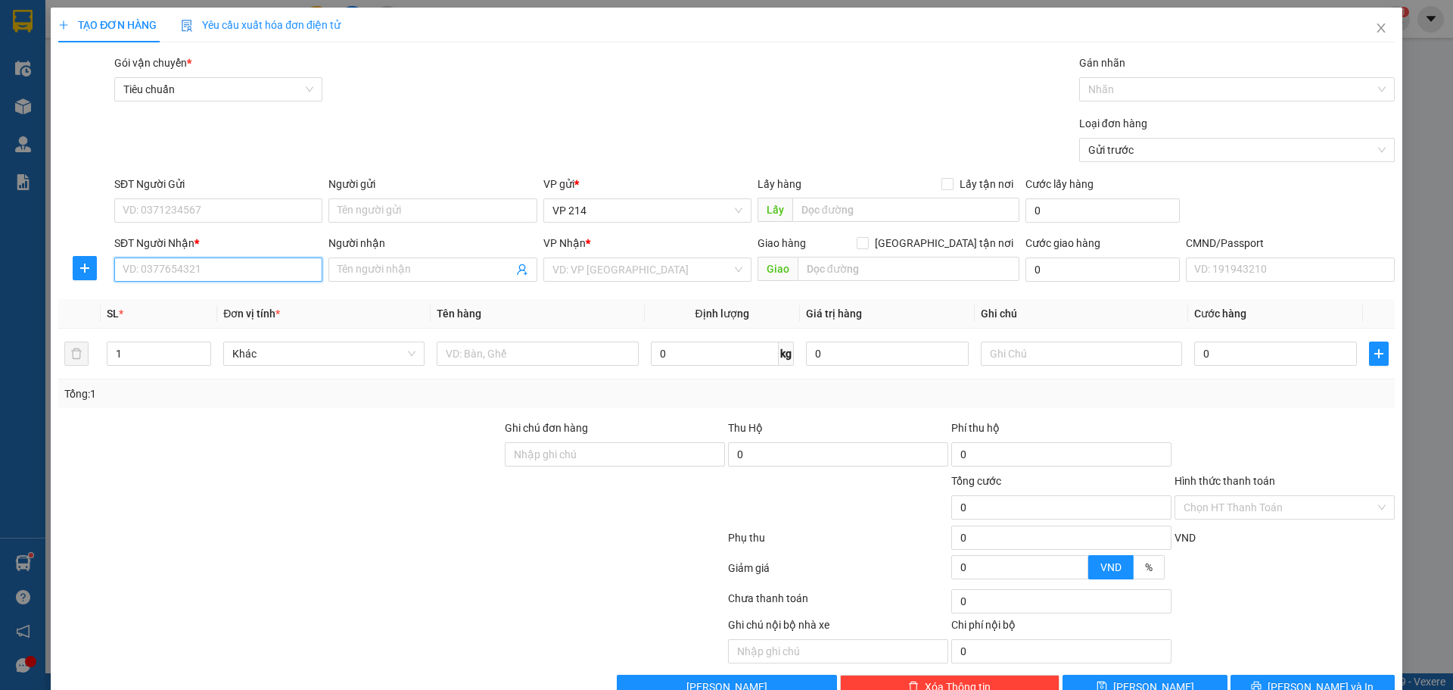
click at [245, 272] on input "SĐT Người Nhận *" at bounding box center [218, 269] width 208 height 24
click at [667, 271] on input "search" at bounding box center [642, 269] width 179 height 23
click at [643, 307] on div "PV Đắk Mil" at bounding box center [642, 299] width 189 height 17
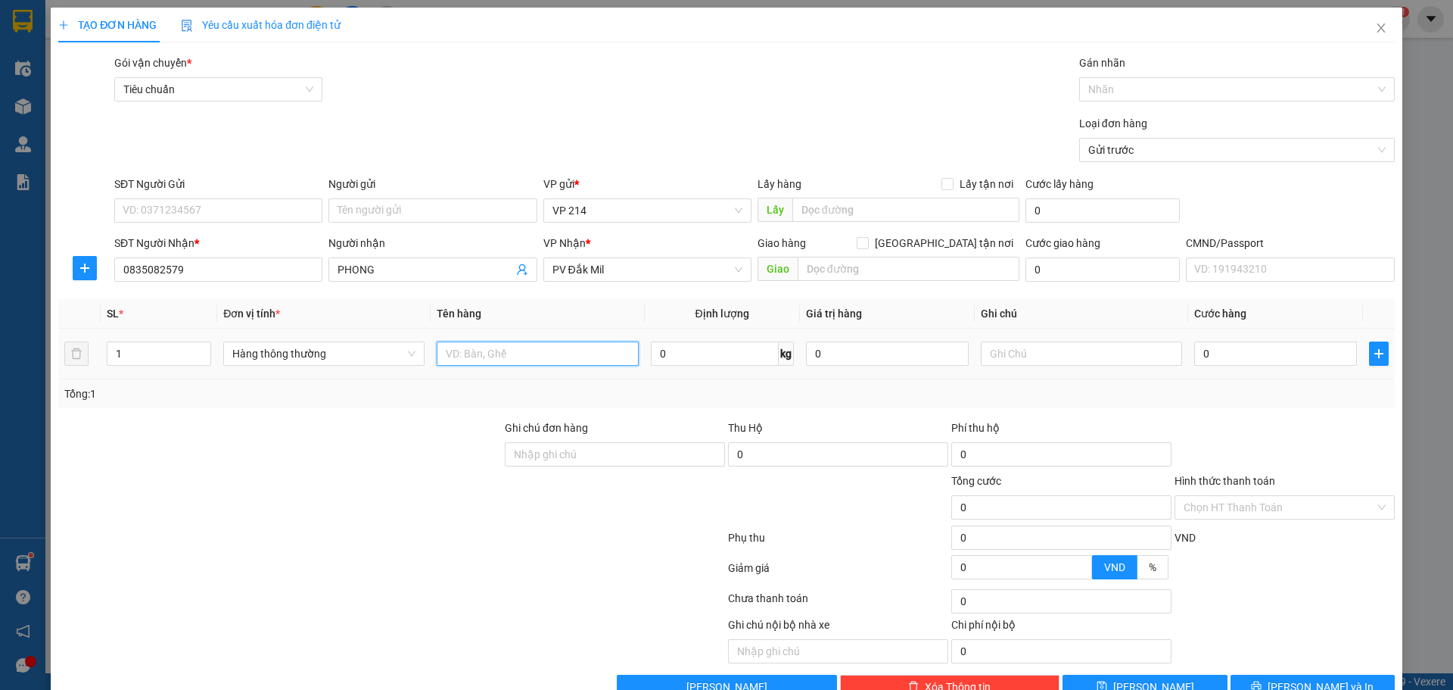
click at [548, 357] on input "text" at bounding box center [537, 353] width 201 height 24
click at [1256, 675] on button "[PERSON_NAME] và In" at bounding box center [1313, 687] width 164 height 24
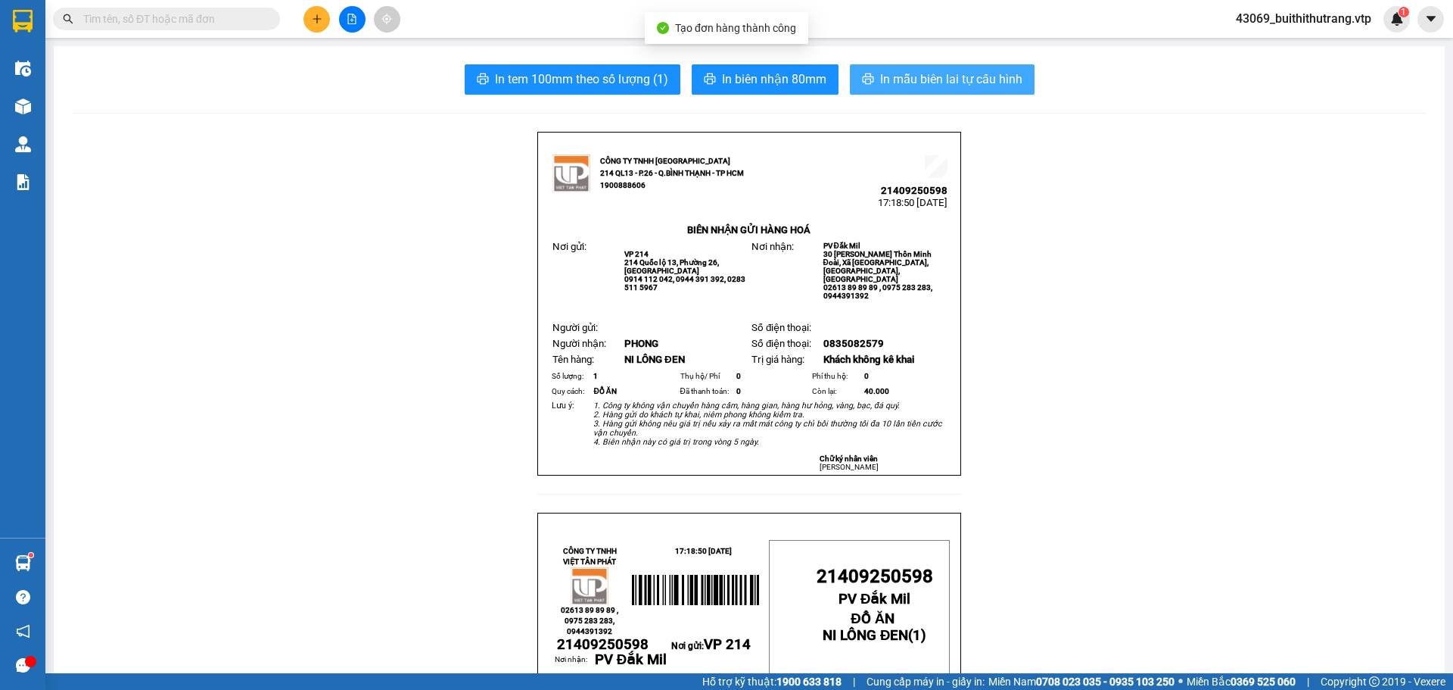
click at [938, 78] on span "In mẫu biên lai tự cấu hình" at bounding box center [951, 79] width 142 height 19
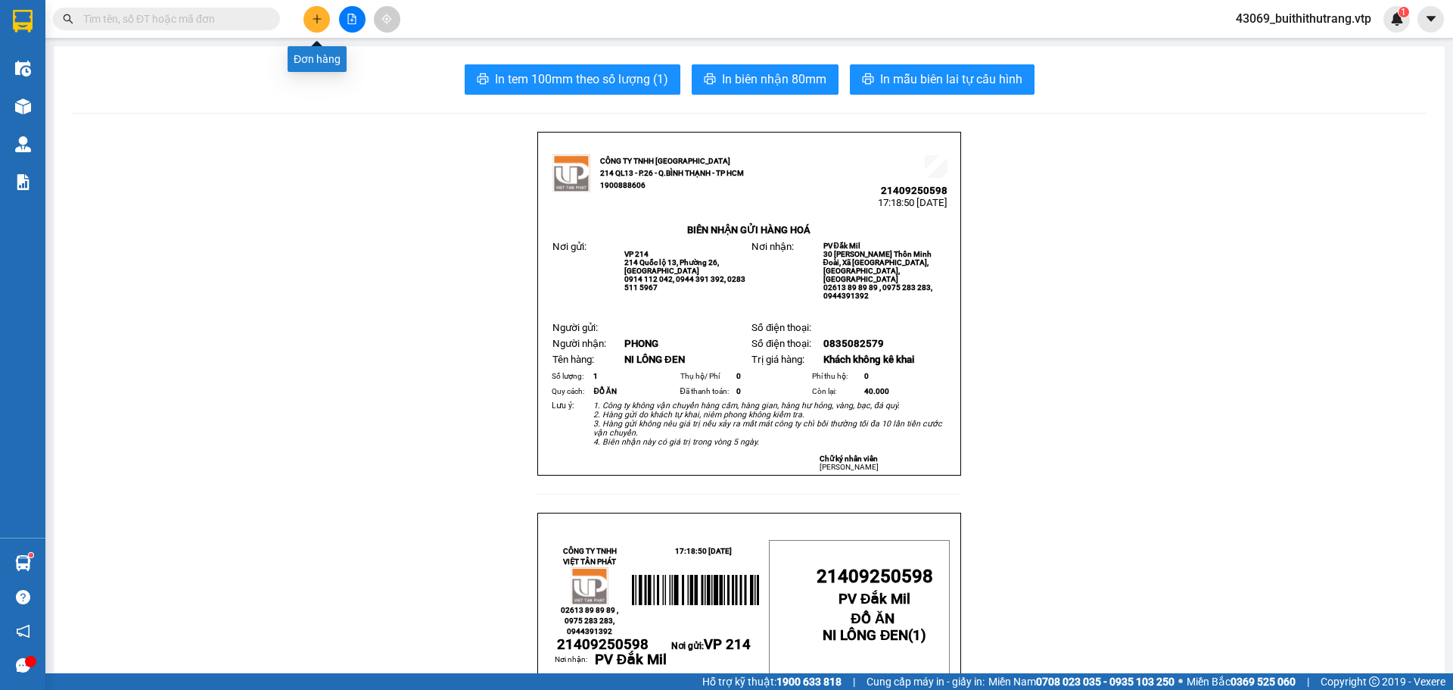
click at [317, 26] on button at bounding box center [317, 19] width 26 height 26
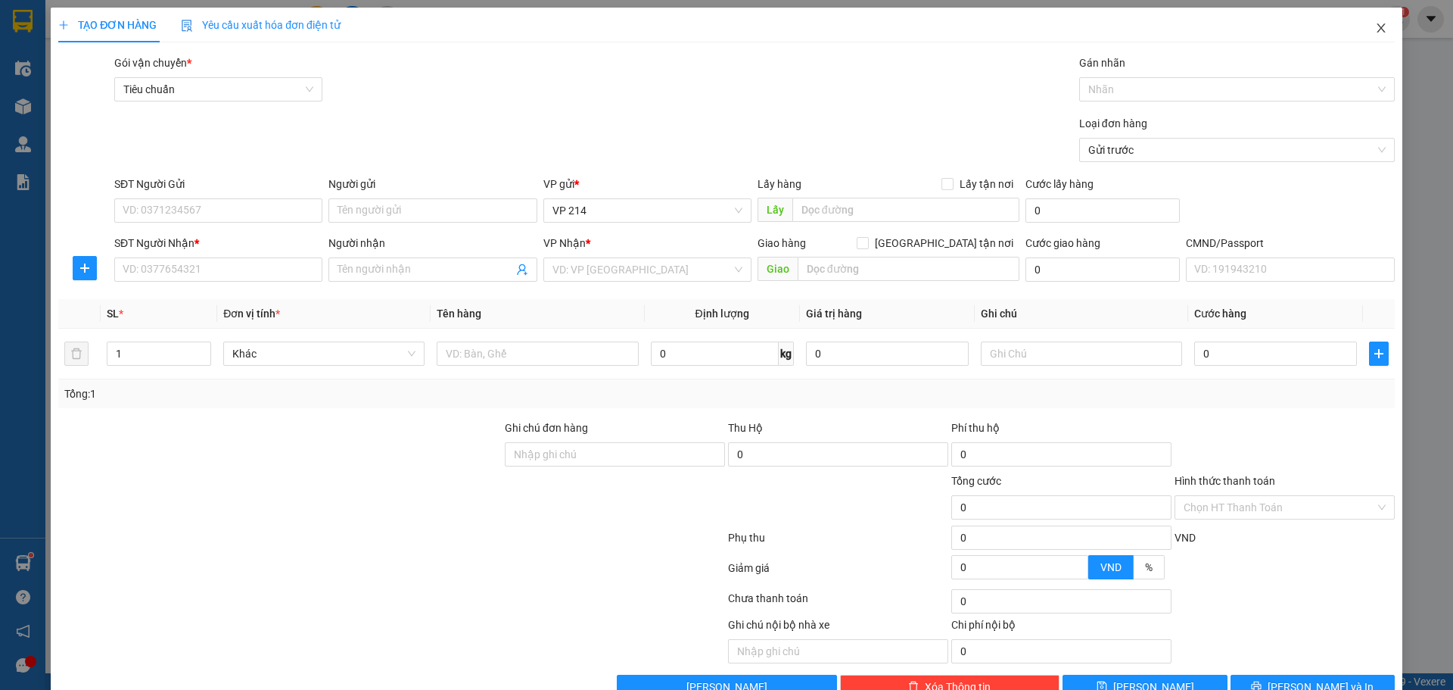
click at [1377, 28] on icon "close" at bounding box center [1381, 27] width 8 height 9
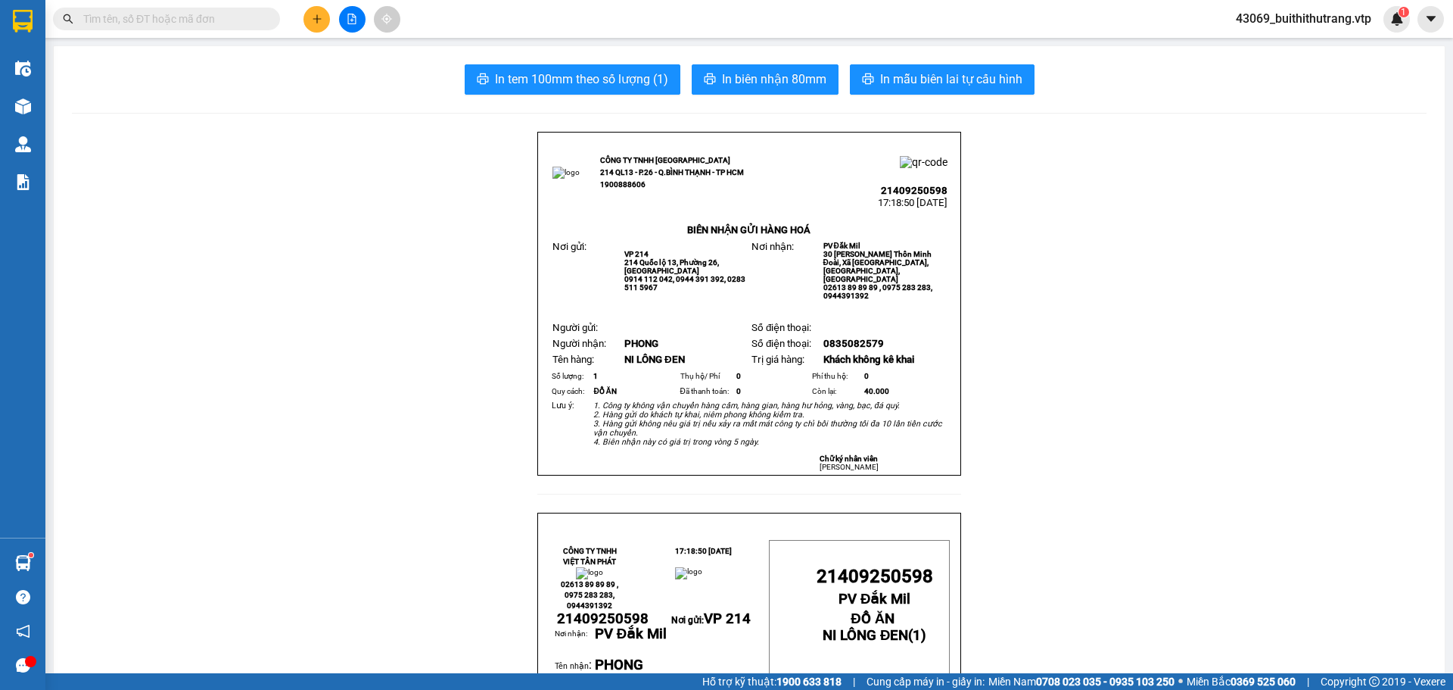
click at [208, 23] on input "text" at bounding box center [172, 19] width 179 height 17
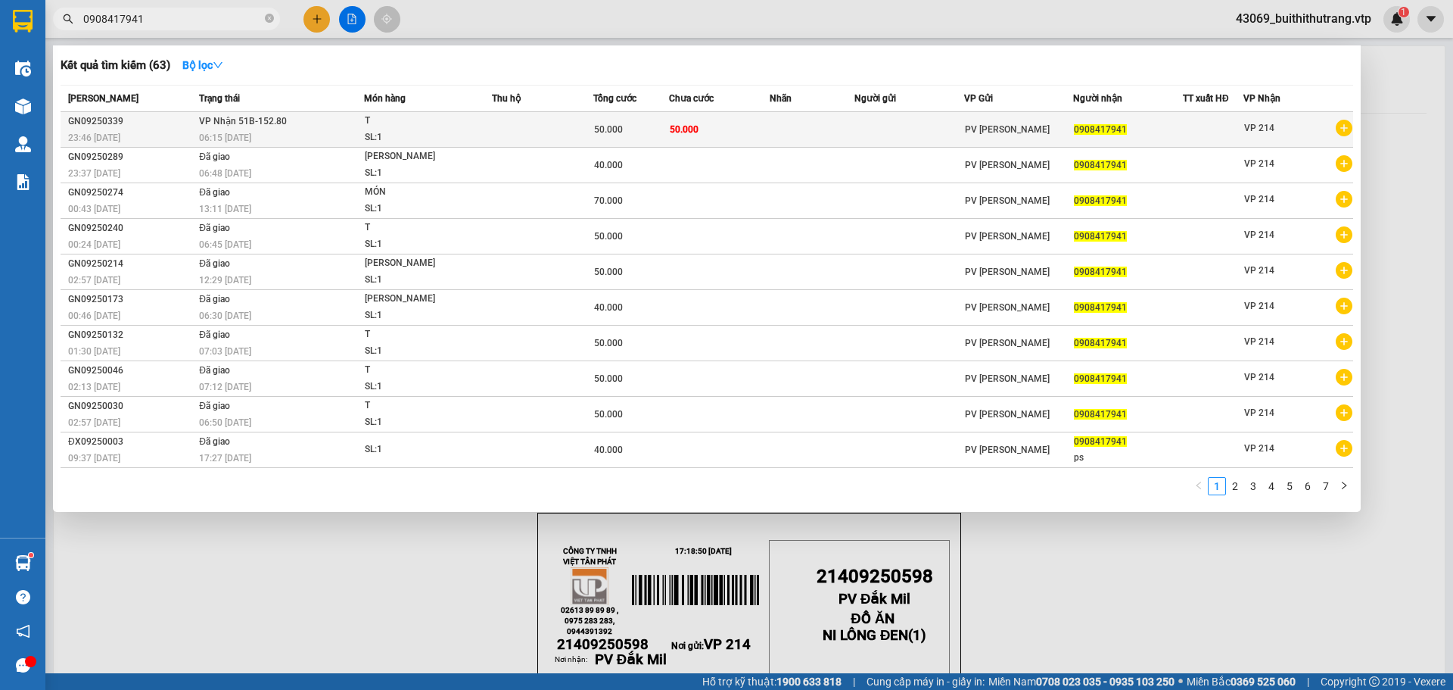
click at [731, 127] on td "50.000" at bounding box center [719, 130] width 101 height 36
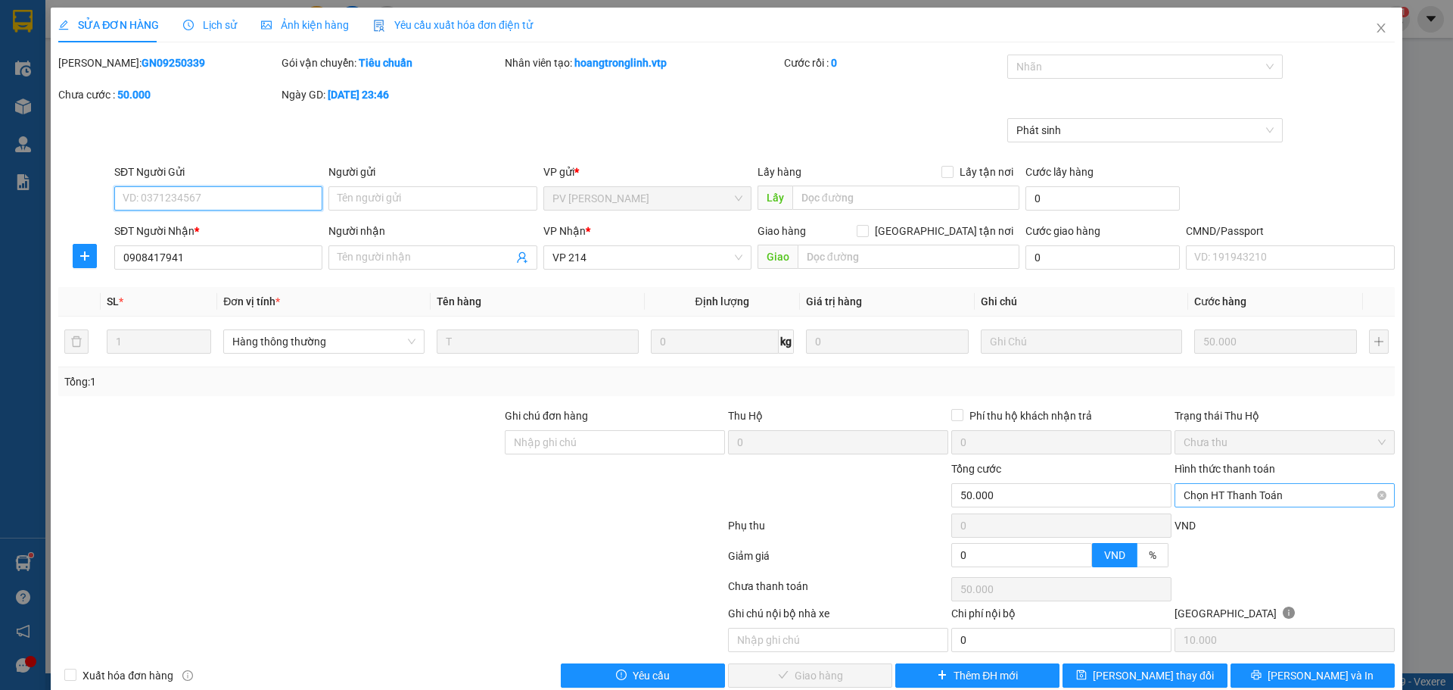
click at [1267, 493] on span "Chọn HT Thanh Toán" at bounding box center [1285, 495] width 202 height 23
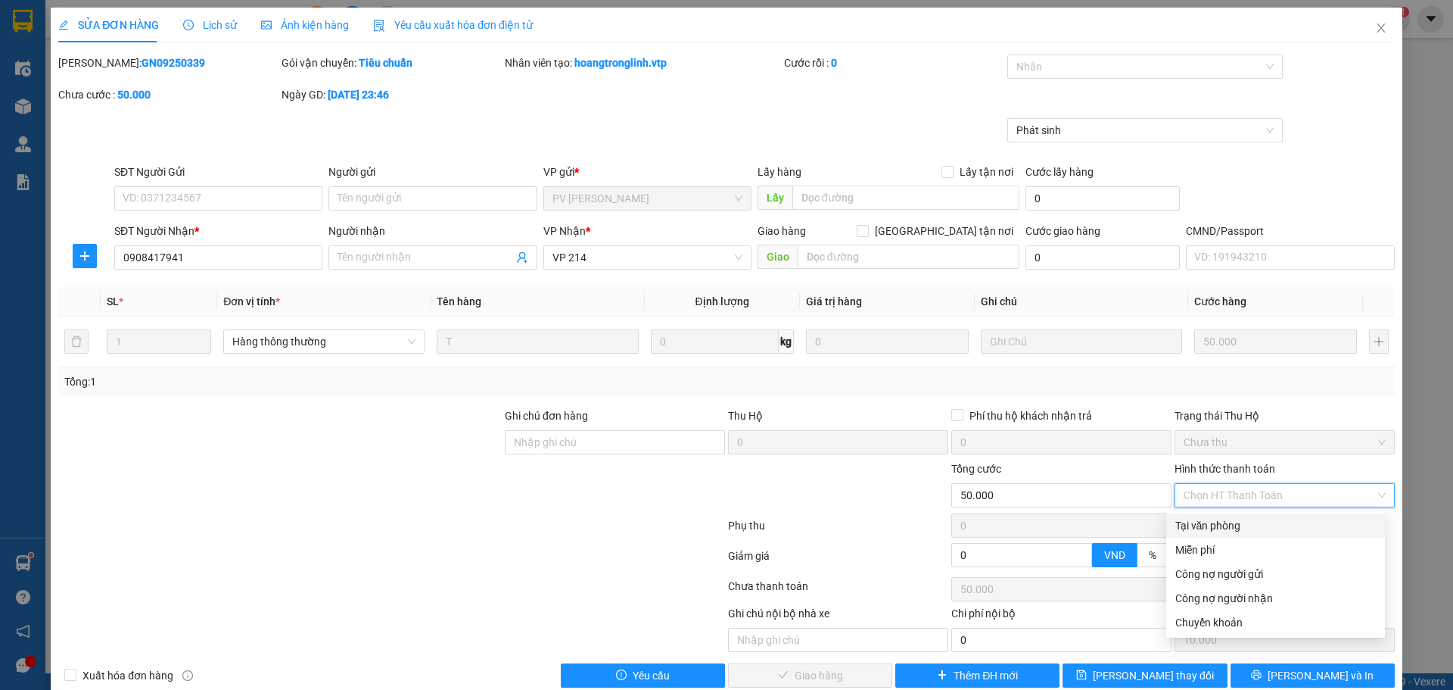
click at [1234, 519] on div "Tại văn phòng" at bounding box center [1276, 525] width 201 height 17
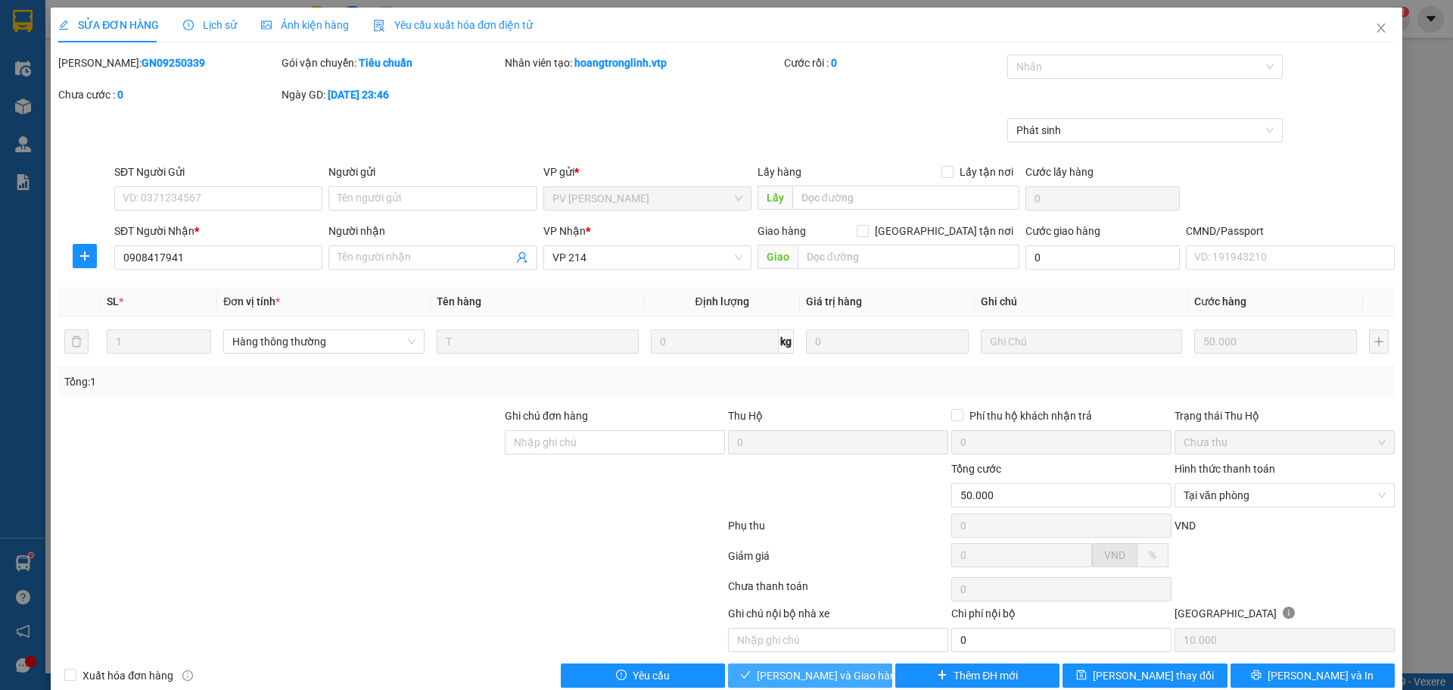
click at [834, 669] on span "[PERSON_NAME] và Giao hàng" at bounding box center [829, 675] width 145 height 17
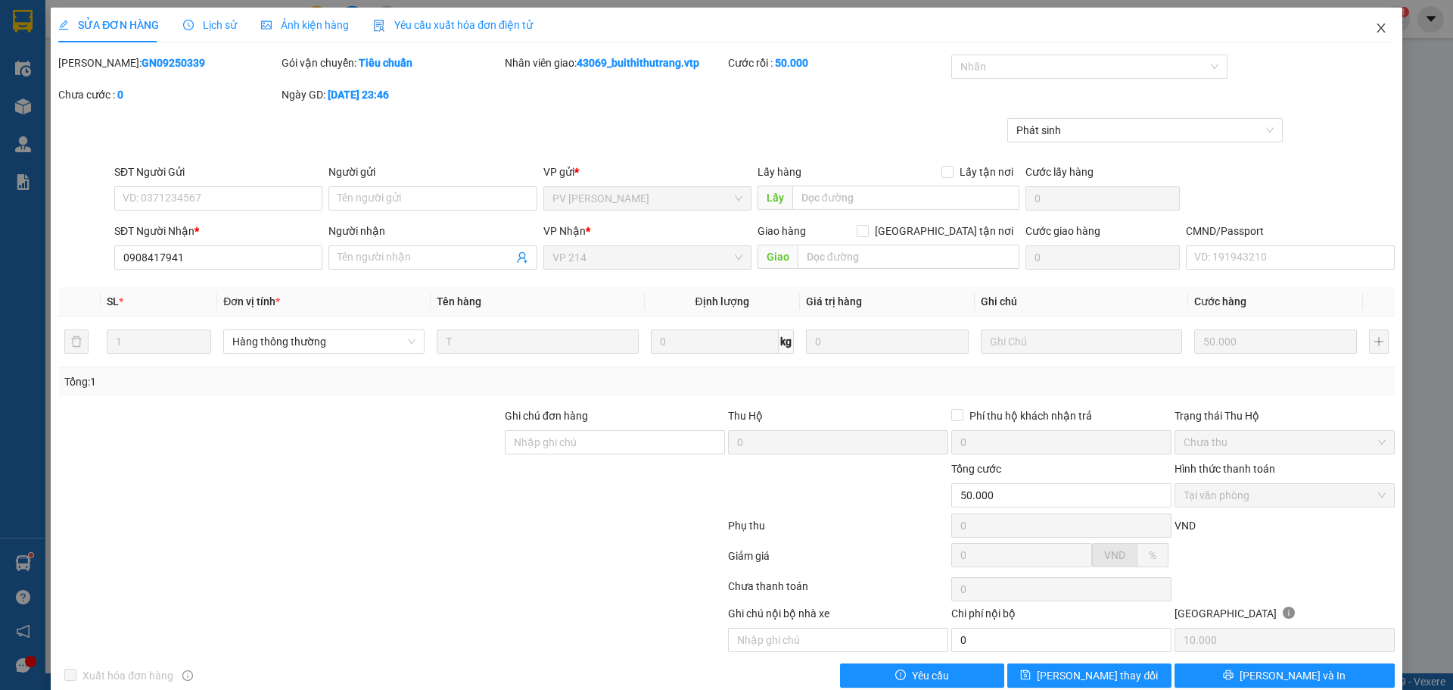
click at [1376, 25] on icon "close" at bounding box center [1382, 28] width 12 height 12
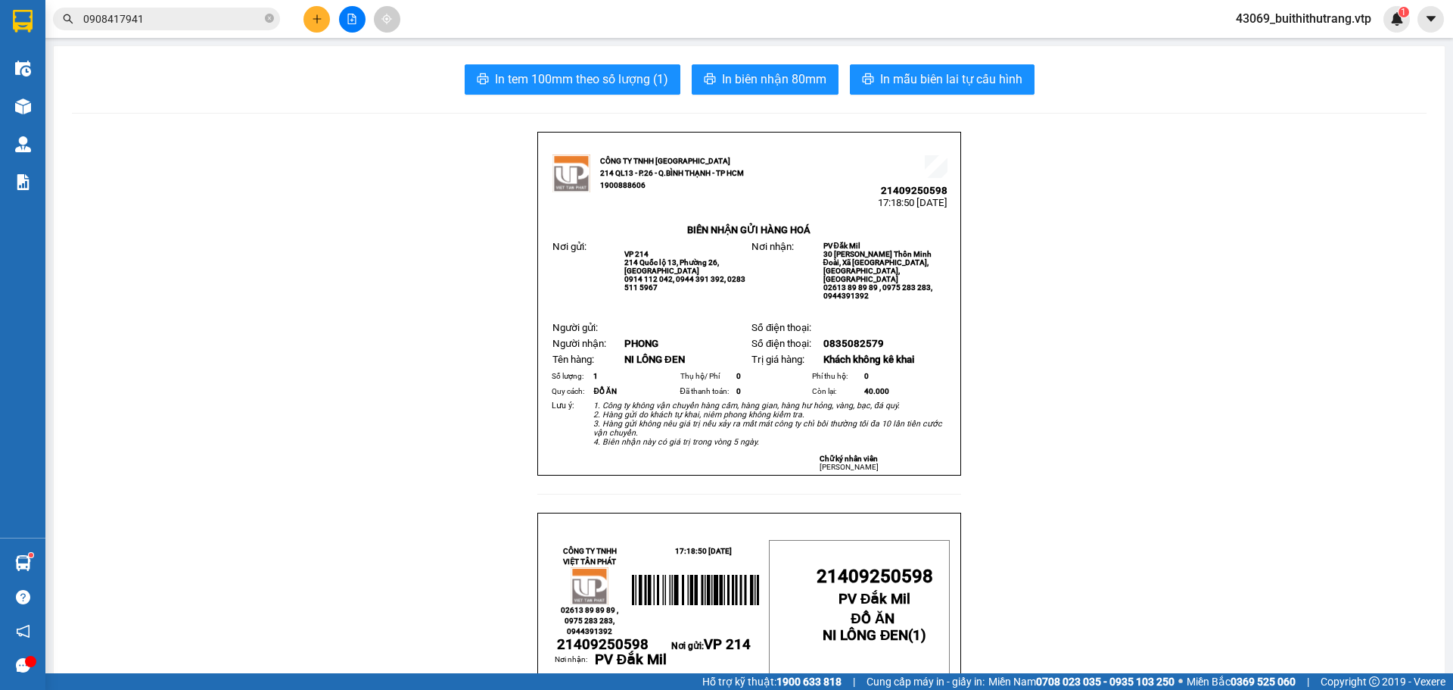
click at [314, 18] on icon "plus" at bounding box center [317, 19] width 11 height 11
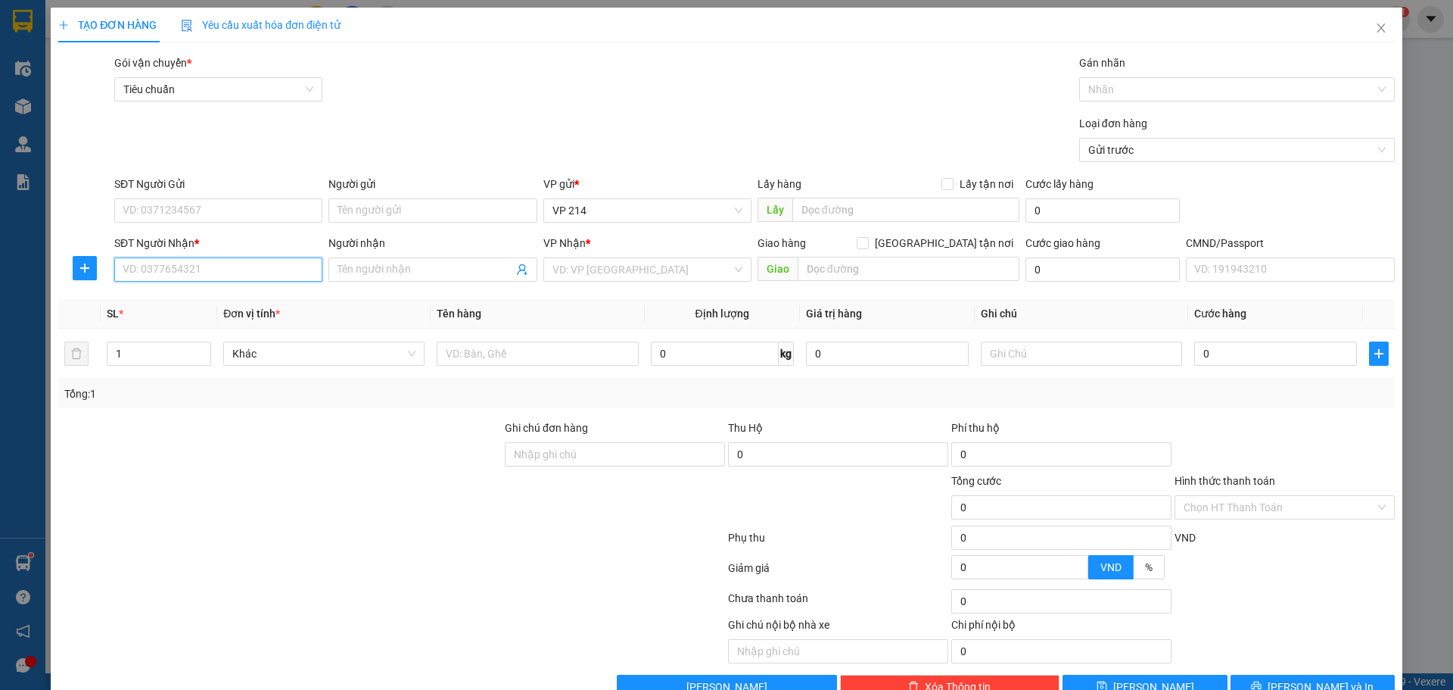
click at [283, 274] on input "SĐT Người Nhận *" at bounding box center [218, 269] width 208 height 24
click at [174, 302] on div "0375500867 - quý" at bounding box center [217, 299] width 189 height 17
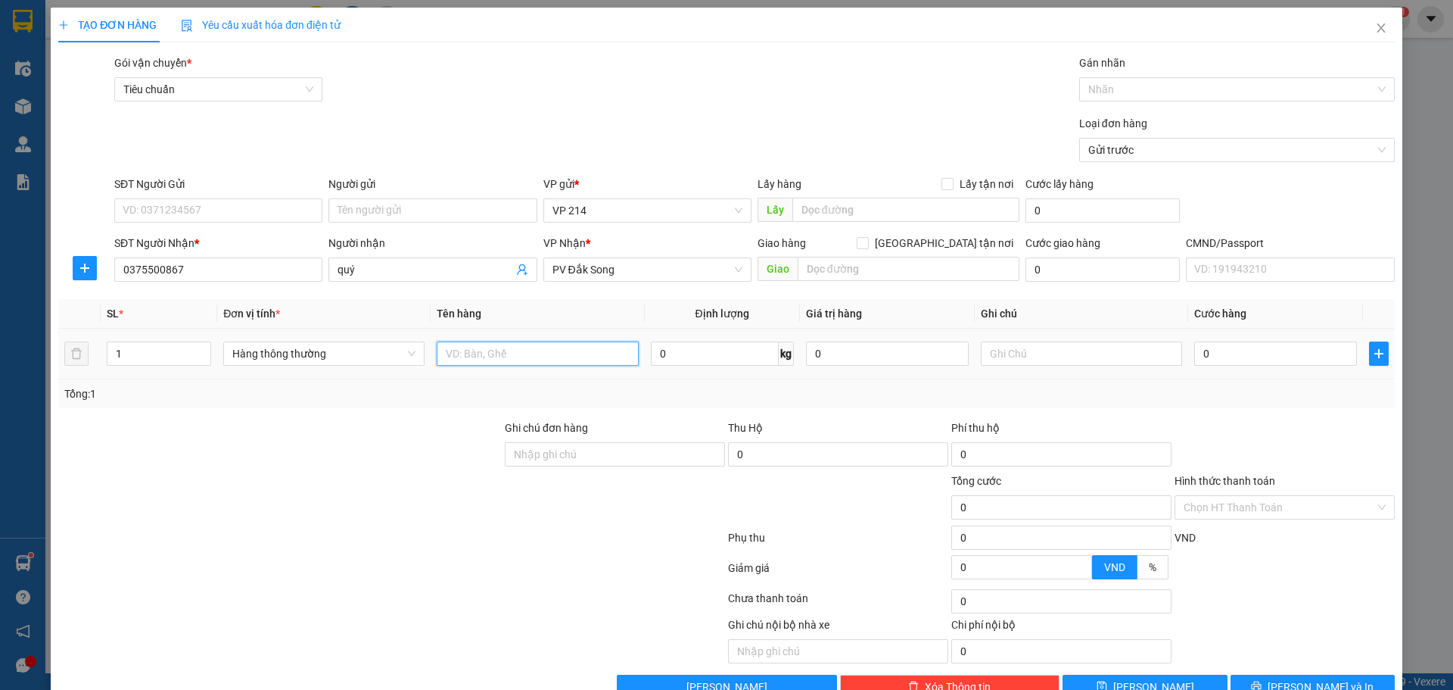
click at [518, 354] on input "text" at bounding box center [537, 353] width 201 height 24
click at [1249, 675] on button "[PERSON_NAME] và In" at bounding box center [1313, 687] width 164 height 24
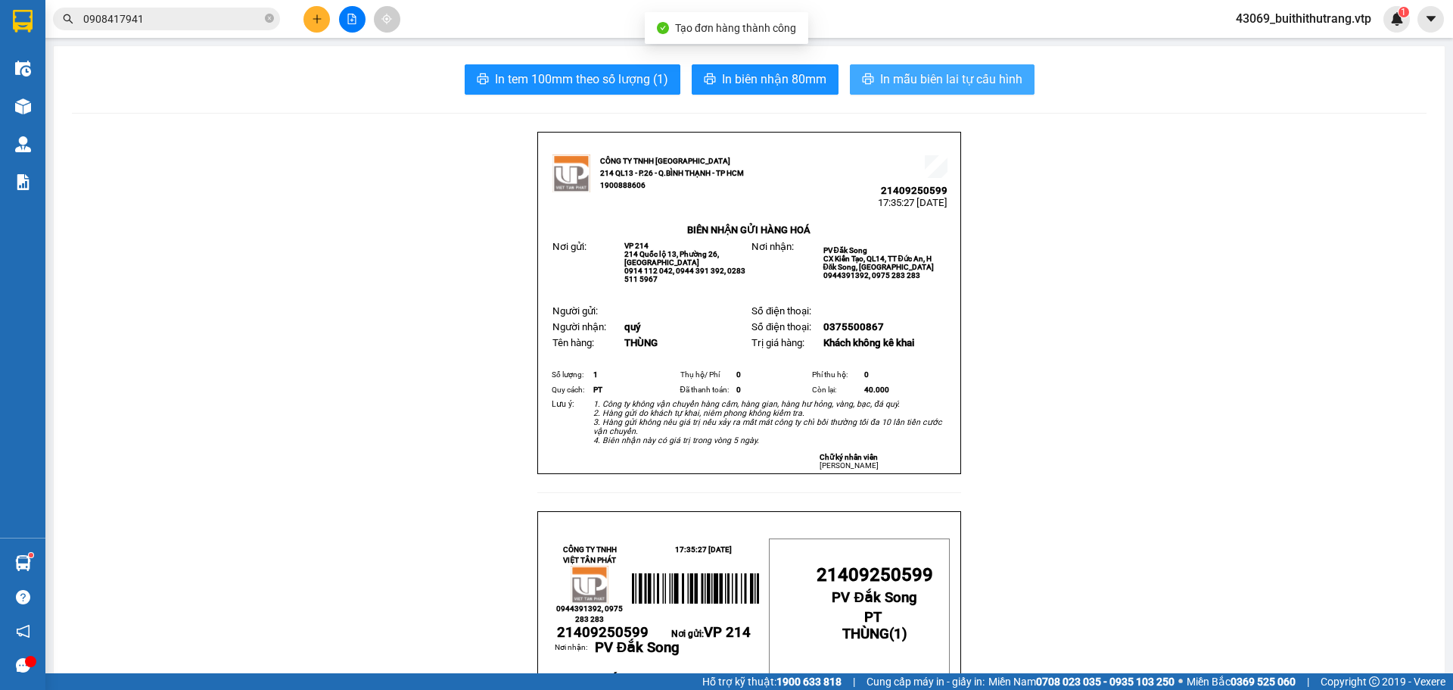
click at [941, 78] on span "In mẫu biên lai tự cấu hình" at bounding box center [951, 79] width 142 height 19
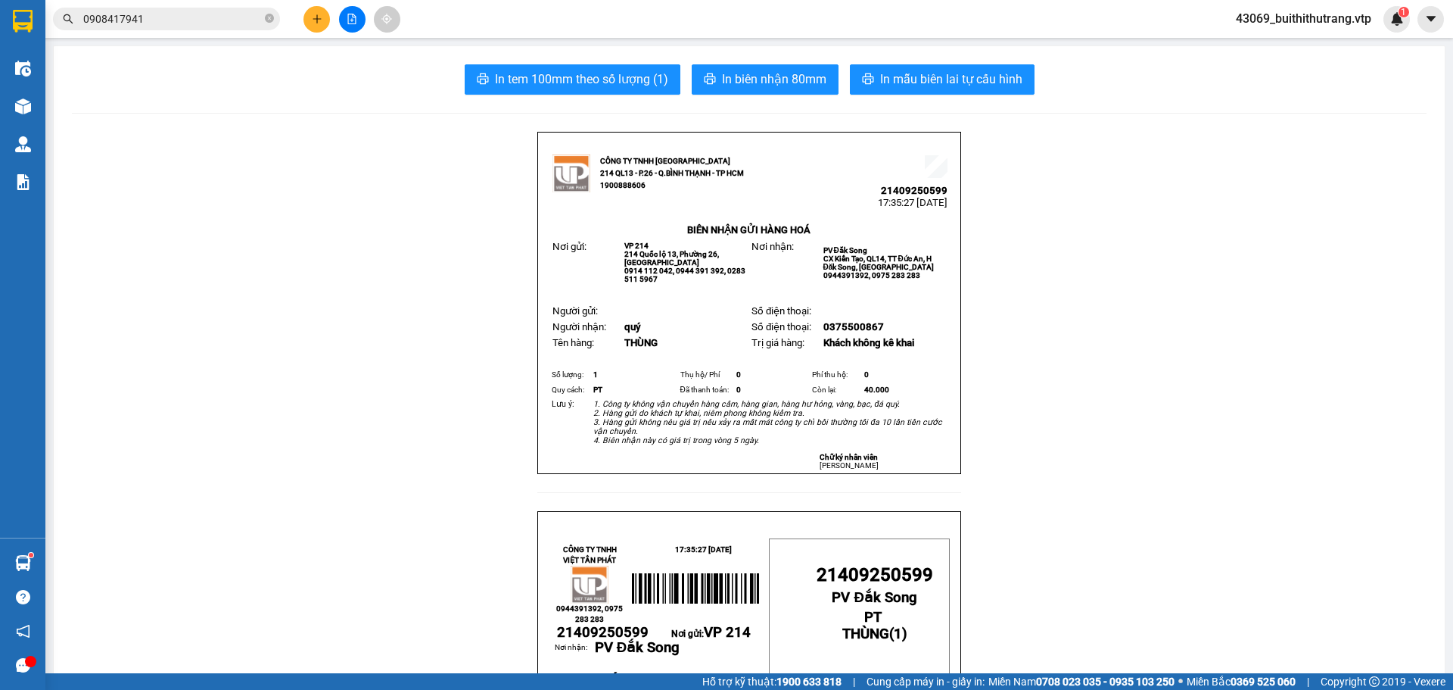
click at [317, 14] on icon "plus" at bounding box center [317, 19] width 11 height 11
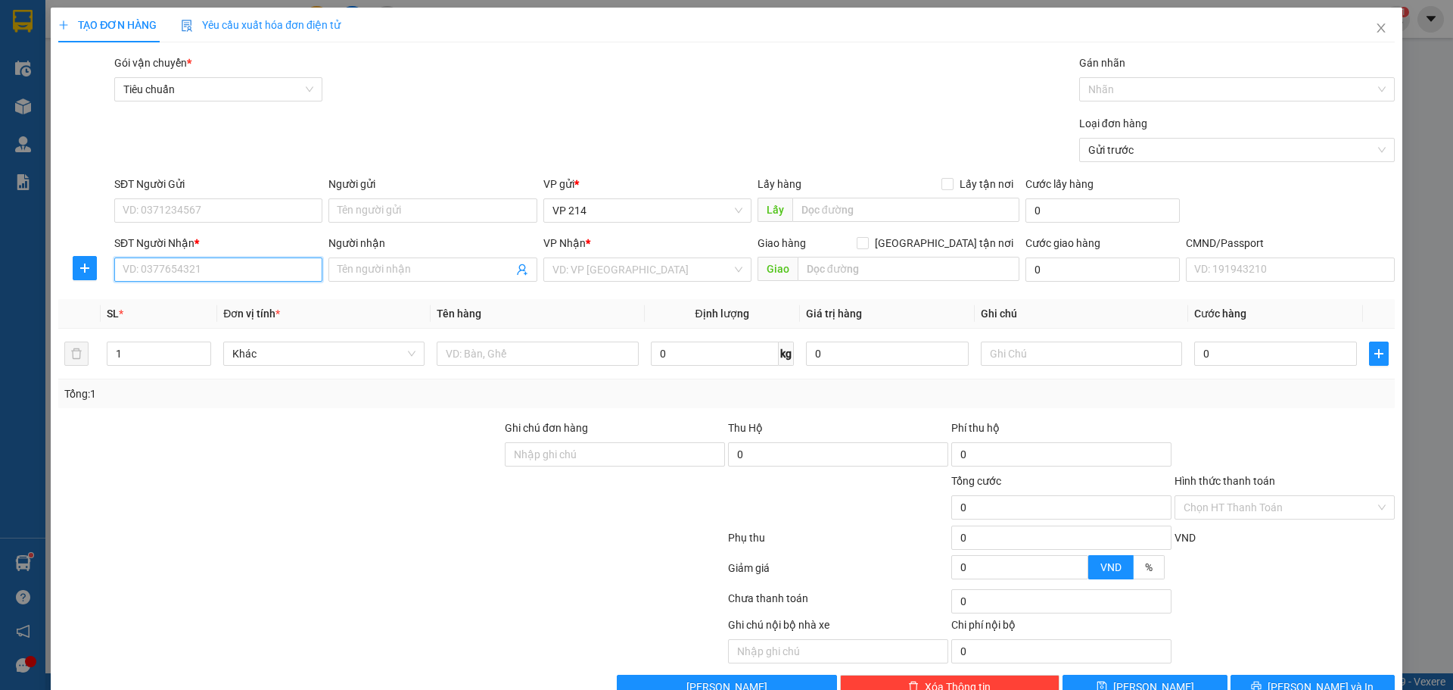
click at [260, 277] on input "SĐT Người Nhận *" at bounding box center [218, 269] width 208 height 24
click at [365, 273] on input "Người nhận" at bounding box center [425, 269] width 175 height 17
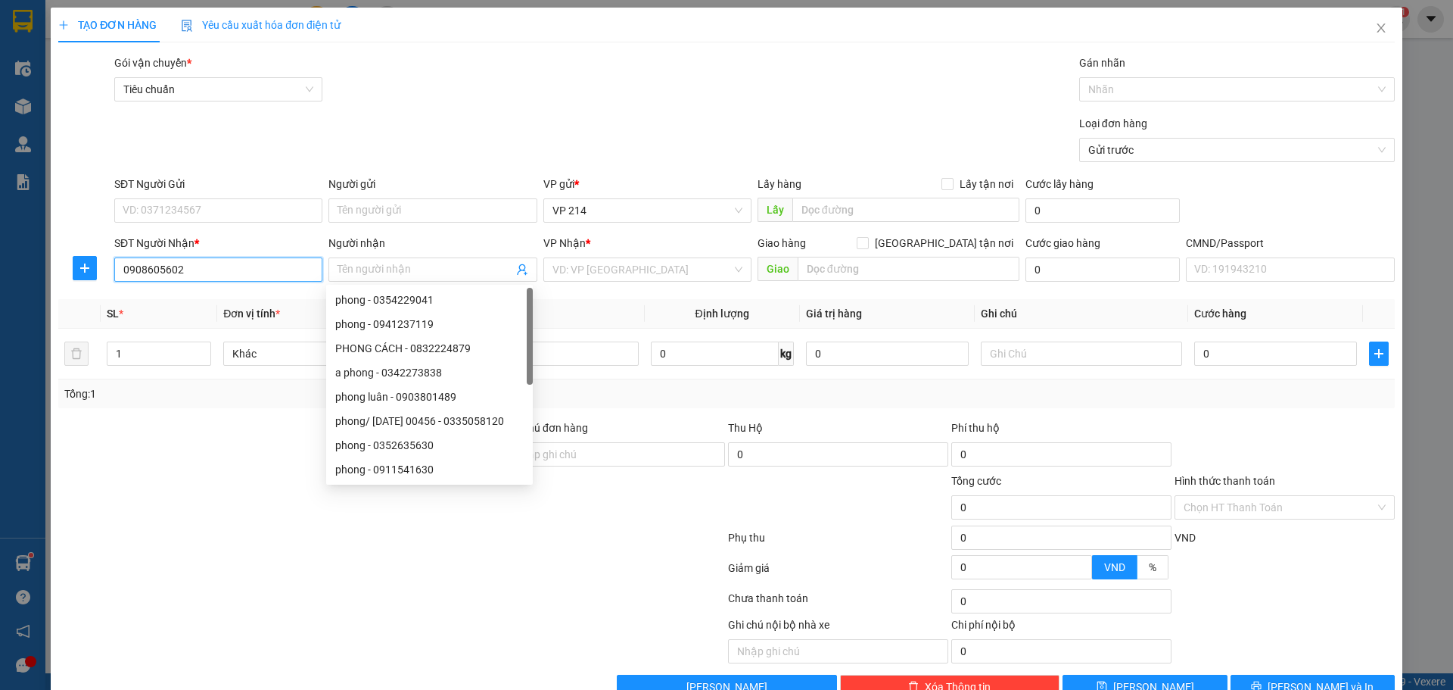
click at [233, 263] on input "0908605602" at bounding box center [218, 269] width 208 height 24
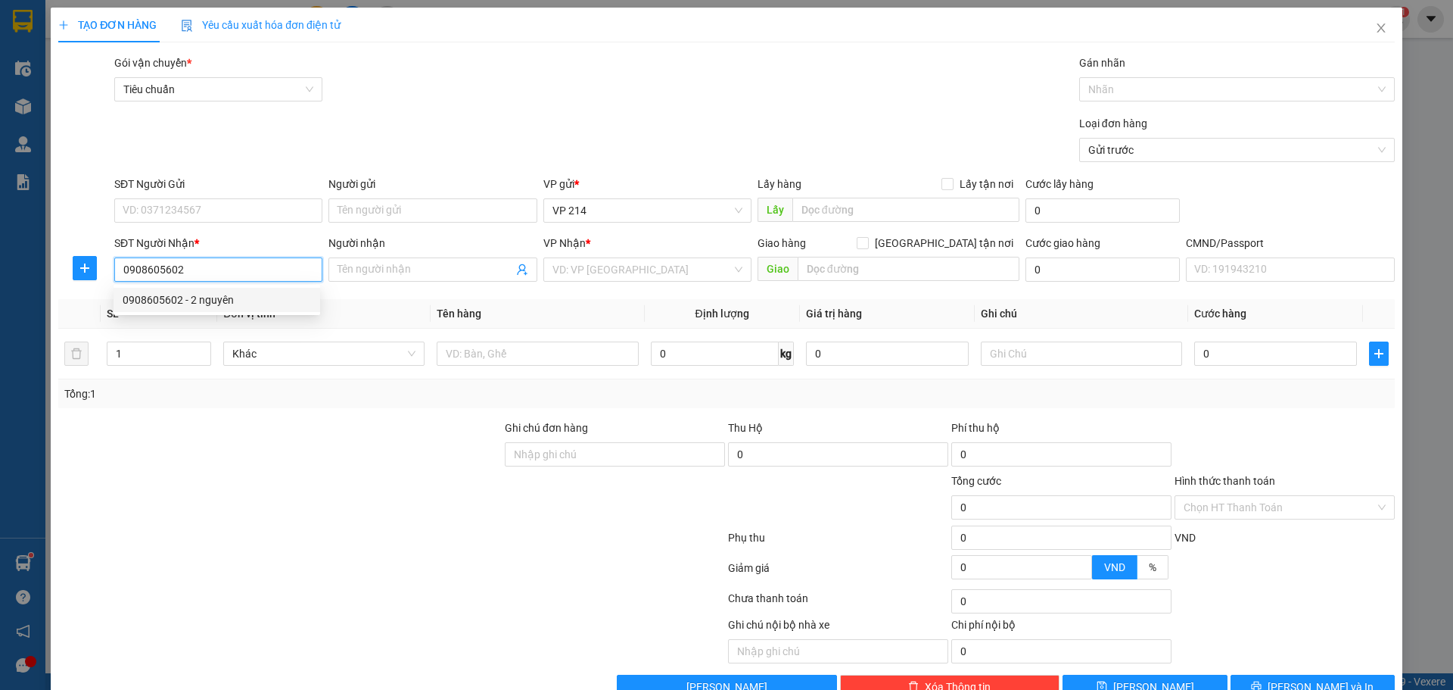
click at [198, 302] on div "0908605602 - 2 nguyên" at bounding box center [217, 299] width 189 height 17
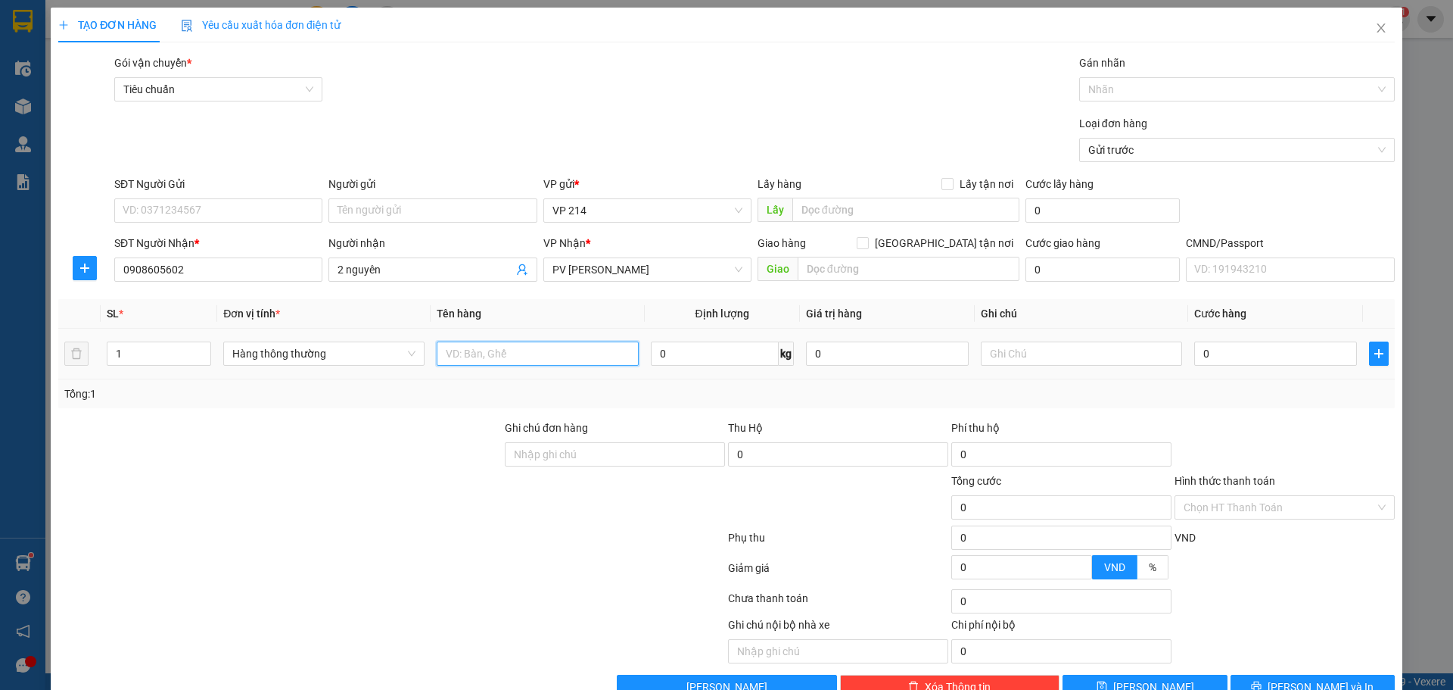
click at [528, 353] on input "text" at bounding box center [537, 353] width 201 height 24
click at [1242, 684] on button "[PERSON_NAME] và In" at bounding box center [1313, 687] width 164 height 24
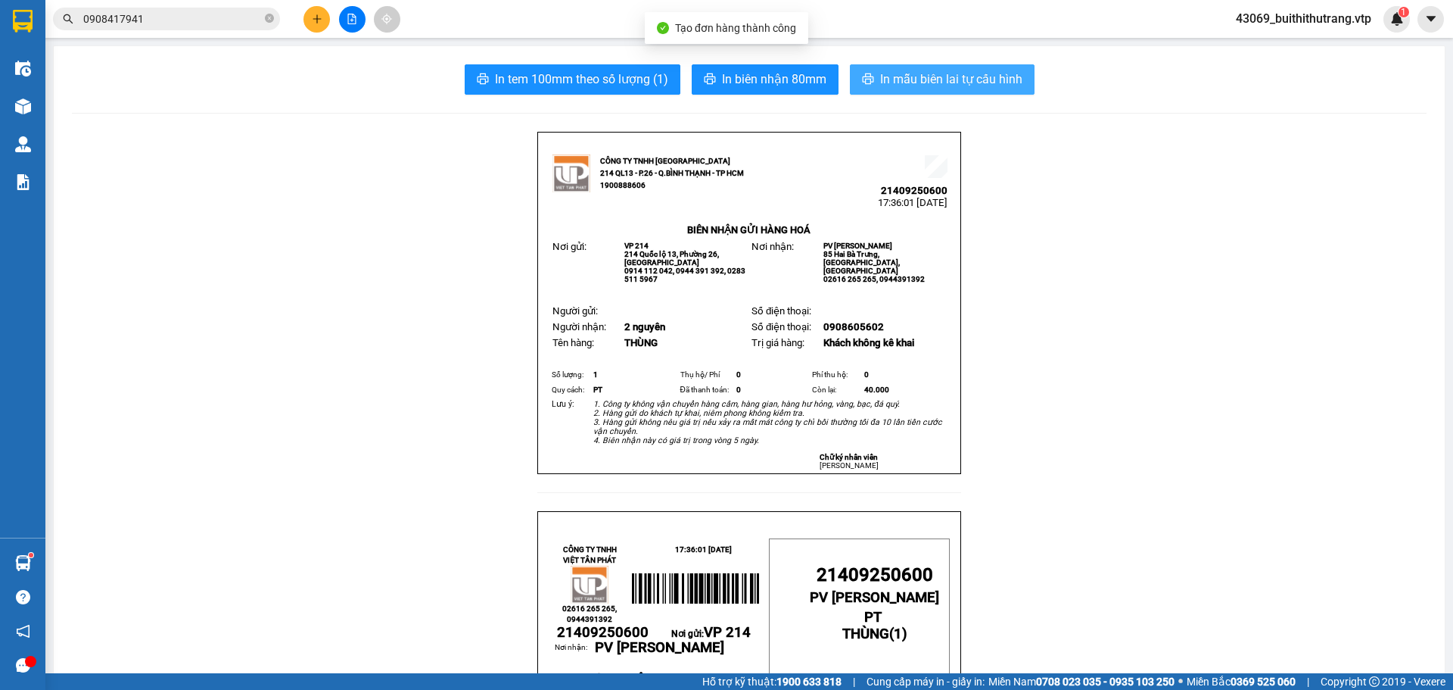
click at [944, 72] on span "In mẫu biên lai tự cấu hình" at bounding box center [951, 79] width 142 height 19
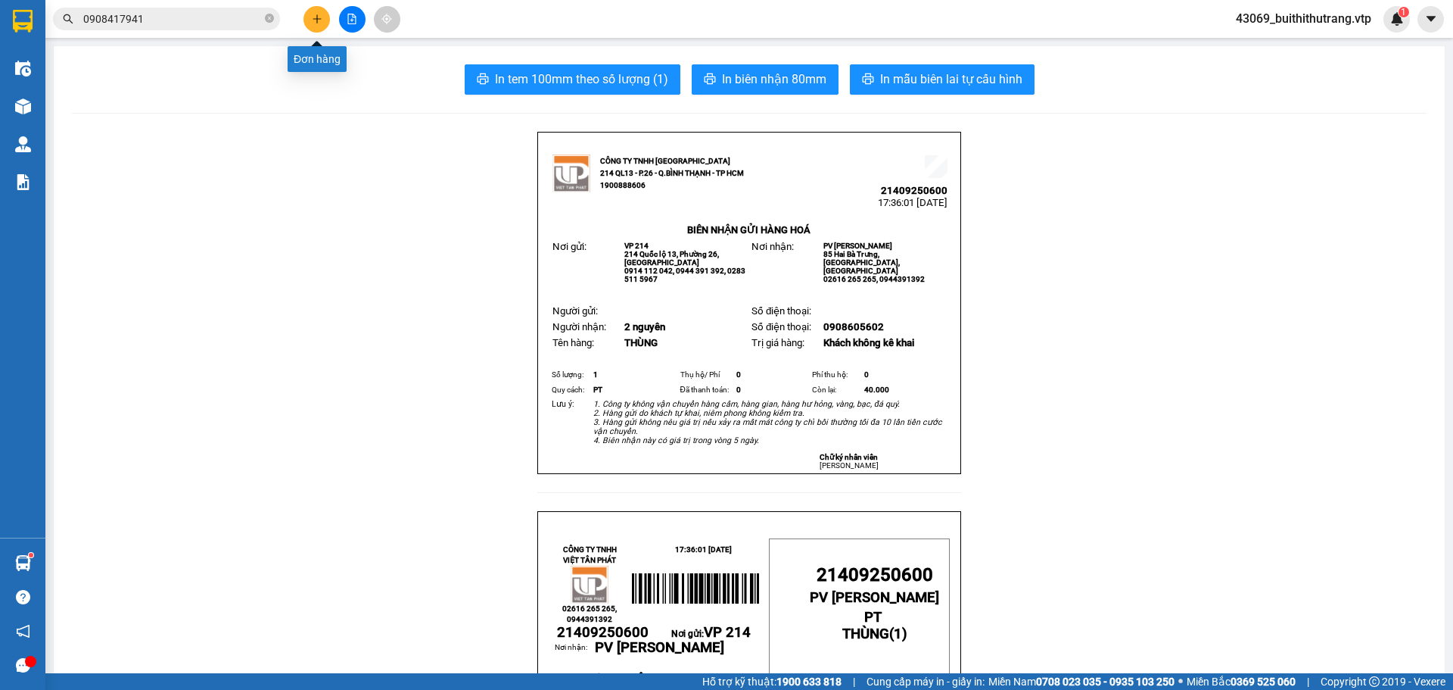
click at [318, 14] on icon "plus" at bounding box center [317, 19] width 11 height 11
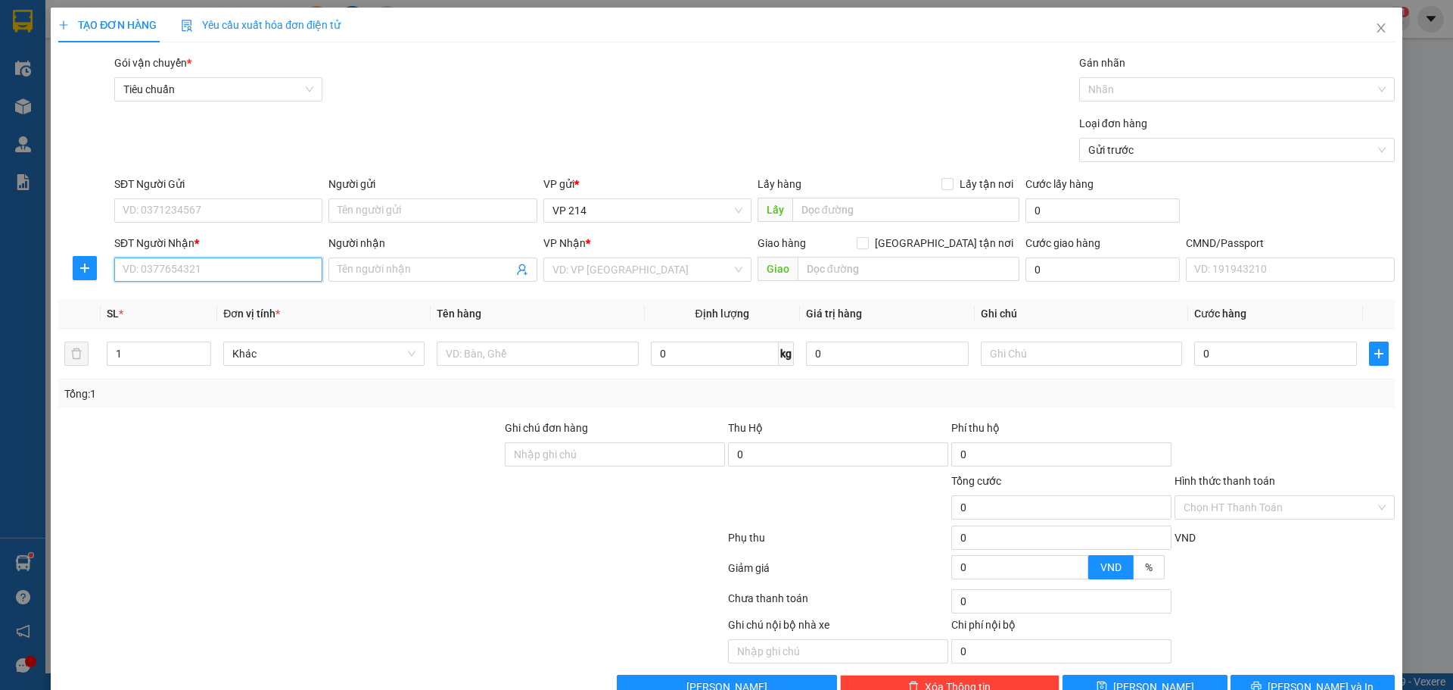
click at [216, 263] on input "SĐT Người Nhận *" at bounding box center [218, 269] width 208 height 24
click at [219, 294] on div "0966245368 - QUANG" at bounding box center [217, 299] width 189 height 17
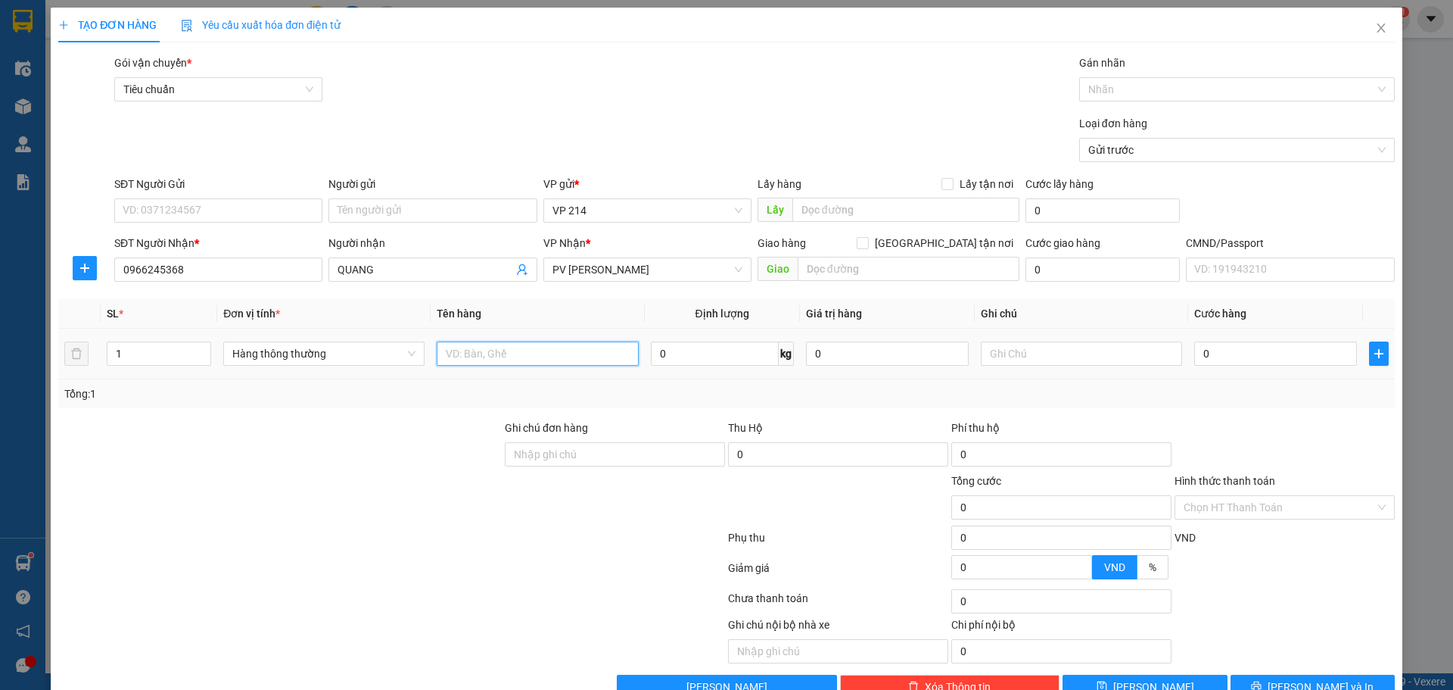
click at [536, 359] on input "text" at bounding box center [537, 353] width 201 height 24
click at [1010, 348] on input "text" at bounding box center [1081, 353] width 201 height 24
click at [1251, 675] on button "[PERSON_NAME] và In" at bounding box center [1313, 687] width 164 height 24
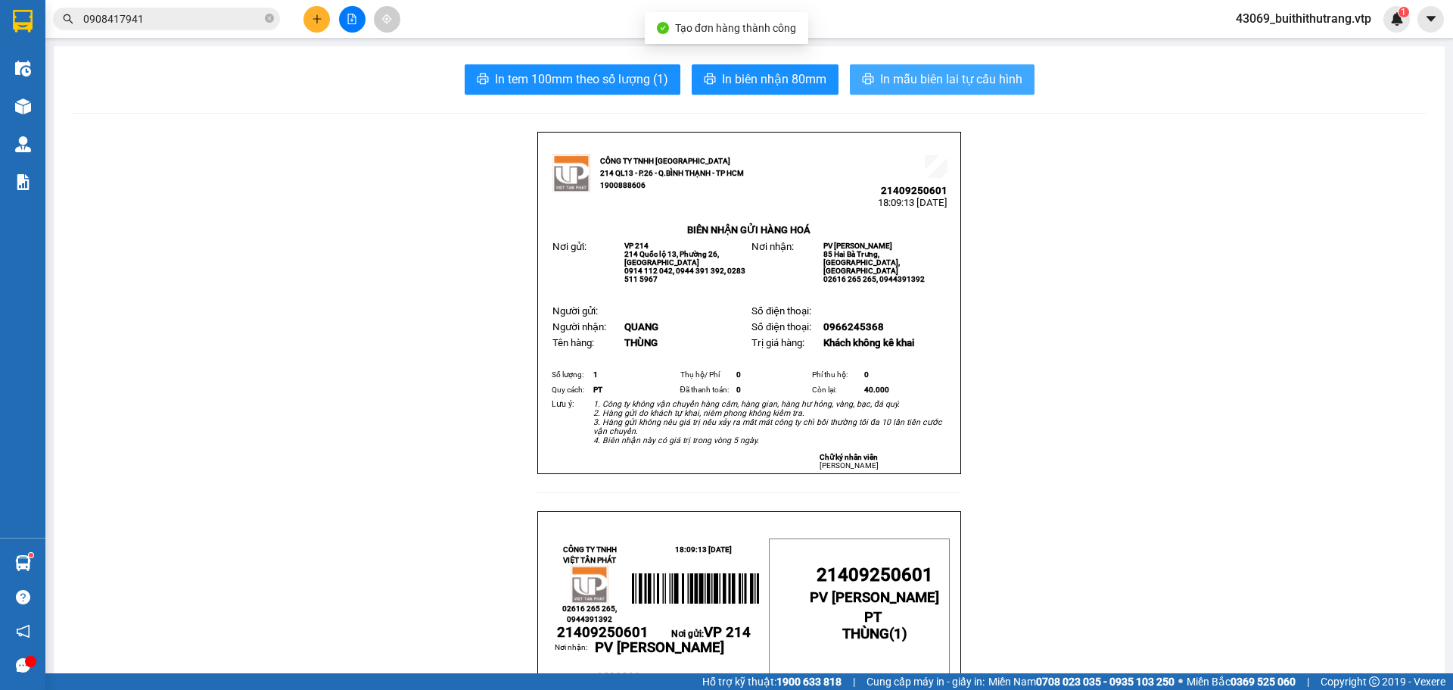
click at [982, 74] on span "In mẫu biên lai tự cấu hình" at bounding box center [951, 79] width 142 height 19
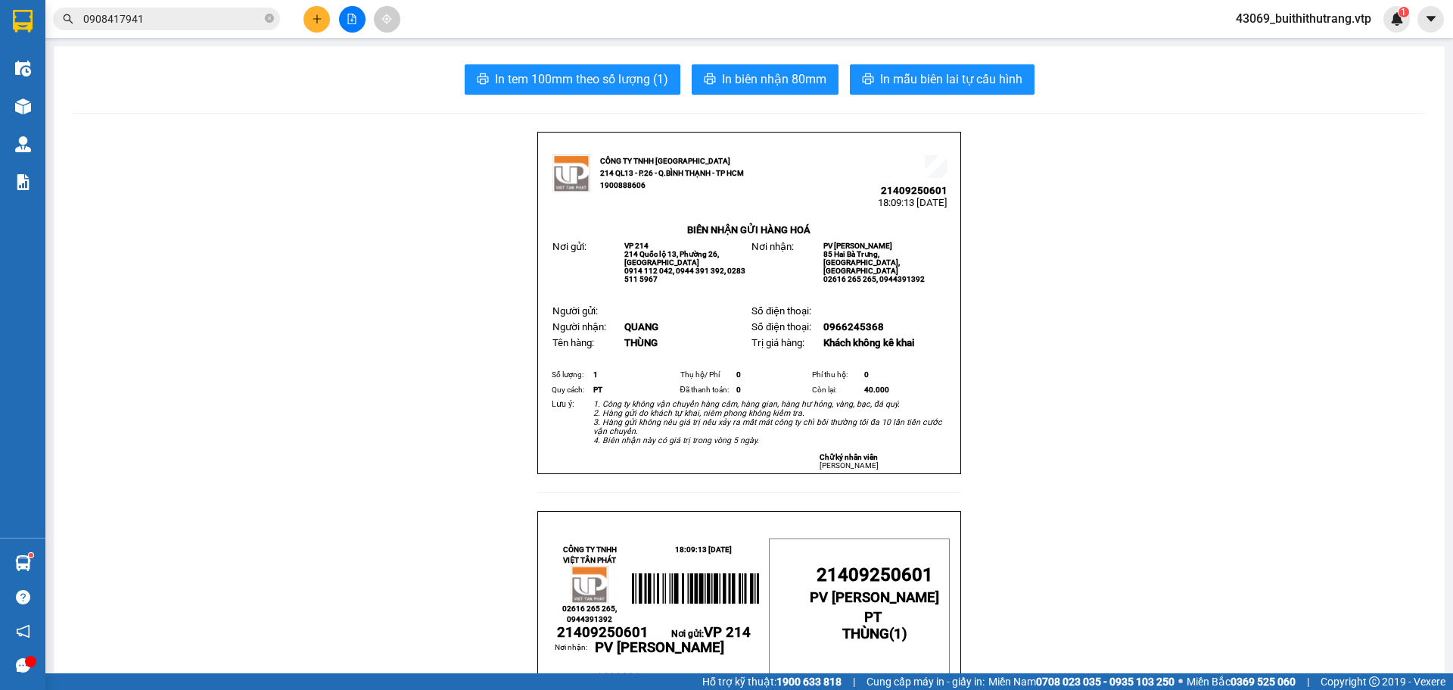
click at [323, 12] on button at bounding box center [317, 19] width 26 height 26
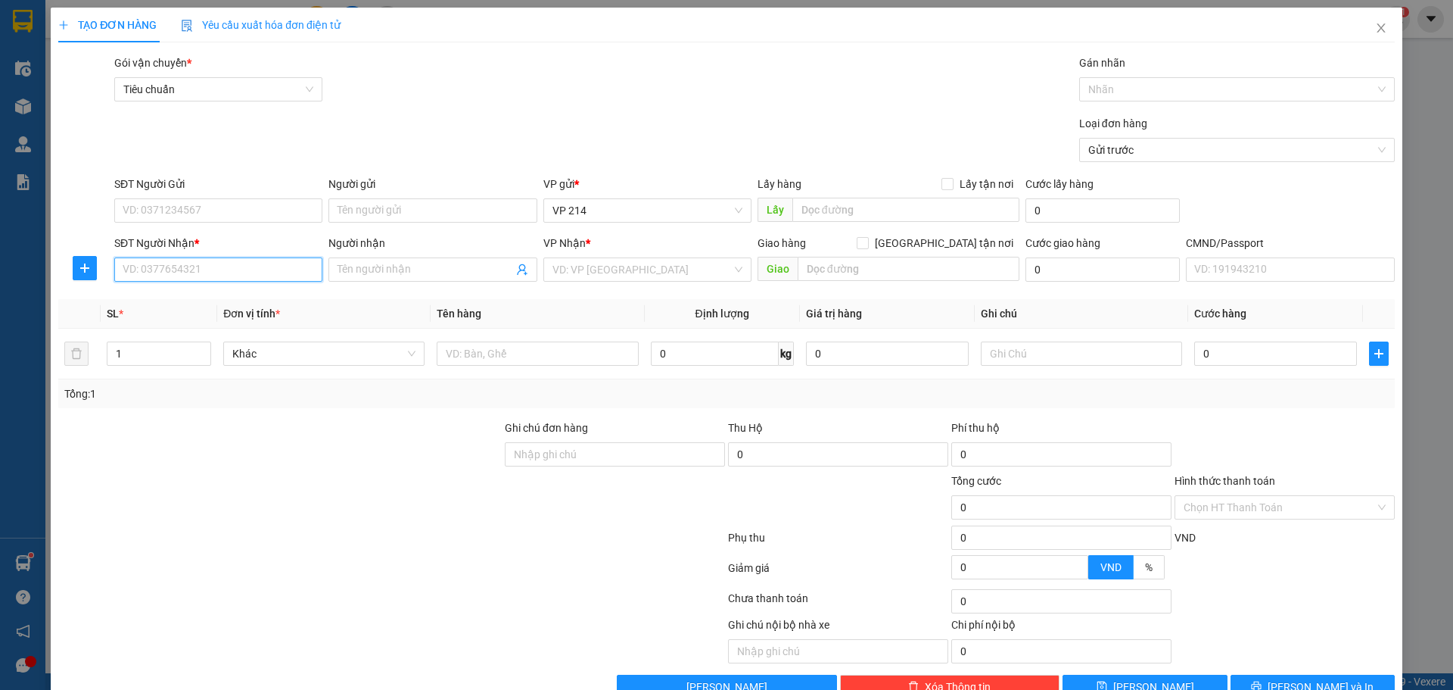
click at [248, 270] on input "SĐT Người Nhận *" at bounding box center [218, 269] width 208 height 24
click at [213, 297] on div "0336565336 - điền" at bounding box center [217, 299] width 189 height 17
drag, startPoint x: 372, startPoint y: 273, endPoint x: 329, endPoint y: 268, distance: 44.1
click at [329, 268] on span "điền" at bounding box center [433, 269] width 208 height 24
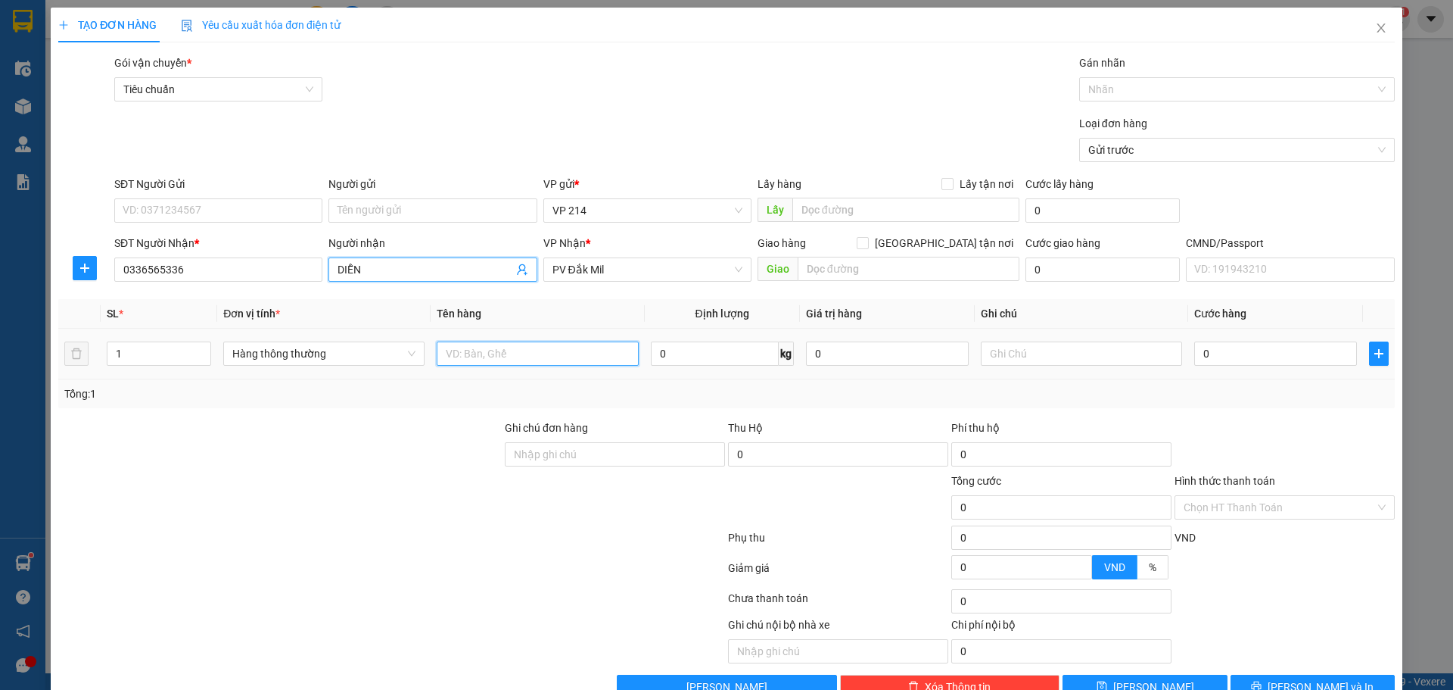
click at [581, 358] on input "text" at bounding box center [537, 353] width 201 height 24
click at [1262, 681] on icon "printer" at bounding box center [1256, 686] width 11 height 11
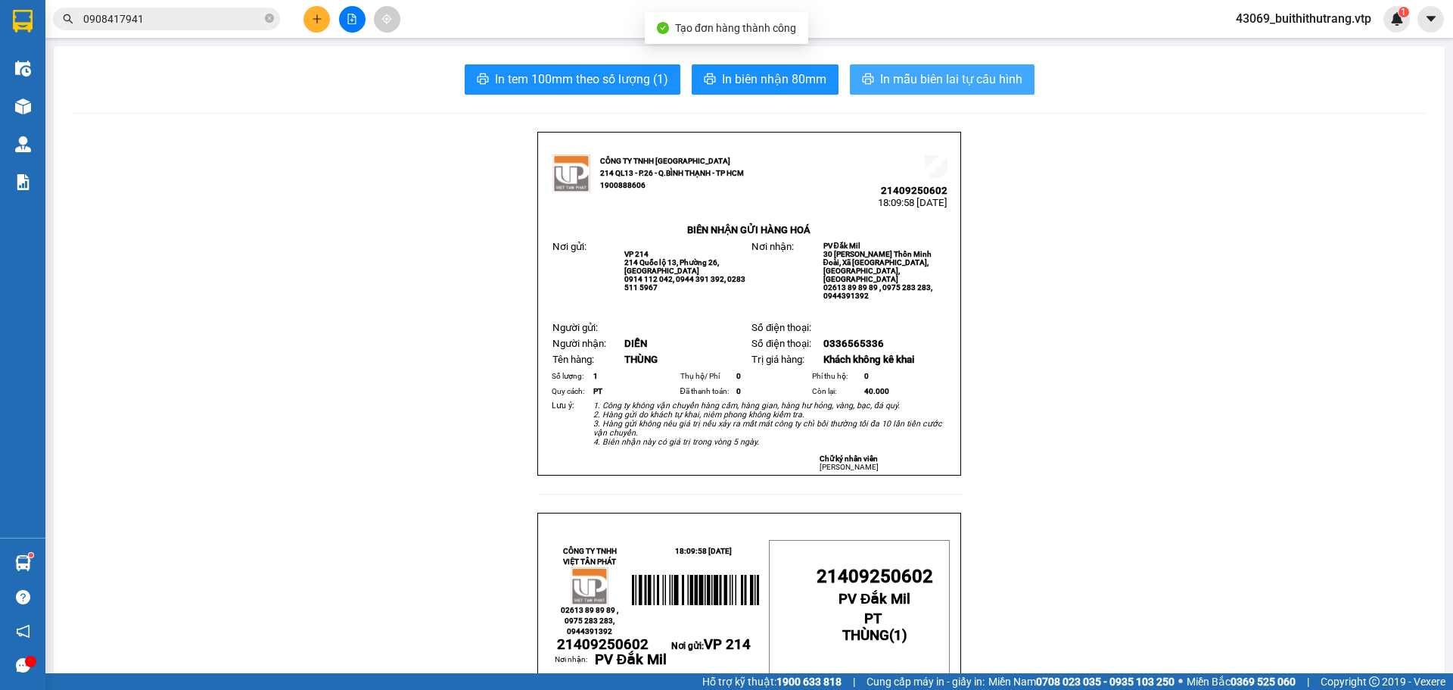
click at [971, 82] on span "In mẫu biên lai tự cấu hình" at bounding box center [951, 79] width 142 height 19
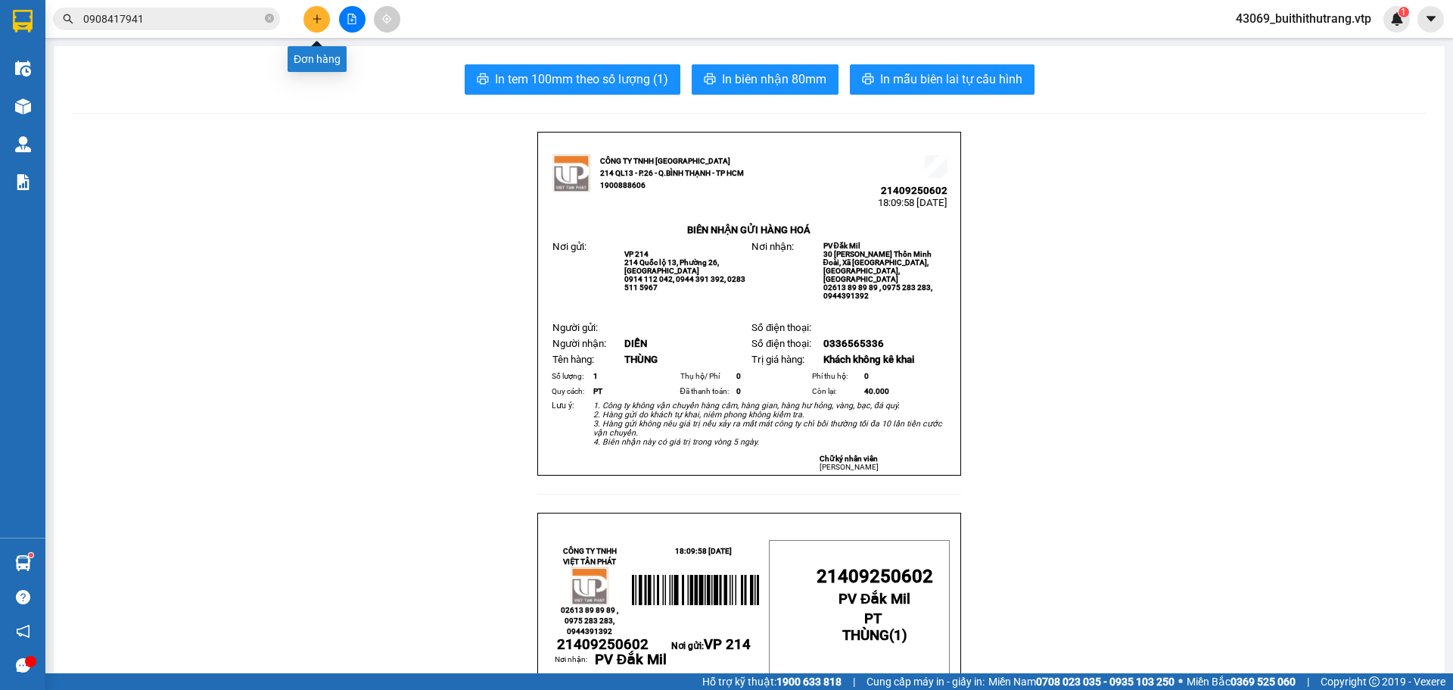
click at [319, 17] on icon "plus" at bounding box center [317, 19] width 11 height 11
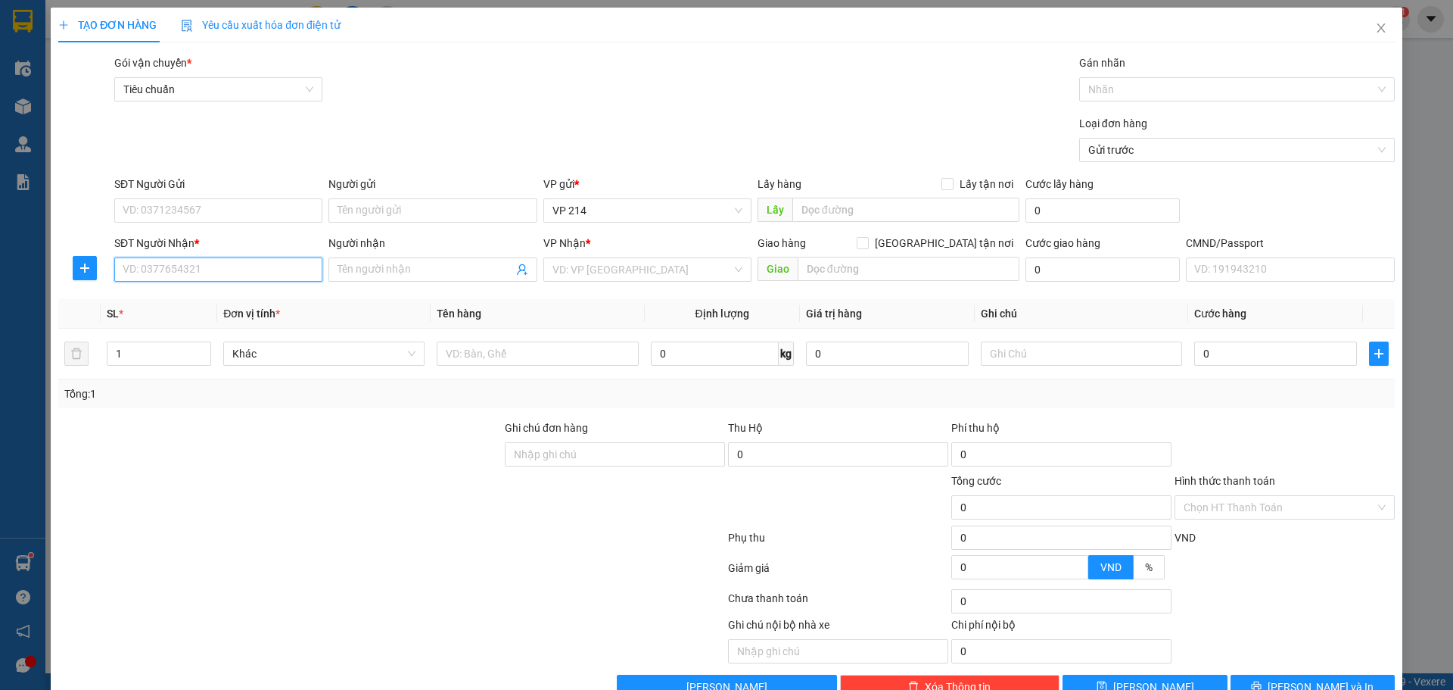
click at [225, 267] on input "SĐT Người Nhận *" at bounding box center [218, 269] width 208 height 24
click at [575, 360] on input "text" at bounding box center [537, 353] width 201 height 24
click at [263, 263] on input "SĐT Người Nhận *" at bounding box center [218, 269] width 208 height 24
click at [185, 300] on div "0989139667 - [GEOGRAPHIC_DATA]" at bounding box center [217, 299] width 189 height 17
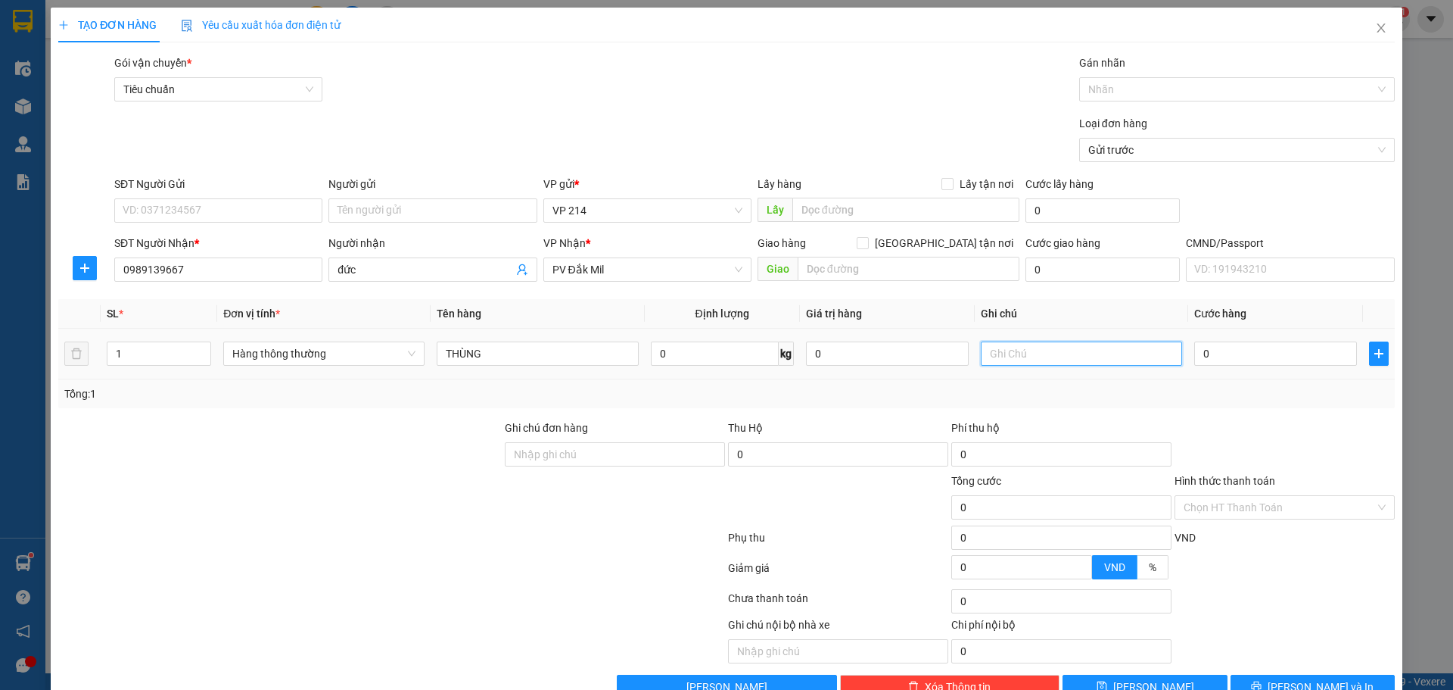
drag, startPoint x: 1062, startPoint y: 357, endPoint x: 1024, endPoint y: 371, distance: 40.5
click at [1062, 356] on input "text" at bounding box center [1081, 353] width 201 height 24
click at [1238, 675] on button "[PERSON_NAME] và In" at bounding box center [1313, 687] width 164 height 24
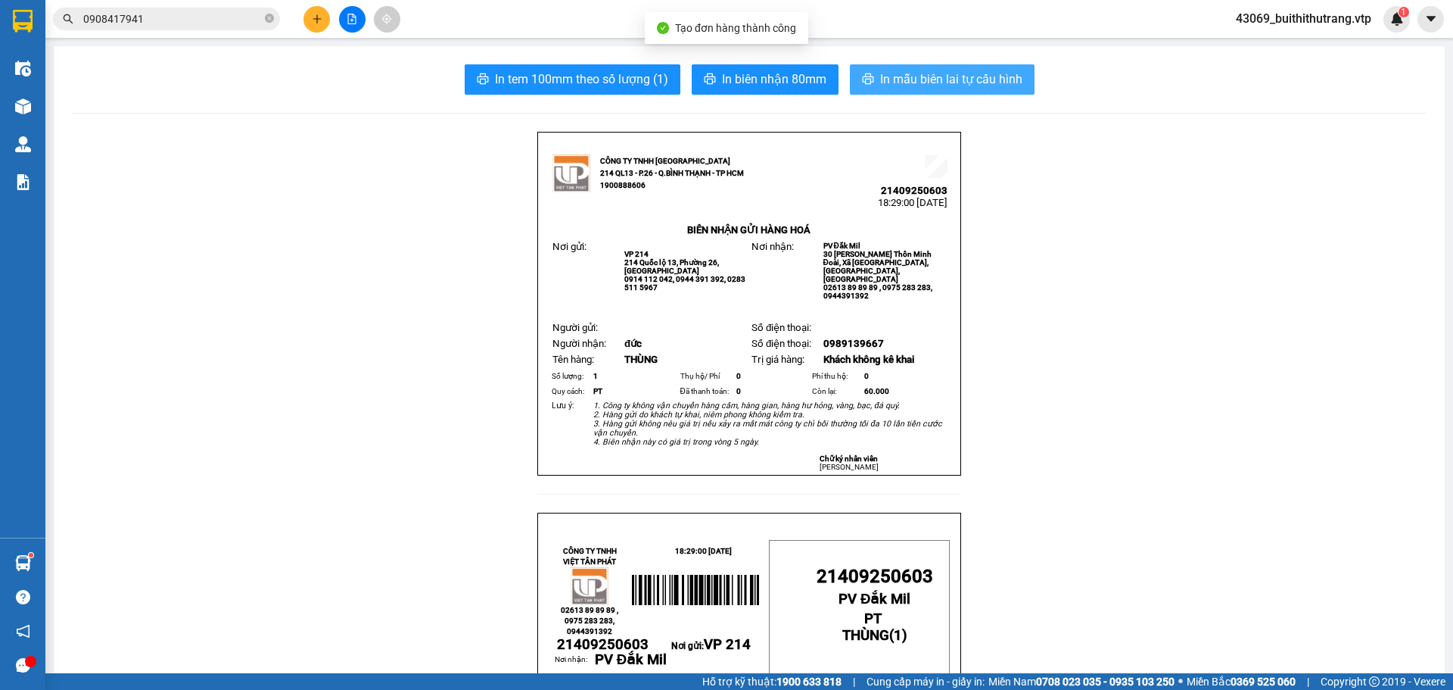
click at [983, 88] on span "In mẫu biên lai tự cấu hình" at bounding box center [951, 79] width 142 height 19
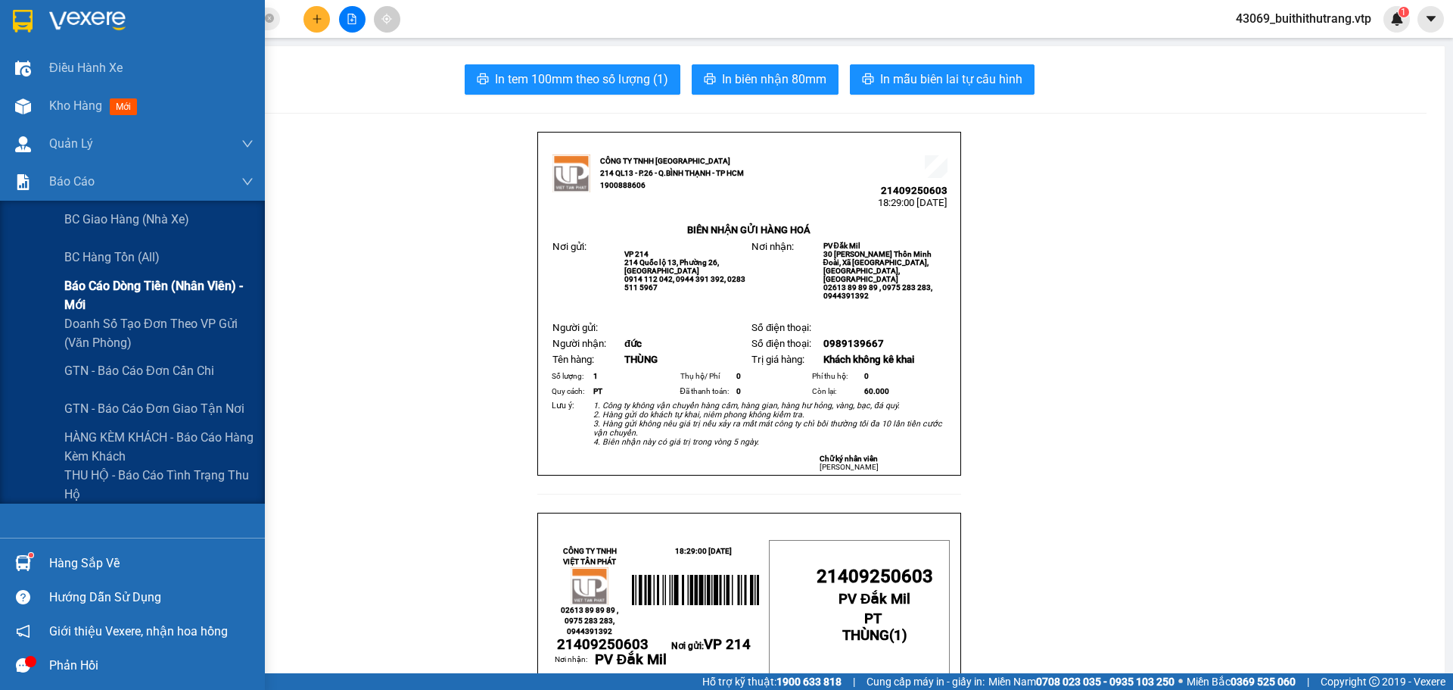
click at [113, 295] on span "Báo cáo dòng tiền (nhân viên) - mới" at bounding box center [158, 295] width 189 height 38
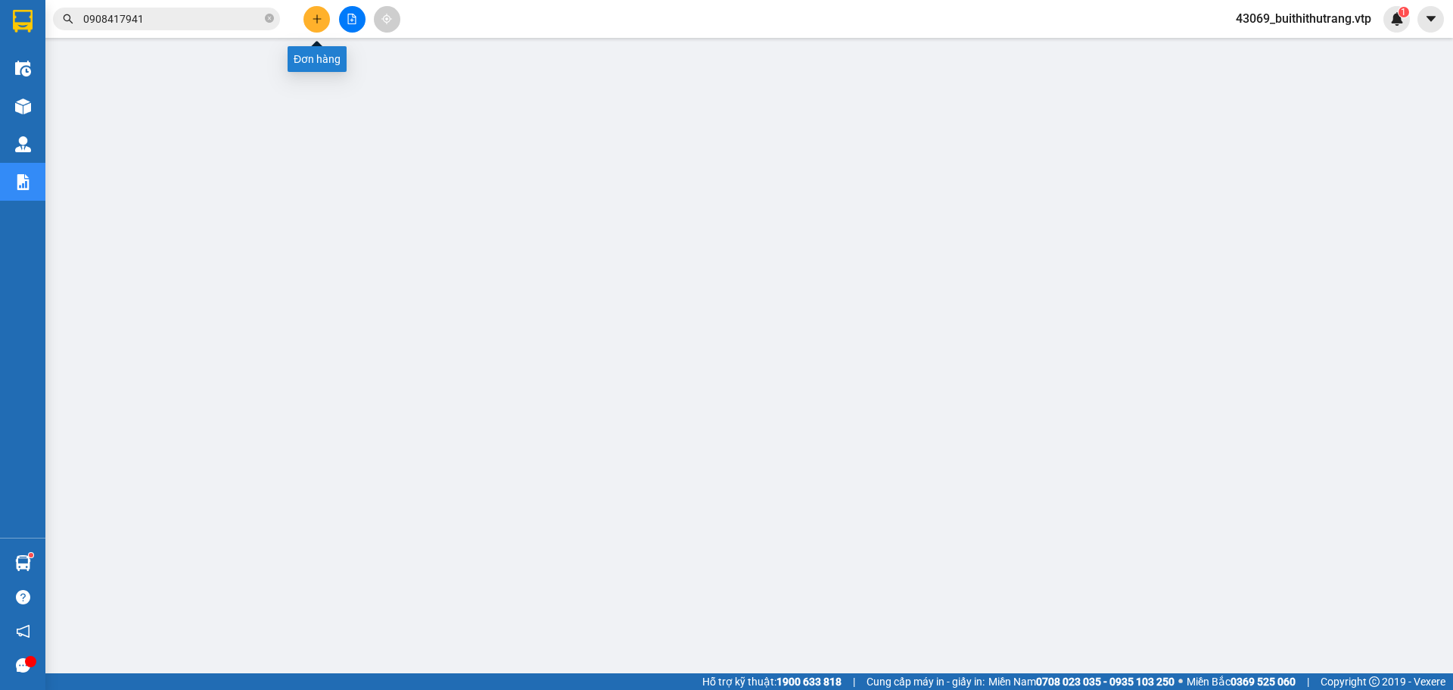
click at [315, 15] on icon "plus" at bounding box center [317, 19] width 11 height 11
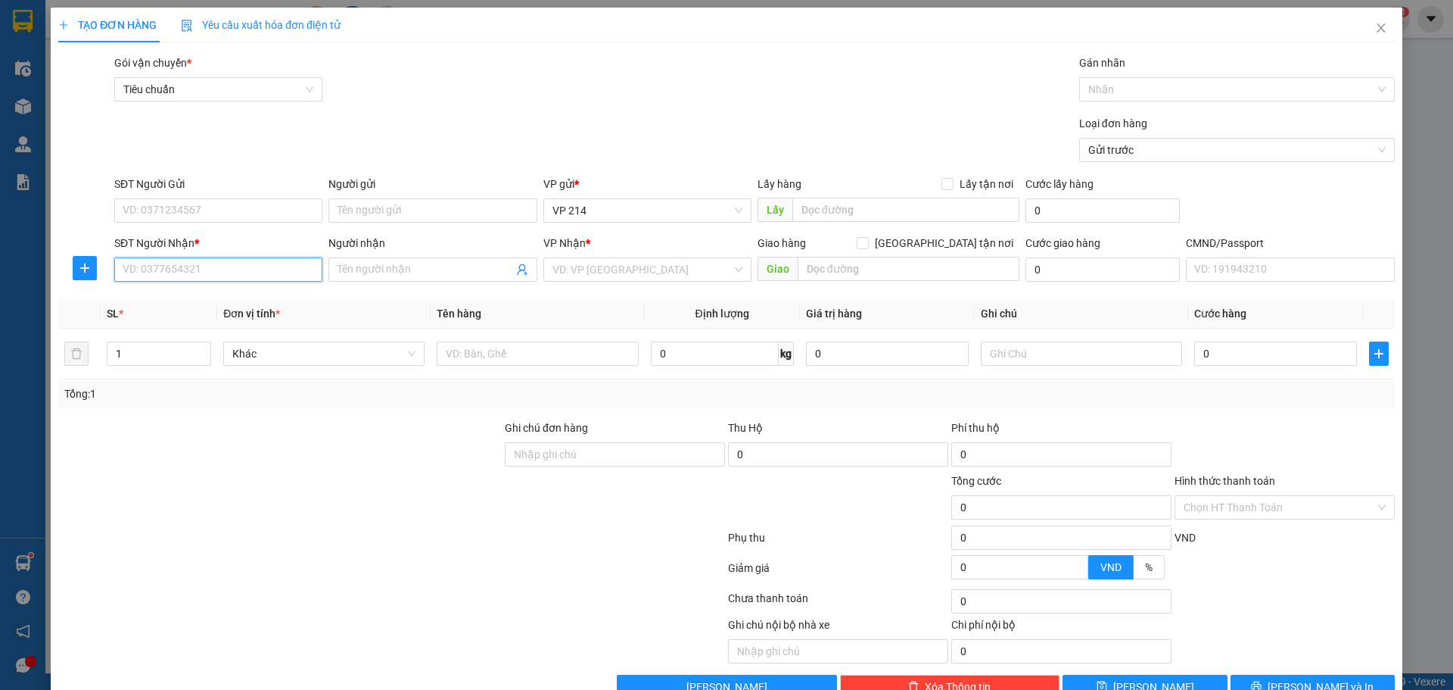
click at [142, 268] on input "SĐT Người Nhận *" at bounding box center [218, 269] width 208 height 24
click at [225, 270] on input "0905160484" at bounding box center [218, 269] width 208 height 24
click at [192, 301] on div "0905160484 - xuyên" at bounding box center [217, 299] width 189 height 17
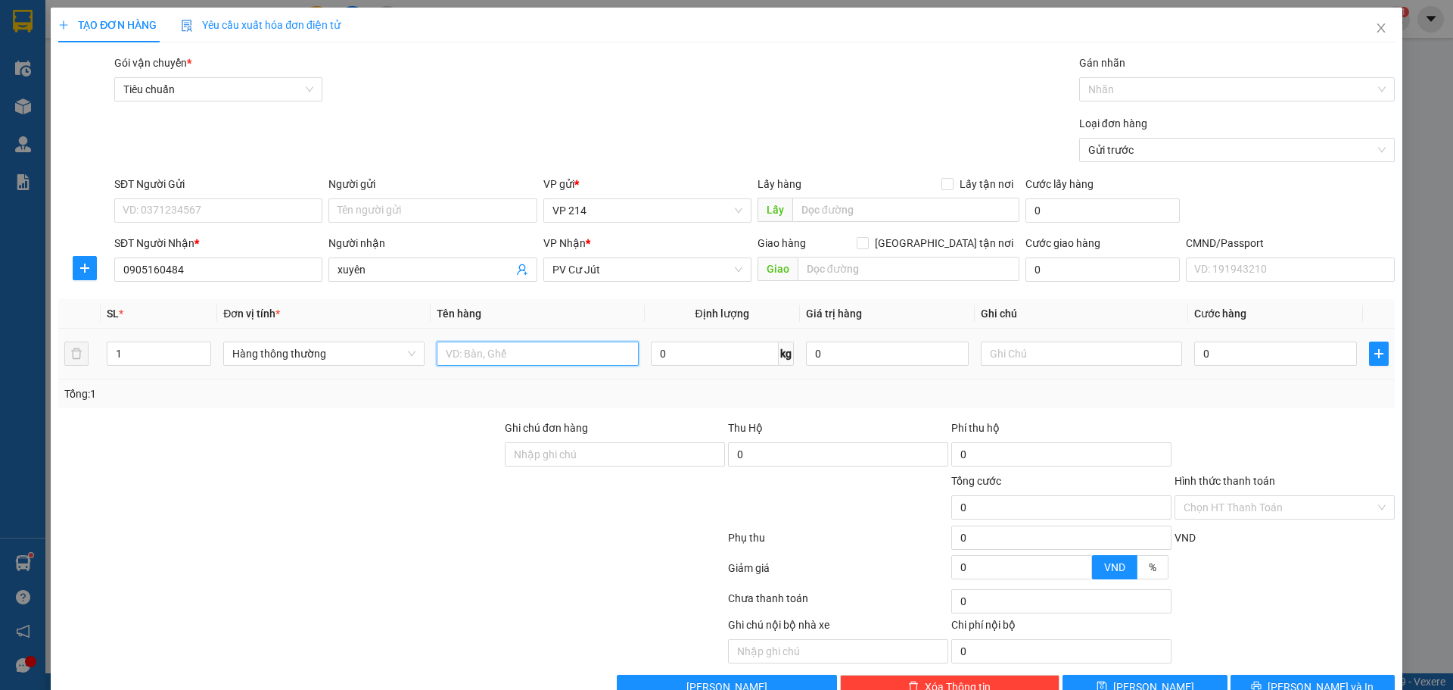
click at [536, 359] on input "text" at bounding box center [537, 353] width 201 height 24
drag, startPoint x: 136, startPoint y: 354, endPoint x: 100, endPoint y: 356, distance: 36.4
click at [101, 356] on td "1" at bounding box center [159, 354] width 117 height 51
click at [470, 357] on input "text" at bounding box center [537, 353] width 201 height 24
click at [1045, 362] on input "text" at bounding box center [1081, 353] width 201 height 24
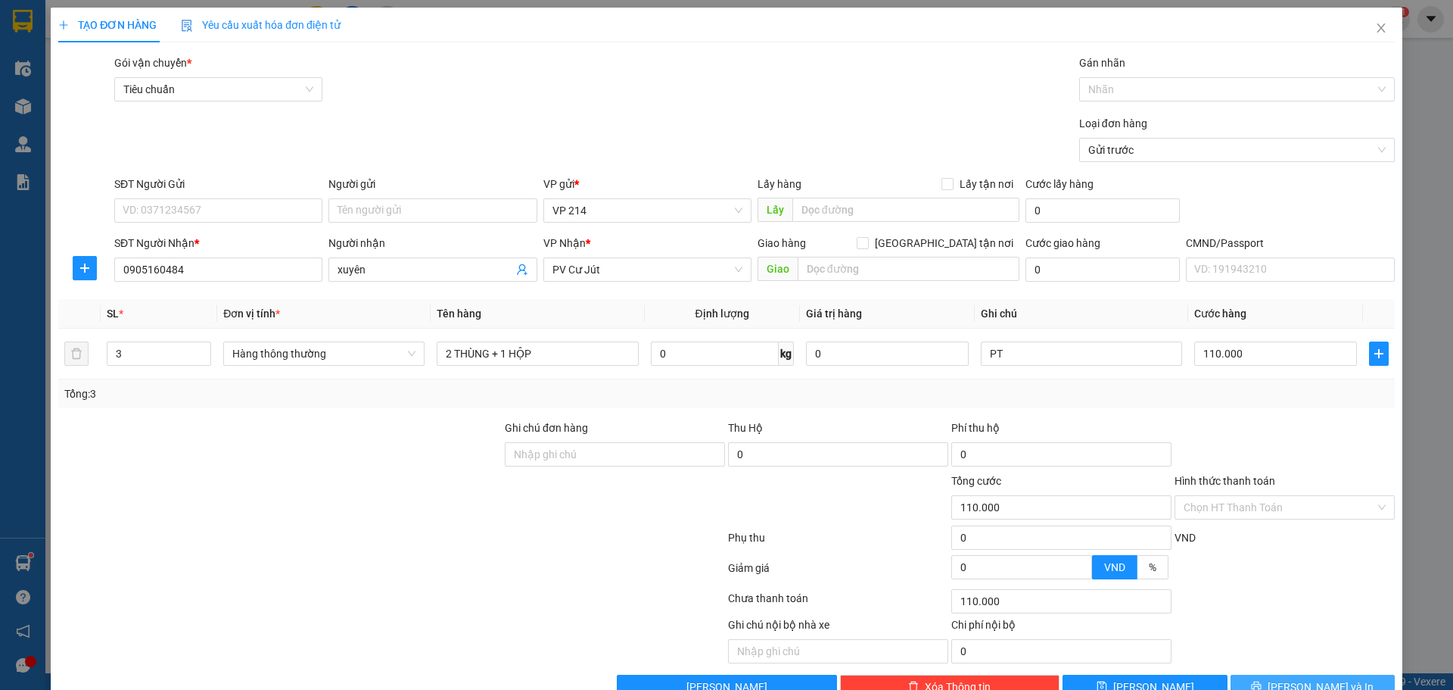
click at [1288, 675] on button "[PERSON_NAME] và In" at bounding box center [1313, 687] width 164 height 24
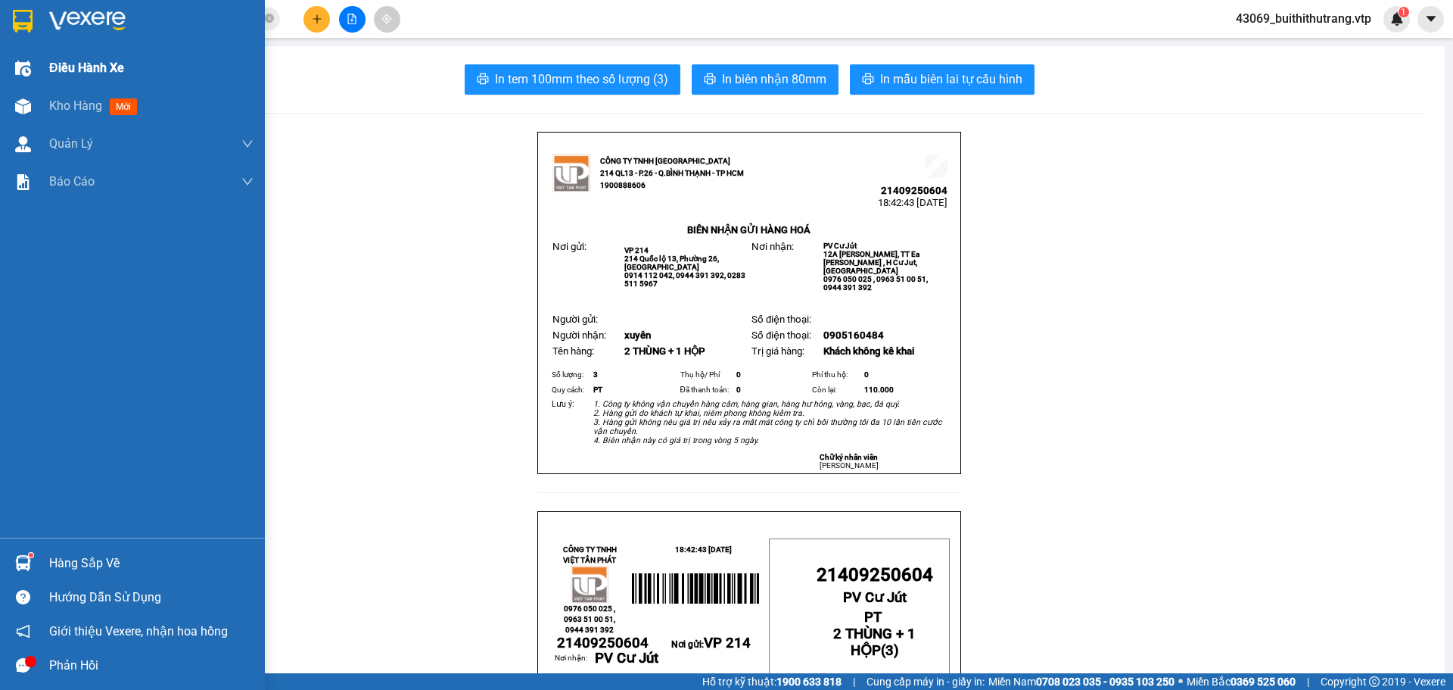
click at [58, 62] on span "Điều hành xe" at bounding box center [86, 67] width 75 height 19
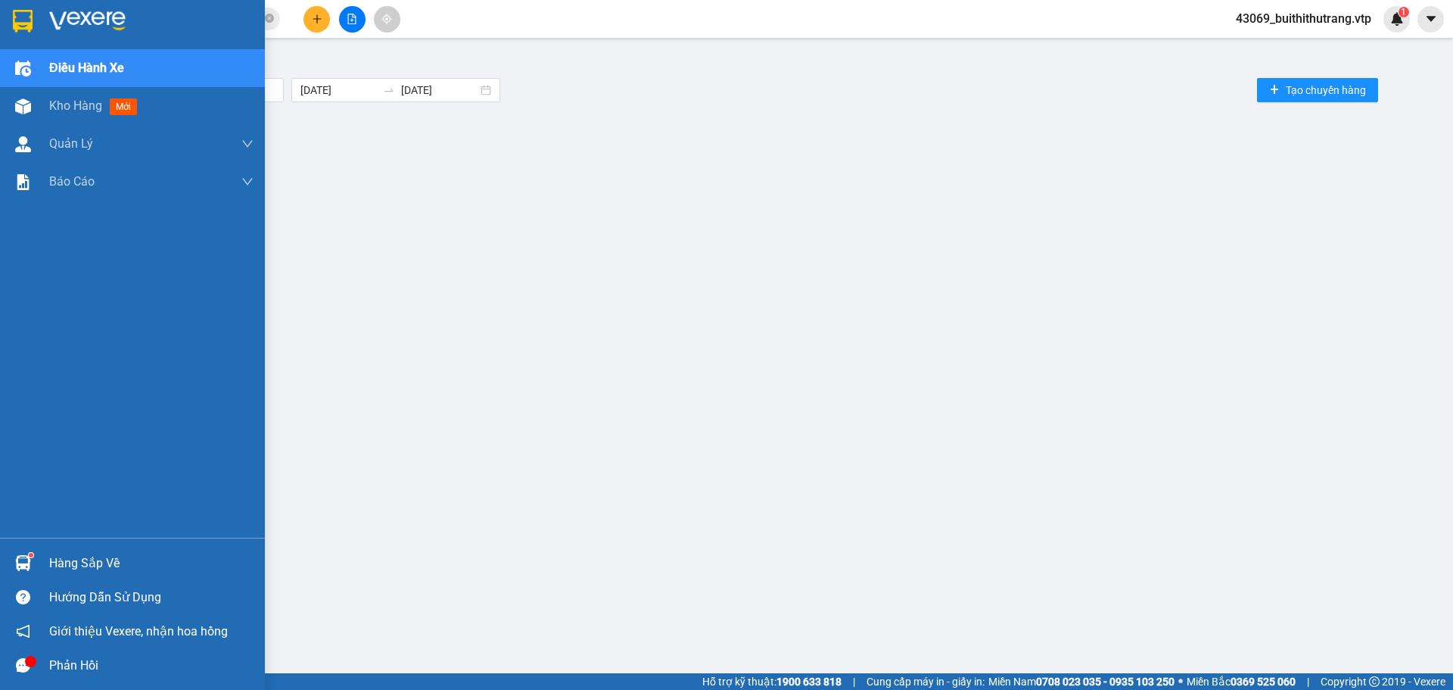
click at [125, 21] on img at bounding box center [87, 21] width 76 height 23
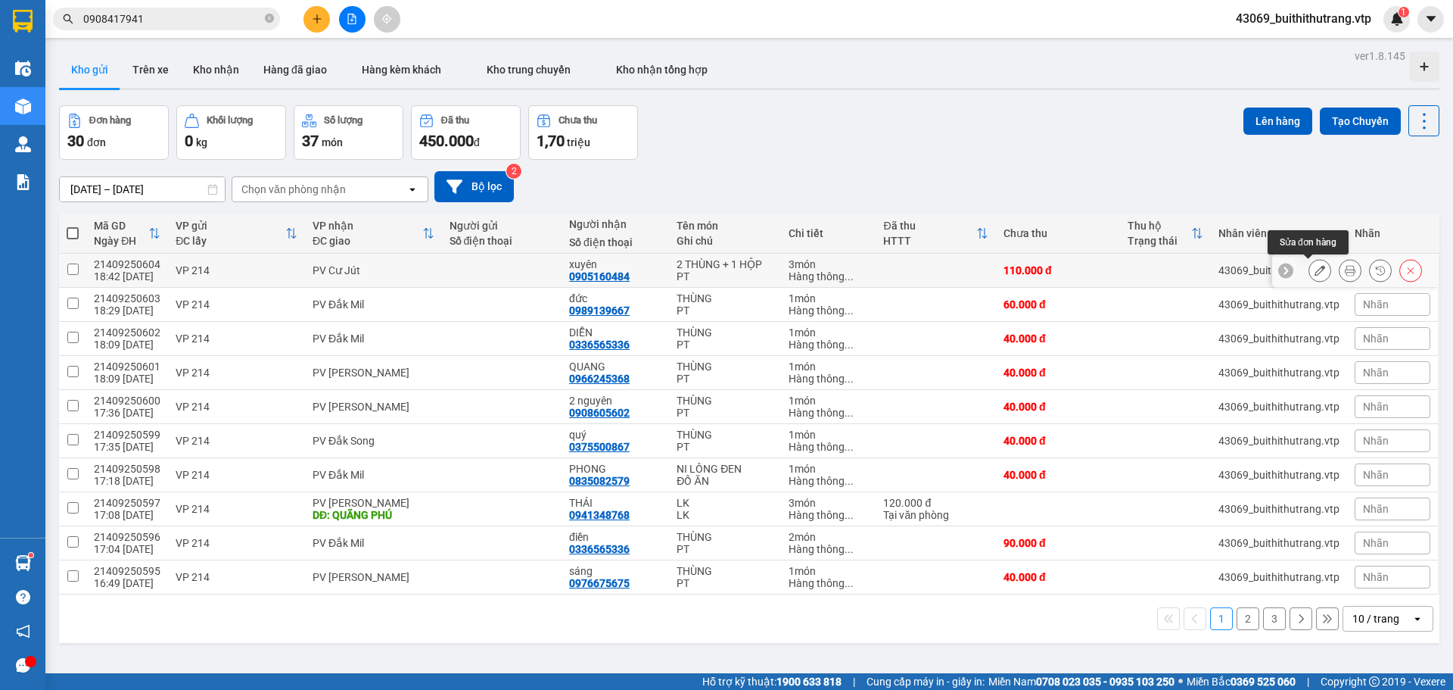
click at [1315, 269] on button at bounding box center [1320, 270] width 21 height 26
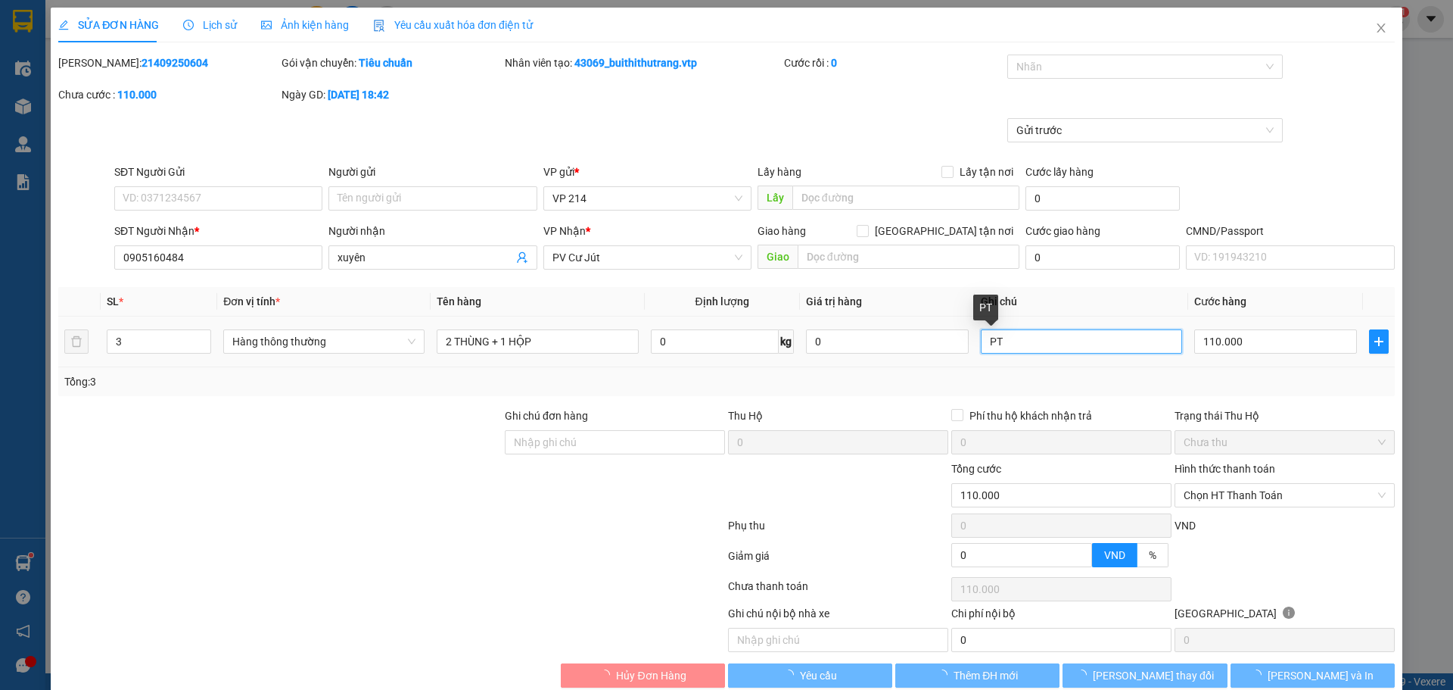
click at [1008, 337] on input "PT" at bounding box center [1081, 341] width 201 height 24
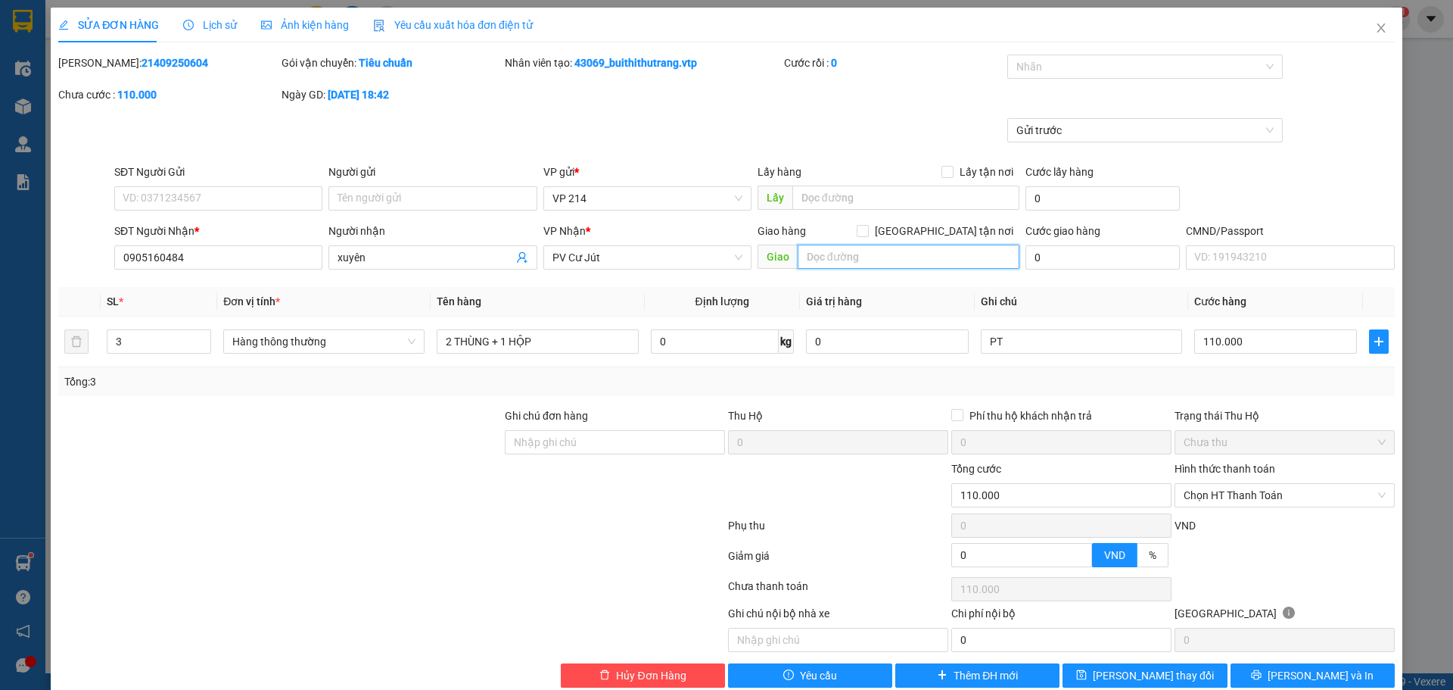
click at [877, 260] on input "text" at bounding box center [909, 257] width 222 height 24
click at [1312, 673] on span "[PERSON_NAME] và In" at bounding box center [1321, 675] width 106 height 17
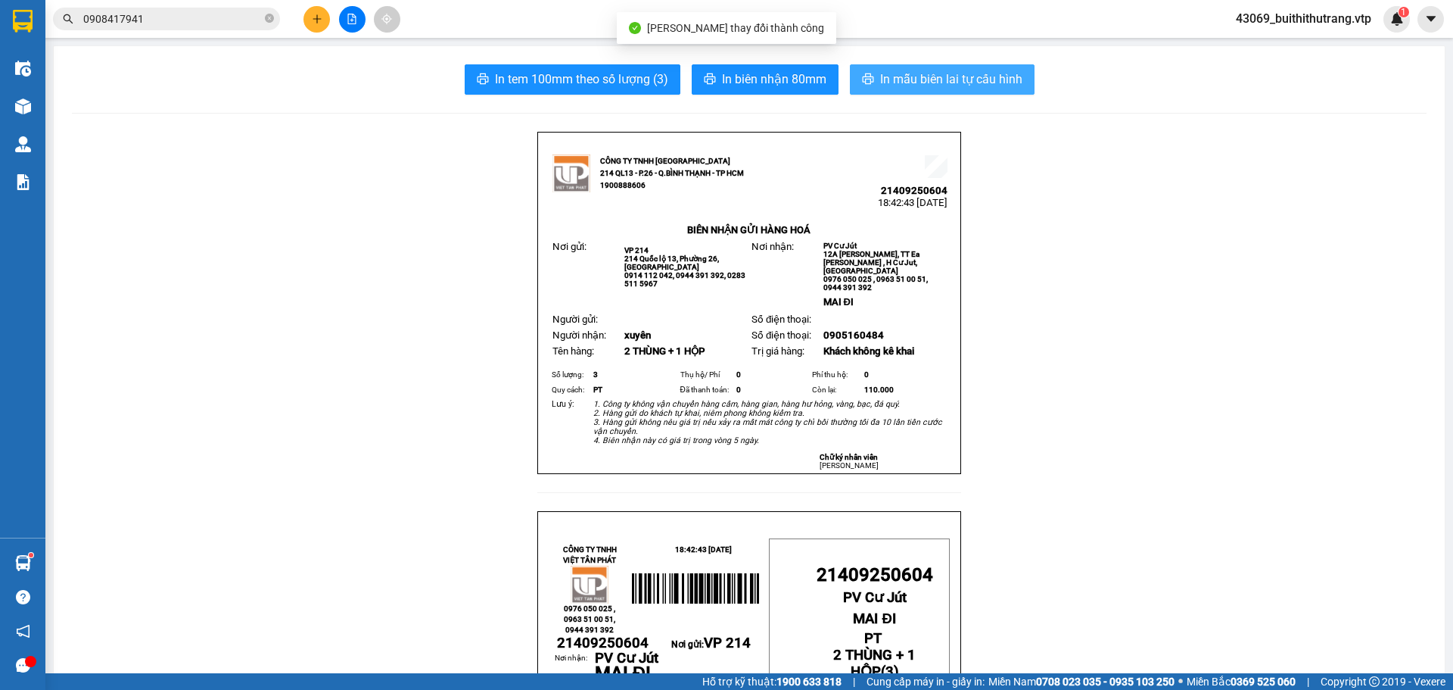
click at [999, 72] on span "In mẫu biên lai tự cấu hình" at bounding box center [951, 79] width 142 height 19
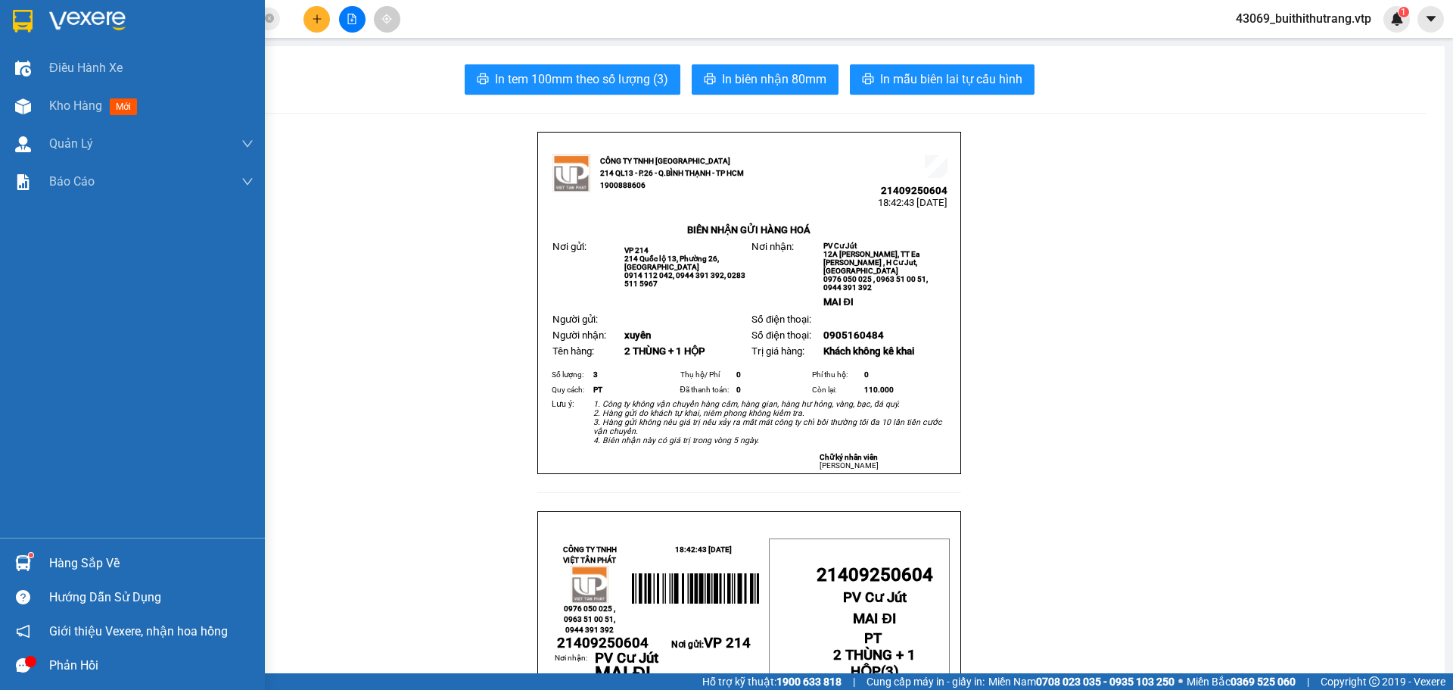
click at [86, 20] on img at bounding box center [87, 21] width 76 height 23
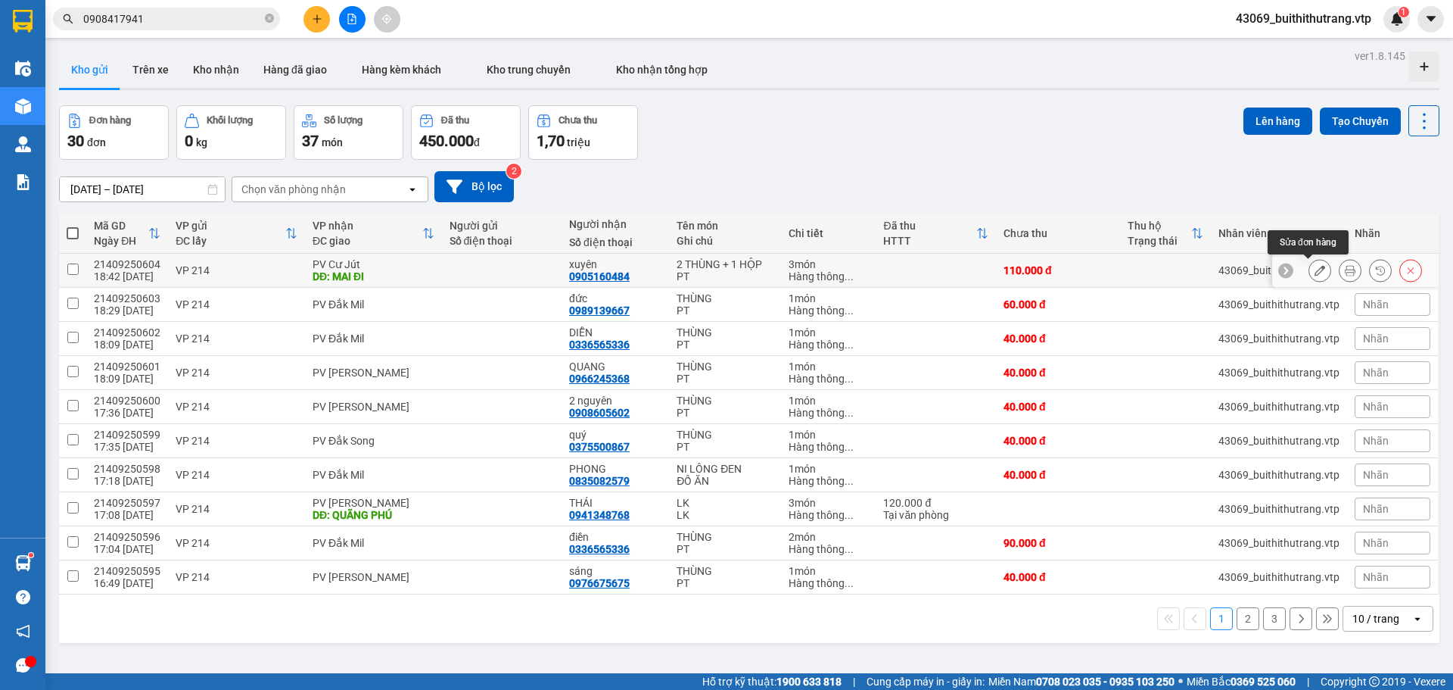
click at [1315, 270] on icon at bounding box center [1320, 270] width 11 height 11
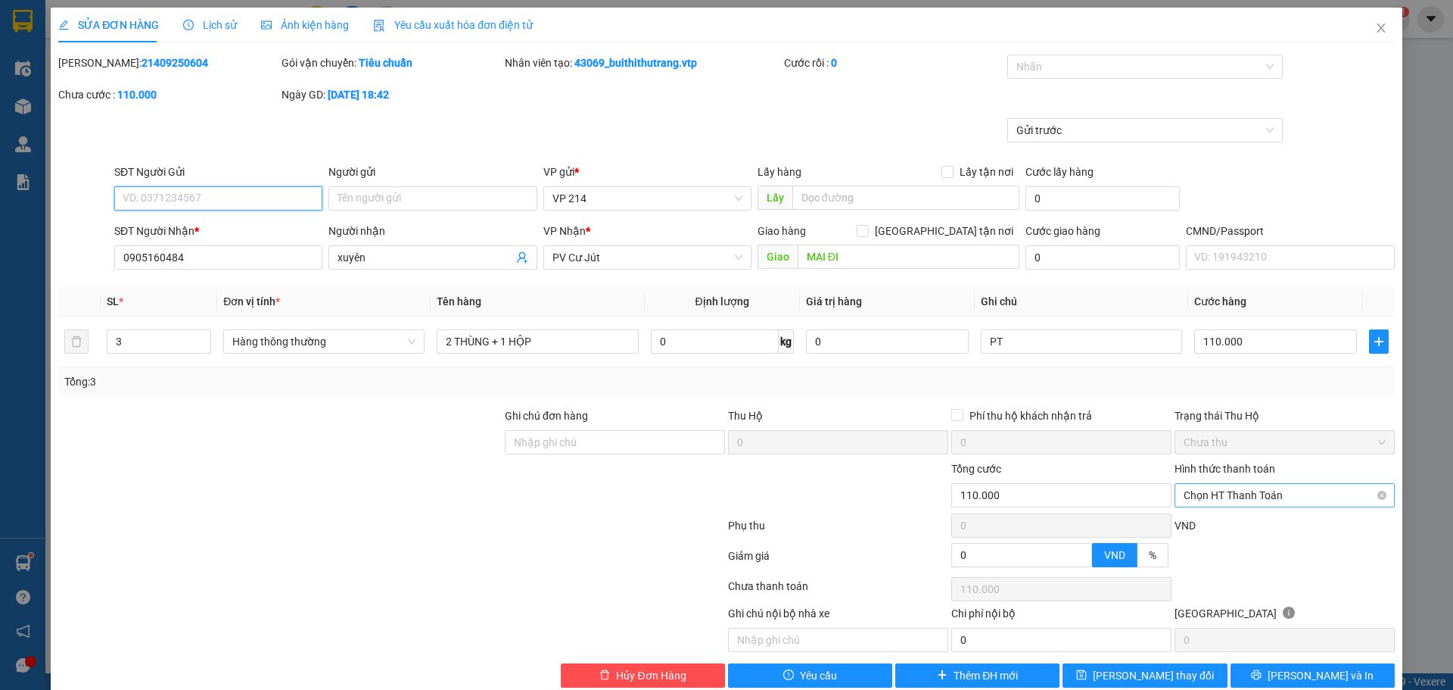
click at [1245, 500] on span "Chọn HT Thanh Toán" at bounding box center [1285, 495] width 202 height 23
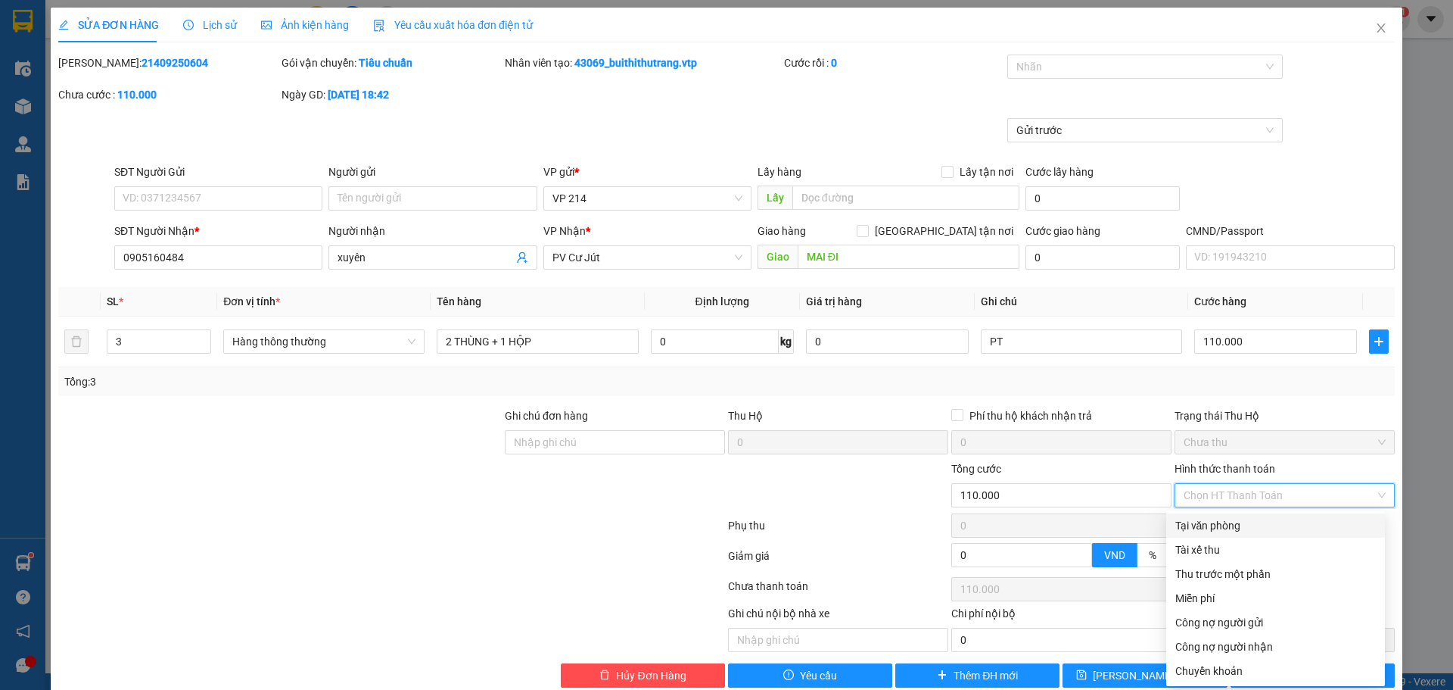
click at [1265, 528] on div "Tại văn phòng" at bounding box center [1276, 525] width 201 height 17
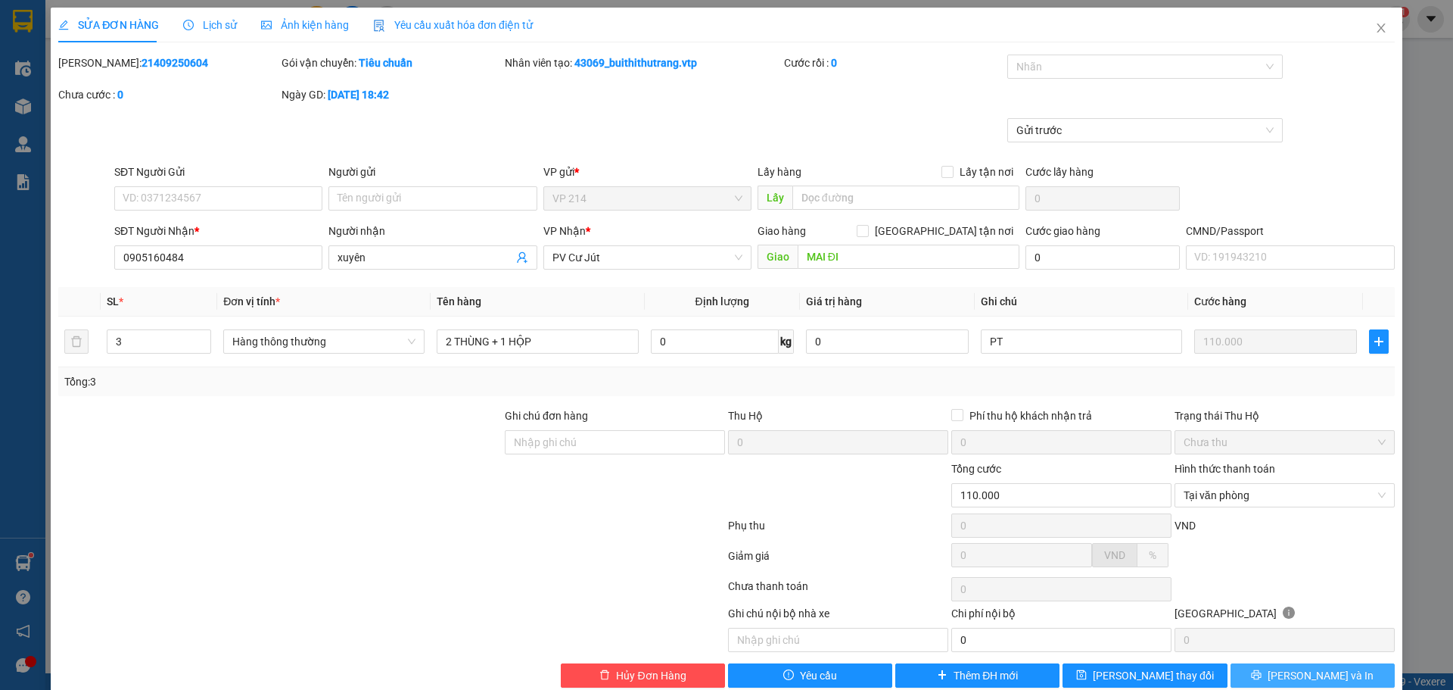
click at [1292, 675] on span "[PERSON_NAME] và In" at bounding box center [1321, 675] width 106 height 17
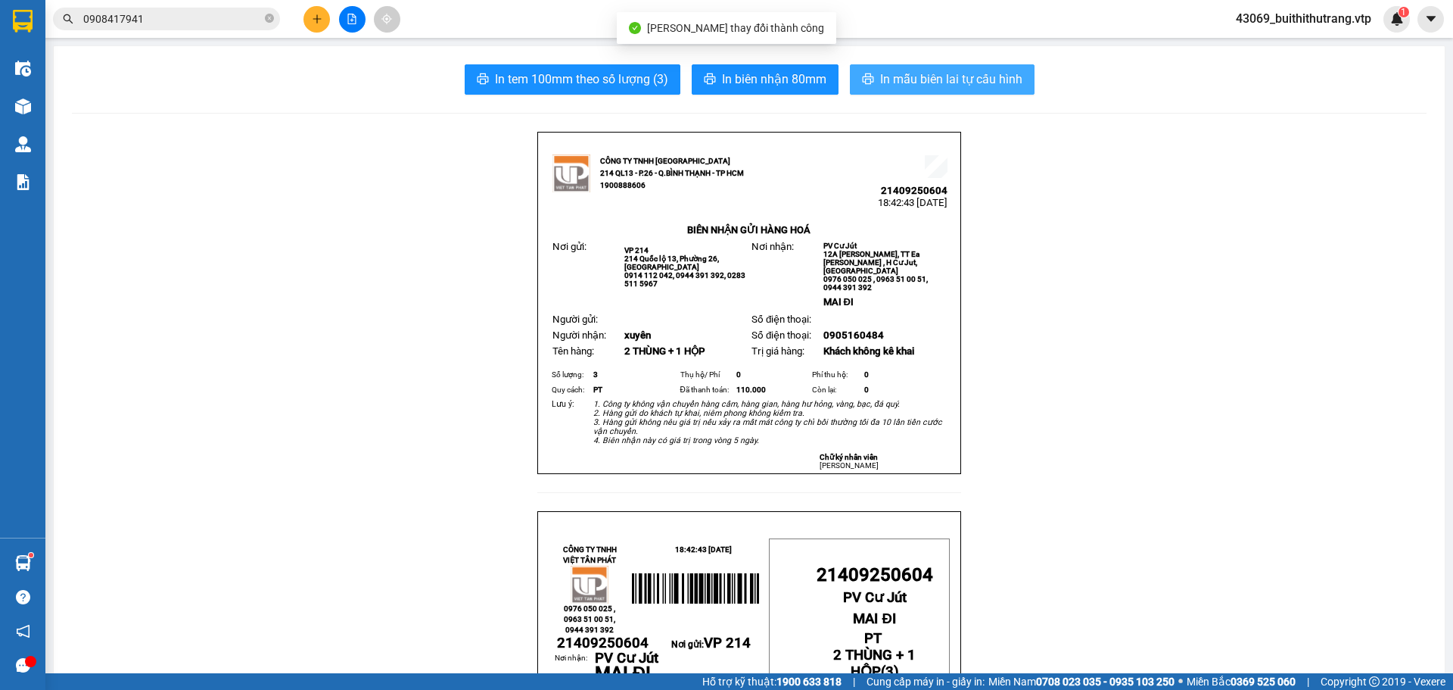
click at [947, 85] on span "In mẫu biên lai tự cấu hình" at bounding box center [951, 79] width 142 height 19
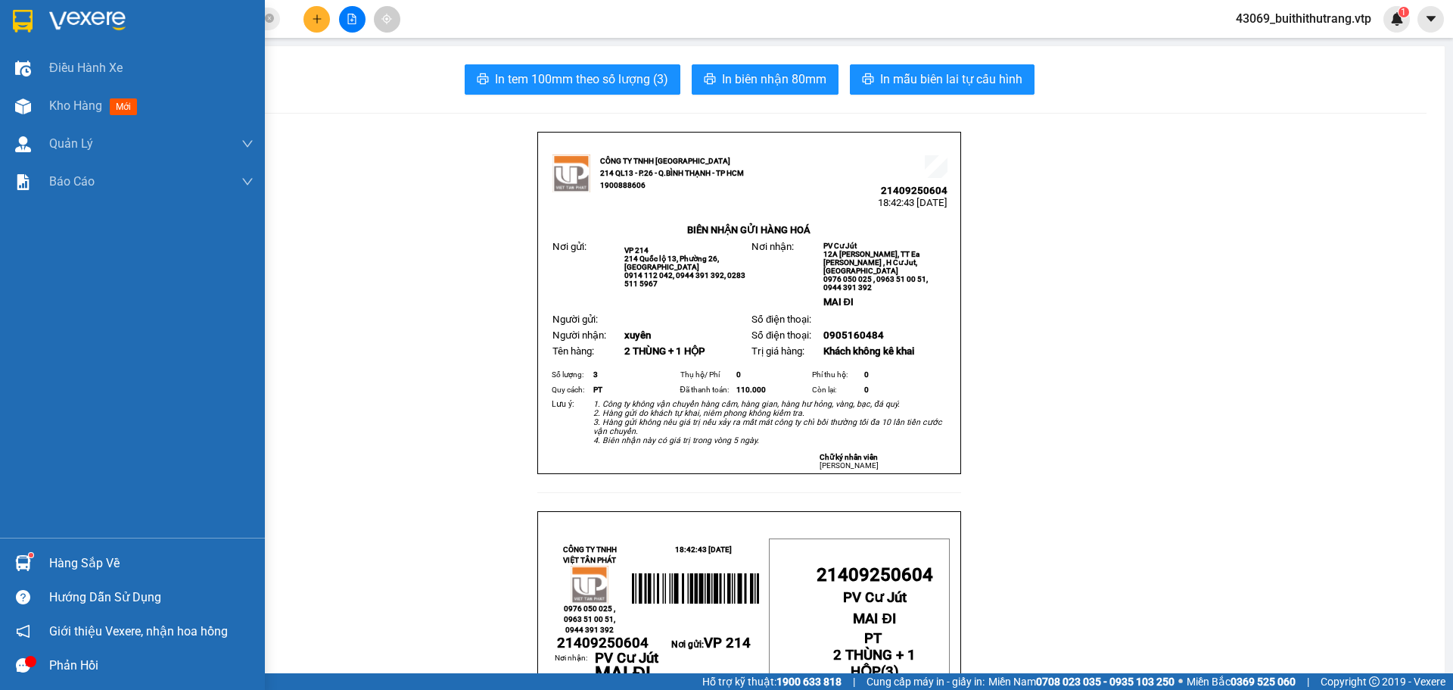
click at [98, 20] on img at bounding box center [87, 21] width 76 height 23
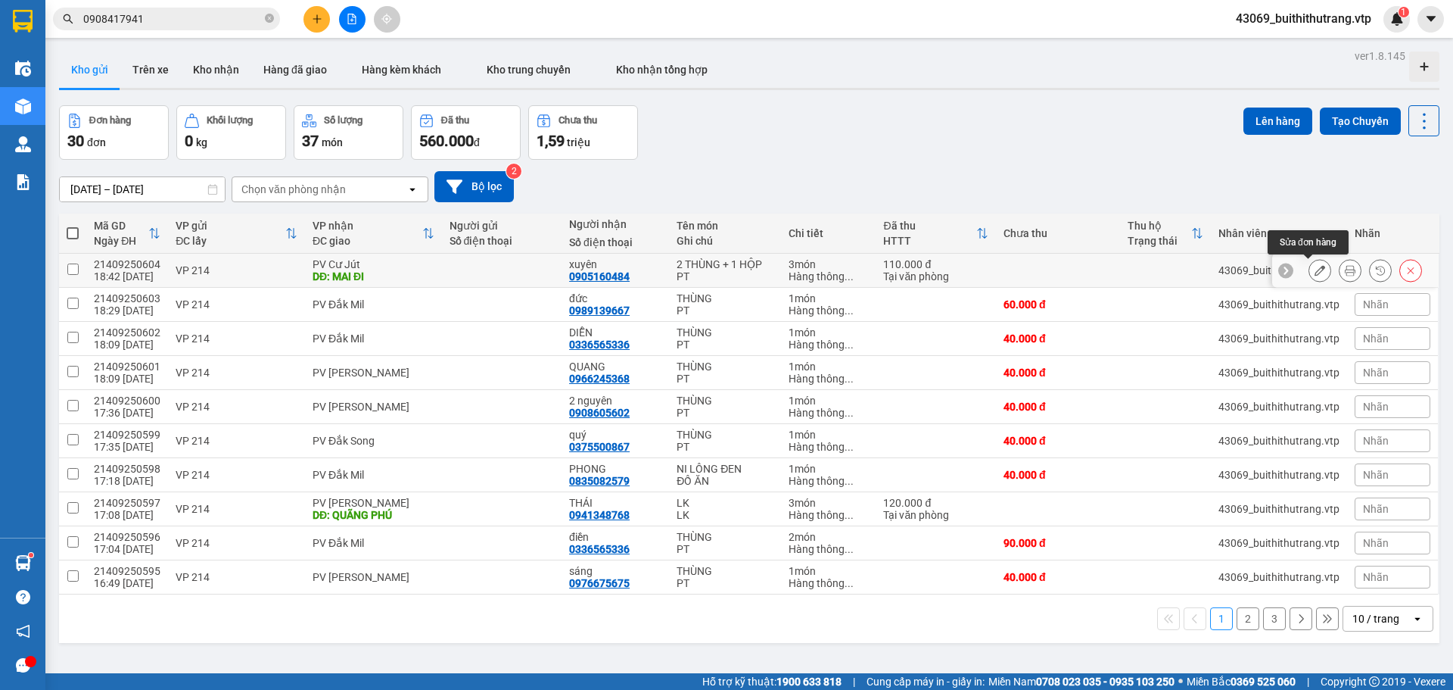
click at [1315, 270] on icon at bounding box center [1320, 270] width 11 height 11
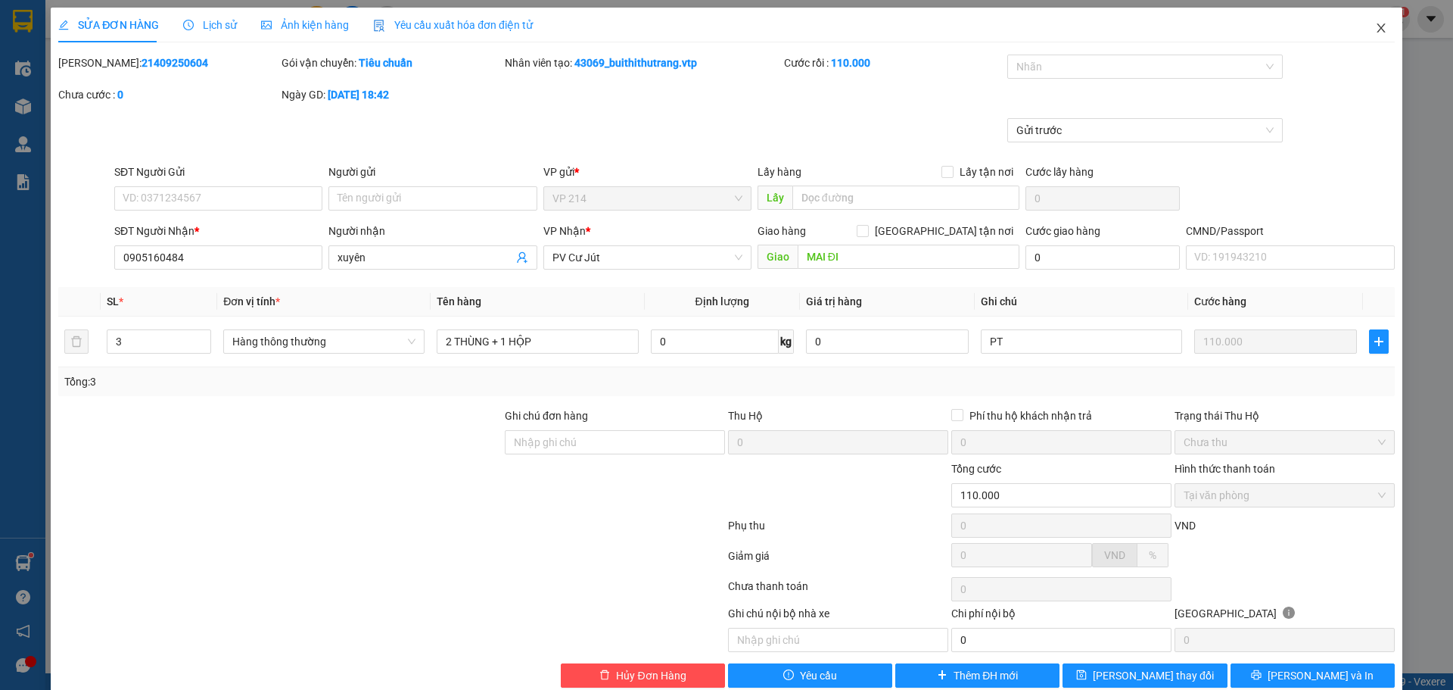
click at [1376, 23] on icon "close" at bounding box center [1382, 28] width 12 height 12
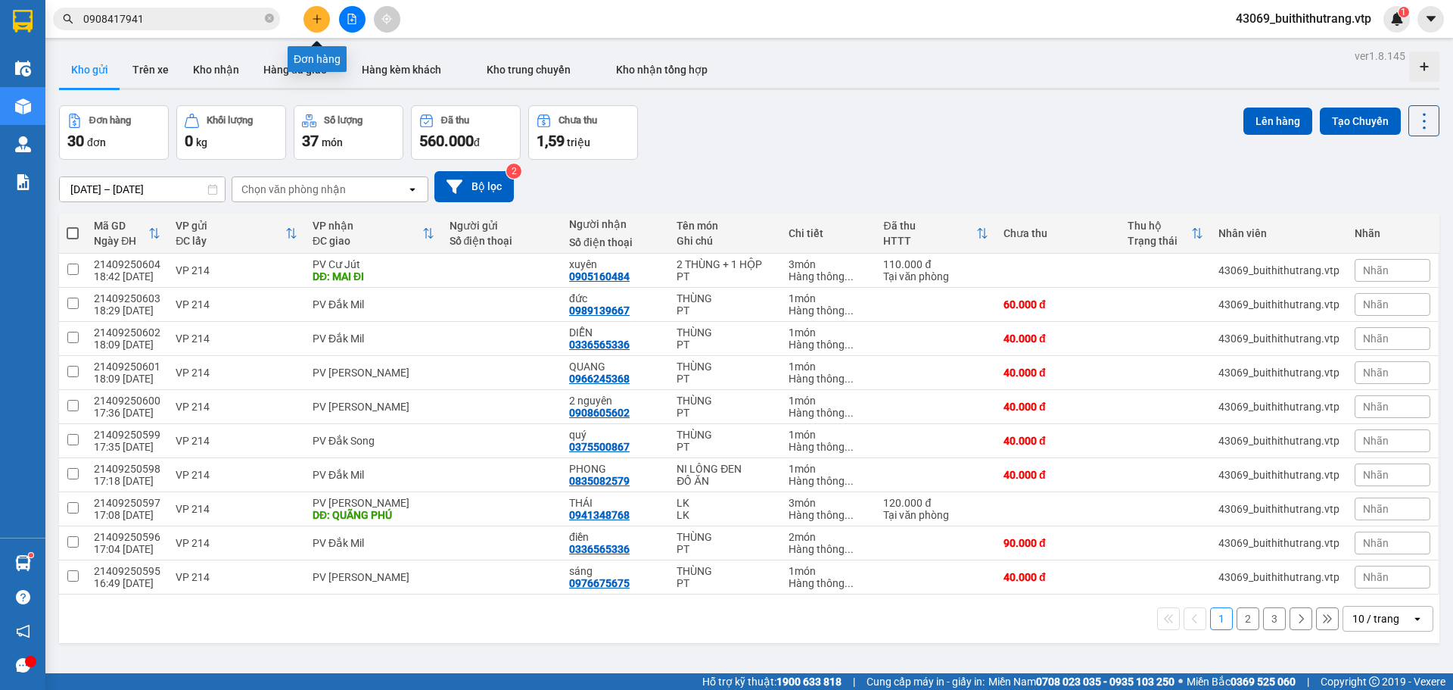
click at [314, 21] on icon "plus" at bounding box center [317, 19] width 11 height 11
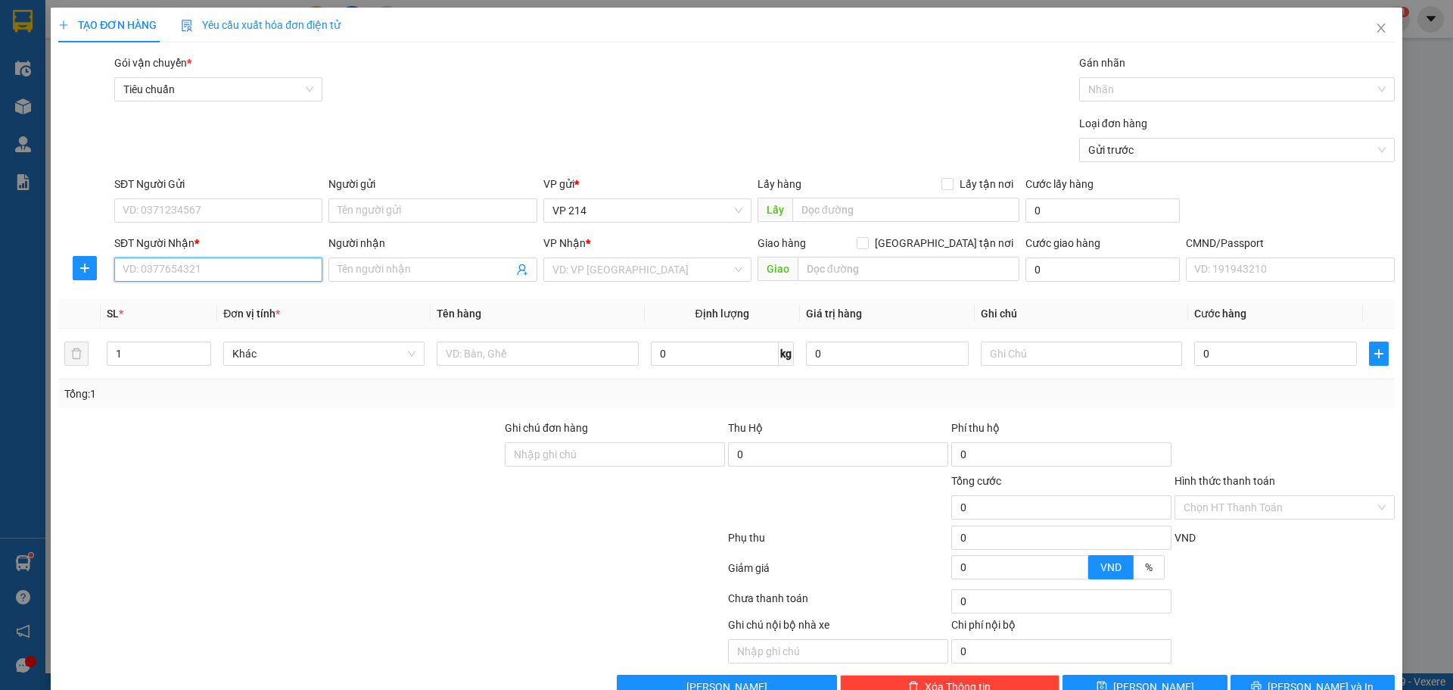
click at [272, 273] on input "SĐT Người Nhận *" at bounding box center [218, 269] width 208 height 24
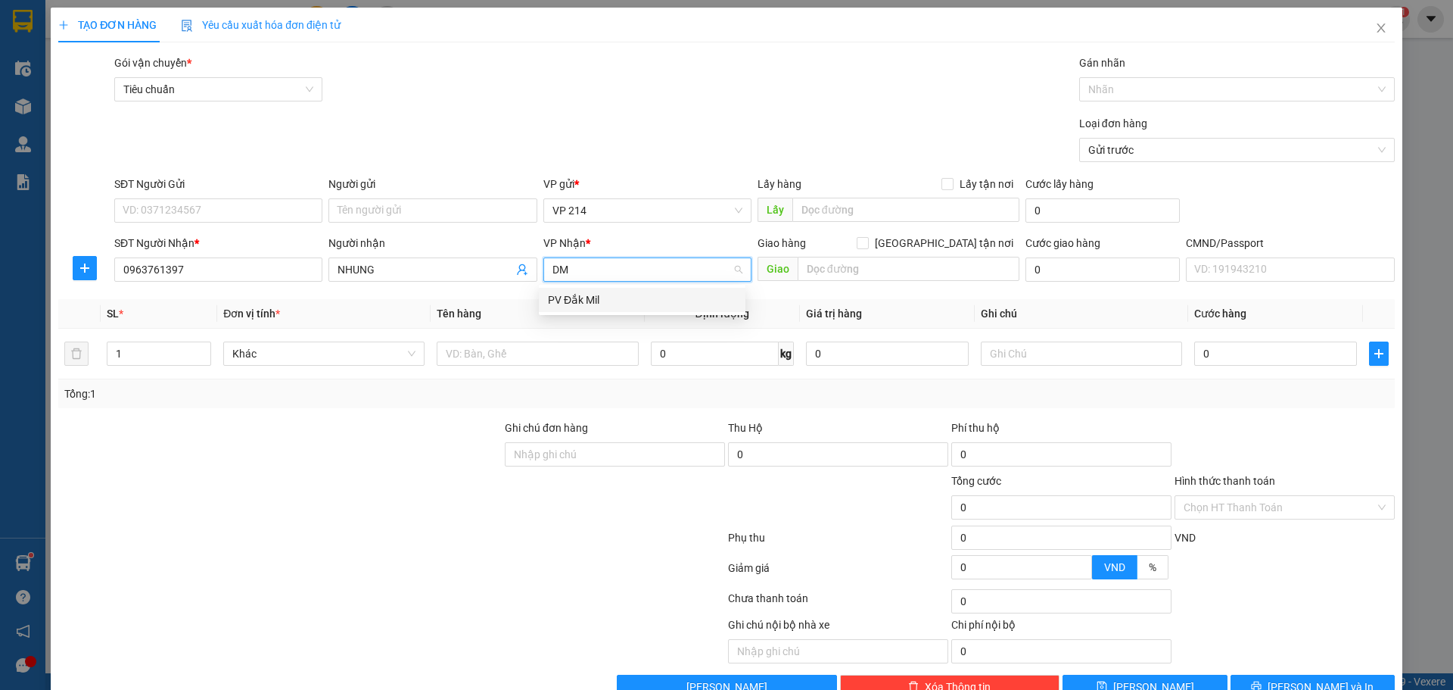
click at [607, 301] on div "PV Đắk Mil" at bounding box center [642, 299] width 189 height 17
click at [871, 260] on input "text" at bounding box center [909, 269] width 222 height 24
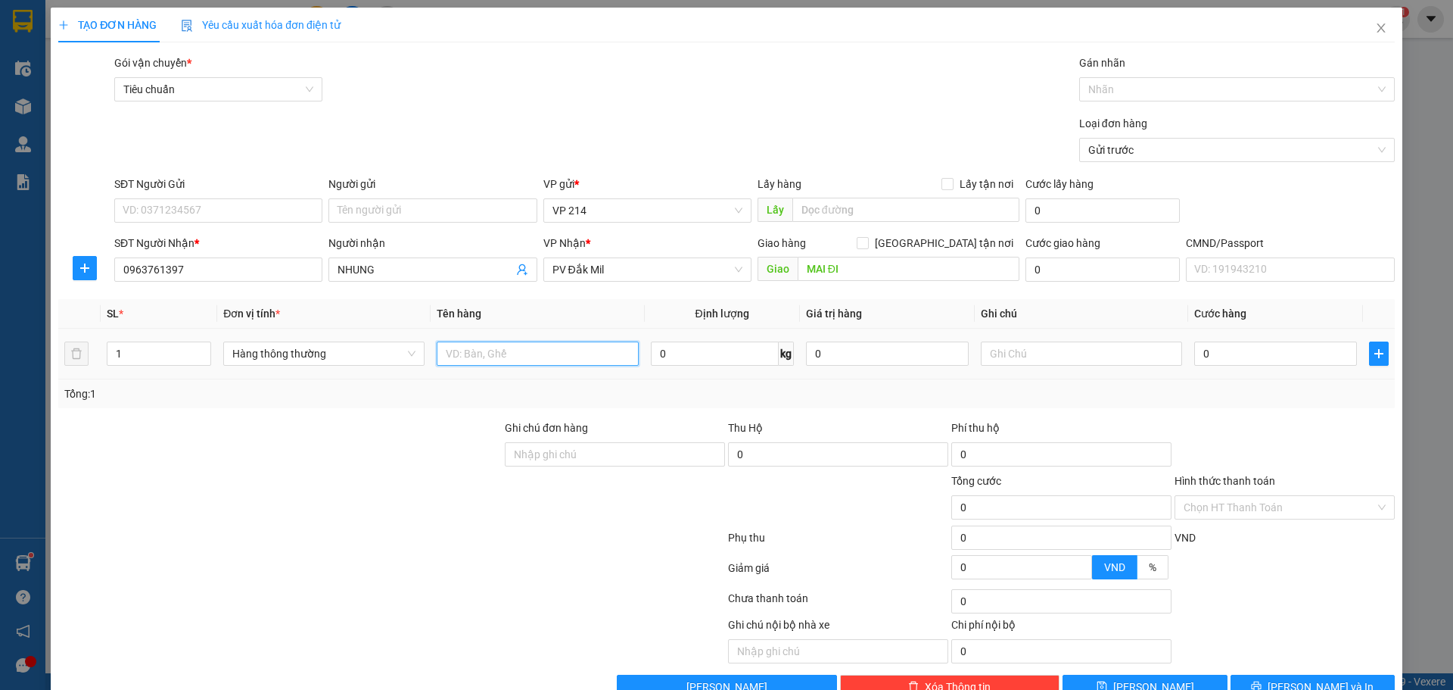
click at [522, 351] on input "text" at bounding box center [537, 353] width 201 height 24
click at [1238, 498] on input "Hình thức thanh toán" at bounding box center [1280, 507] width 192 height 23
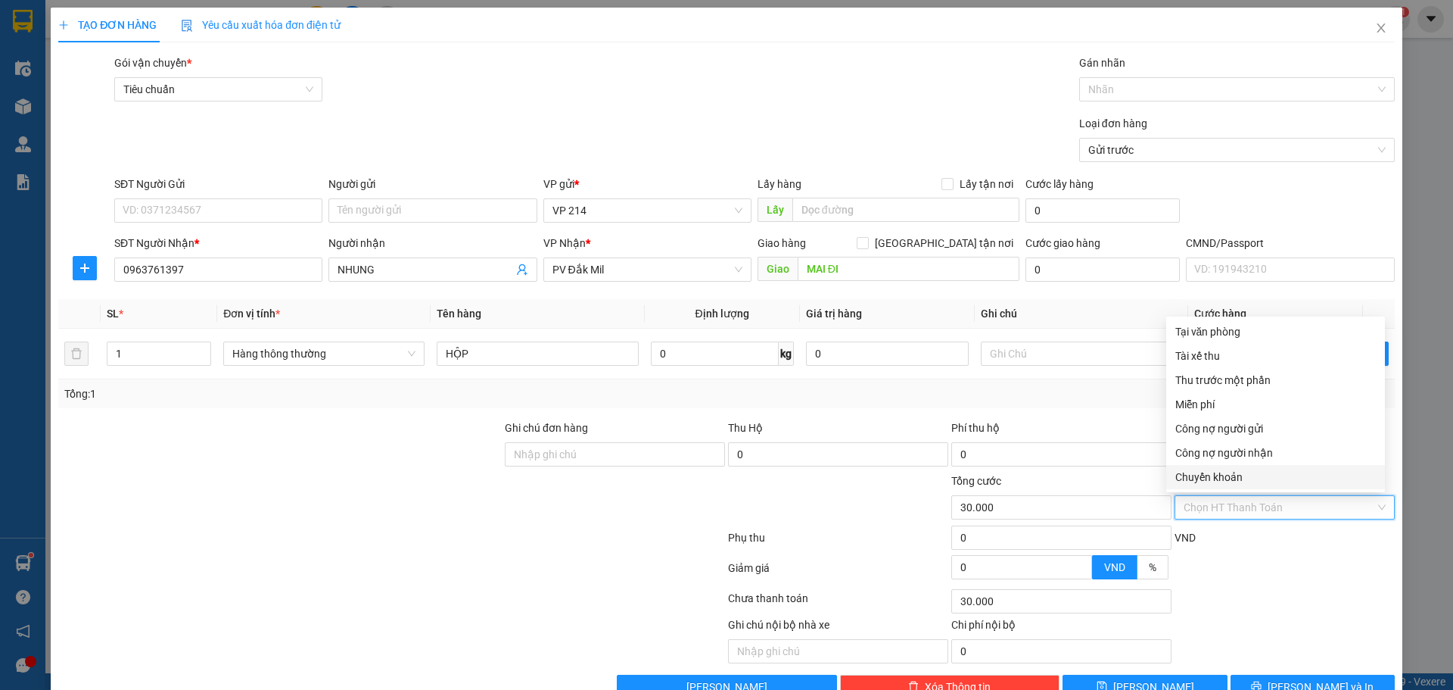
click at [1257, 479] on div "Chuyển khoản" at bounding box center [1276, 477] width 201 height 17
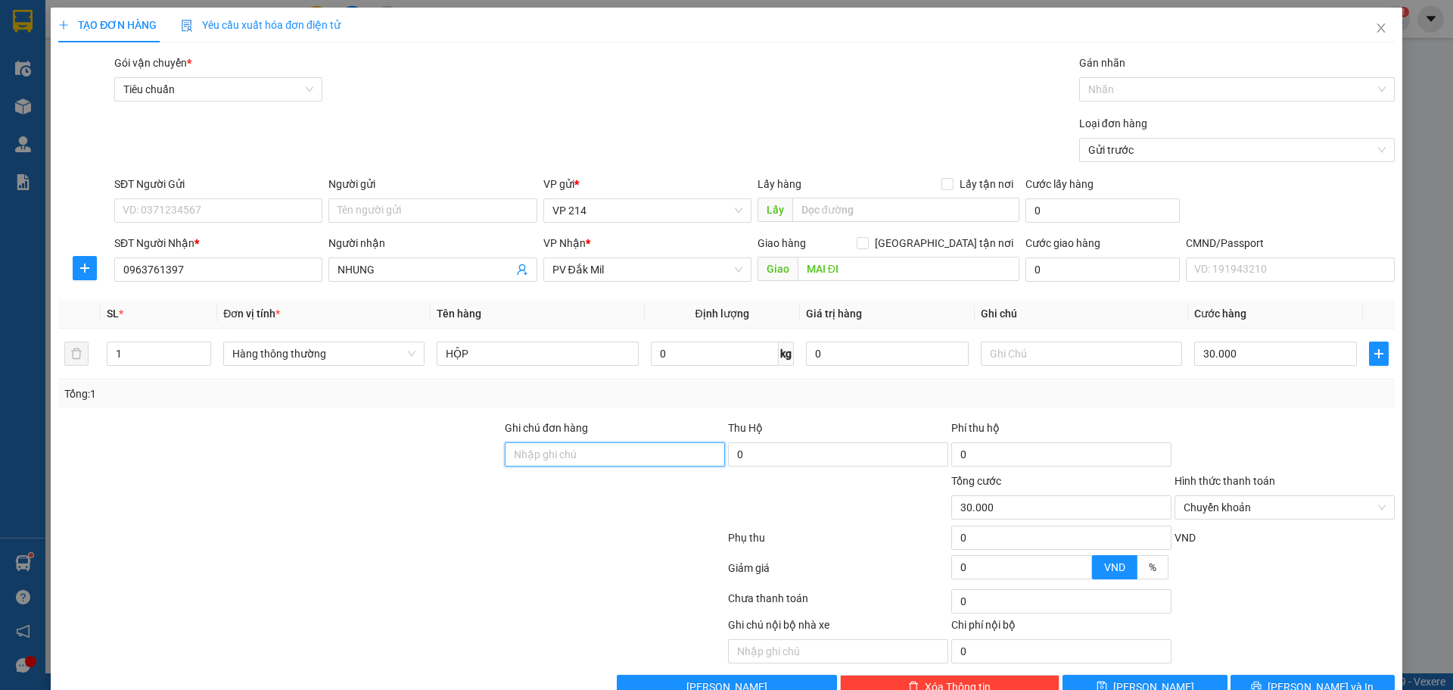
click at [640, 458] on input "Ghi chú đơn hàng" at bounding box center [615, 454] width 220 height 24
click at [601, 442] on input "Ghi chú đơn hàng" at bounding box center [615, 454] width 220 height 24
click at [1285, 675] on button "[PERSON_NAME] và In" at bounding box center [1313, 687] width 164 height 24
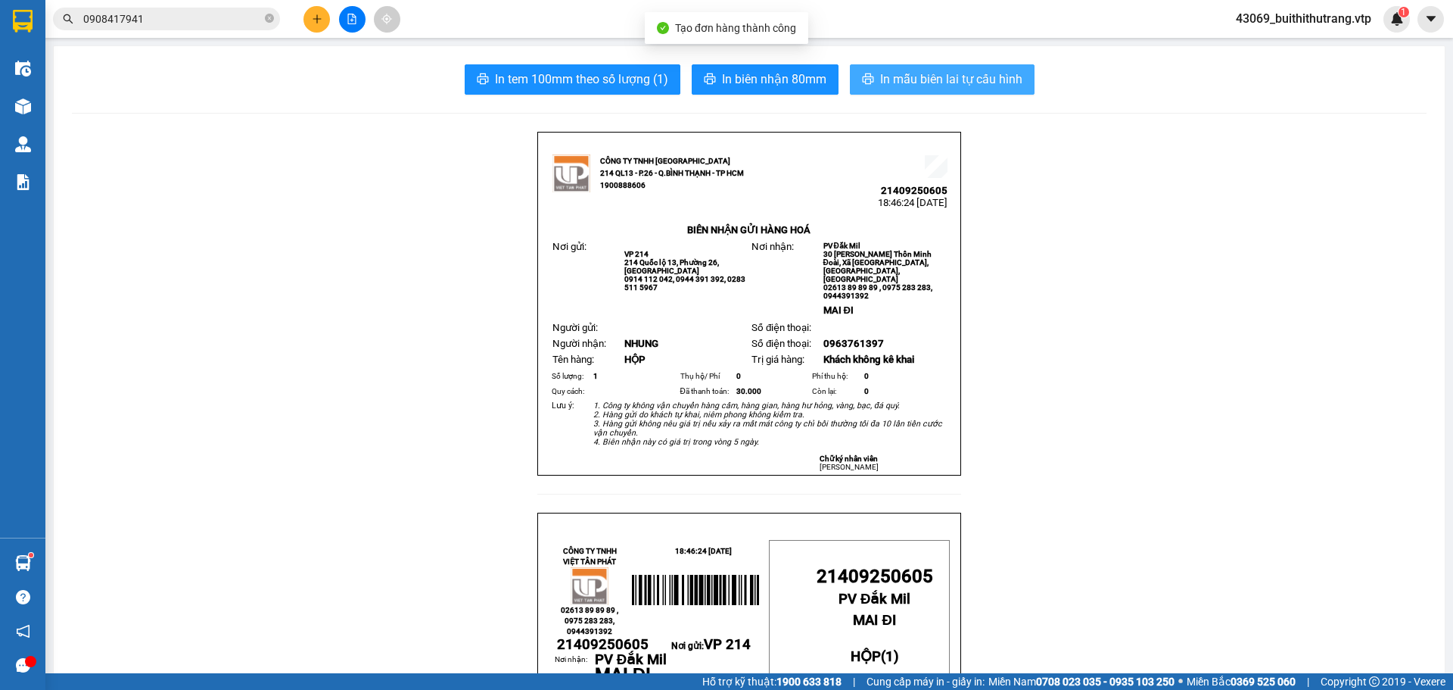
click at [924, 75] on span "In mẫu biên lai tự cấu hình" at bounding box center [951, 79] width 142 height 19
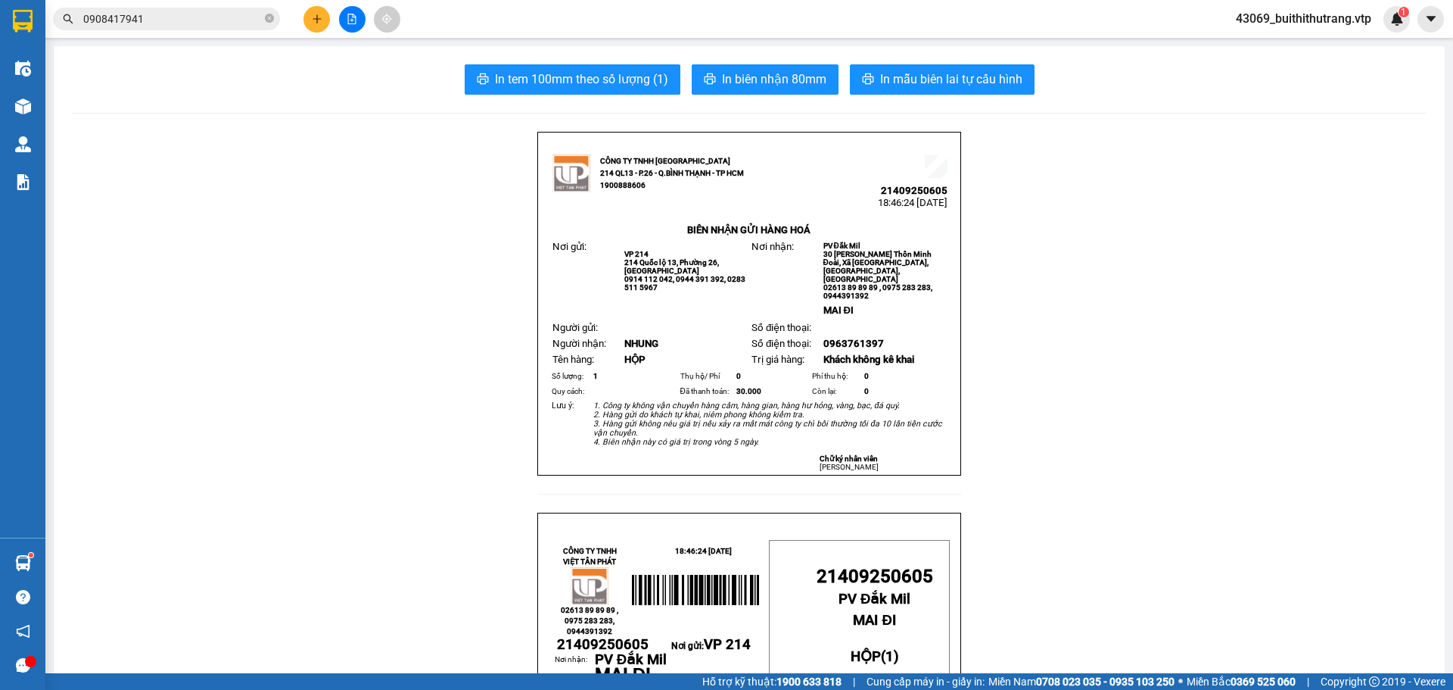
drag, startPoint x: 1341, startPoint y: 484, endPoint x: 1332, endPoint y: 484, distance: 9.1
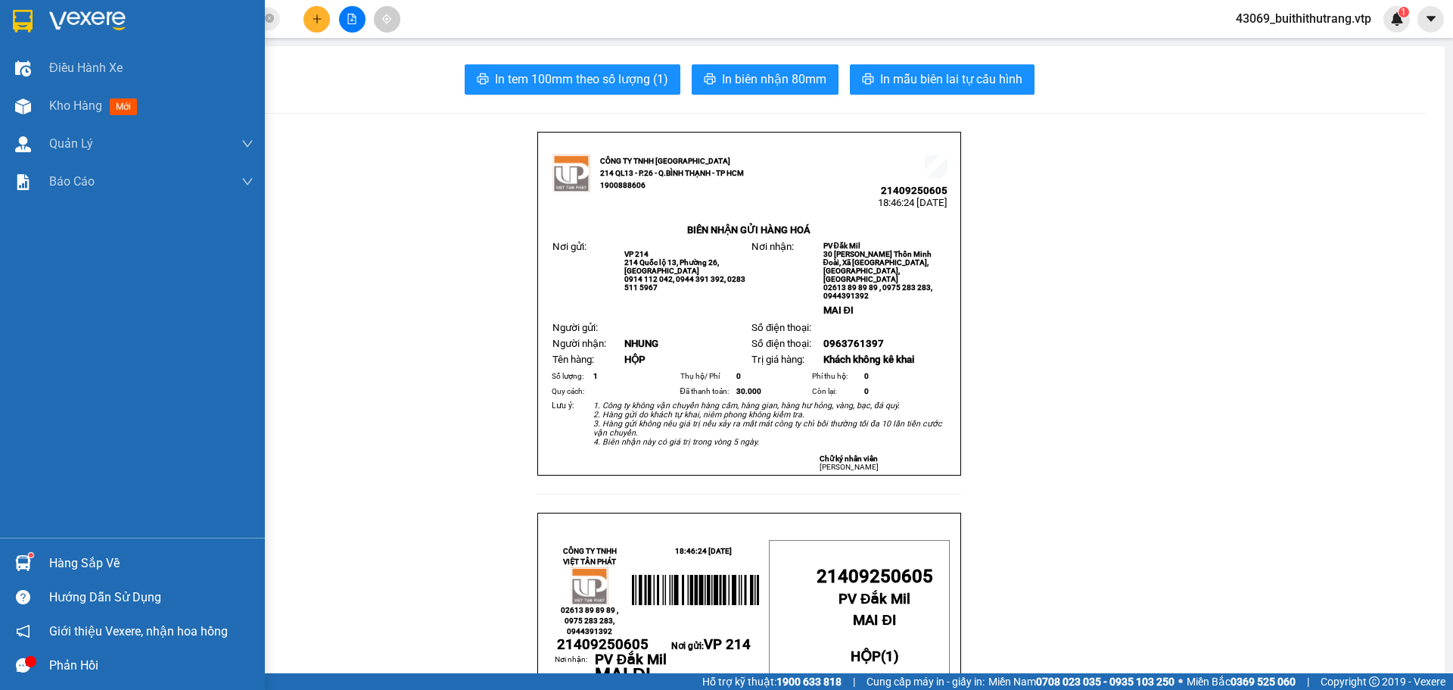
click at [99, 11] on img at bounding box center [87, 21] width 76 height 23
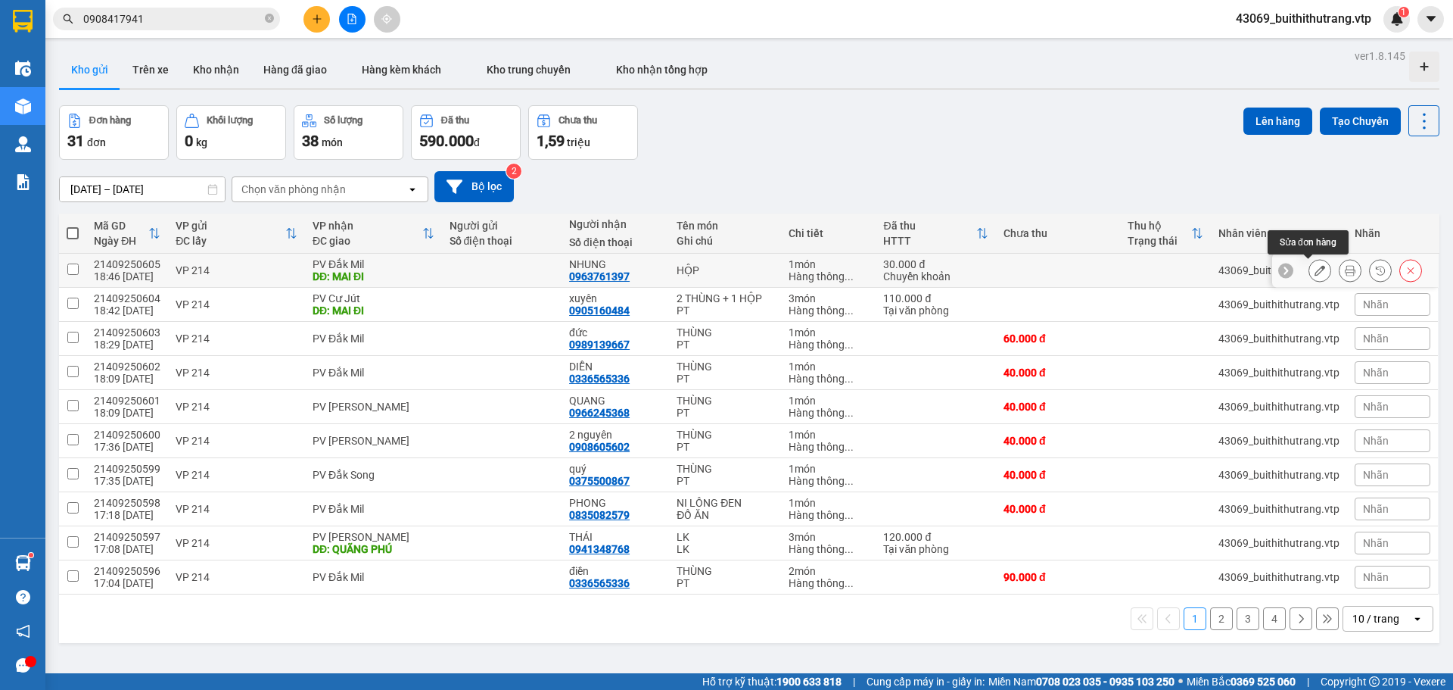
click at [1315, 270] on icon at bounding box center [1320, 270] width 11 height 11
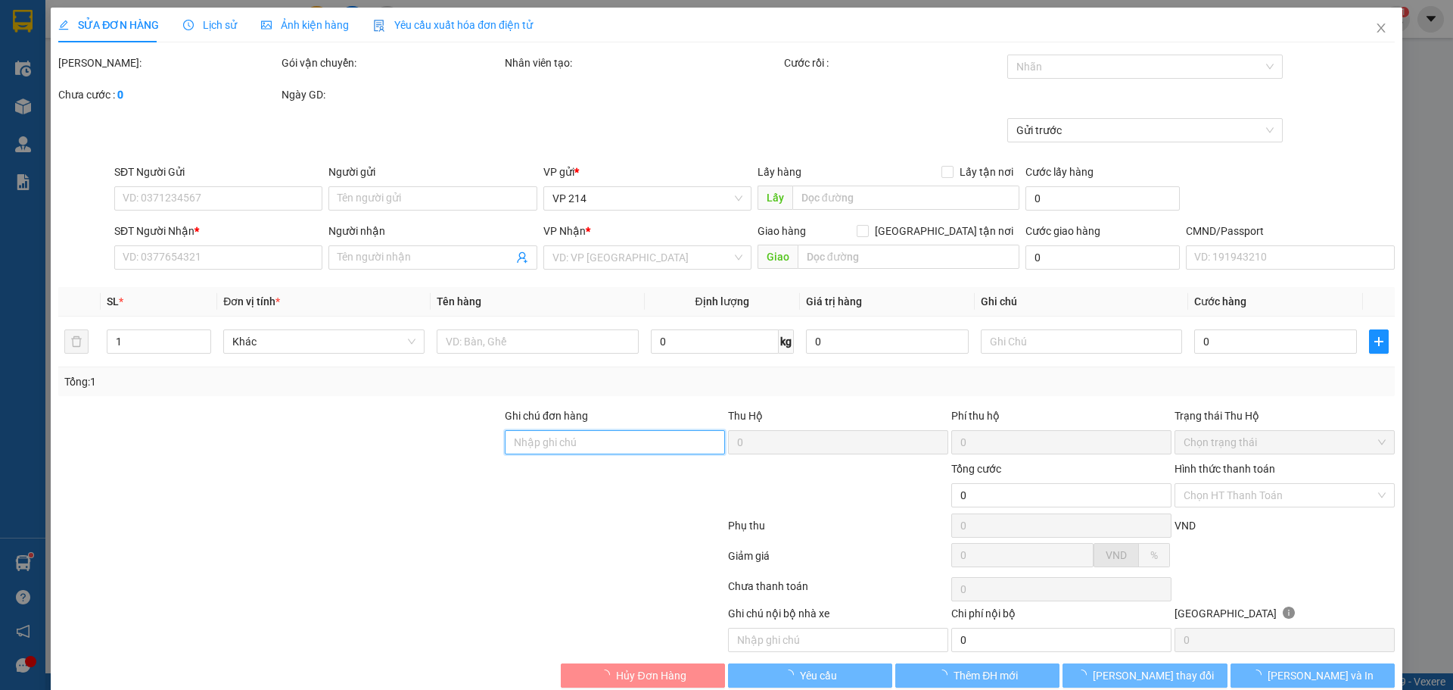
click at [664, 444] on input "Ghi chú đơn hàng" at bounding box center [615, 442] width 220 height 24
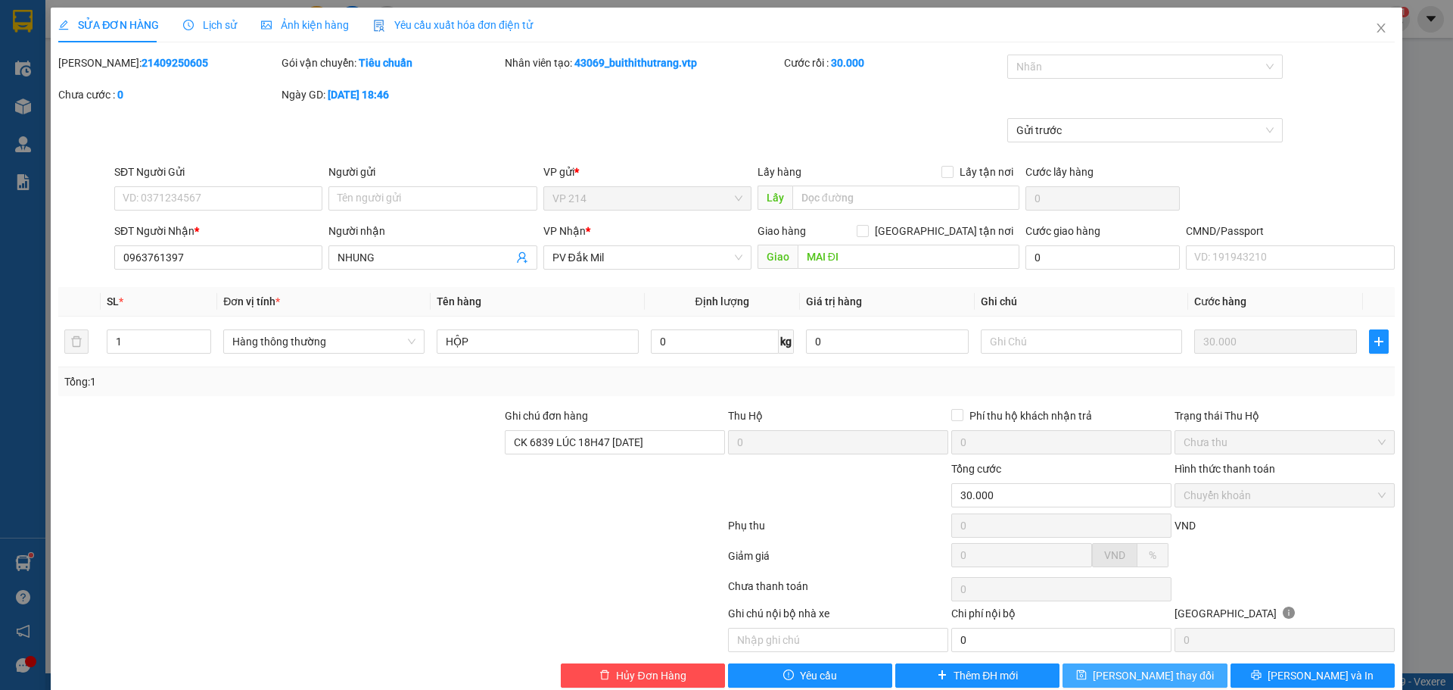
click at [1157, 671] on span "[PERSON_NAME] thay đổi" at bounding box center [1153, 675] width 121 height 17
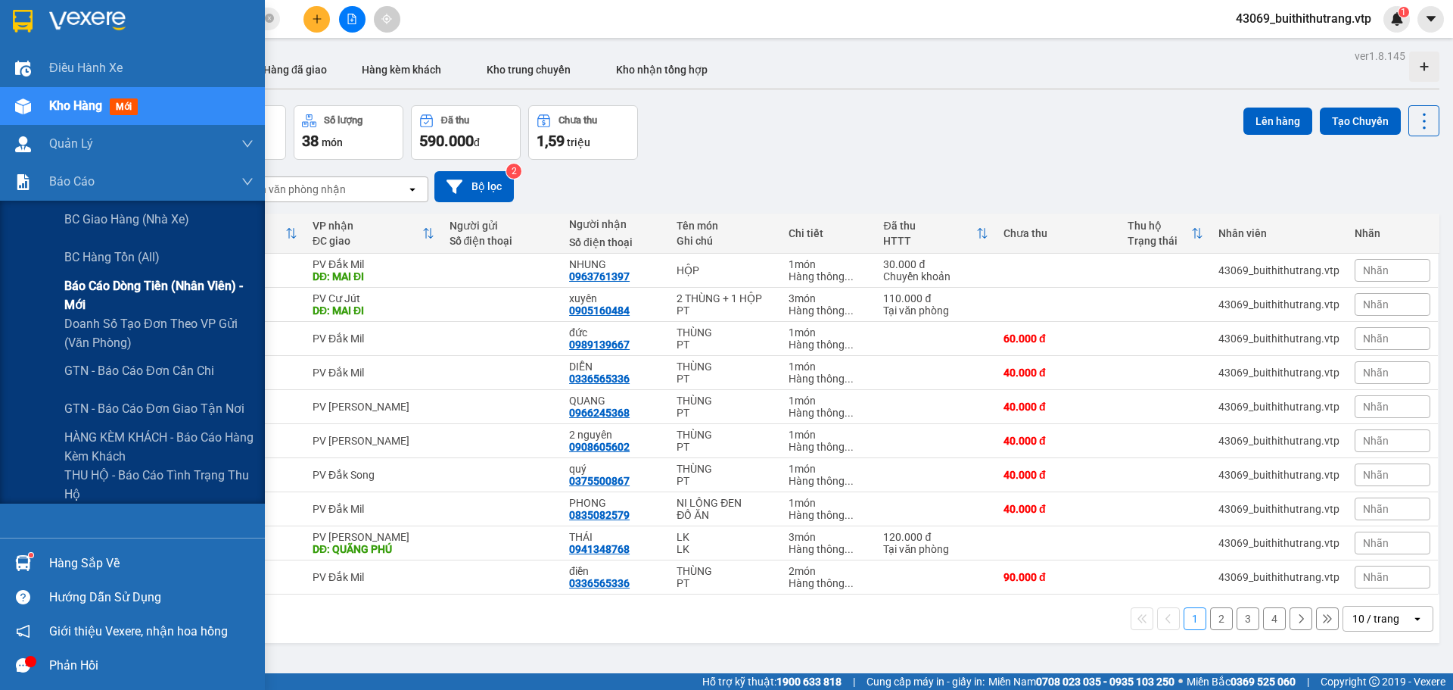
drag, startPoint x: 148, startPoint y: 296, endPoint x: 162, endPoint y: 288, distance: 16.6
click at [149, 296] on span "Báo cáo dòng tiền (nhân viên) - mới" at bounding box center [158, 295] width 189 height 38
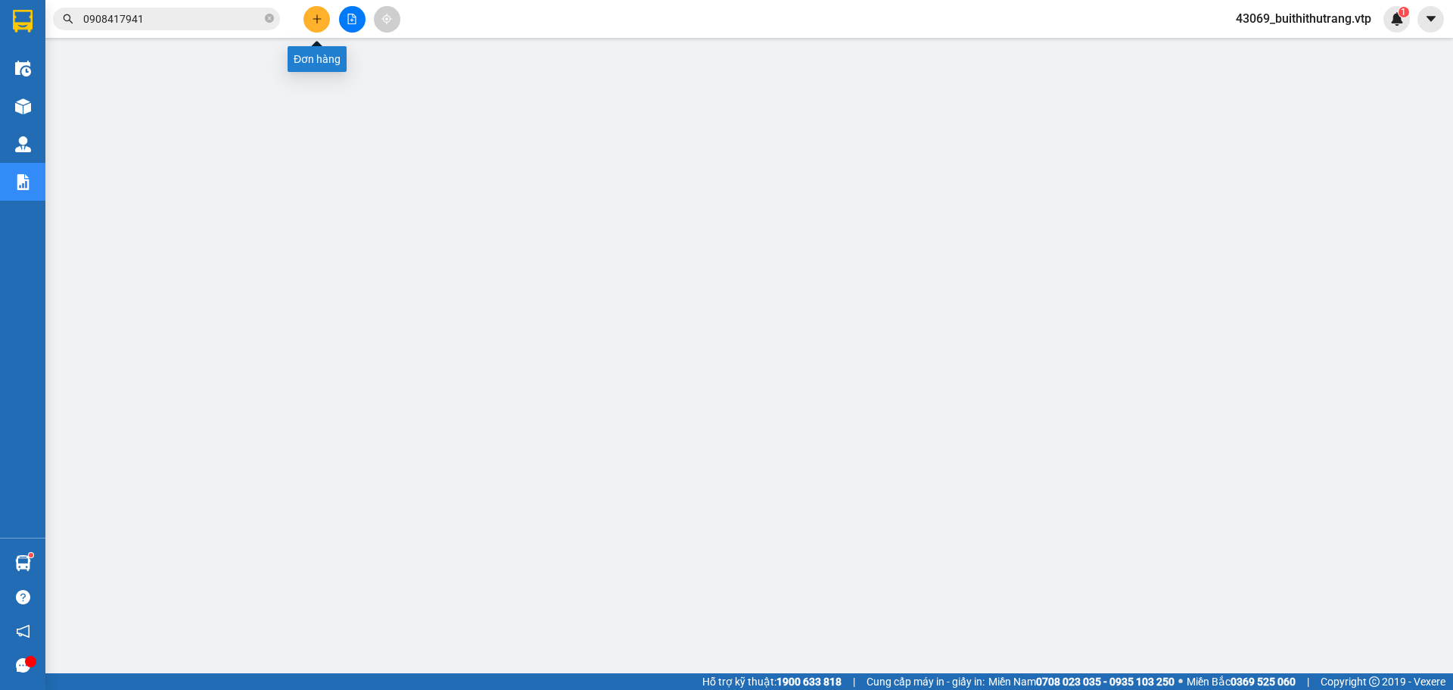
click at [310, 23] on button at bounding box center [317, 19] width 26 height 26
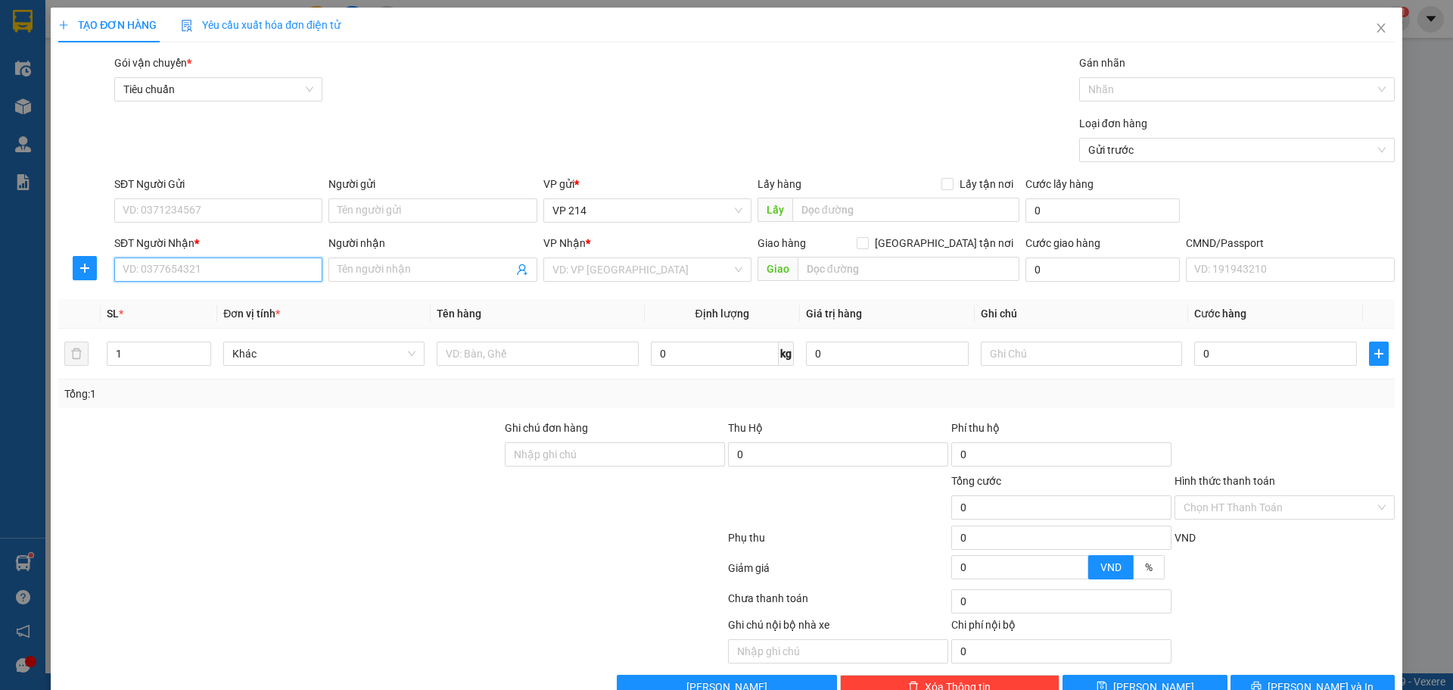
click at [275, 275] on input "SĐT Người Nhận *" at bounding box center [218, 269] width 208 height 24
click at [136, 303] on div "0962382044 - [GEOGRAPHIC_DATA]" at bounding box center [217, 299] width 189 height 17
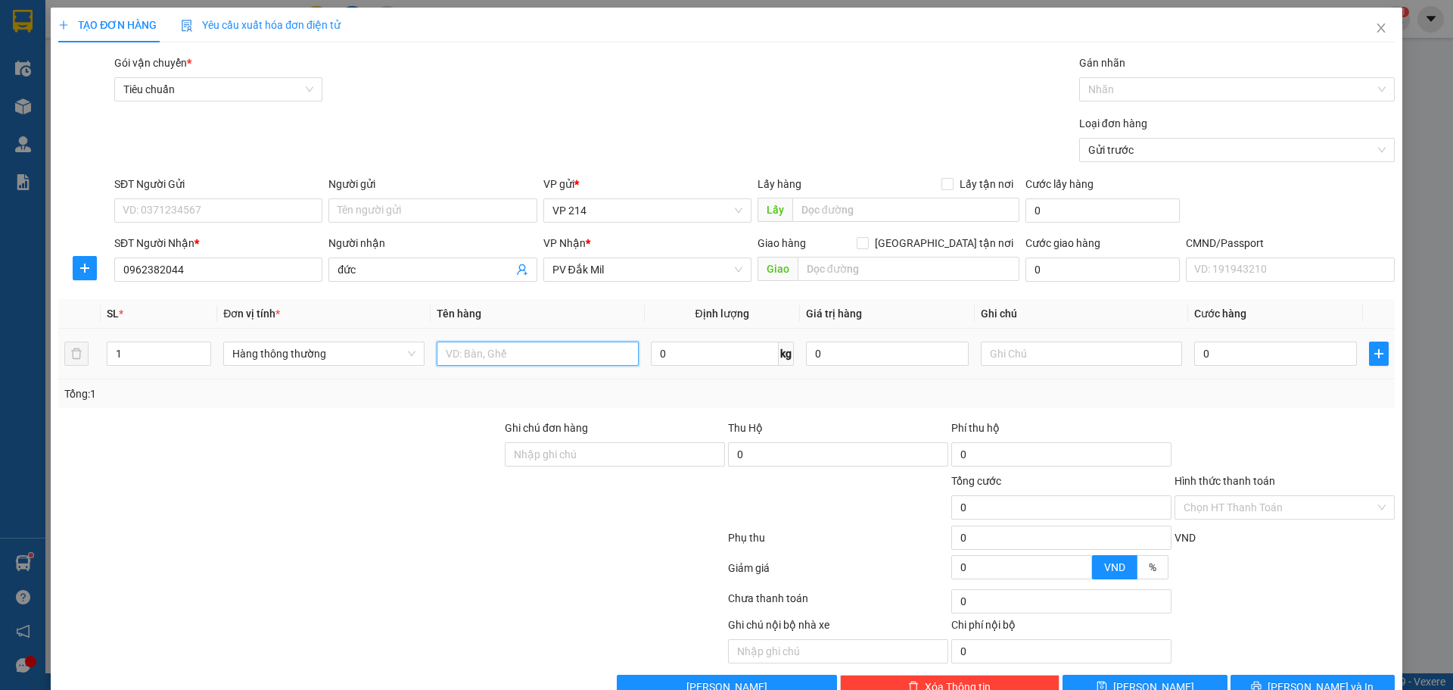
click at [576, 357] on input "text" at bounding box center [537, 353] width 201 height 24
click at [840, 267] on input "text" at bounding box center [909, 269] width 222 height 24
click at [1242, 675] on button "[PERSON_NAME] và In" at bounding box center [1313, 687] width 164 height 24
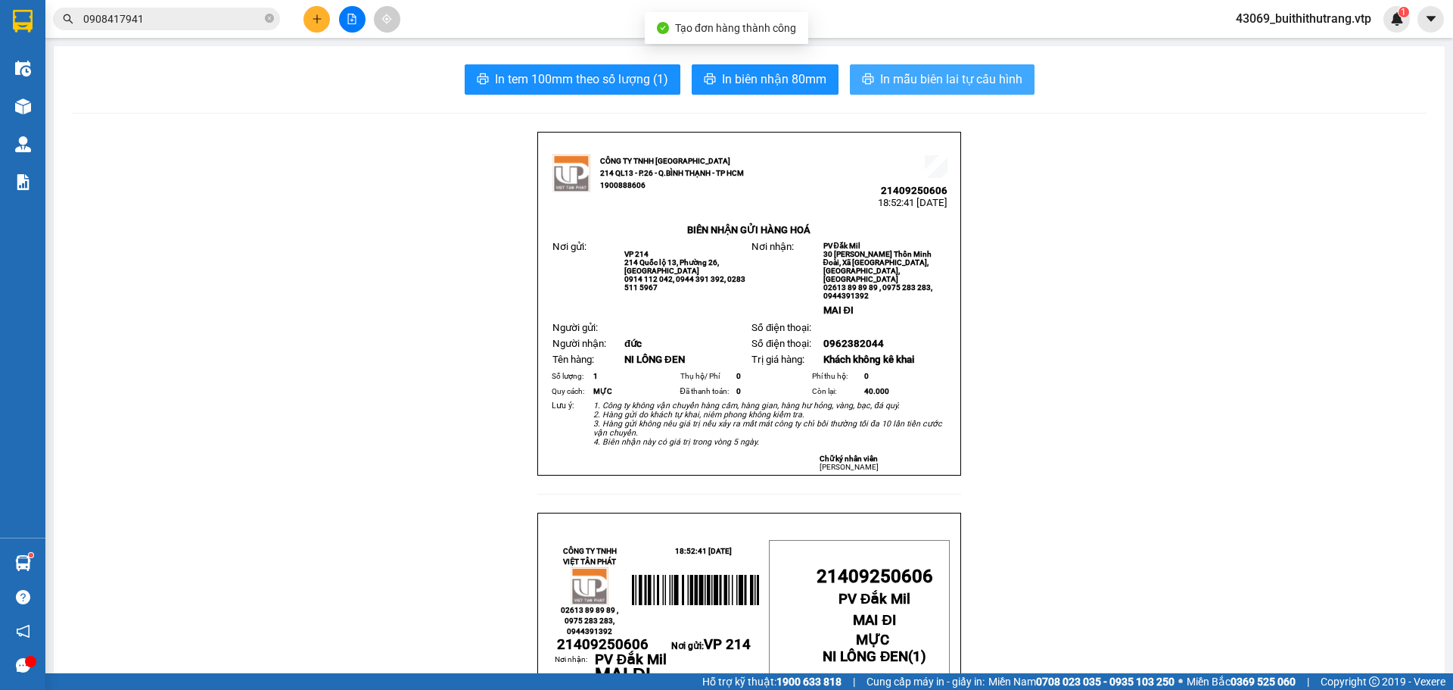
click at [964, 77] on span "In mẫu biên lai tự cấu hình" at bounding box center [951, 79] width 142 height 19
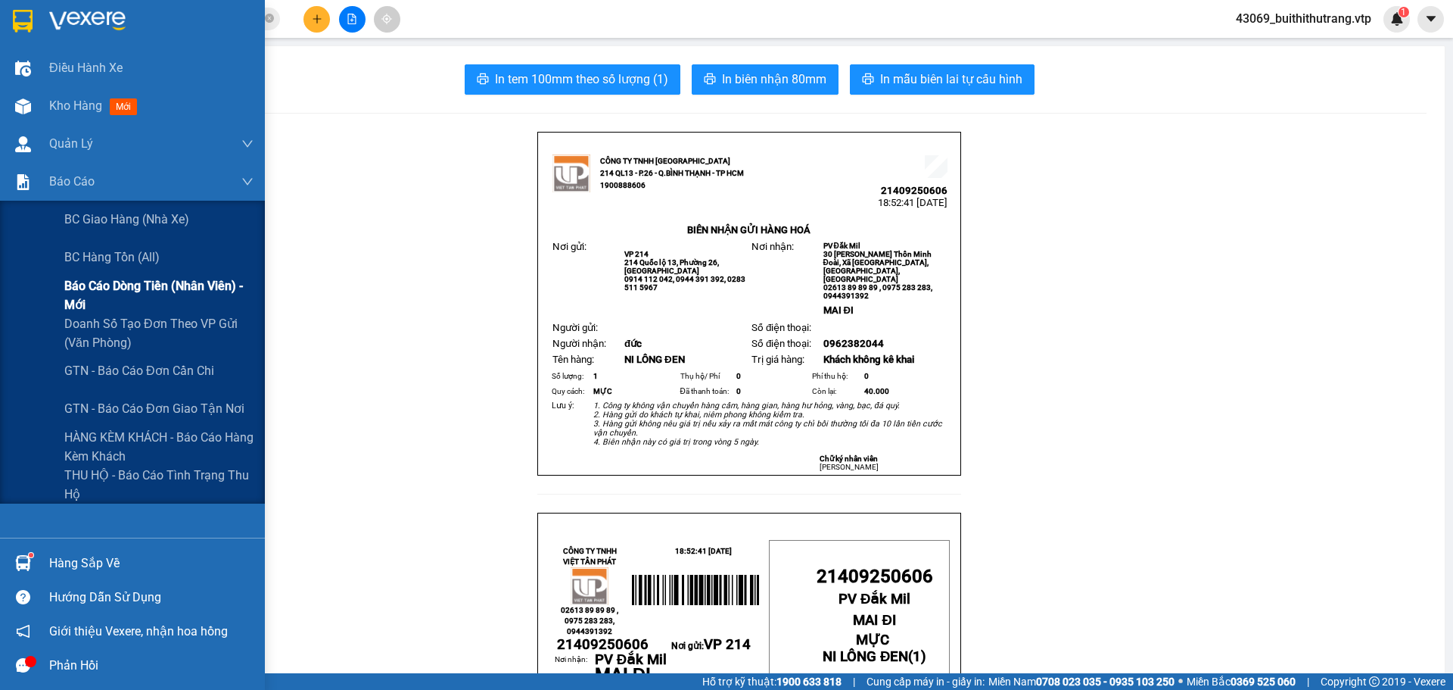
click at [45, 288] on div "Báo cáo dòng tiền (nhân viên) - mới" at bounding box center [132, 295] width 265 height 38
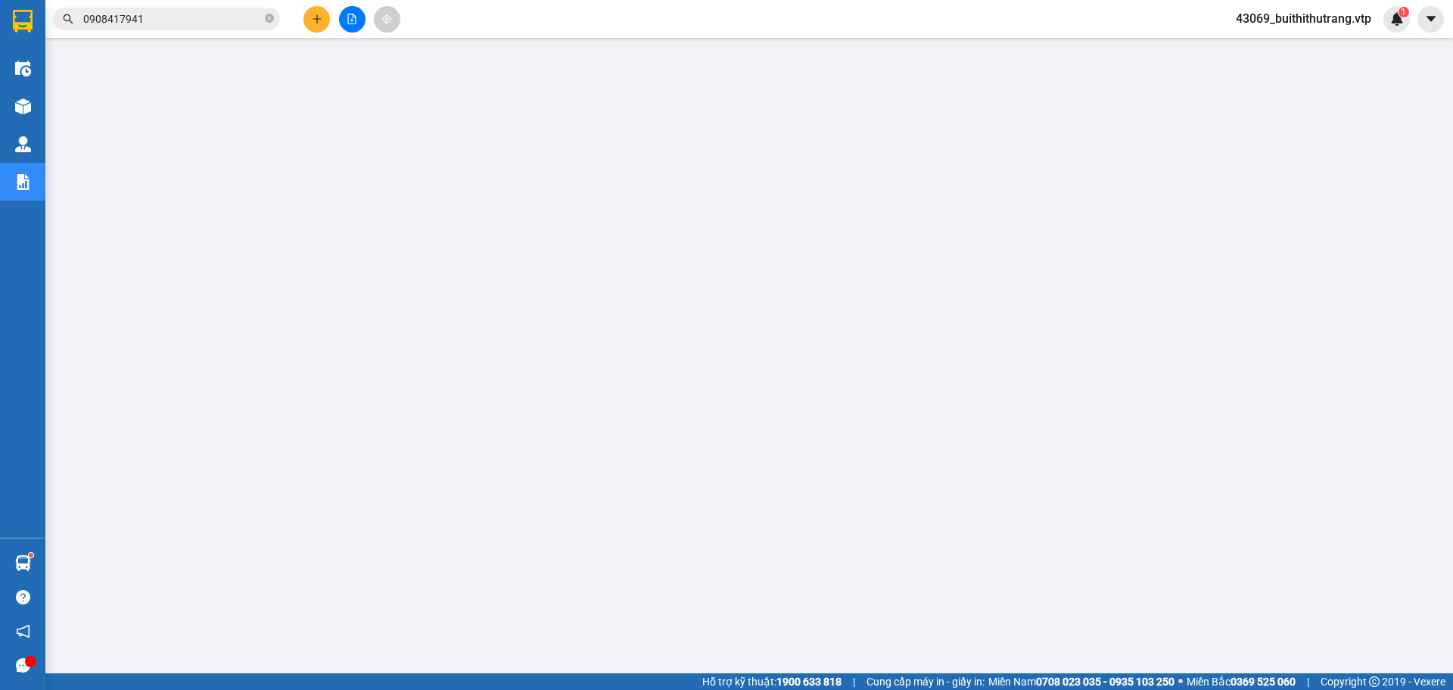
click at [1306, 23] on span "43069_buithithutrang.vtp" at bounding box center [1304, 18] width 160 height 19
click at [1288, 48] on span "Đăng xuất" at bounding box center [1310, 47] width 130 height 17
